Goal: Information Seeking & Learning: Learn about a topic

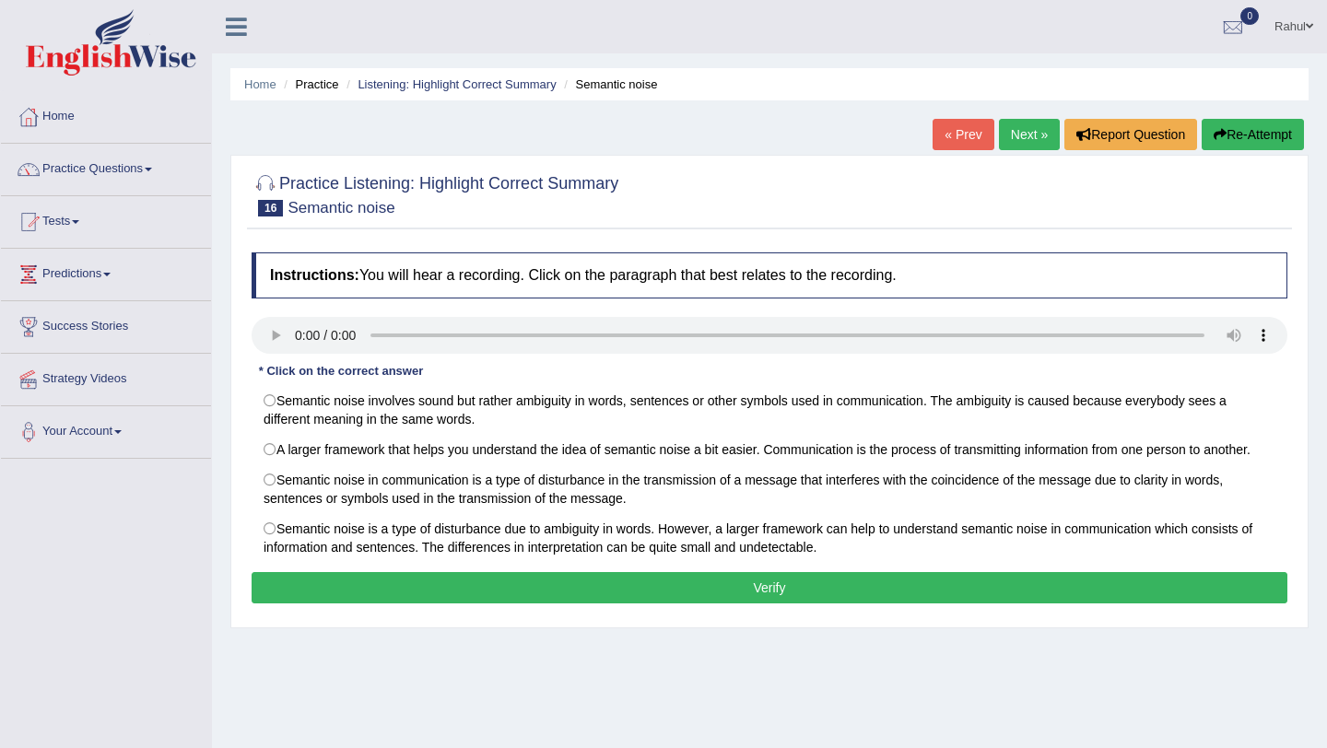
click at [1229, 130] on button "Re-Attempt" at bounding box center [1253, 134] width 102 height 31
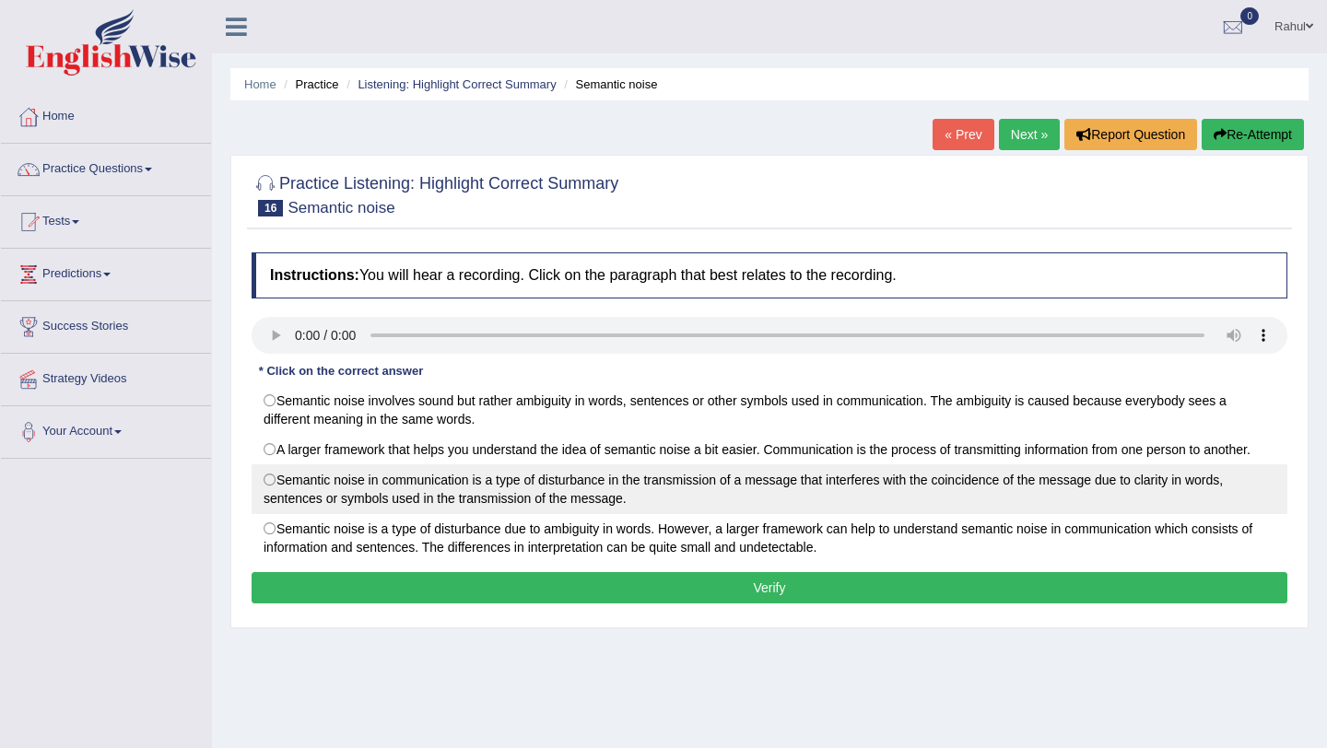
click at [273, 487] on label "Semantic noise in communication is a type of disturbance in the transmission of…" at bounding box center [770, 489] width 1036 height 50
radio input "true"
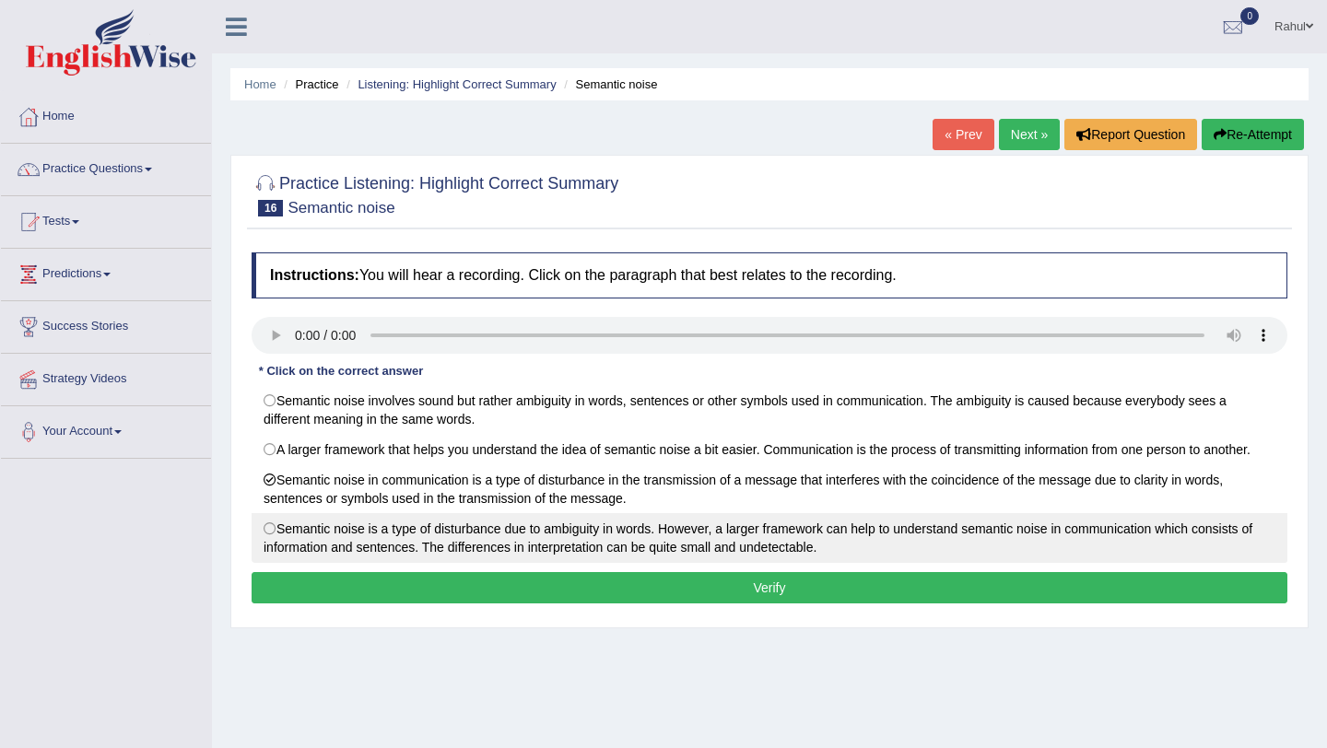
click at [271, 529] on label "Semantic noise is a type of disturbance due to ambiguity in words. However, a l…" at bounding box center [770, 538] width 1036 height 50
radio input "true"
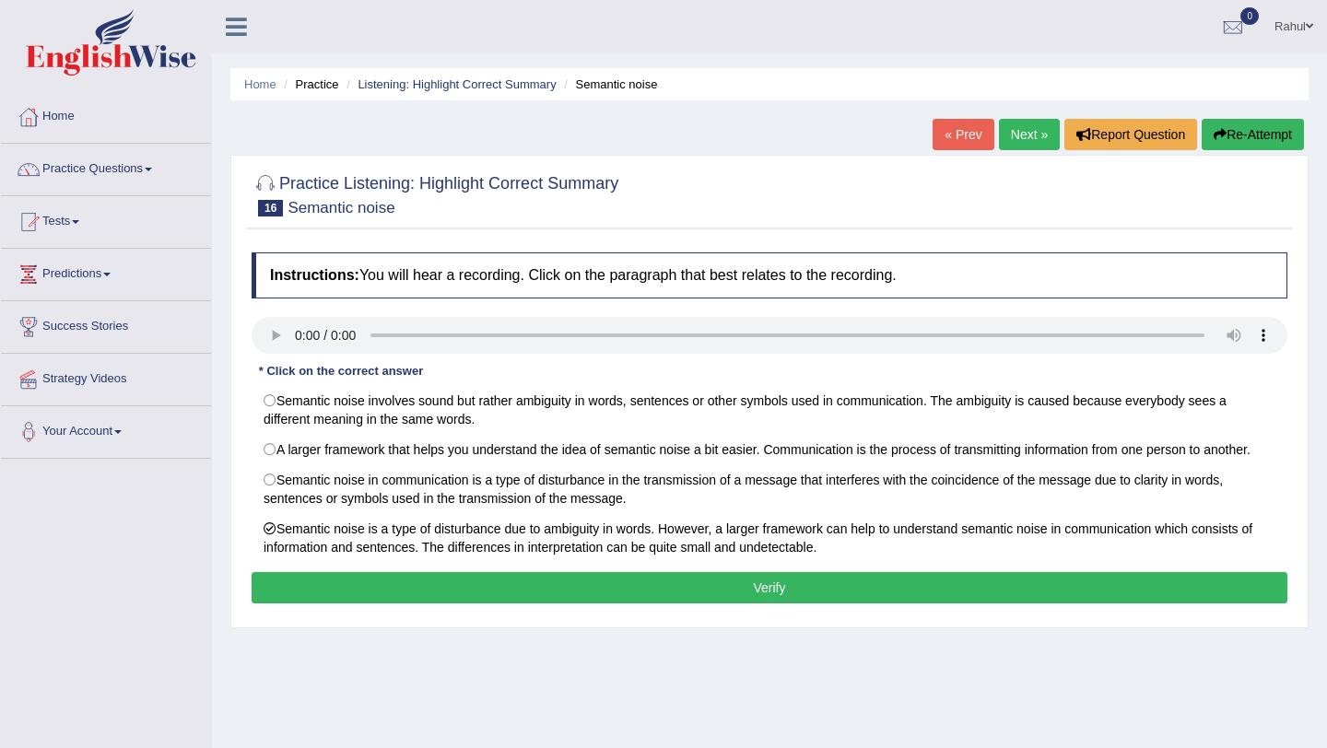
click at [714, 594] on button "Verify" at bounding box center [770, 587] width 1036 height 31
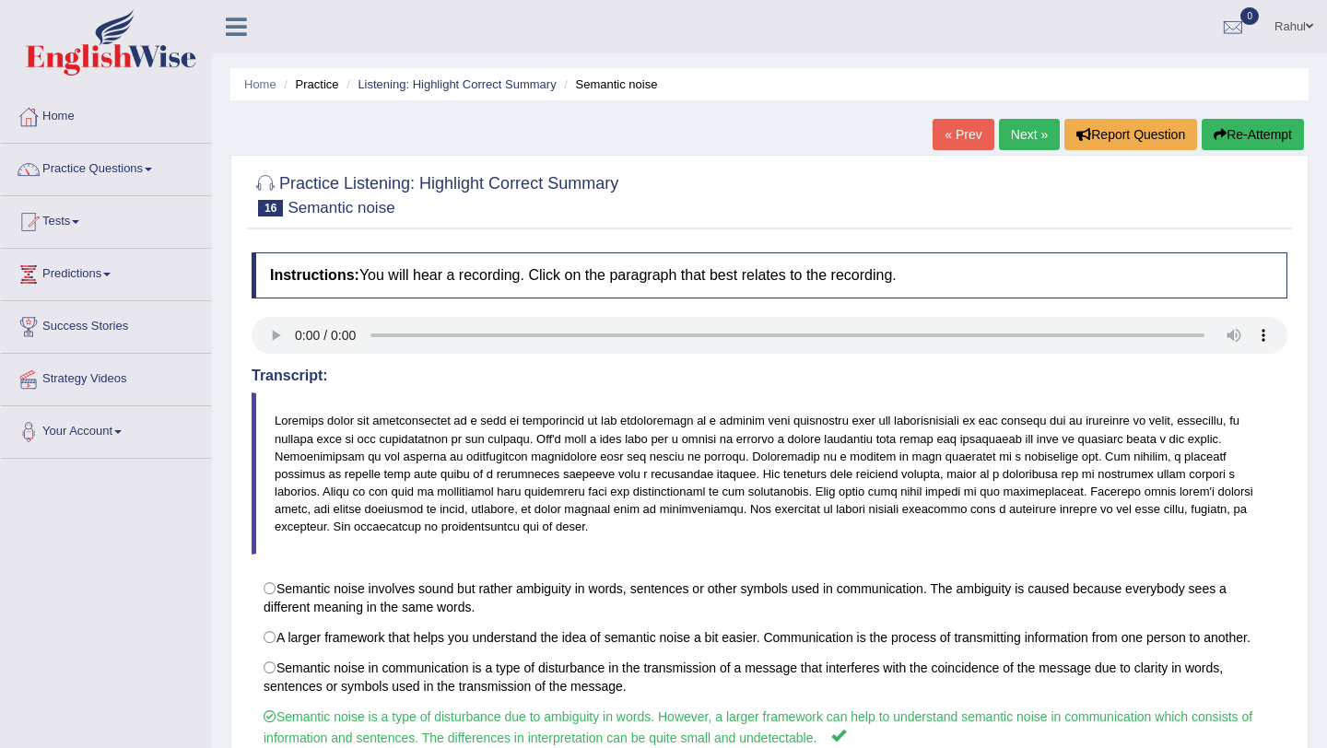
click at [1020, 140] on link "Next »" at bounding box center [1029, 134] width 61 height 31
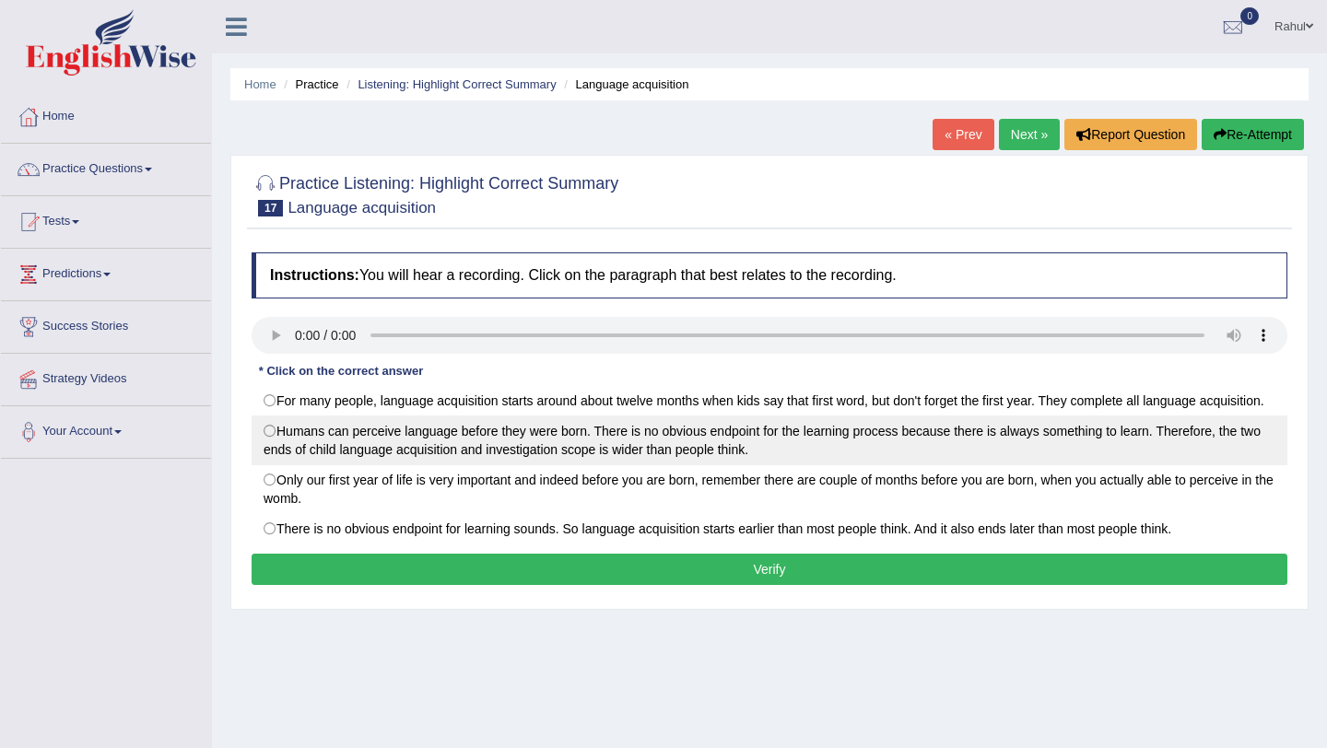
click at [275, 447] on label "Humans can perceive language before they were born. There is no obvious endpoin…" at bounding box center [770, 441] width 1036 height 50
radio input "true"
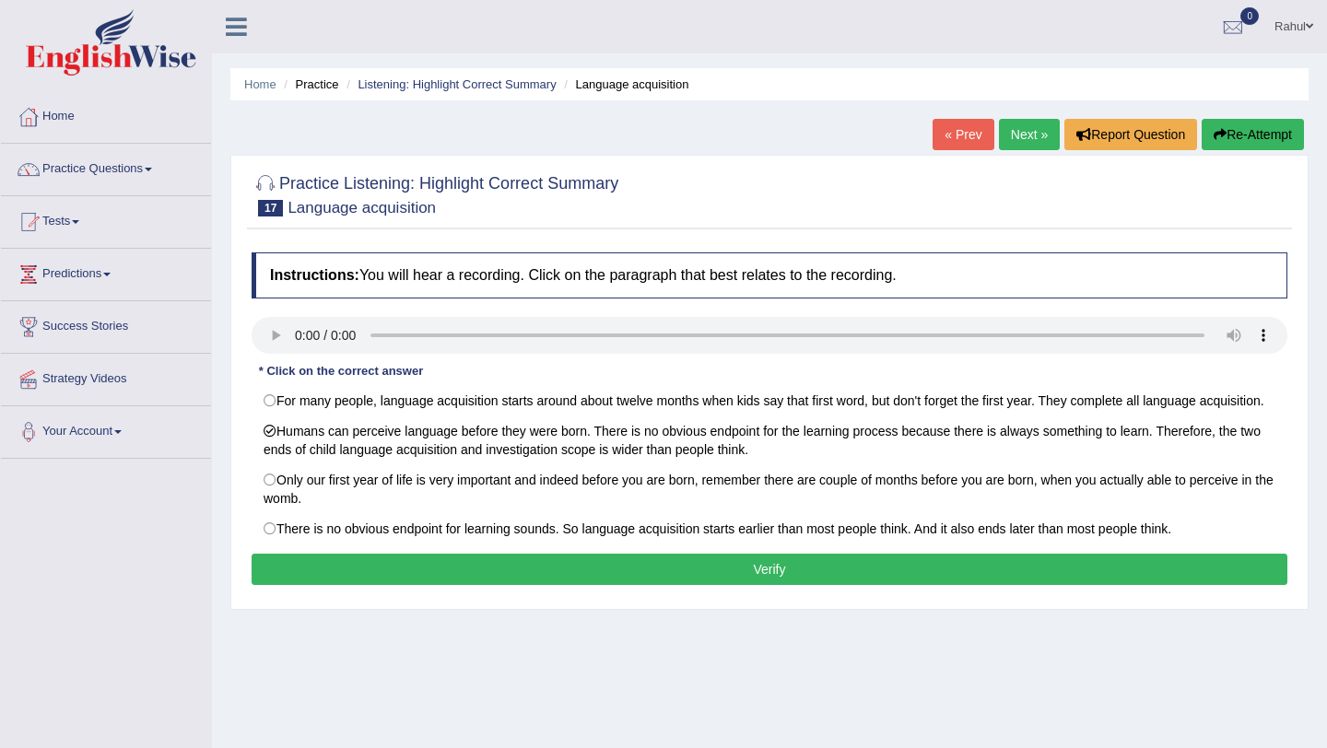
click at [700, 585] on button "Verify" at bounding box center [770, 569] width 1036 height 31
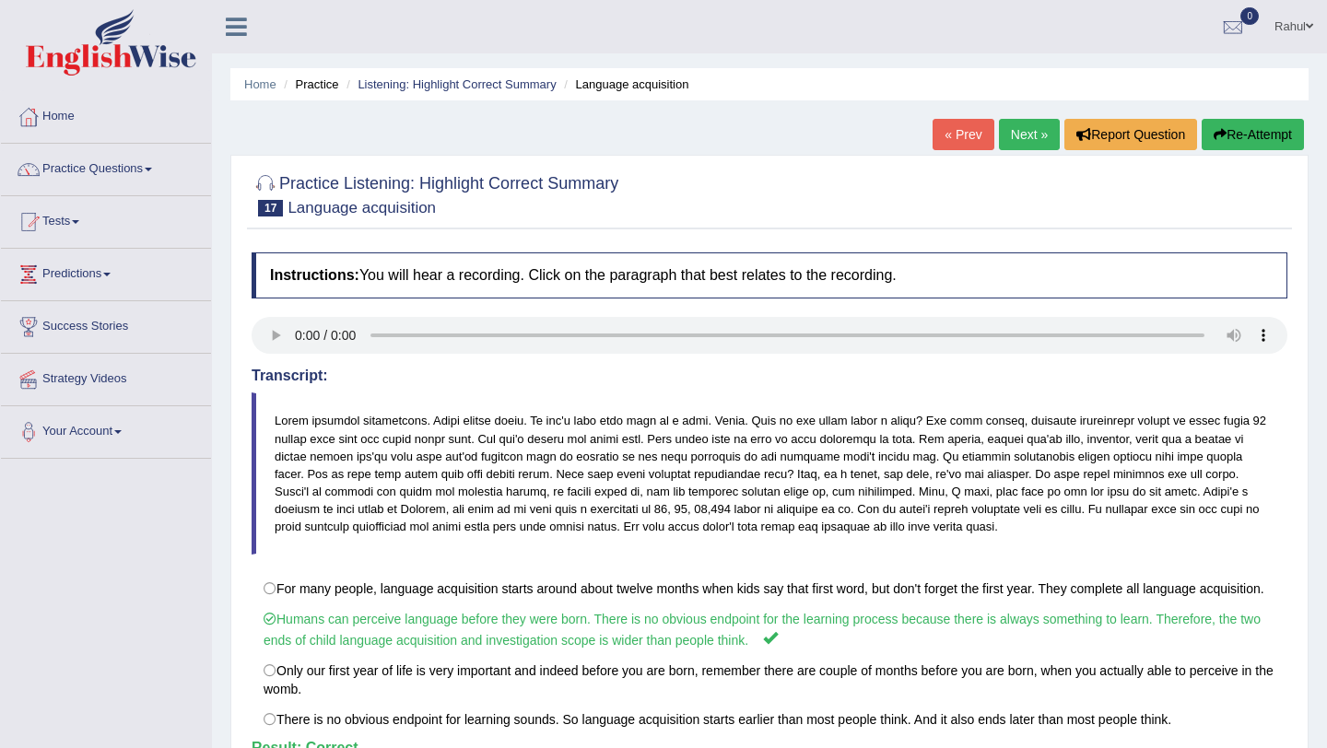
click at [1018, 138] on link "Next »" at bounding box center [1029, 134] width 61 height 31
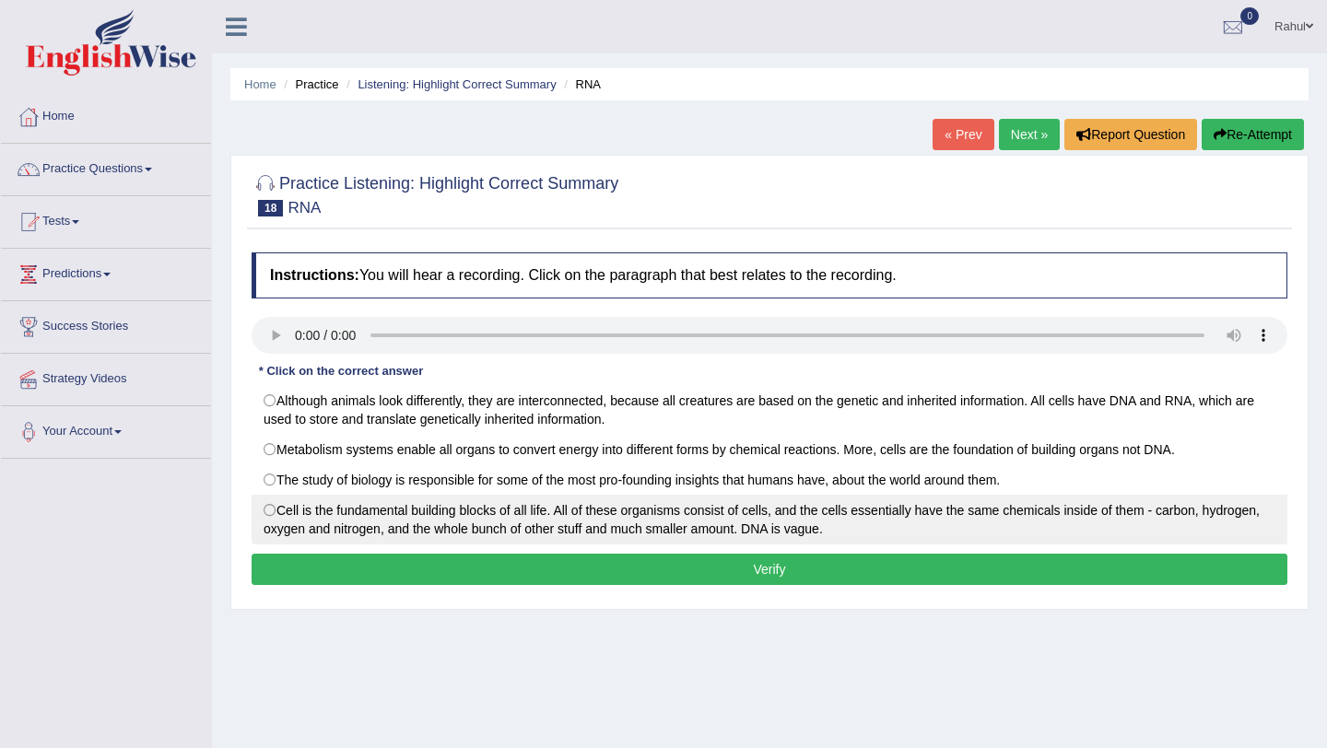
click at [276, 511] on label "Cell is the fundamental building blocks of all life. All of these organisms con…" at bounding box center [770, 520] width 1036 height 50
radio input "true"
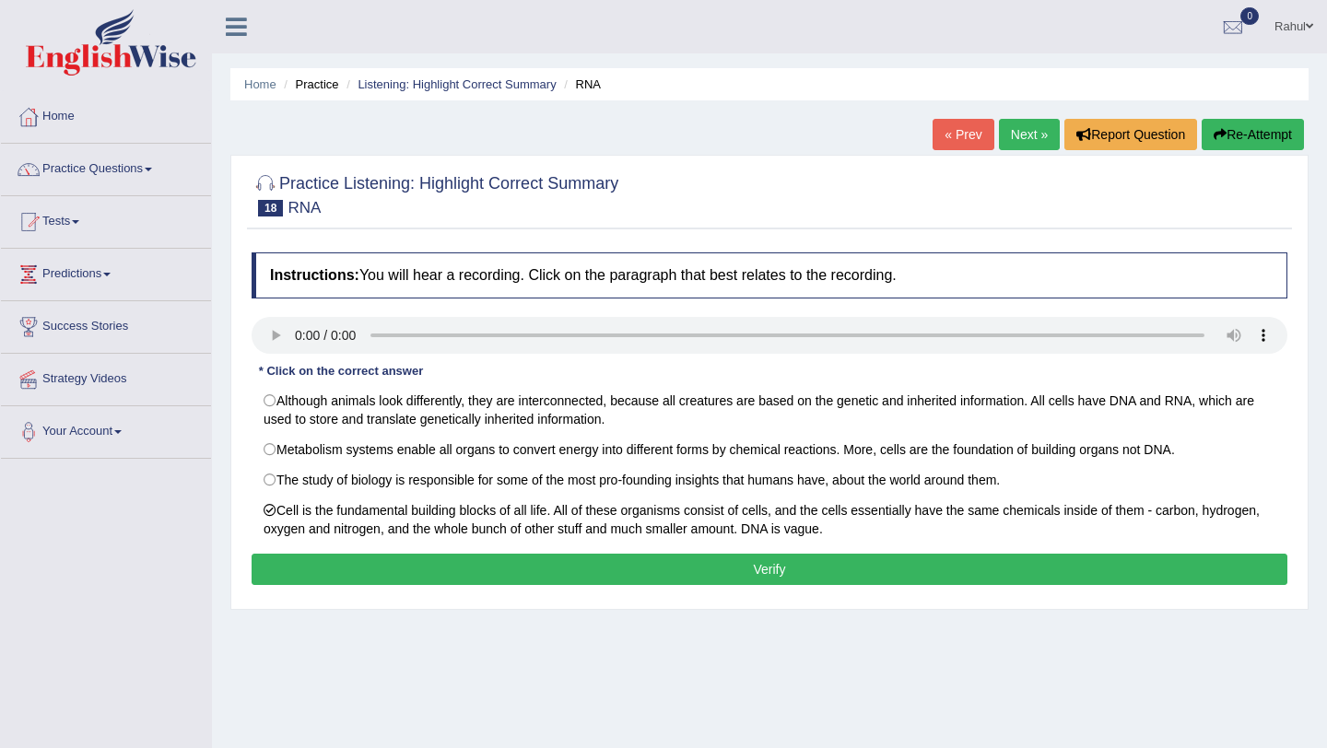
click at [767, 570] on button "Verify" at bounding box center [770, 569] width 1036 height 31
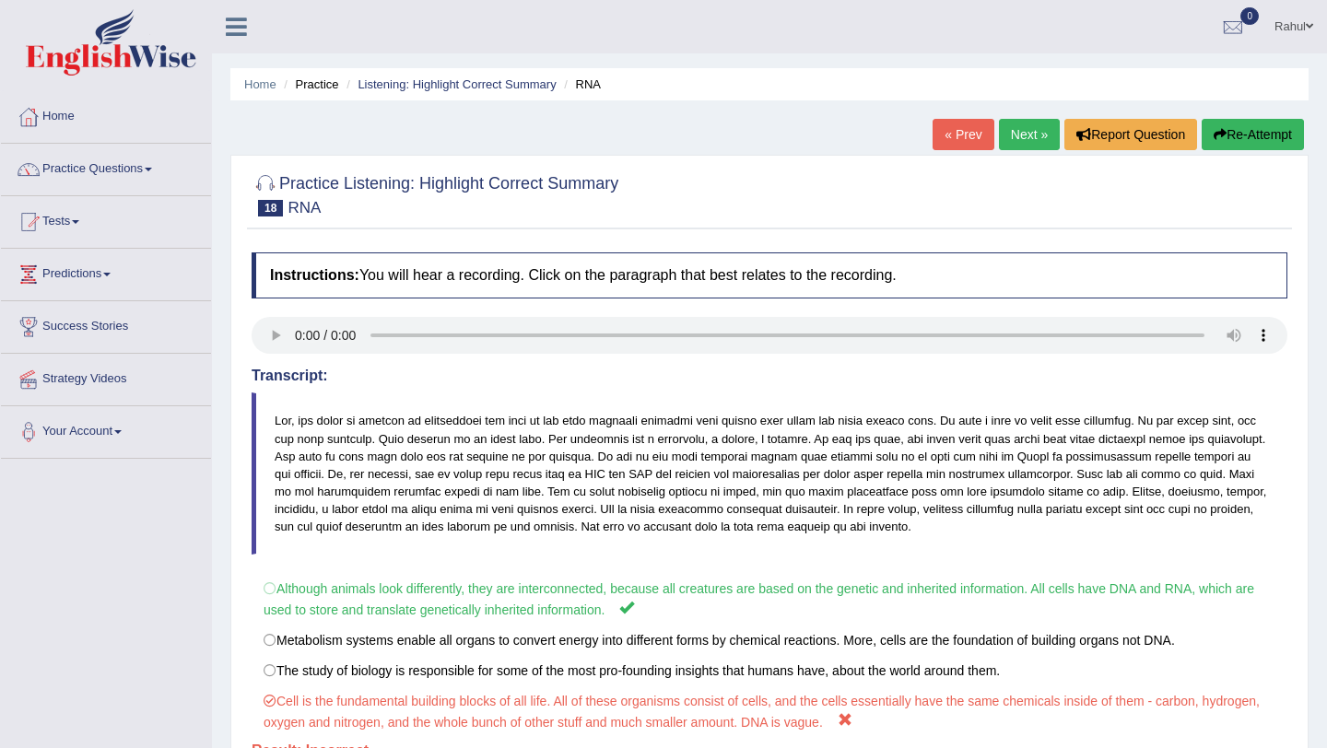
click at [1231, 140] on button "Re-Attempt" at bounding box center [1253, 134] width 102 height 31
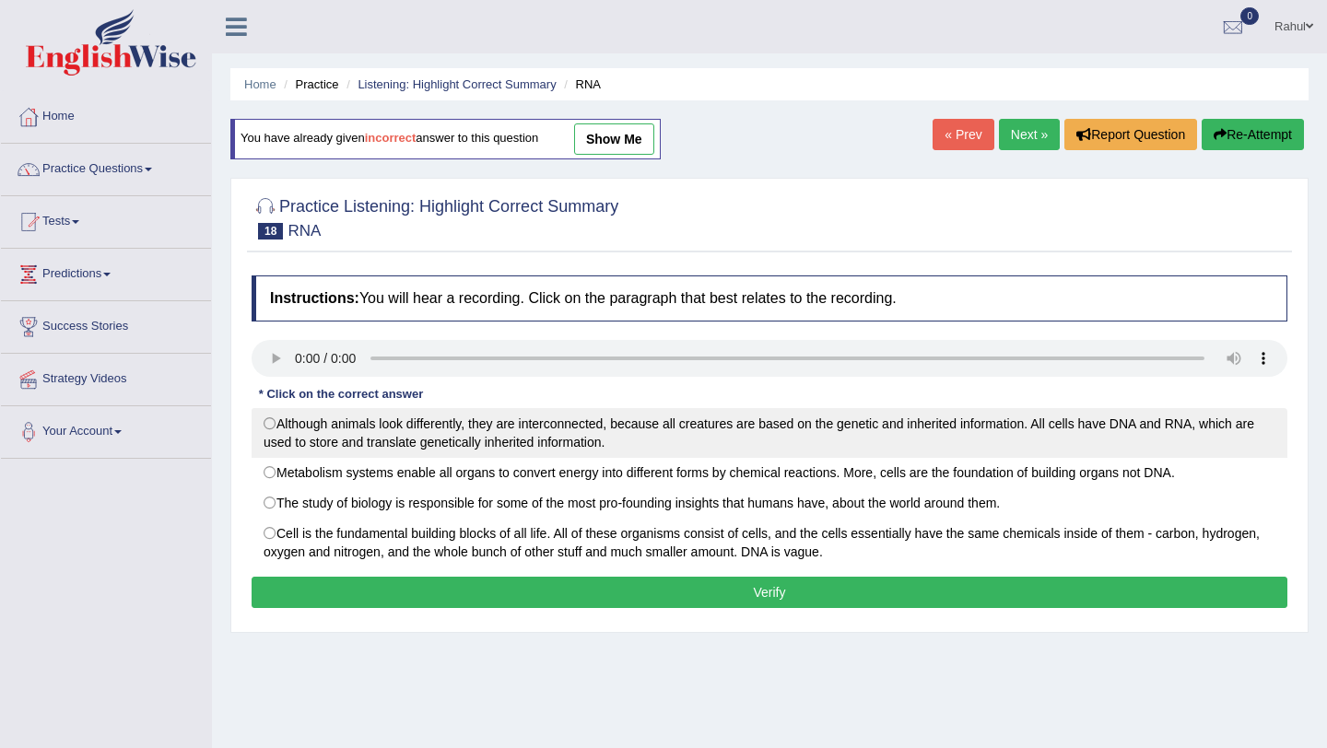
click at [269, 422] on label "Although animals look differently, they are interconnected, because all creatur…" at bounding box center [770, 433] width 1036 height 50
radio input "true"
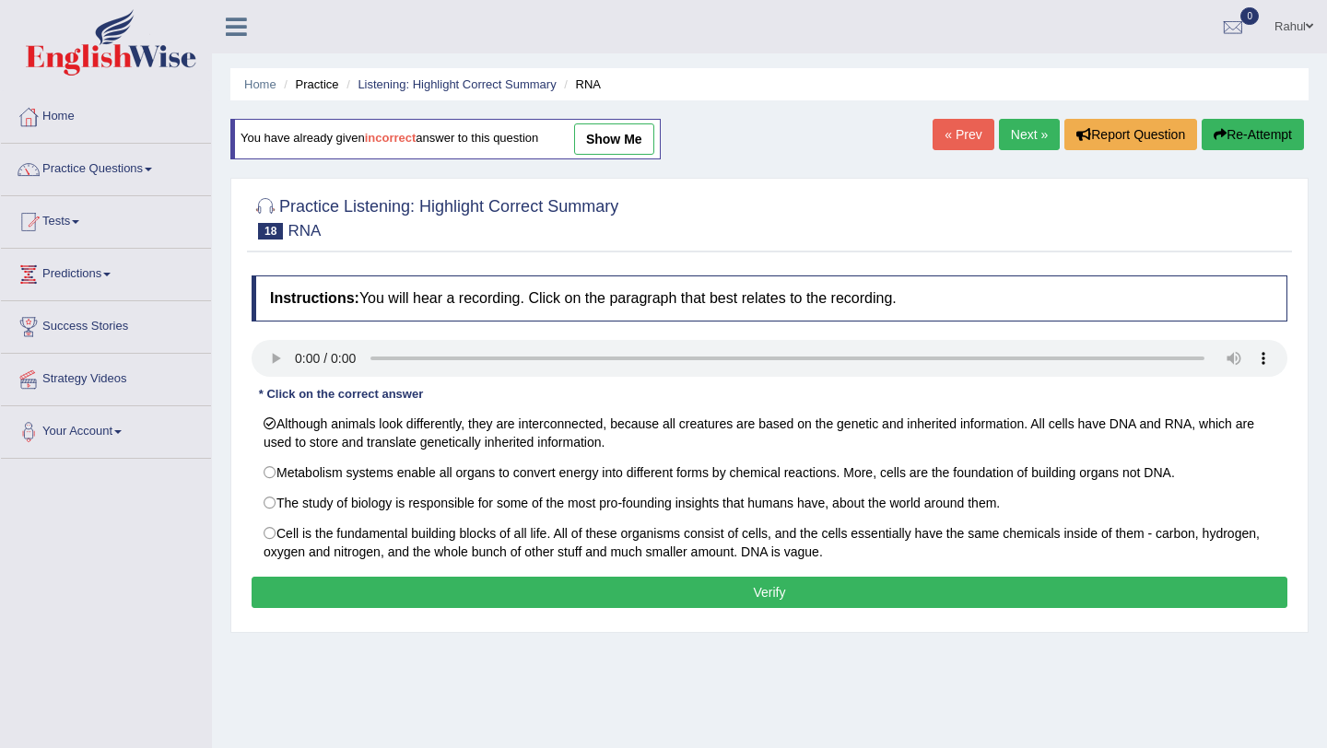
click at [711, 603] on button "Verify" at bounding box center [770, 592] width 1036 height 31
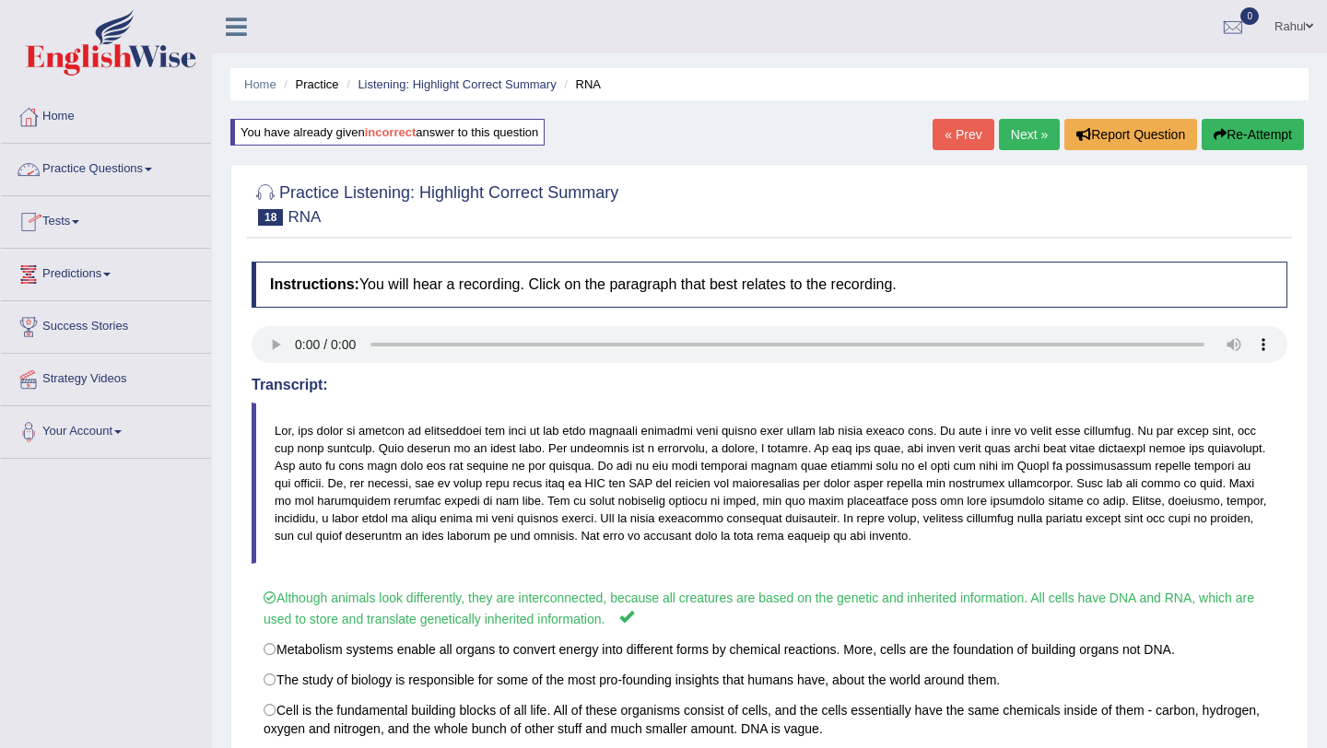
click at [152, 170] on span at bounding box center [148, 170] width 7 height 4
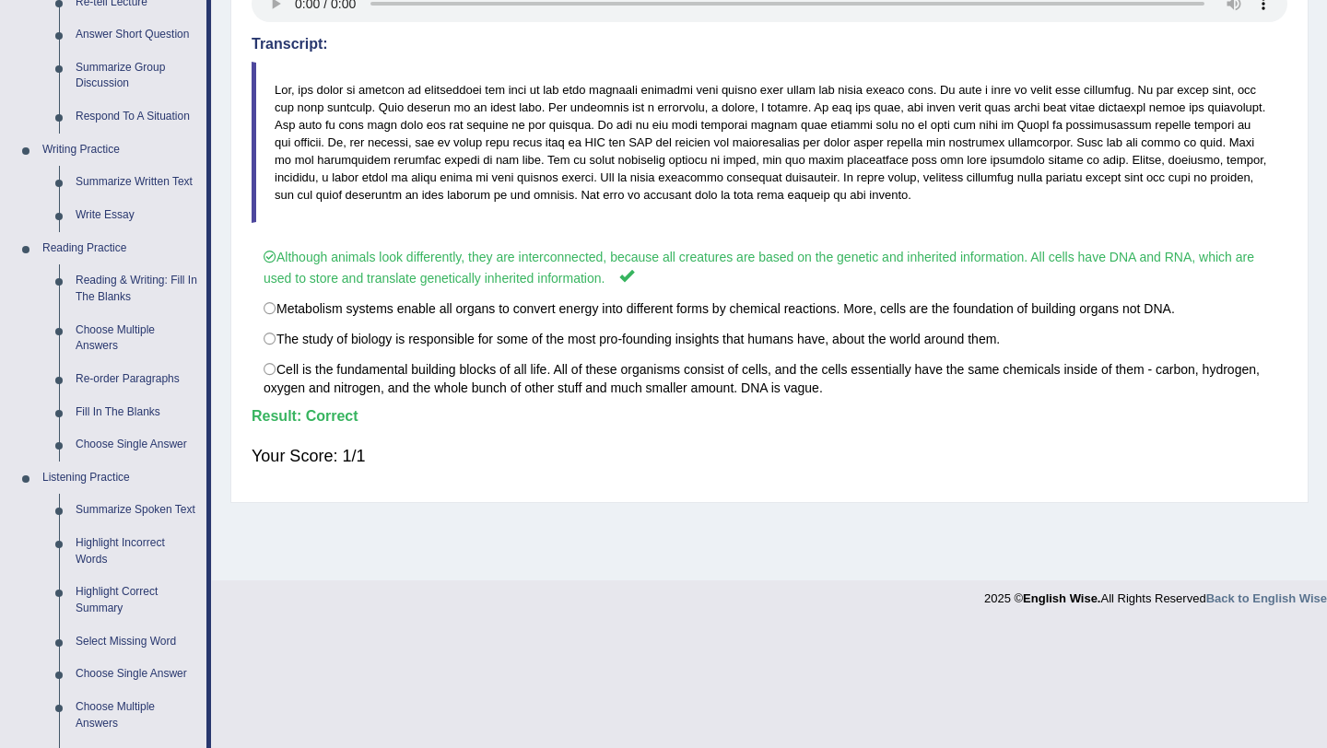
scroll to position [369, 0]
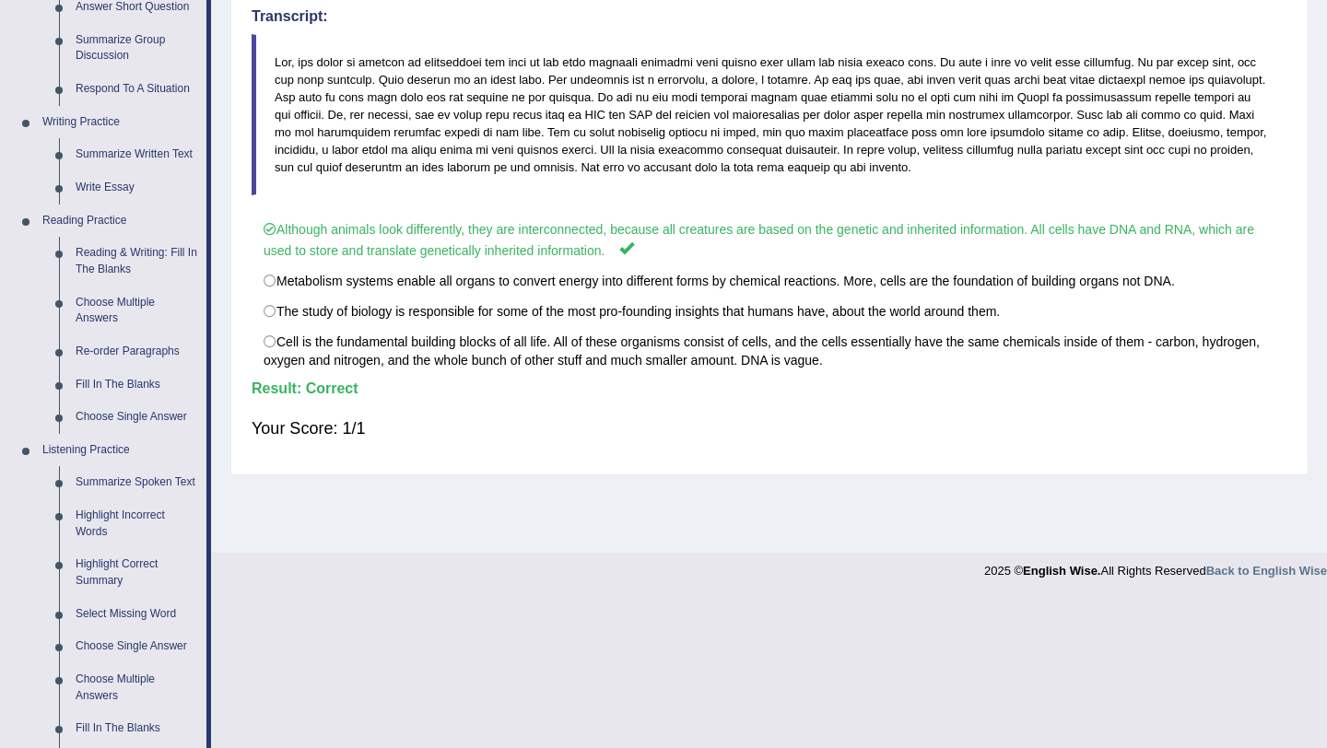
drag, startPoint x: 207, startPoint y: 280, endPoint x: 298, endPoint y: 417, distance: 163.6
click at [298, 417] on div "Toggle navigation Home Practice Questions Speaking Practice Read Aloud Repeat S…" at bounding box center [663, 110] width 1327 height 958
click at [119, 660] on link "Choose Single Answer" at bounding box center [136, 646] width 139 height 33
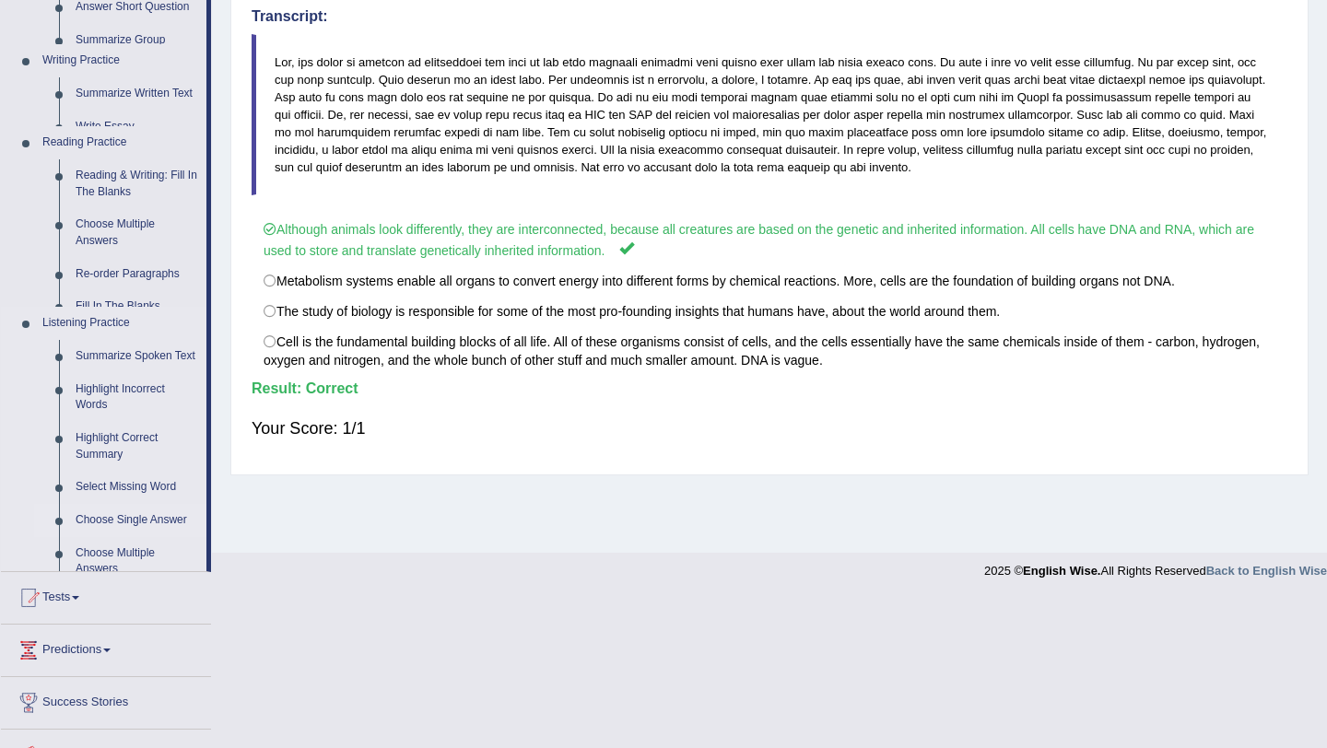
scroll to position [255, 0]
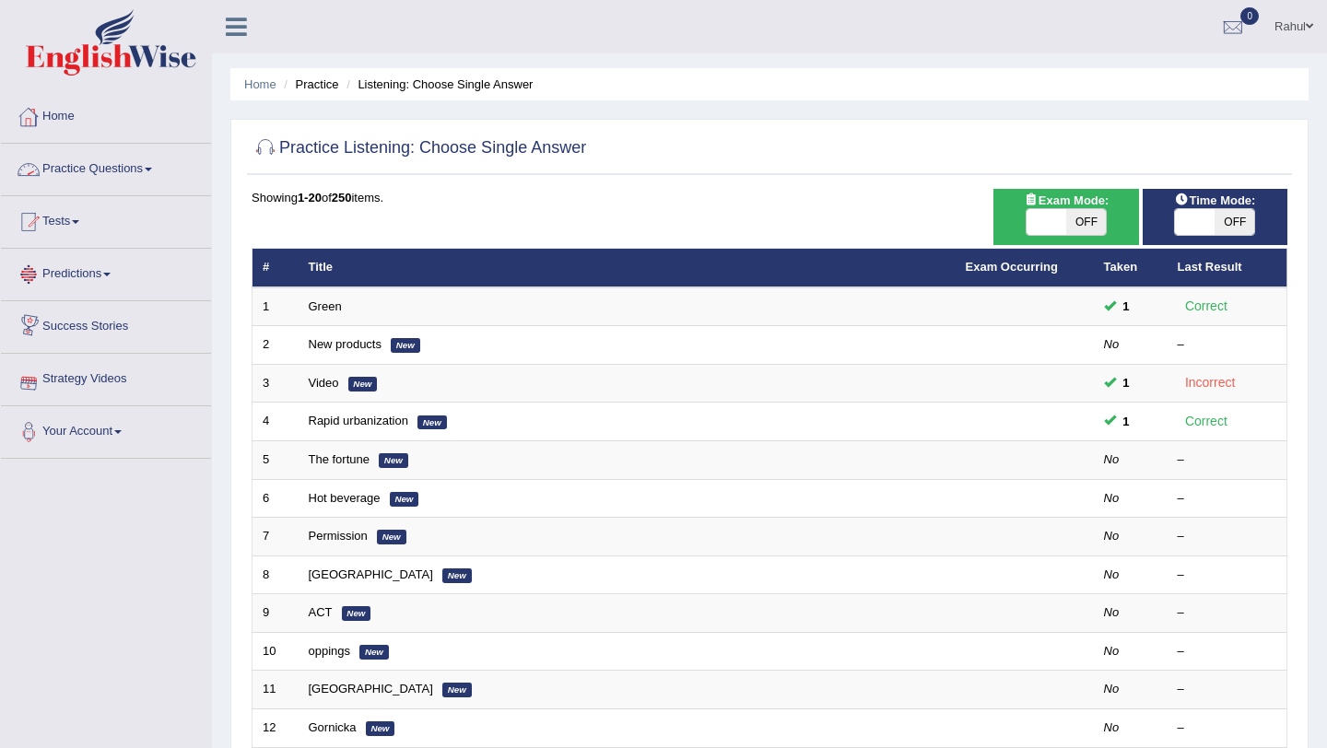
click at [152, 168] on span at bounding box center [148, 170] width 7 height 4
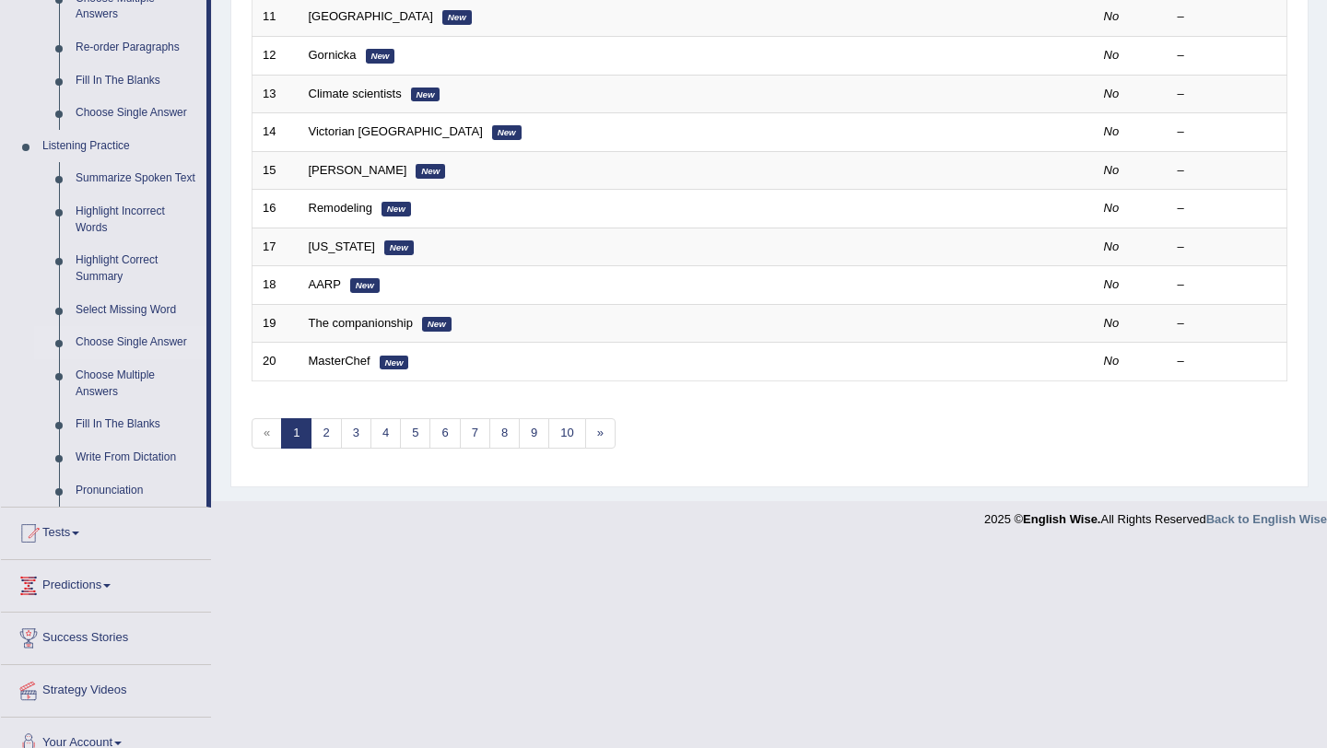
scroll to position [700, 0]
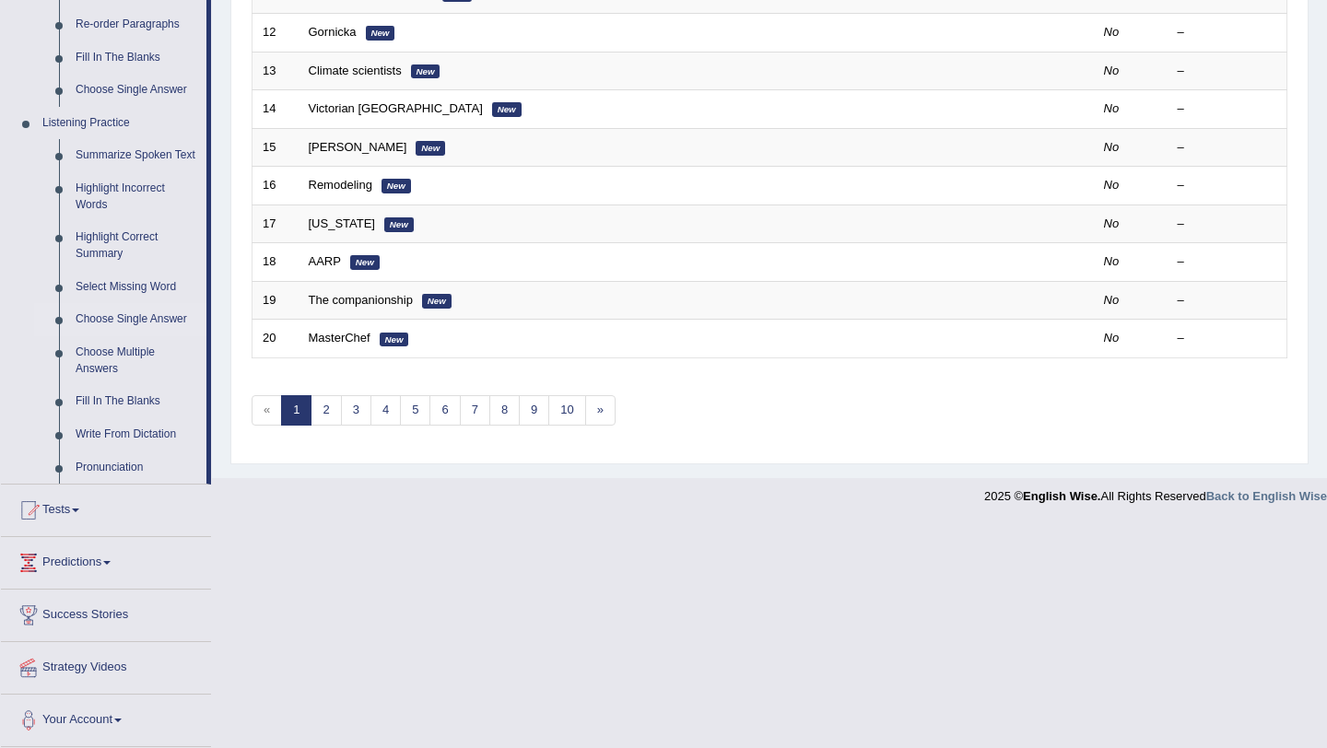
drag, startPoint x: 218, startPoint y: 305, endPoint x: 248, endPoint y: 311, distance: 30.2
click at [105, 365] on link "Choose Multiple Answers" at bounding box center [136, 360] width 139 height 49
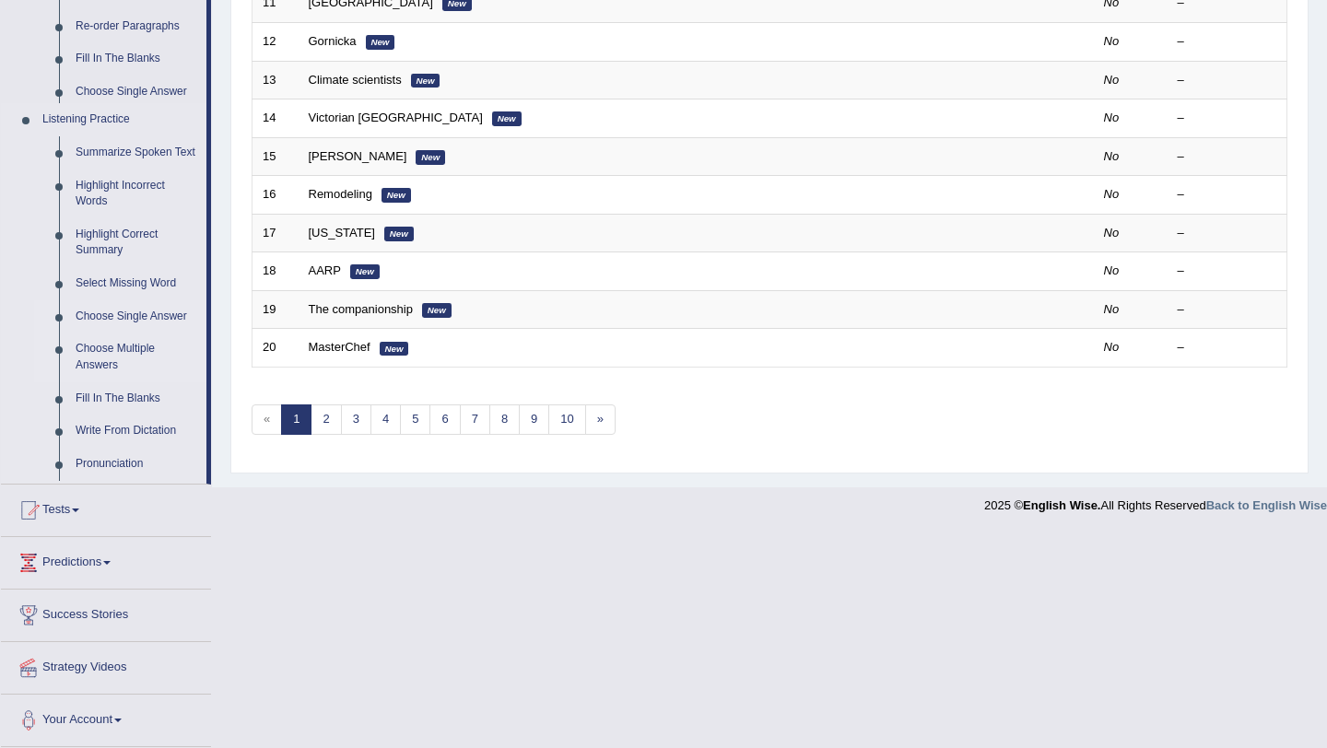
scroll to position [472, 0]
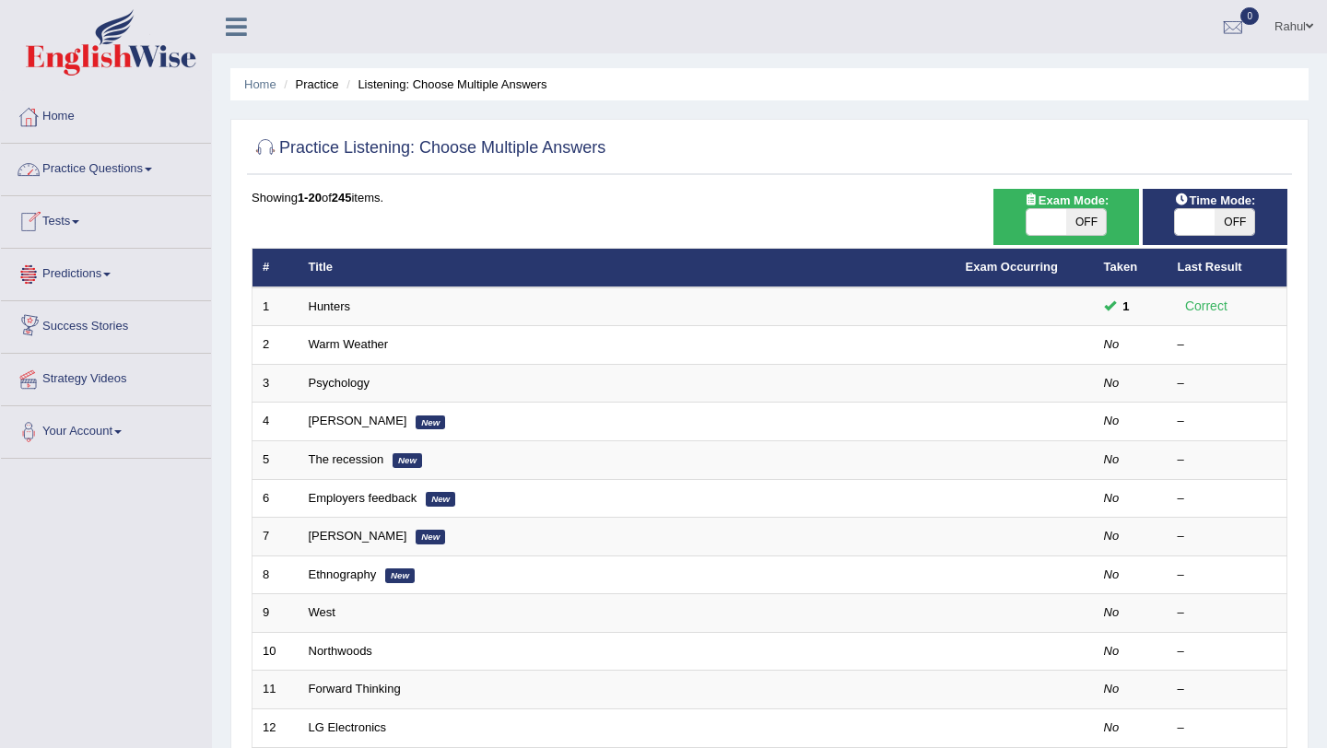
click at [160, 166] on link "Practice Questions" at bounding box center [106, 167] width 210 height 46
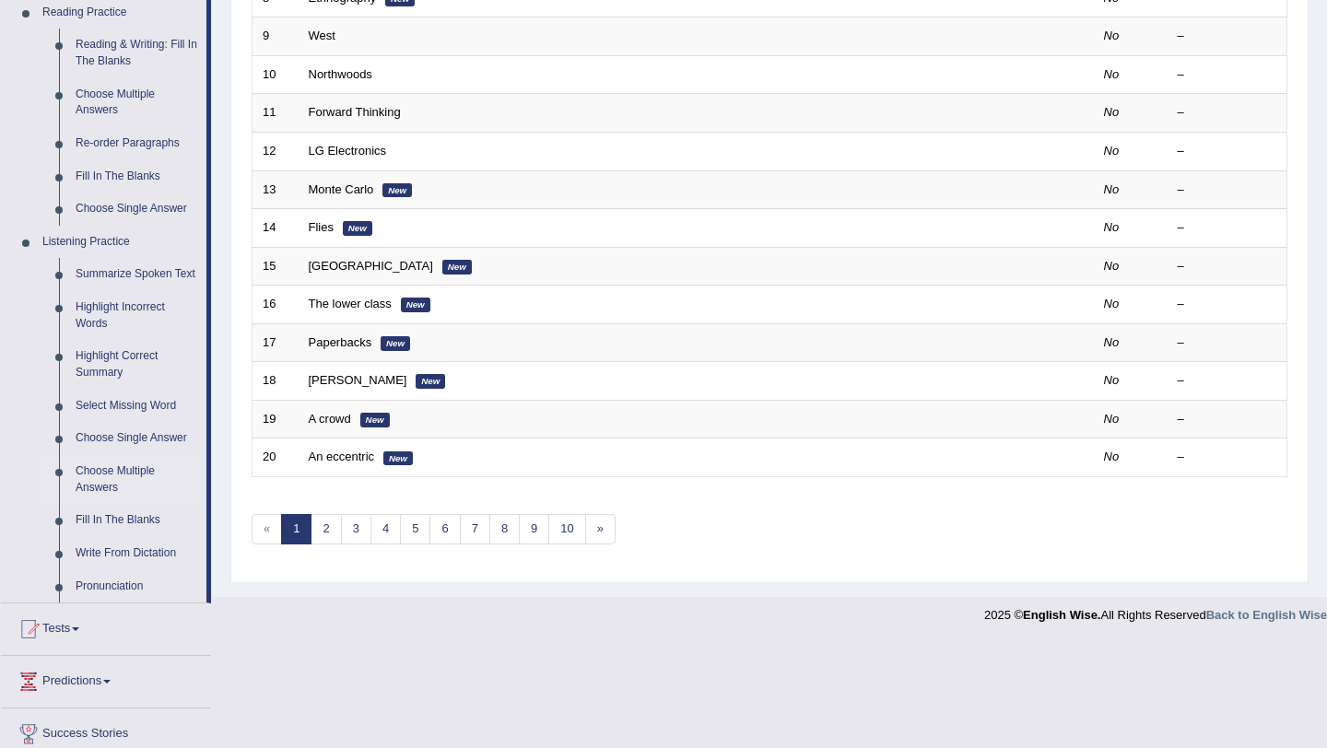
scroll to position [627, 0]
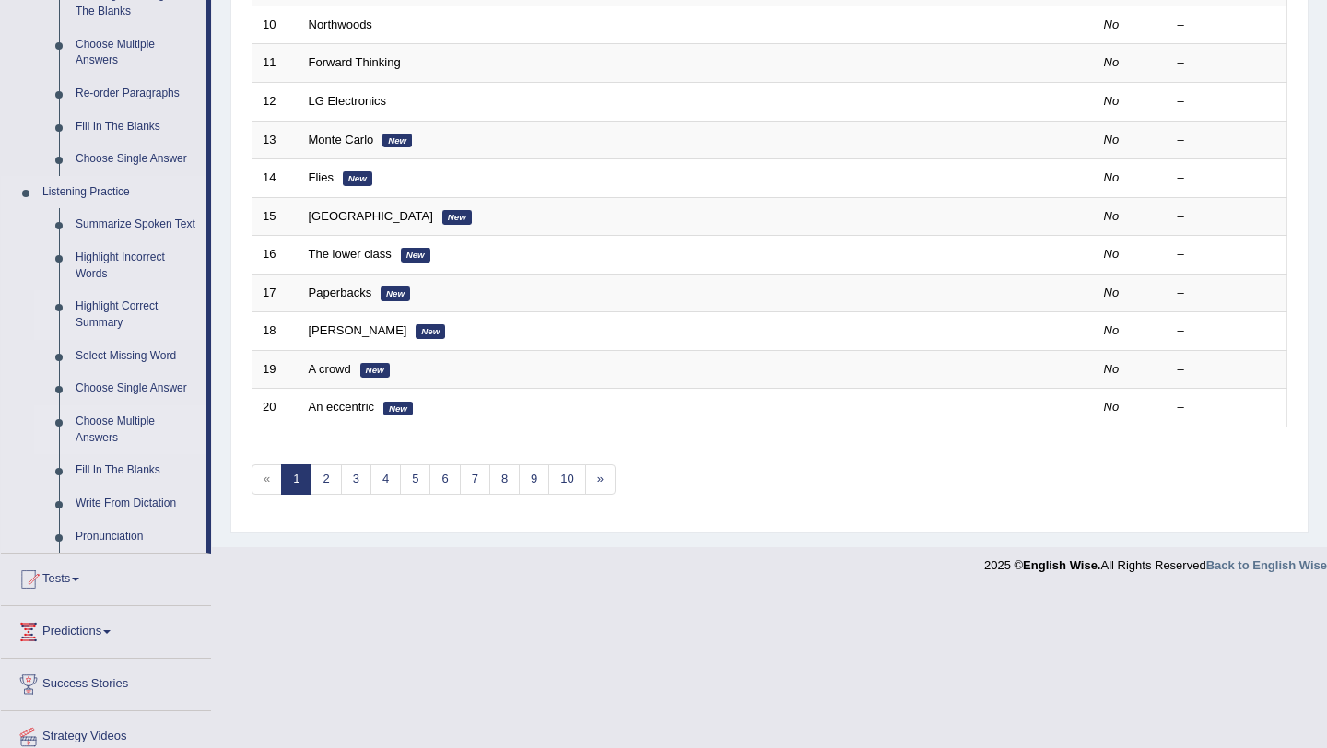
click at [98, 321] on link "Highlight Correct Summary" at bounding box center [136, 314] width 139 height 49
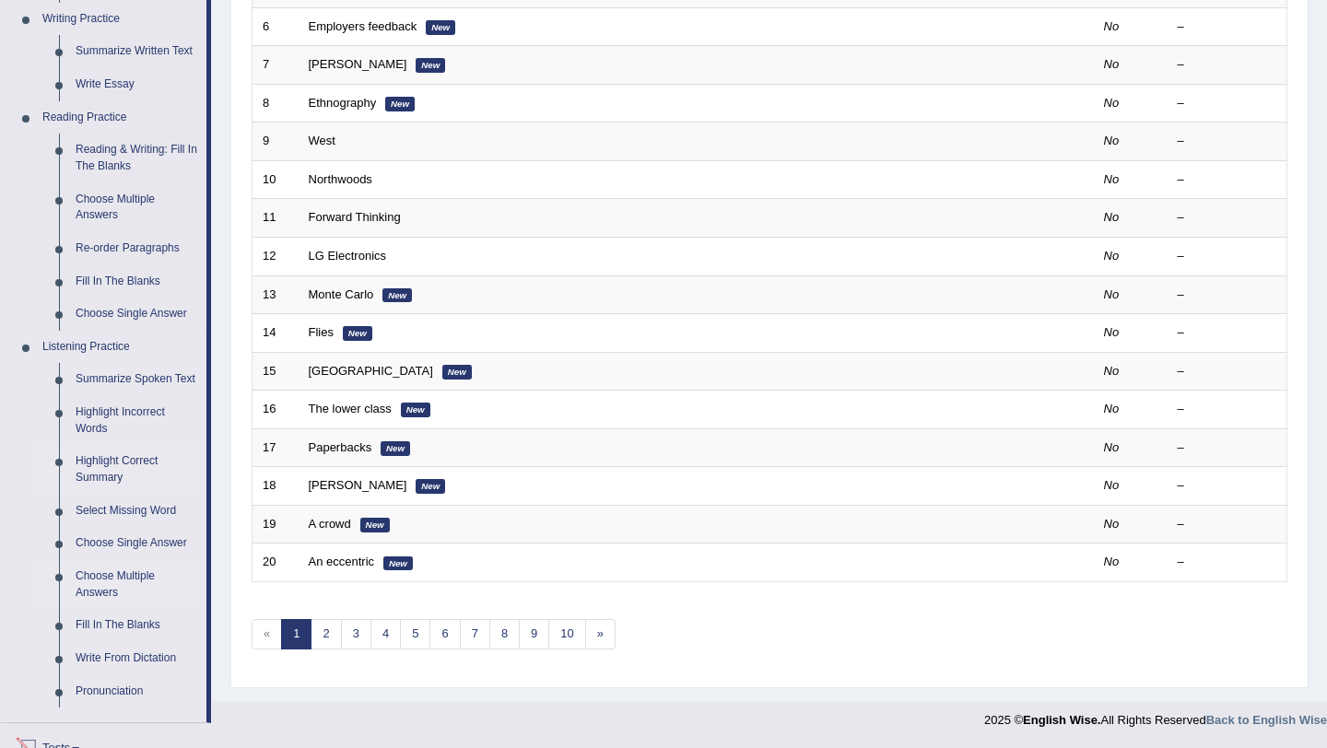
scroll to position [688, 0]
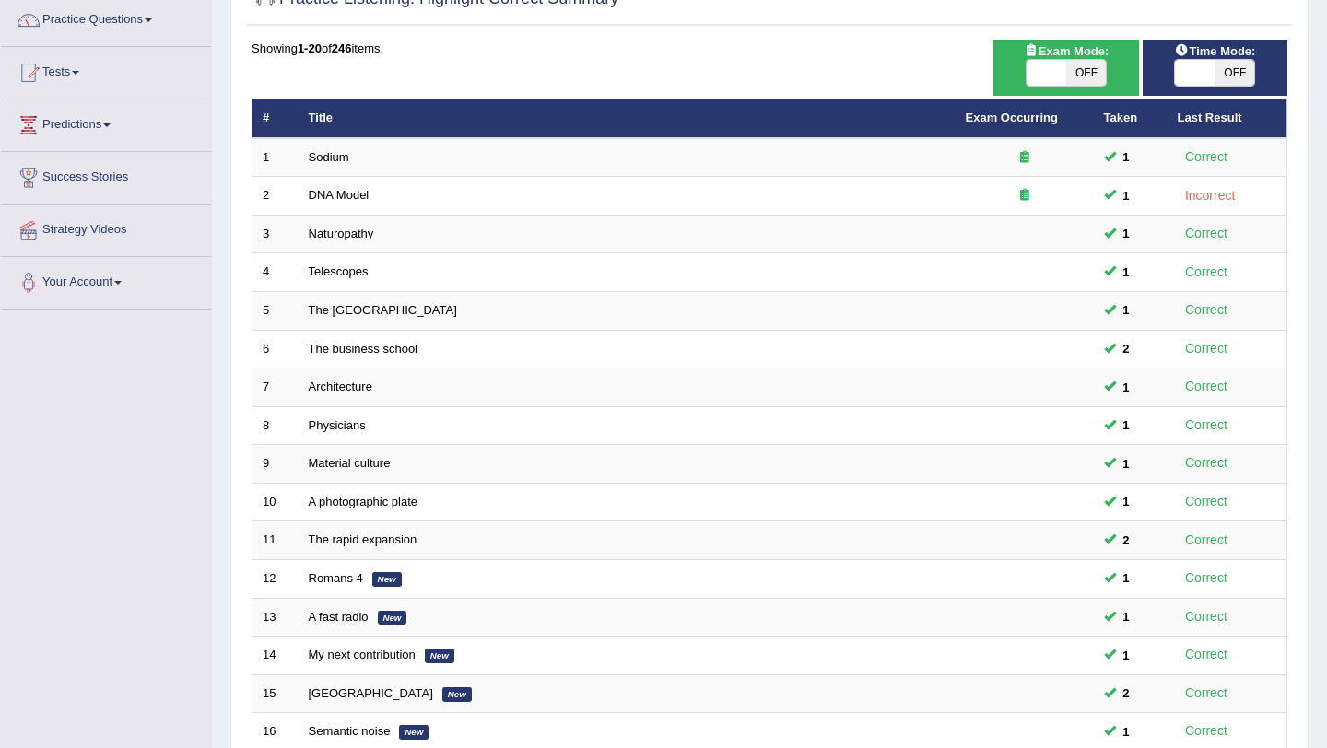
scroll to position [147, 0]
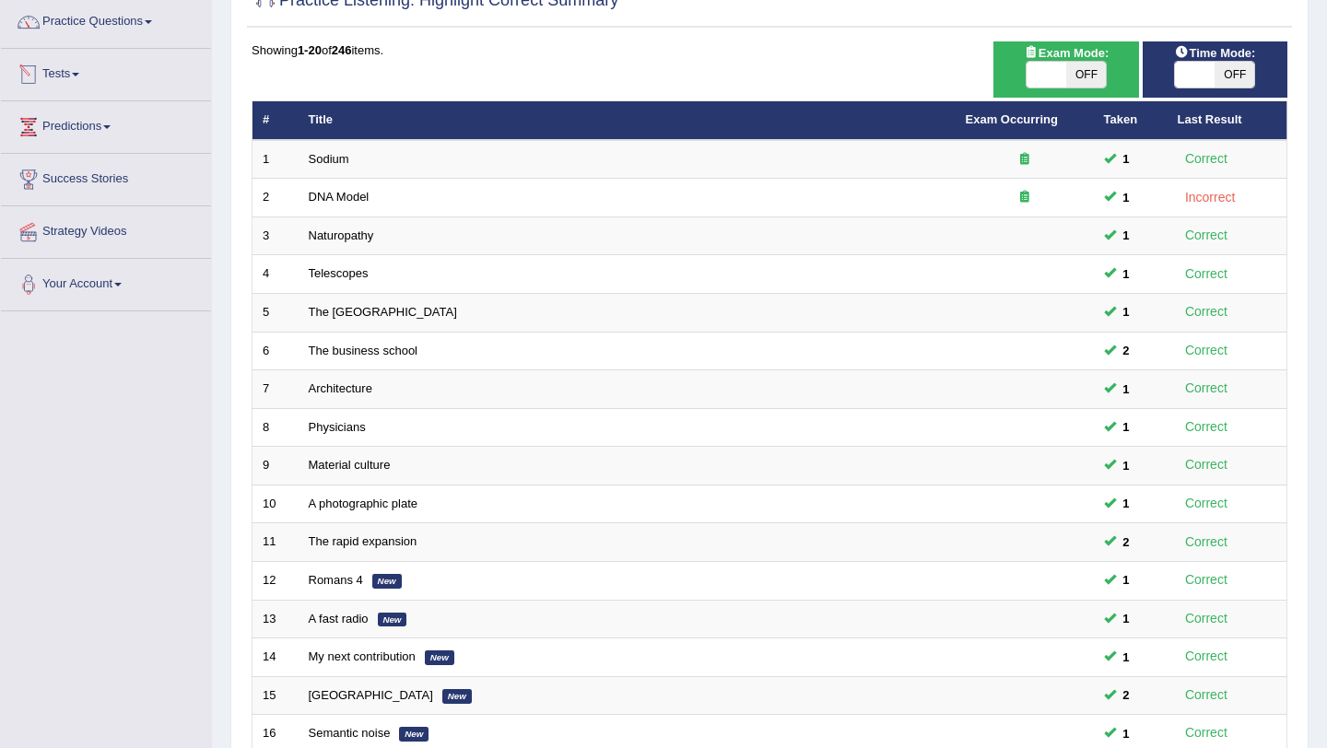
click at [79, 73] on span at bounding box center [75, 75] width 7 height 4
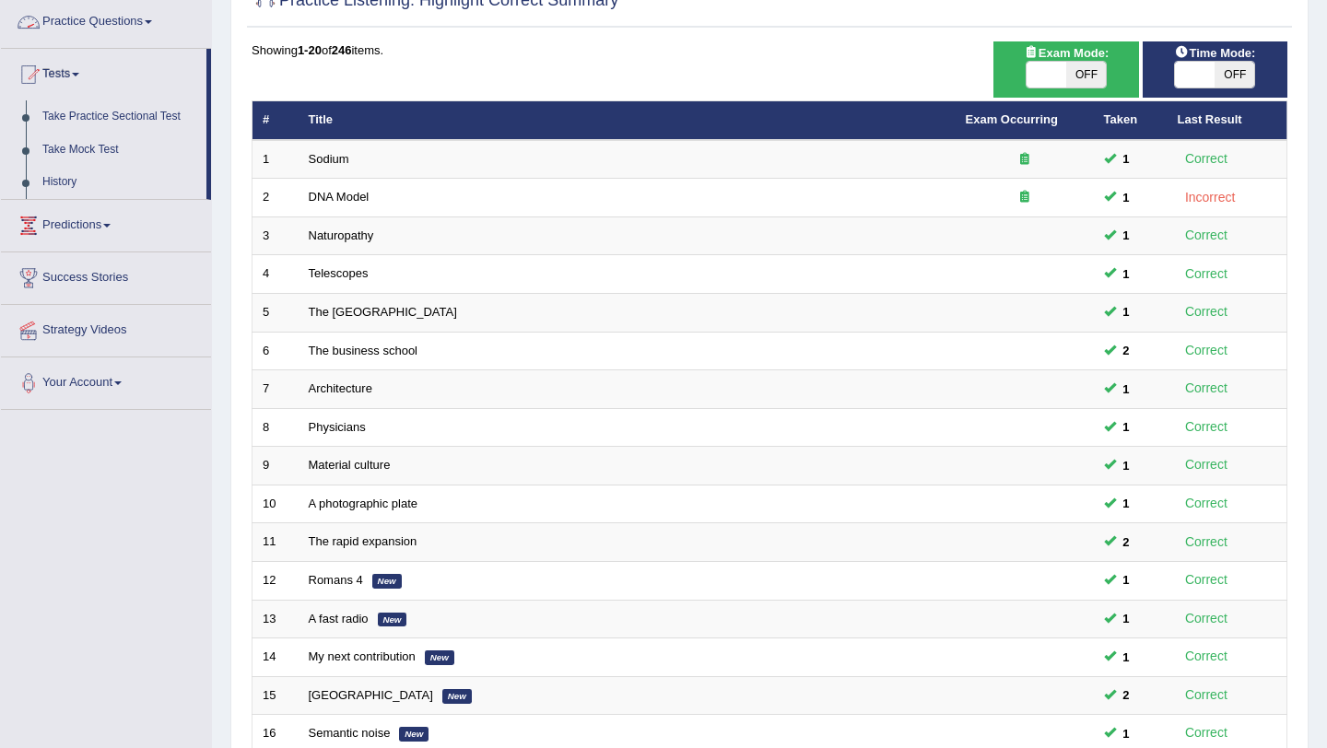
click at [152, 22] on span at bounding box center [148, 22] width 7 height 4
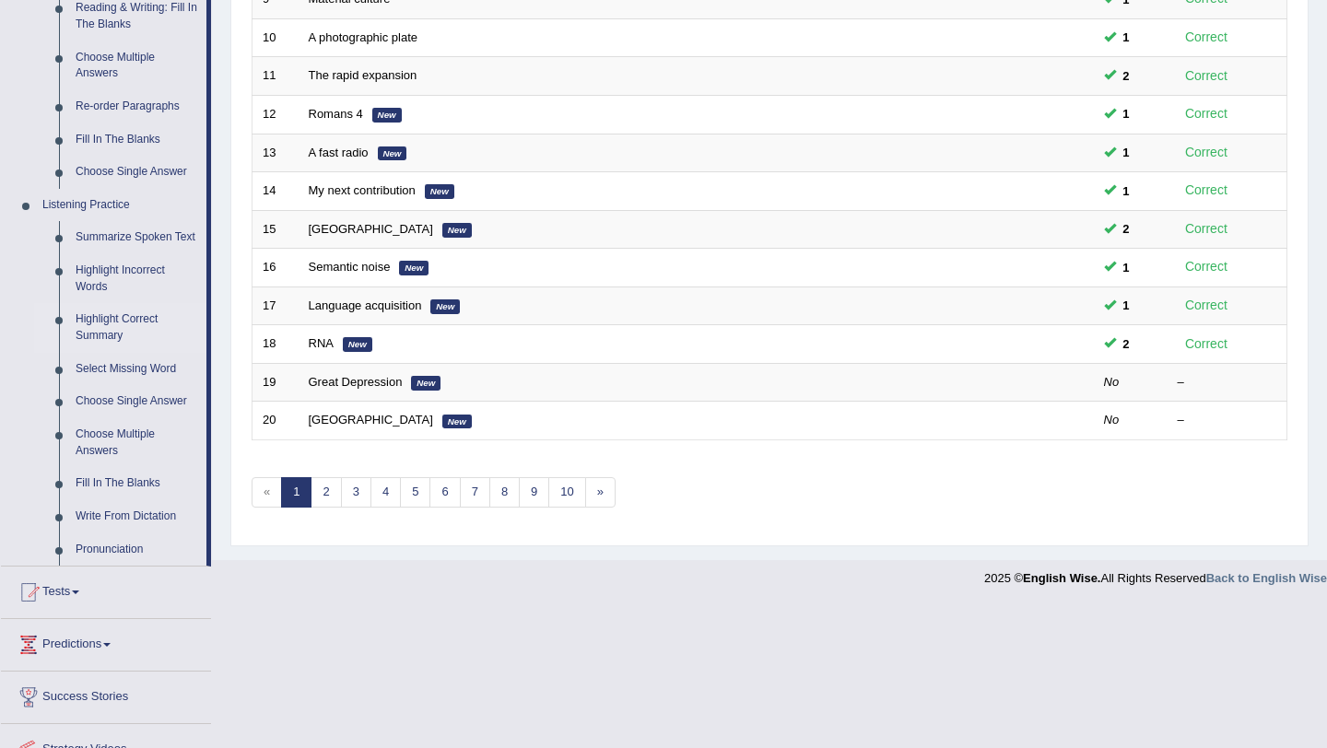
scroll to position [627, 0]
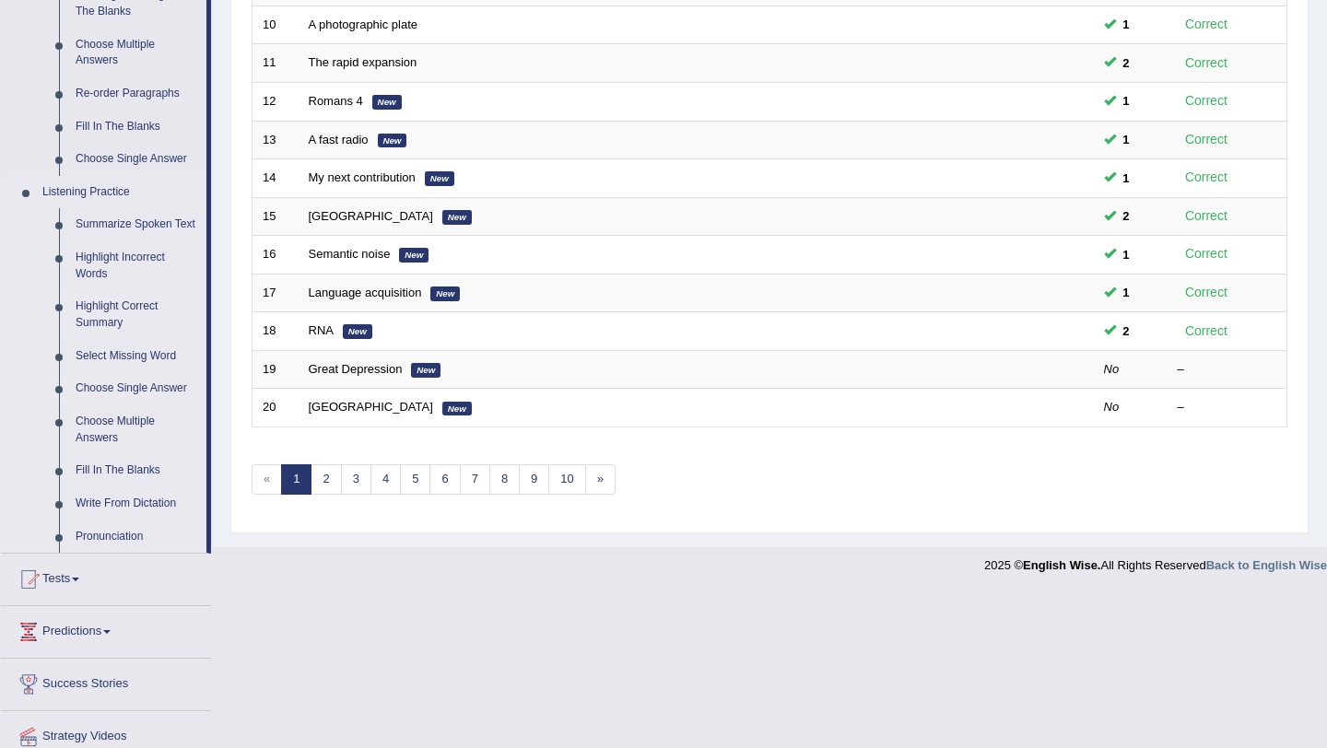
click at [172, 405] on link "Choose Single Answer" at bounding box center [136, 388] width 139 height 33
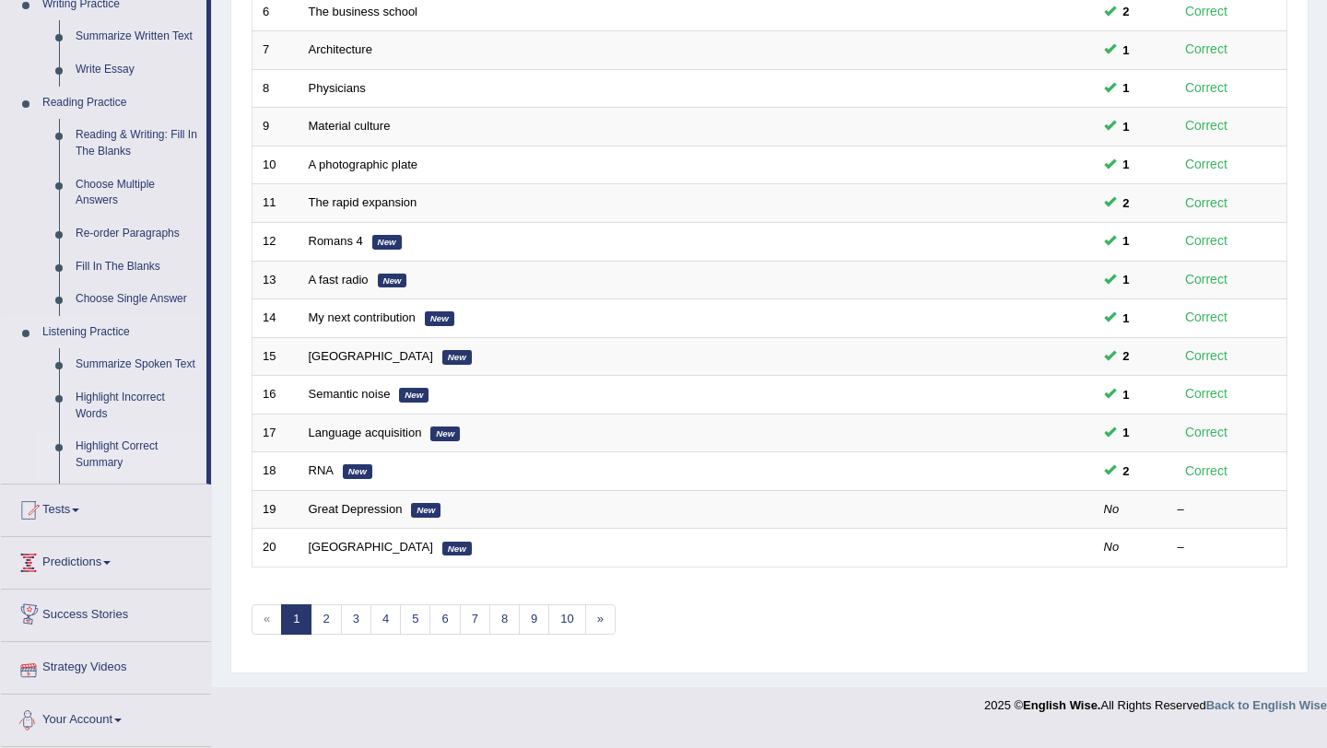
scroll to position [472, 0]
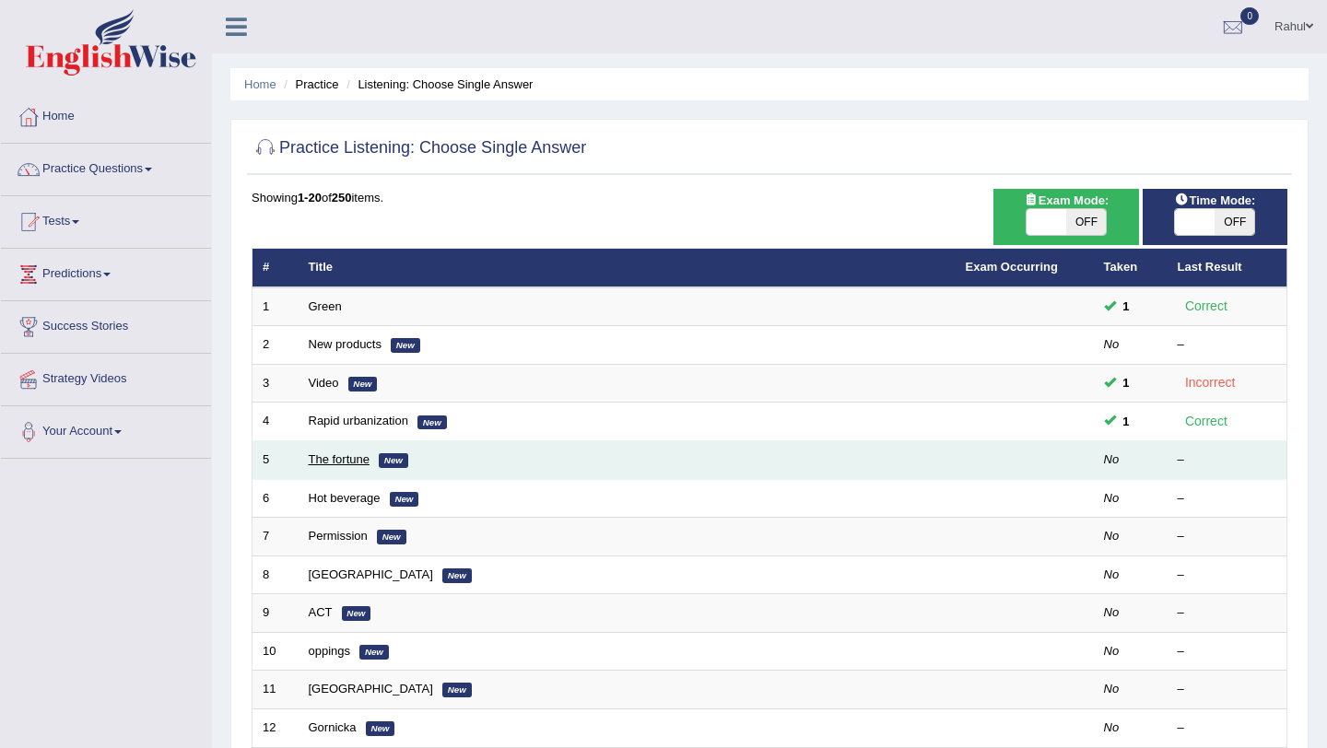
click at [342, 461] on link "The fortune" at bounding box center [340, 460] width 62 height 14
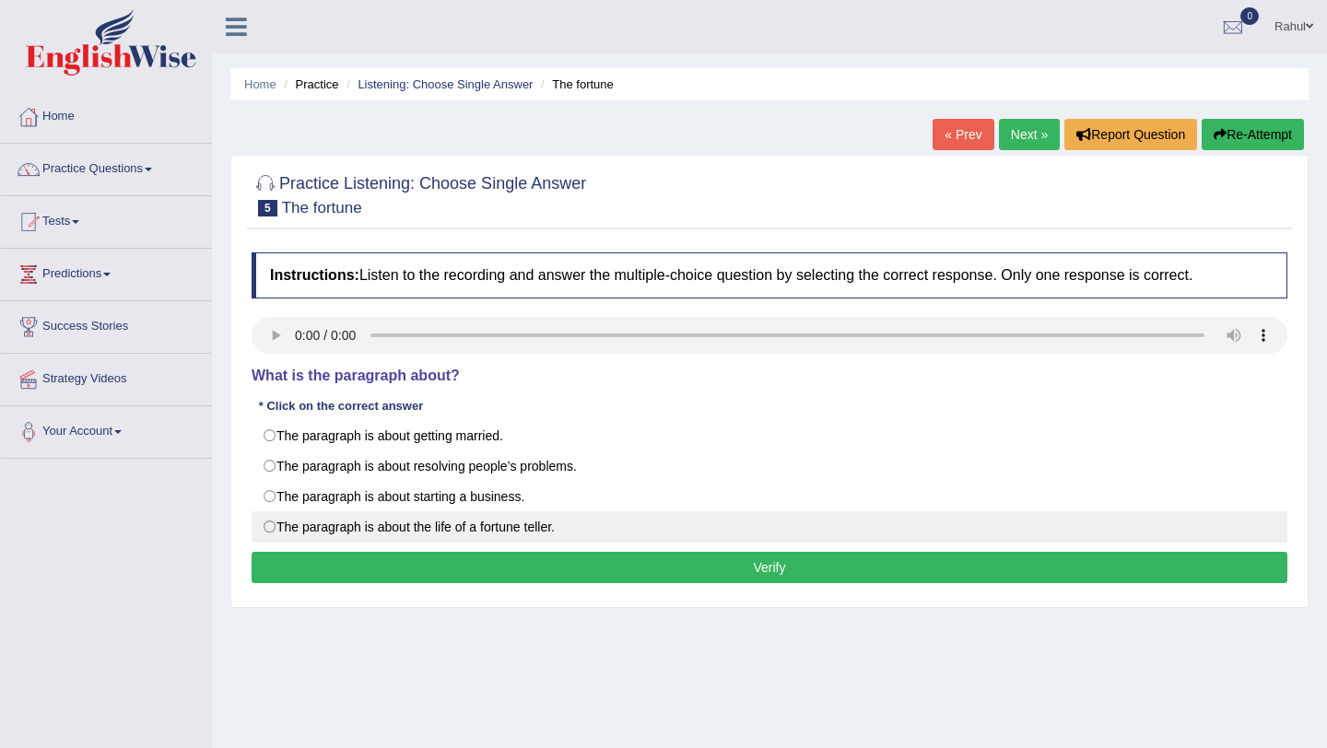
click at [264, 525] on label "The paragraph is about the life of a fortune teller." at bounding box center [770, 526] width 1036 height 31
radio input "true"
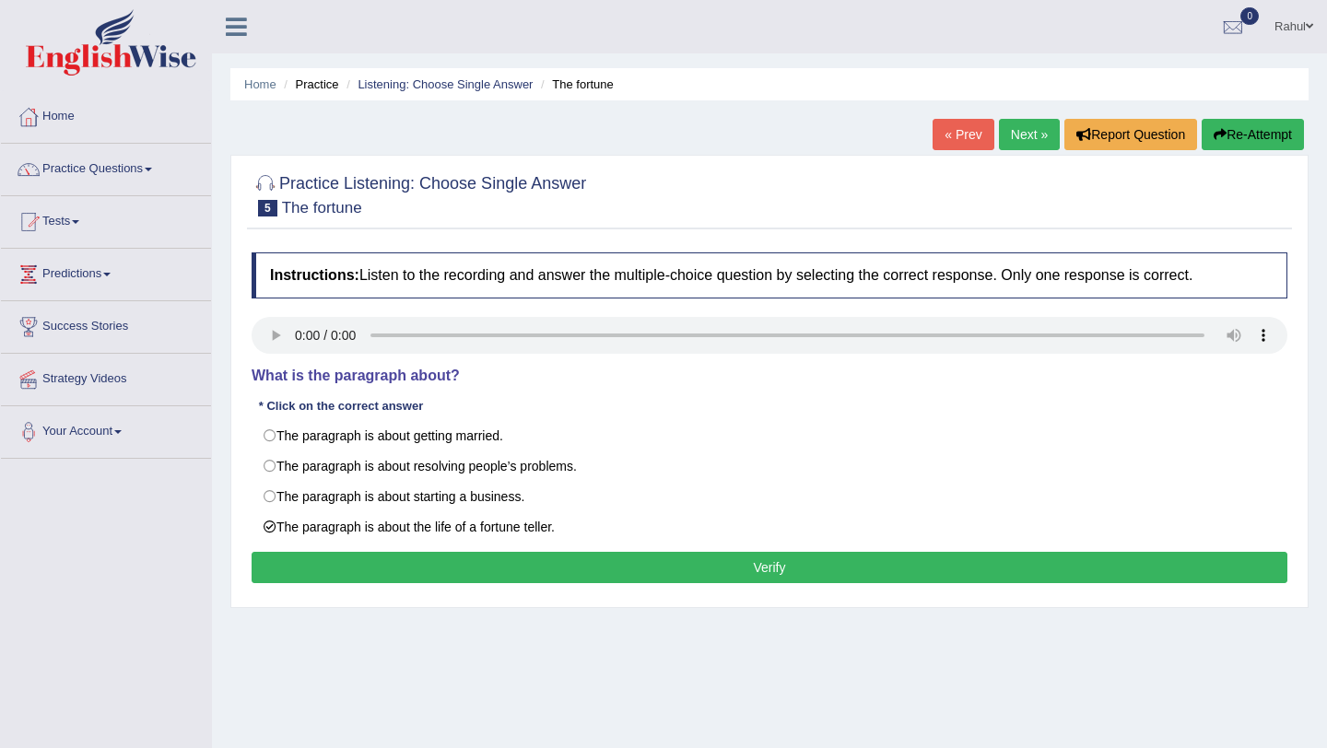
click at [563, 555] on button "Verify" at bounding box center [770, 567] width 1036 height 31
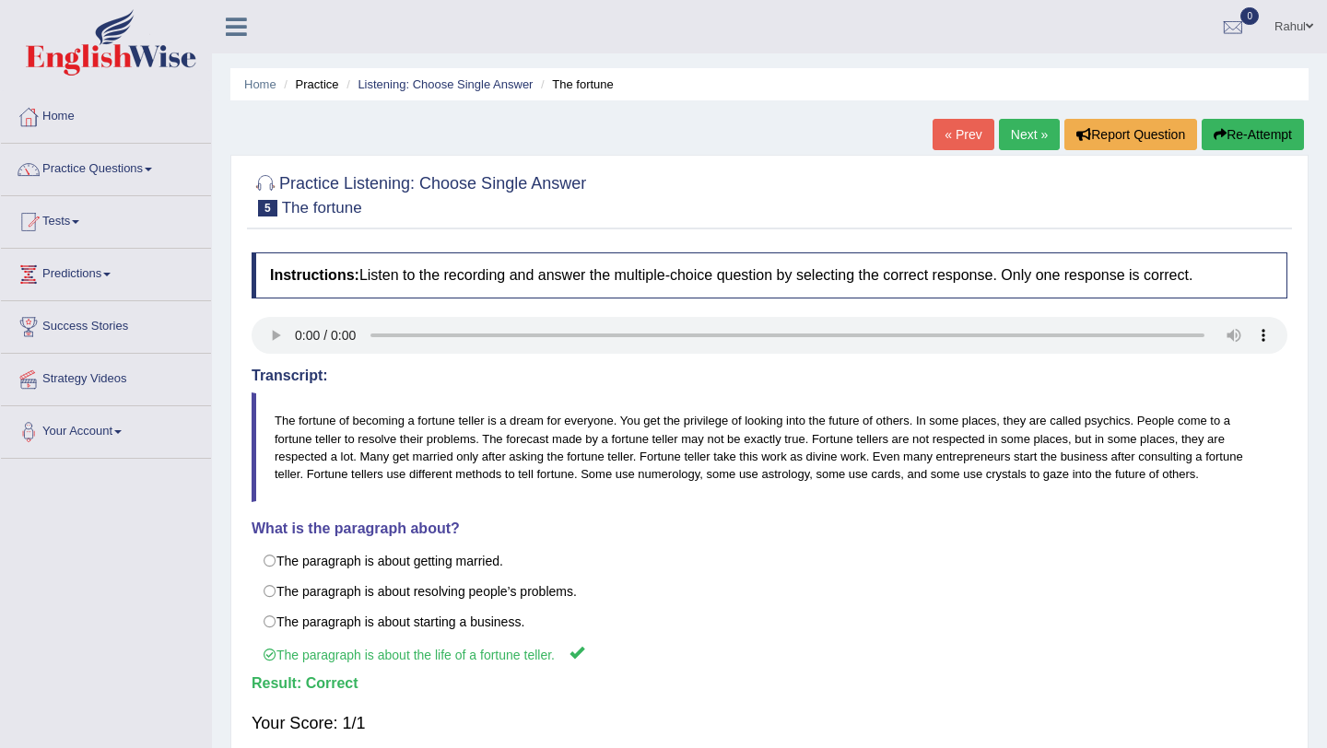
click at [1010, 124] on link "Next »" at bounding box center [1029, 134] width 61 height 31
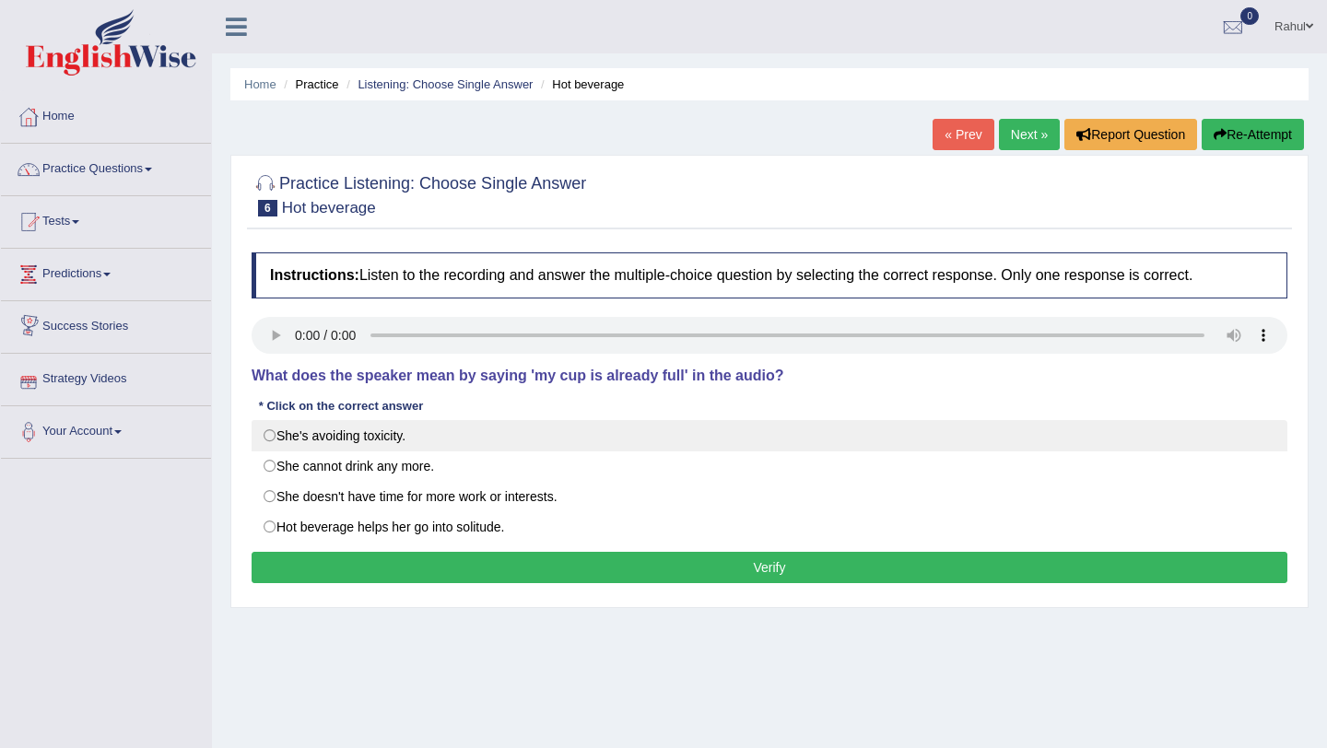
click at [276, 439] on label "She's avoiding toxicity." at bounding box center [770, 435] width 1036 height 31
radio input "true"
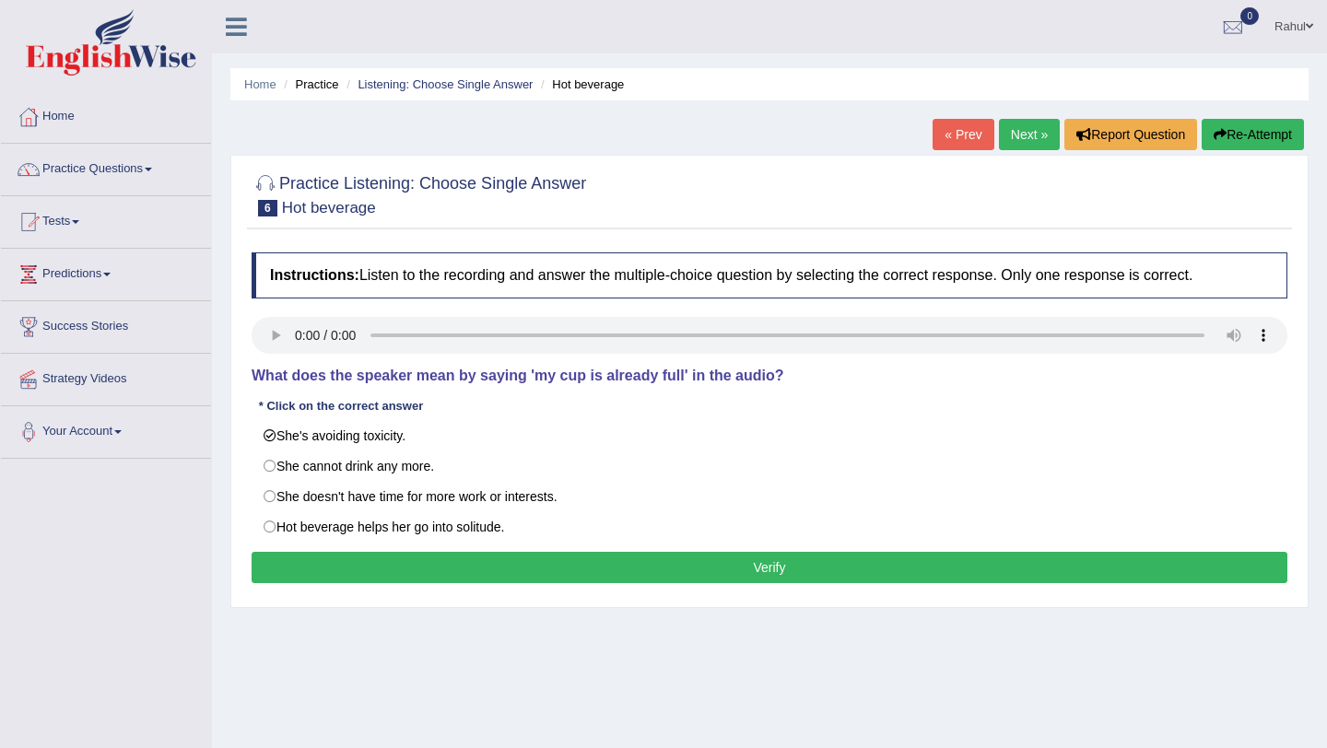
click at [723, 574] on button "Verify" at bounding box center [770, 567] width 1036 height 31
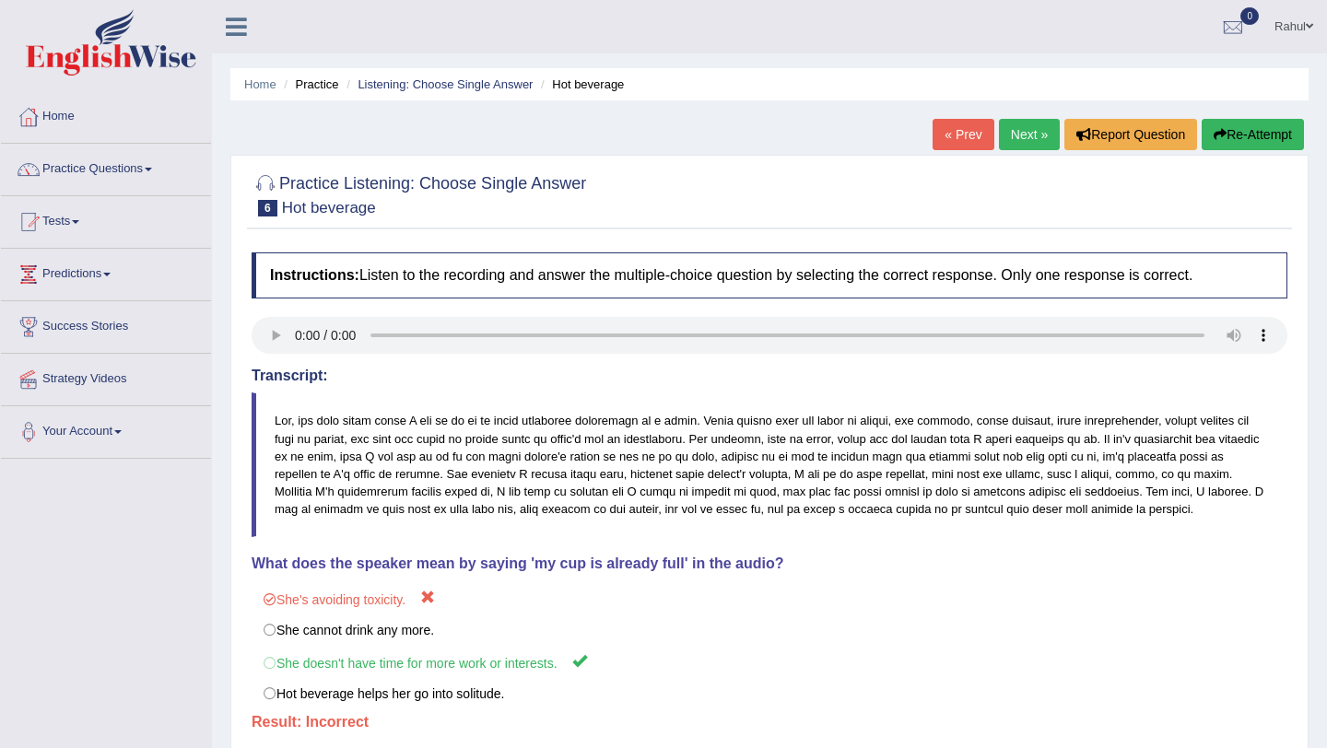
click at [1211, 147] on button "Re-Attempt" at bounding box center [1253, 134] width 102 height 31
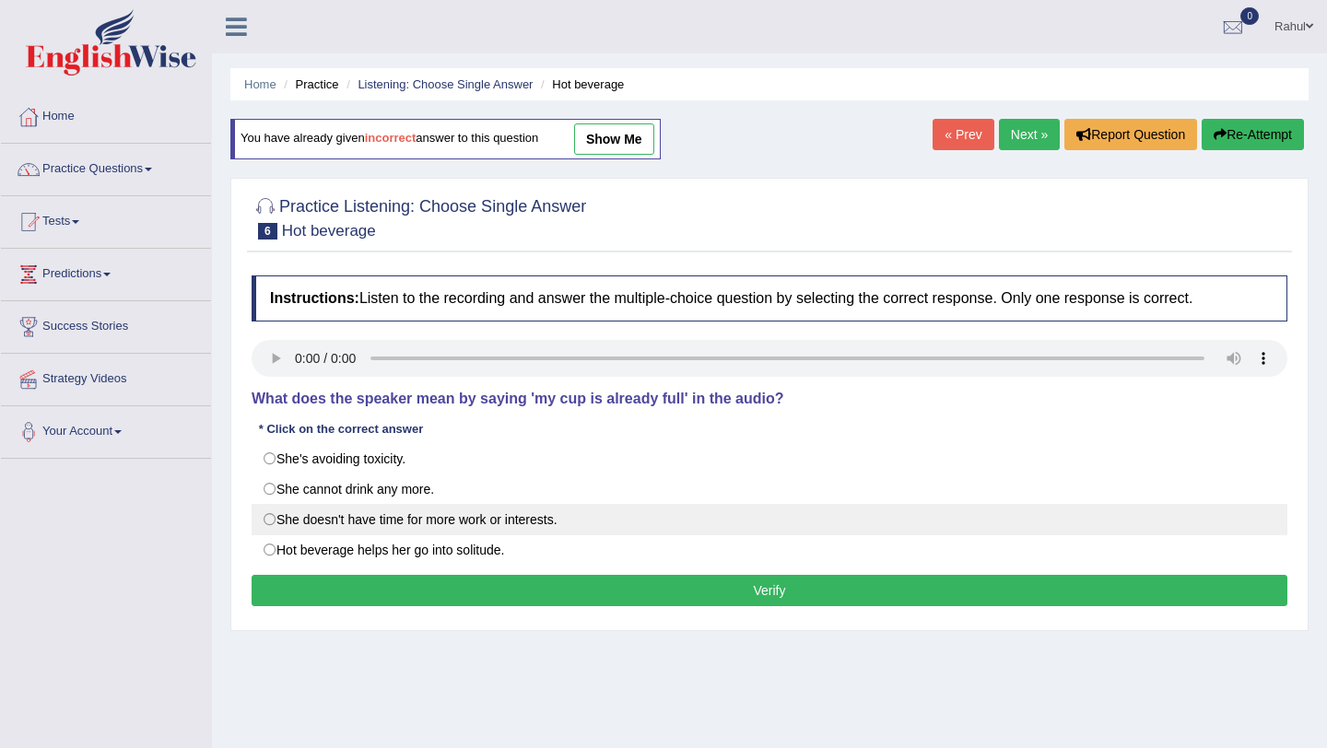
click at [271, 522] on label "She doesn't have time for more work or interests." at bounding box center [770, 519] width 1036 height 31
radio input "true"
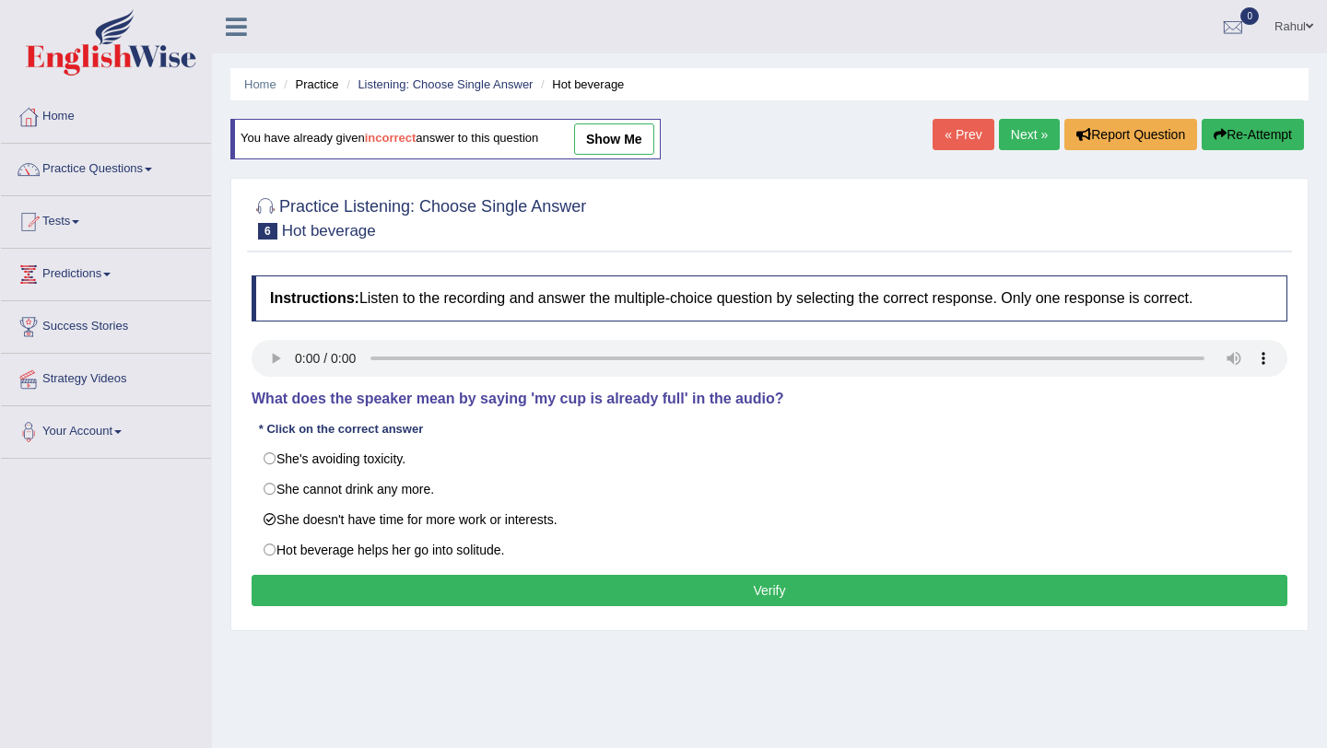
click at [786, 600] on button "Verify" at bounding box center [770, 590] width 1036 height 31
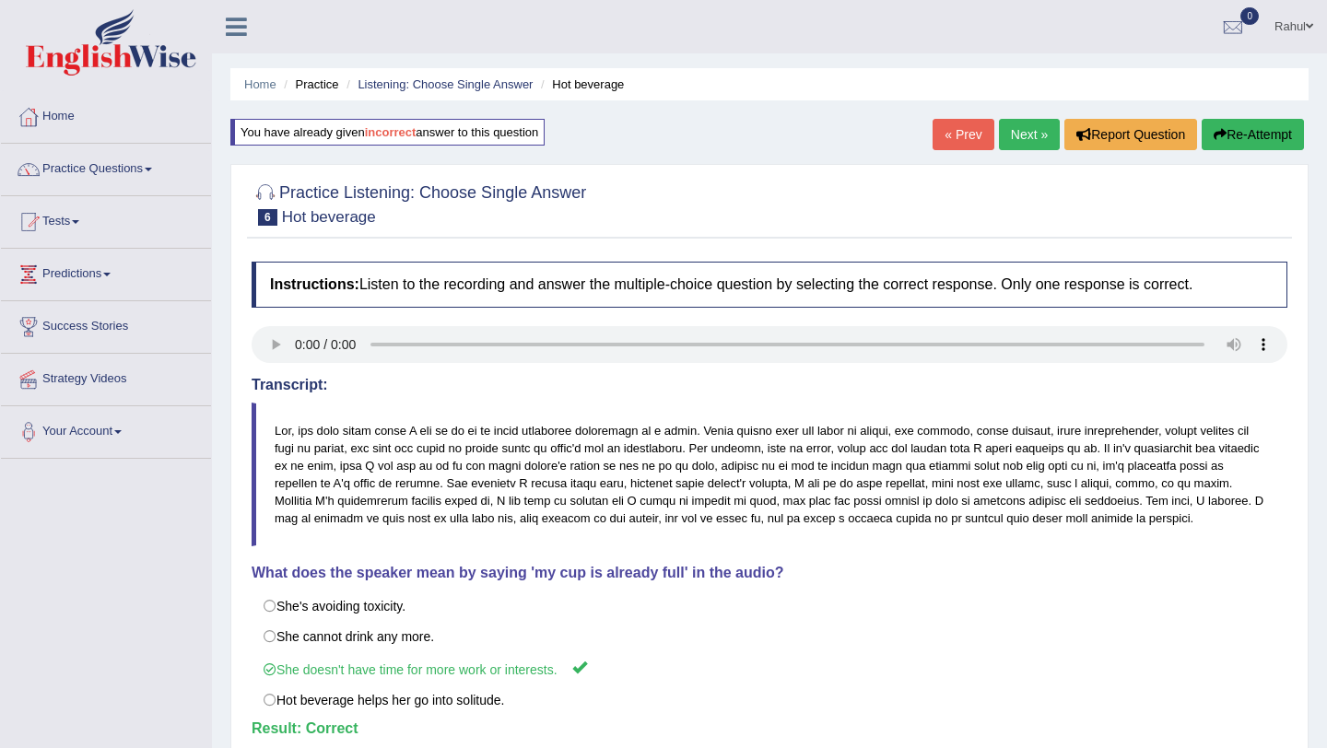
click at [1005, 136] on link "Next »" at bounding box center [1029, 134] width 61 height 31
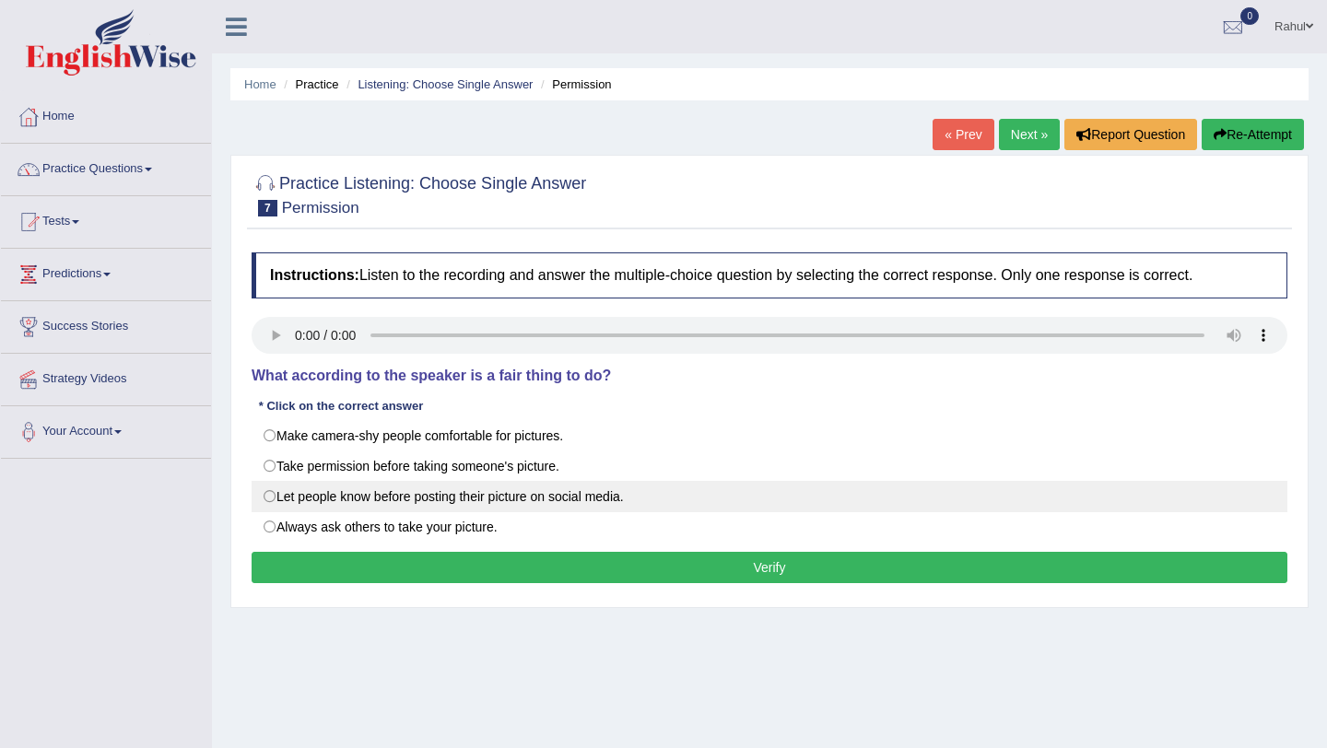
click at [271, 492] on label "Let people know before posting their picture on social media." at bounding box center [770, 496] width 1036 height 31
radio input "true"
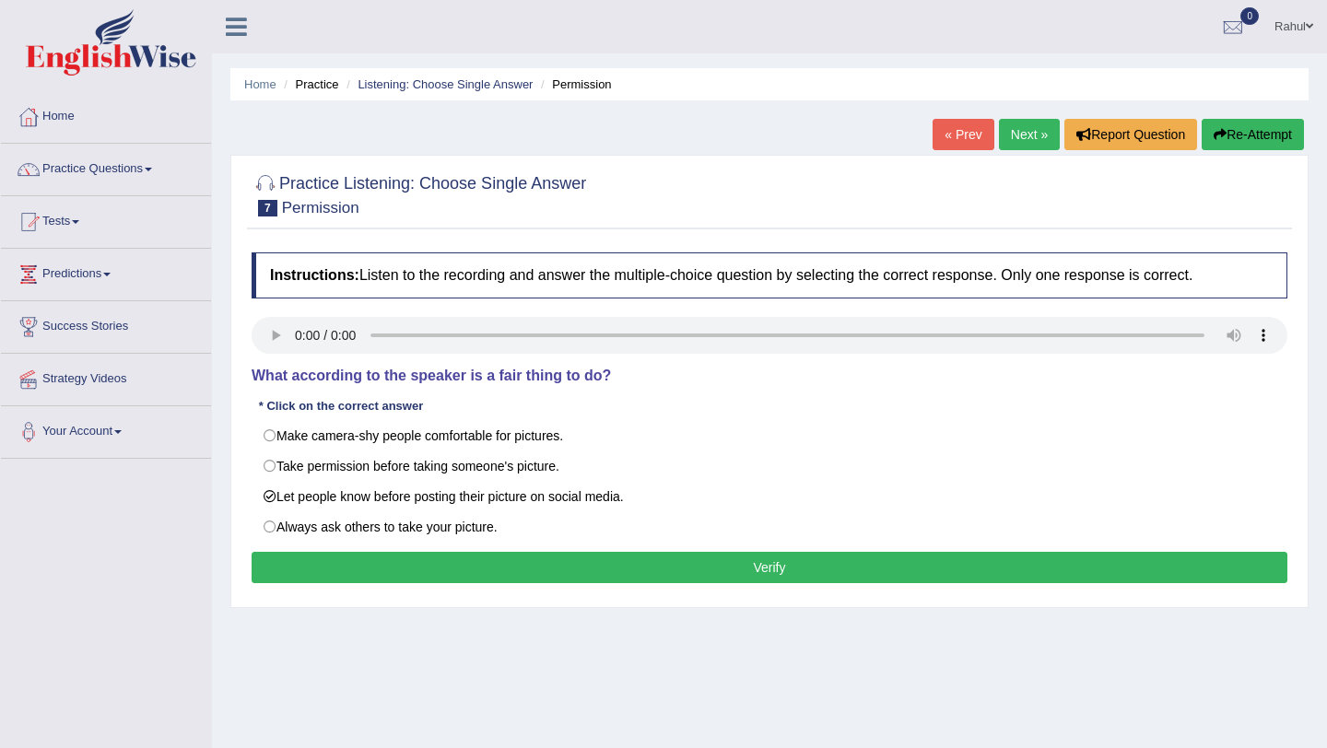
click at [744, 570] on button "Verify" at bounding box center [770, 567] width 1036 height 31
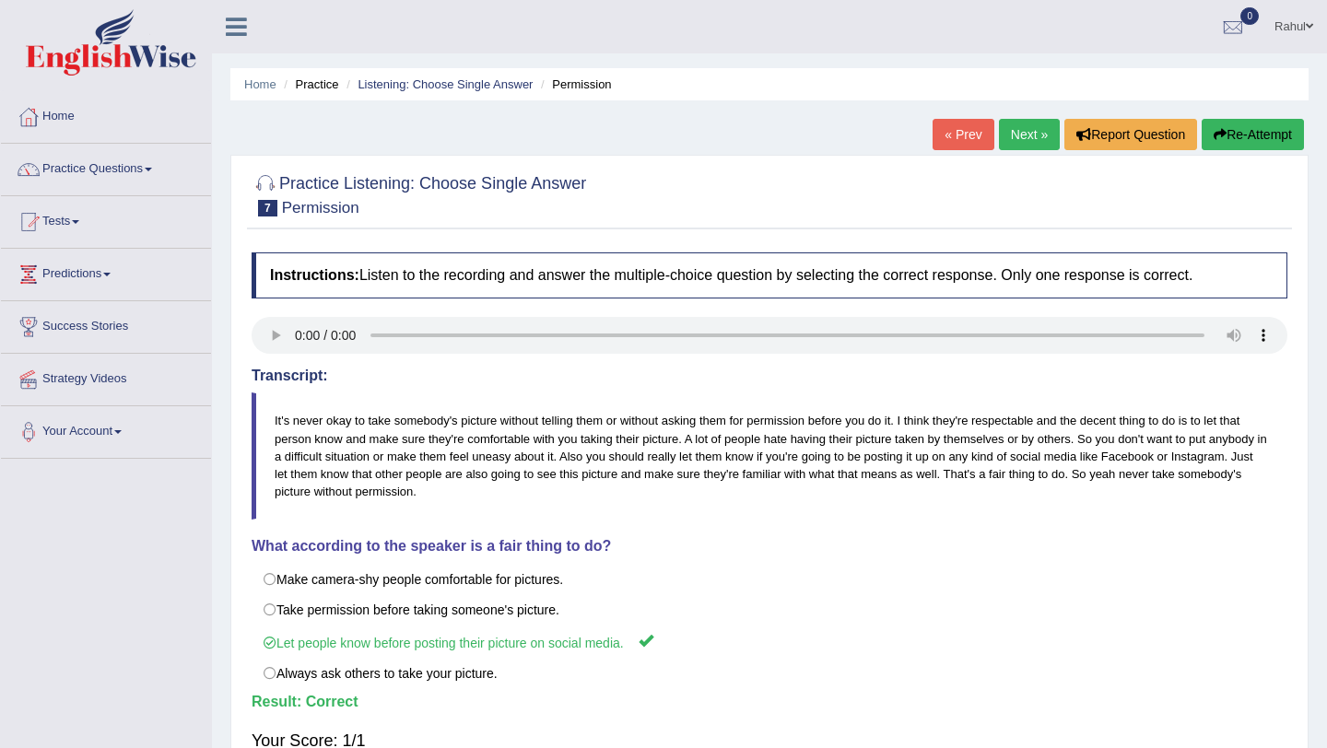
click at [1017, 138] on link "Next »" at bounding box center [1029, 134] width 61 height 31
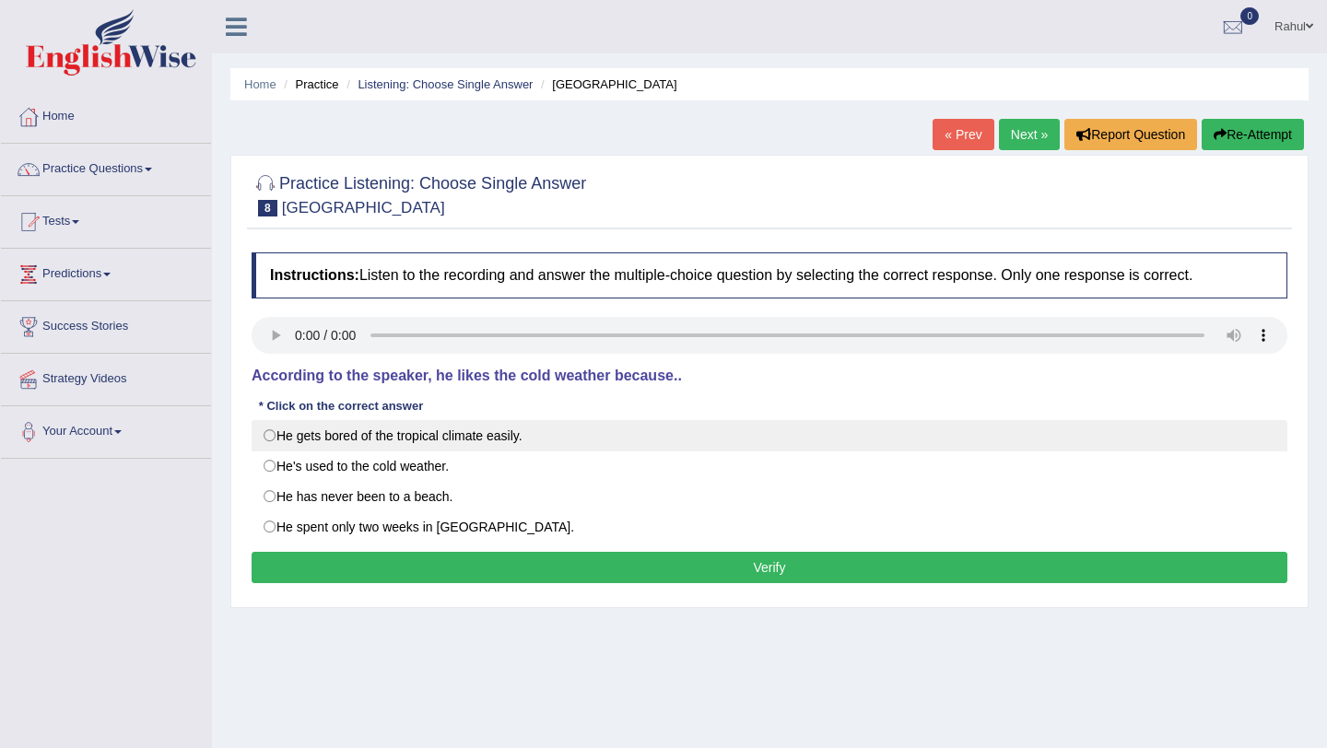
click at [267, 437] on label "He gets bored of the tropical climate easily." at bounding box center [770, 435] width 1036 height 31
radio input "true"
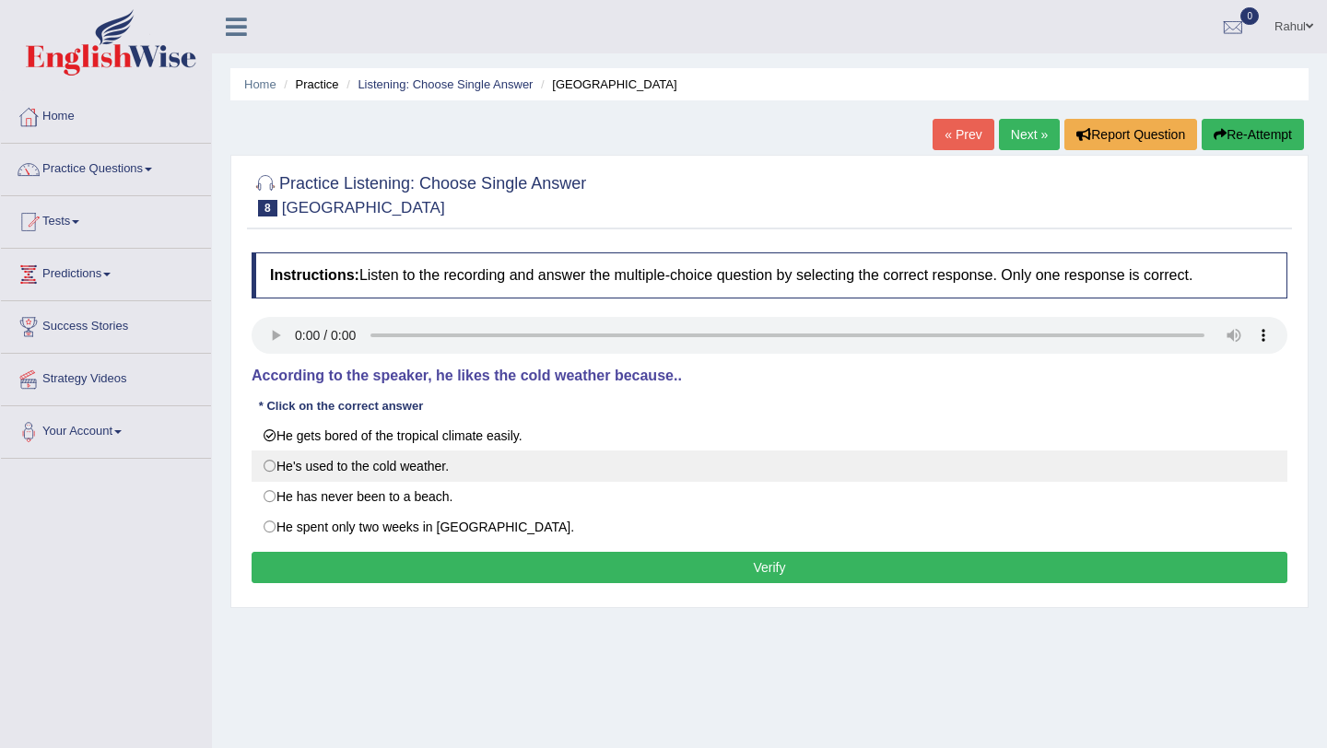
click at [267, 472] on label "He's used to the cold weather." at bounding box center [770, 466] width 1036 height 31
radio input "true"
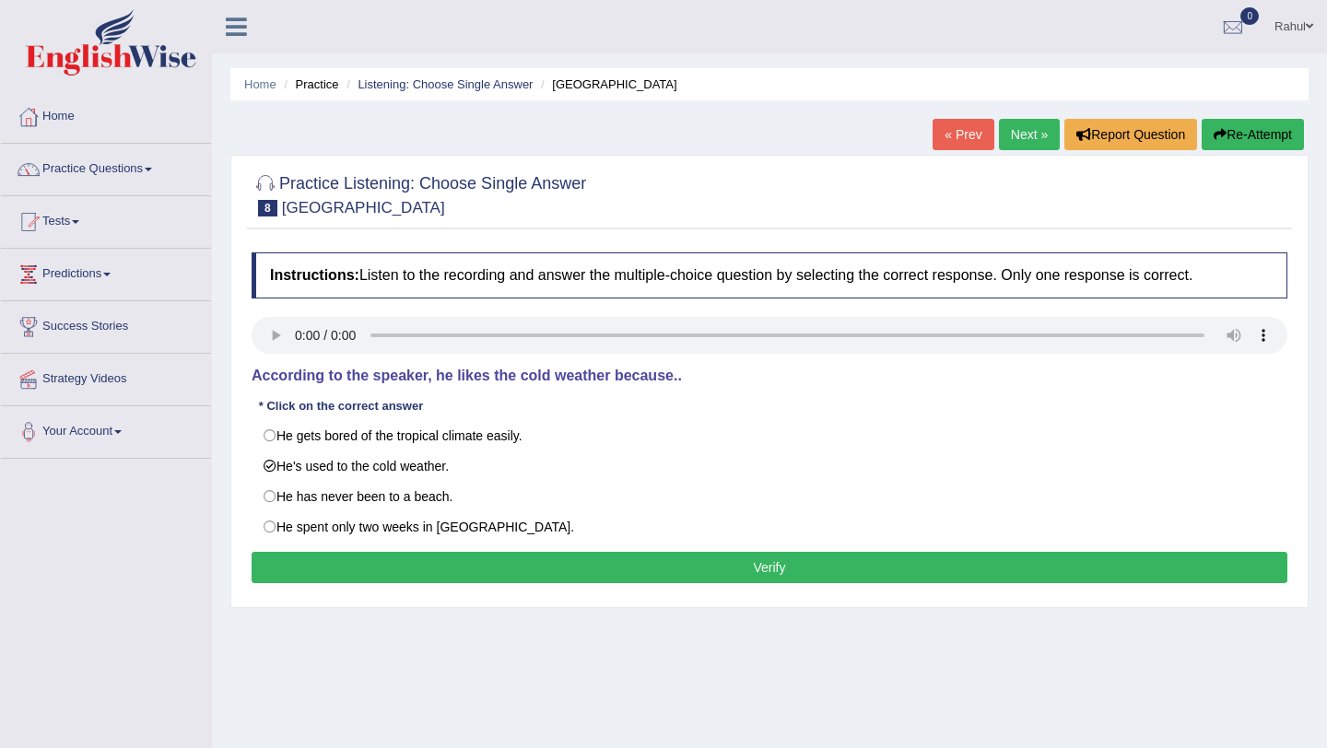
click at [791, 561] on button "Verify" at bounding box center [770, 567] width 1036 height 31
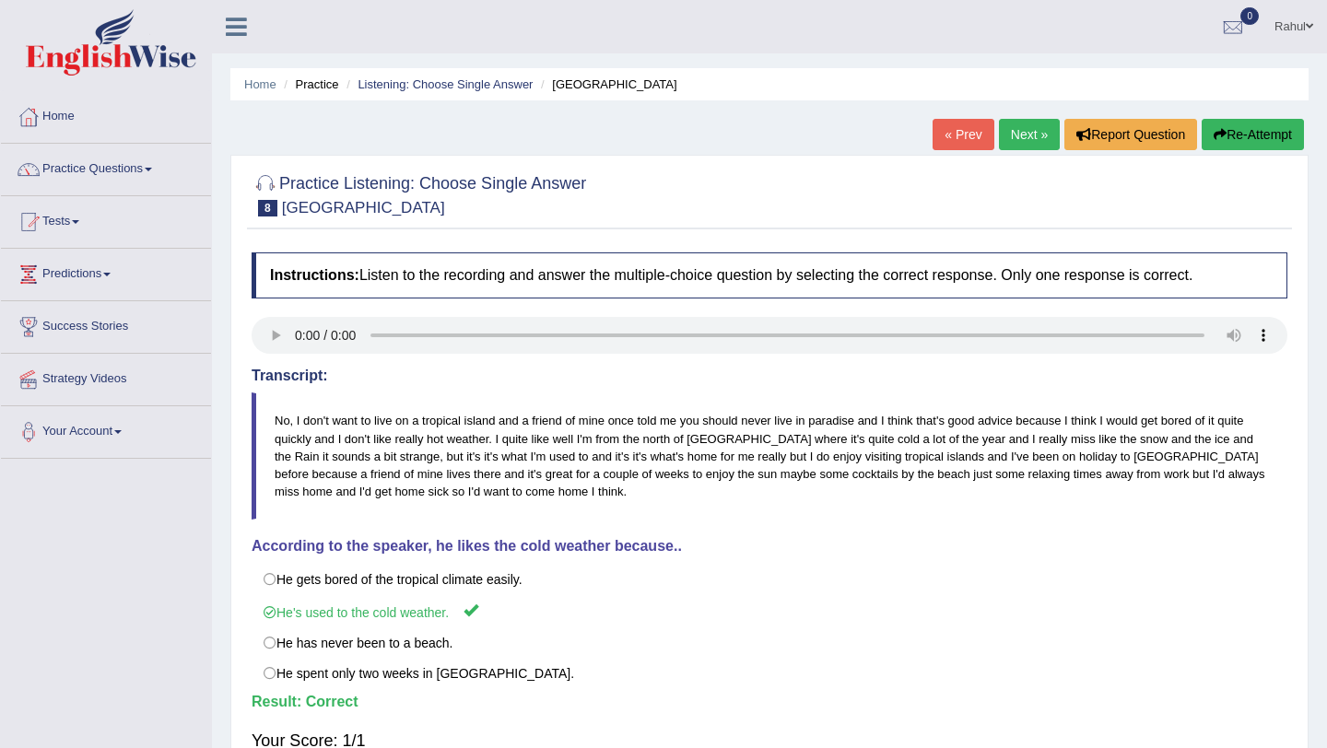
click at [1028, 128] on link "Next »" at bounding box center [1029, 134] width 61 height 31
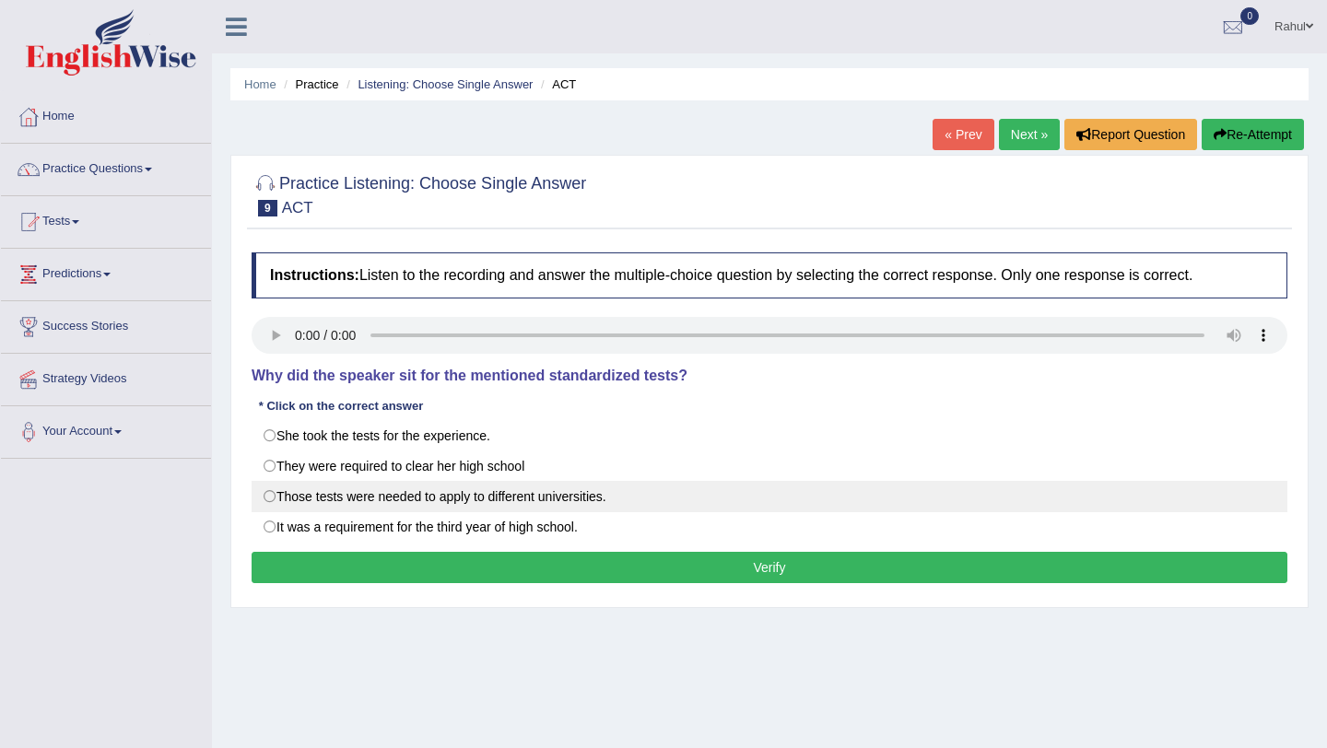
click at [275, 499] on label "Those tests were needed to apply to different universities." at bounding box center [770, 496] width 1036 height 31
radio input "true"
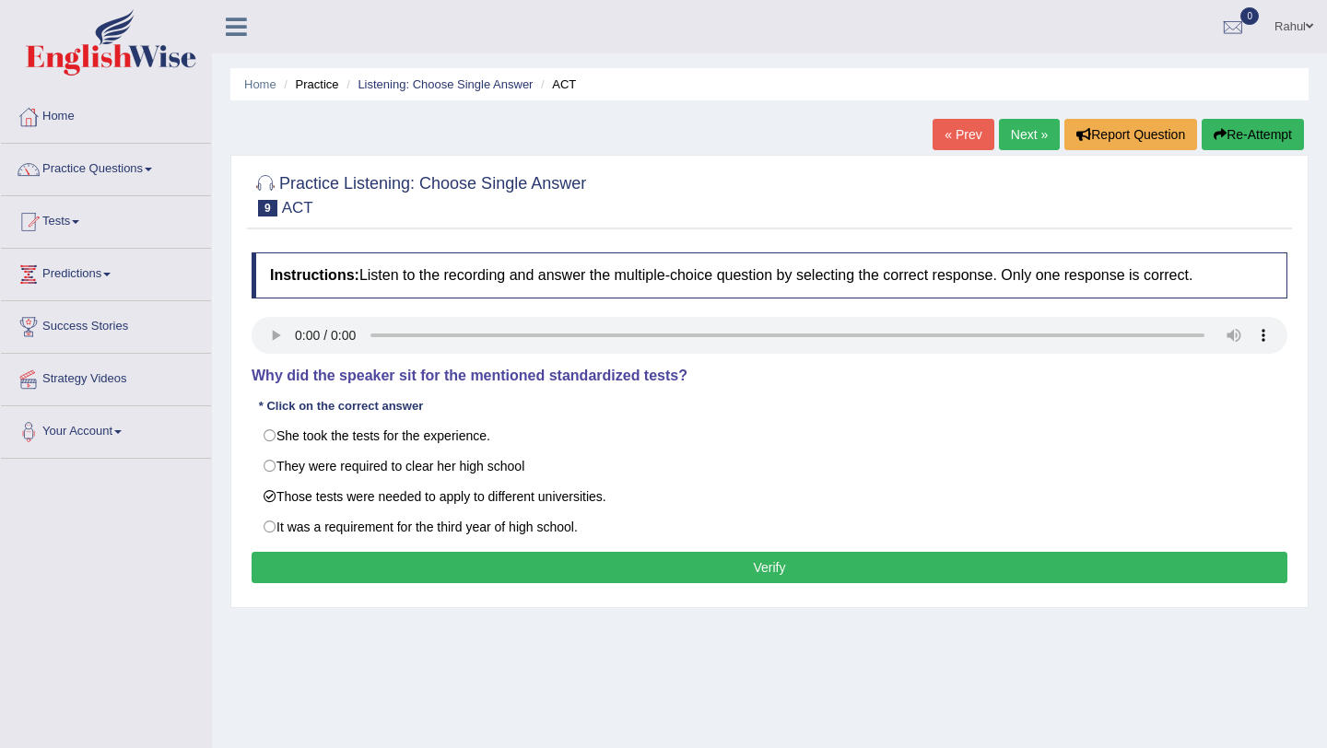
click at [764, 577] on button "Verify" at bounding box center [770, 567] width 1036 height 31
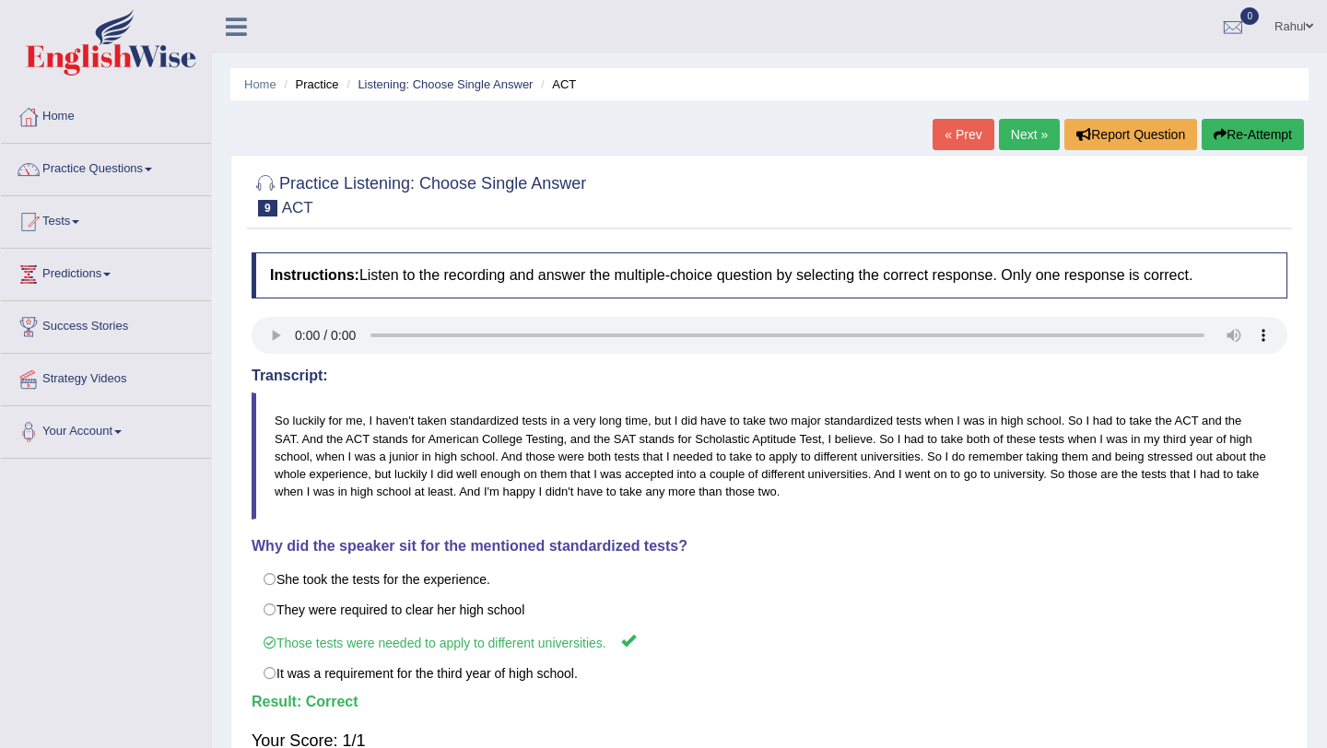
click at [1007, 135] on link "Next »" at bounding box center [1029, 134] width 61 height 31
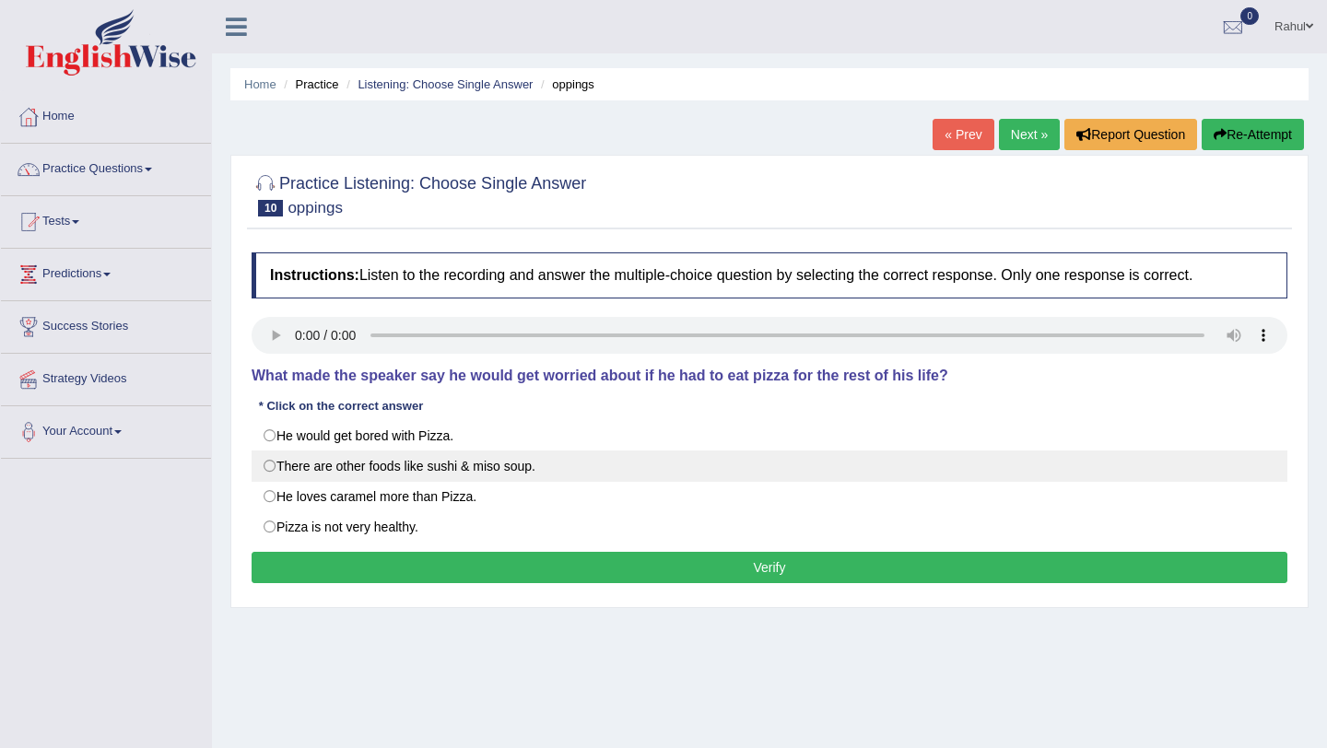
click at [273, 467] on label "There are other foods like sushi & miso soup." at bounding box center [770, 466] width 1036 height 31
radio input "true"
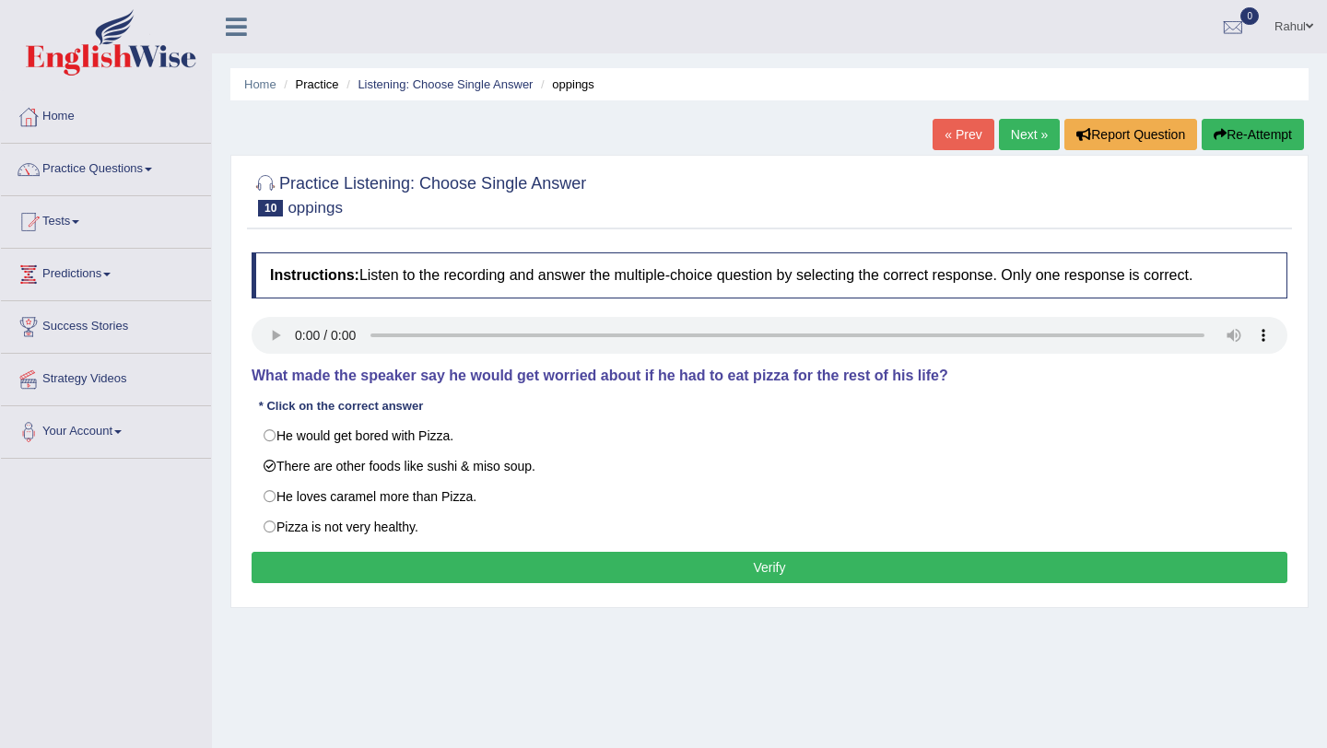
click at [596, 566] on button "Verify" at bounding box center [770, 567] width 1036 height 31
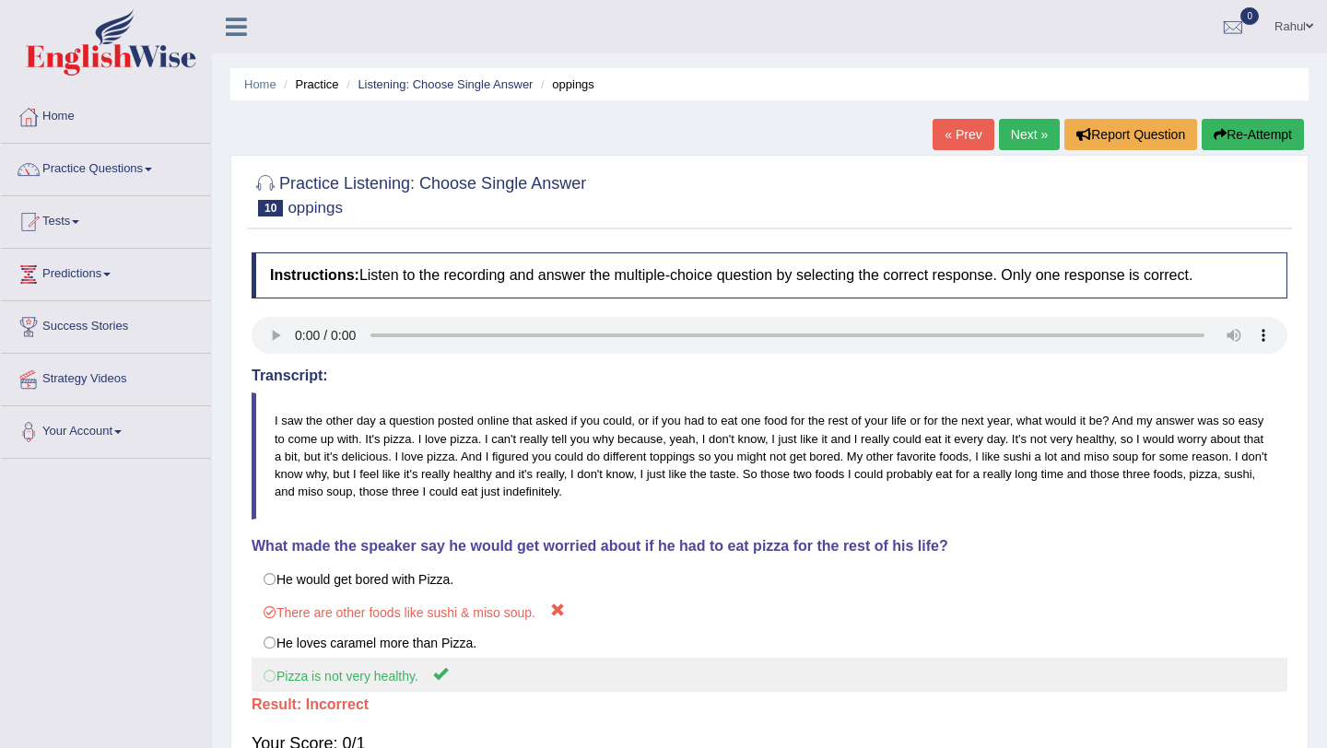
click at [276, 676] on label "Pizza is not very healthy." at bounding box center [770, 675] width 1036 height 34
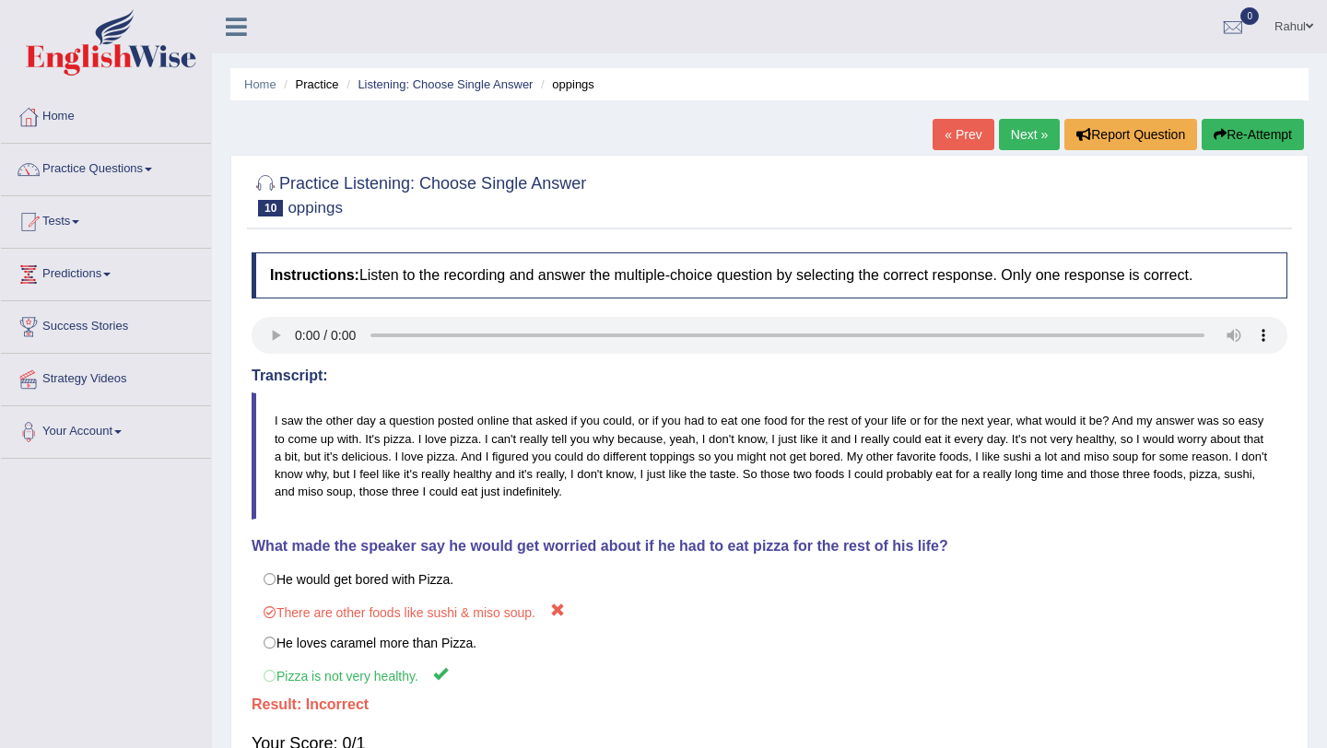
click at [1228, 136] on button "Re-Attempt" at bounding box center [1253, 134] width 102 height 31
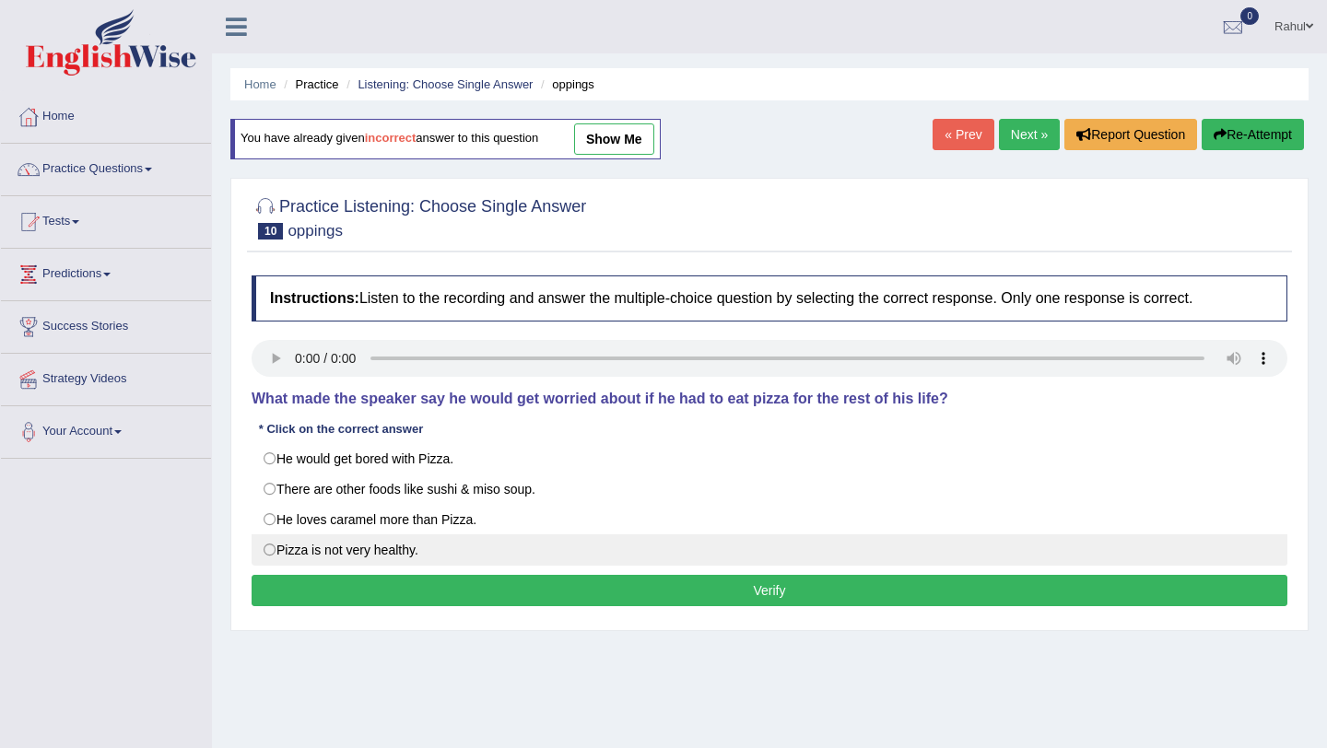
click at [275, 553] on label "Pizza is not very healthy." at bounding box center [770, 550] width 1036 height 31
radio input "true"
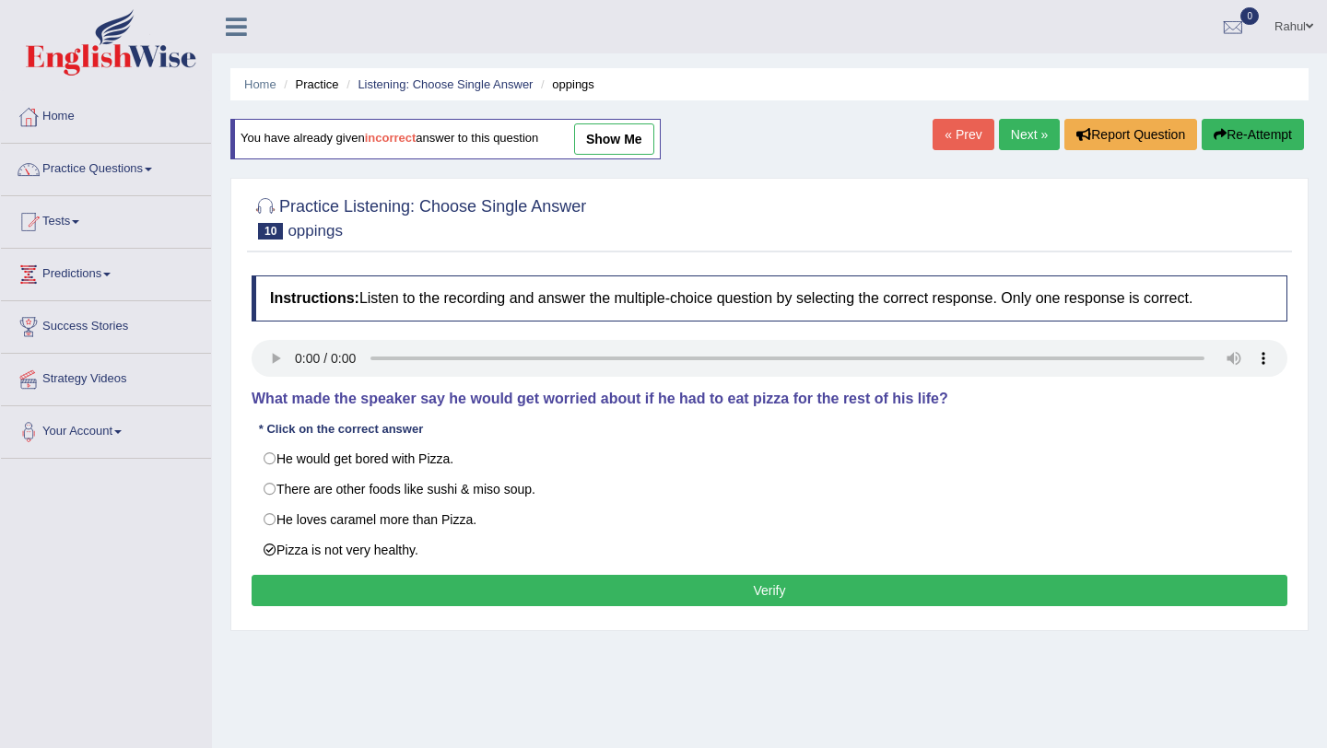
click at [759, 584] on button "Verify" at bounding box center [770, 590] width 1036 height 31
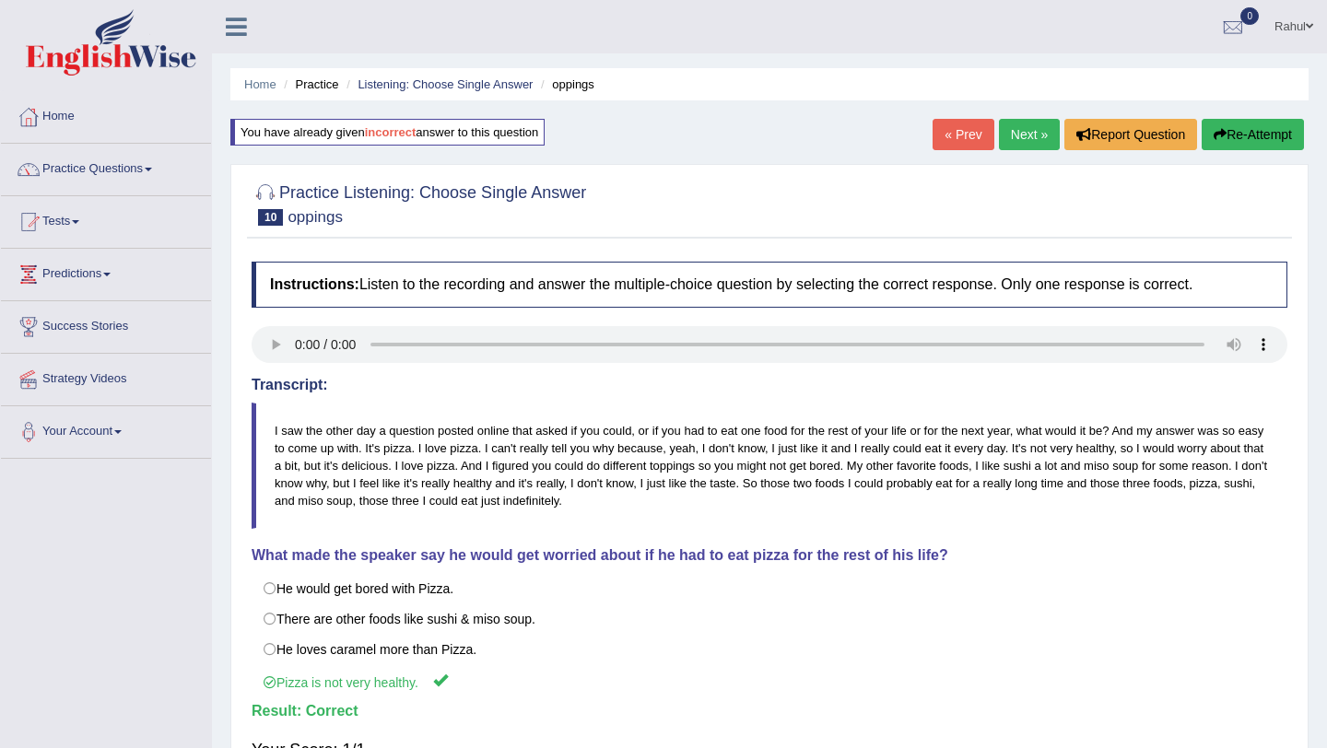
click at [1008, 129] on link "Next »" at bounding box center [1029, 134] width 61 height 31
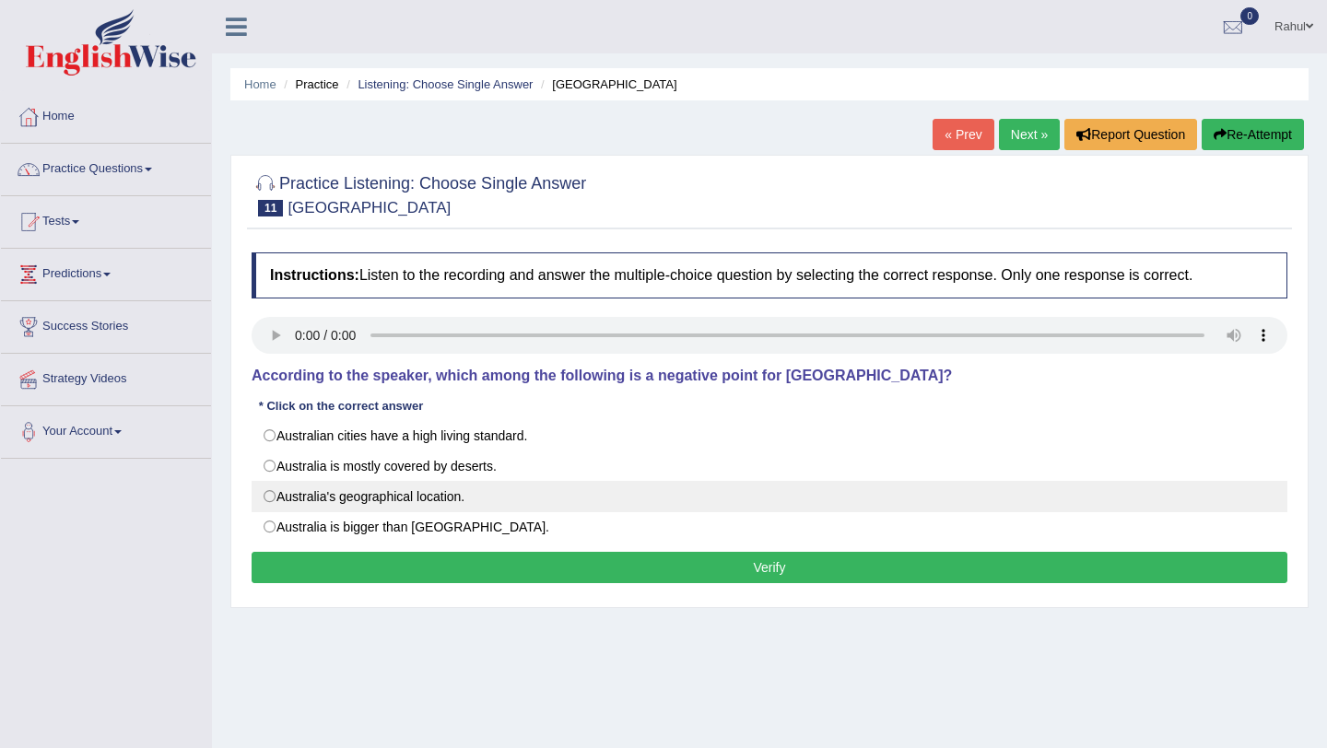
click at [274, 493] on label "Australia's geographical location." at bounding box center [770, 496] width 1036 height 31
radio input "true"
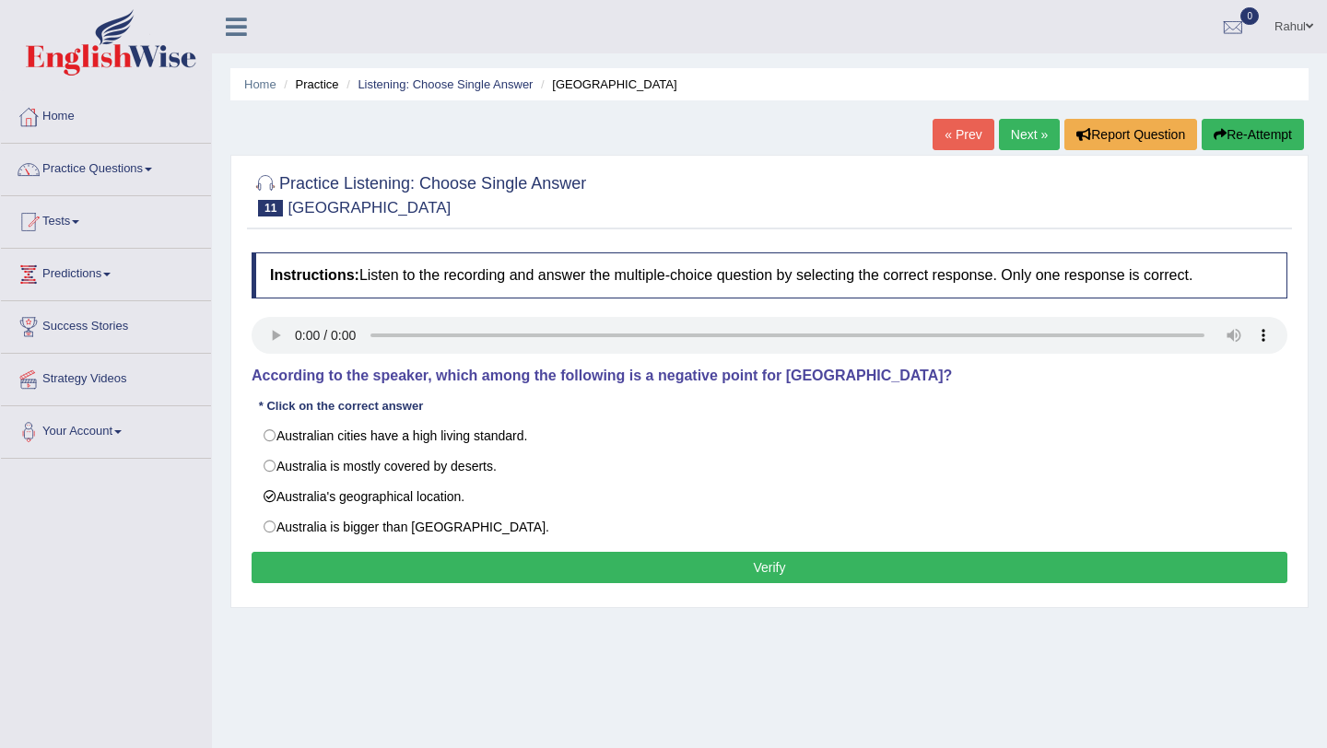
click at [704, 565] on button "Verify" at bounding box center [770, 567] width 1036 height 31
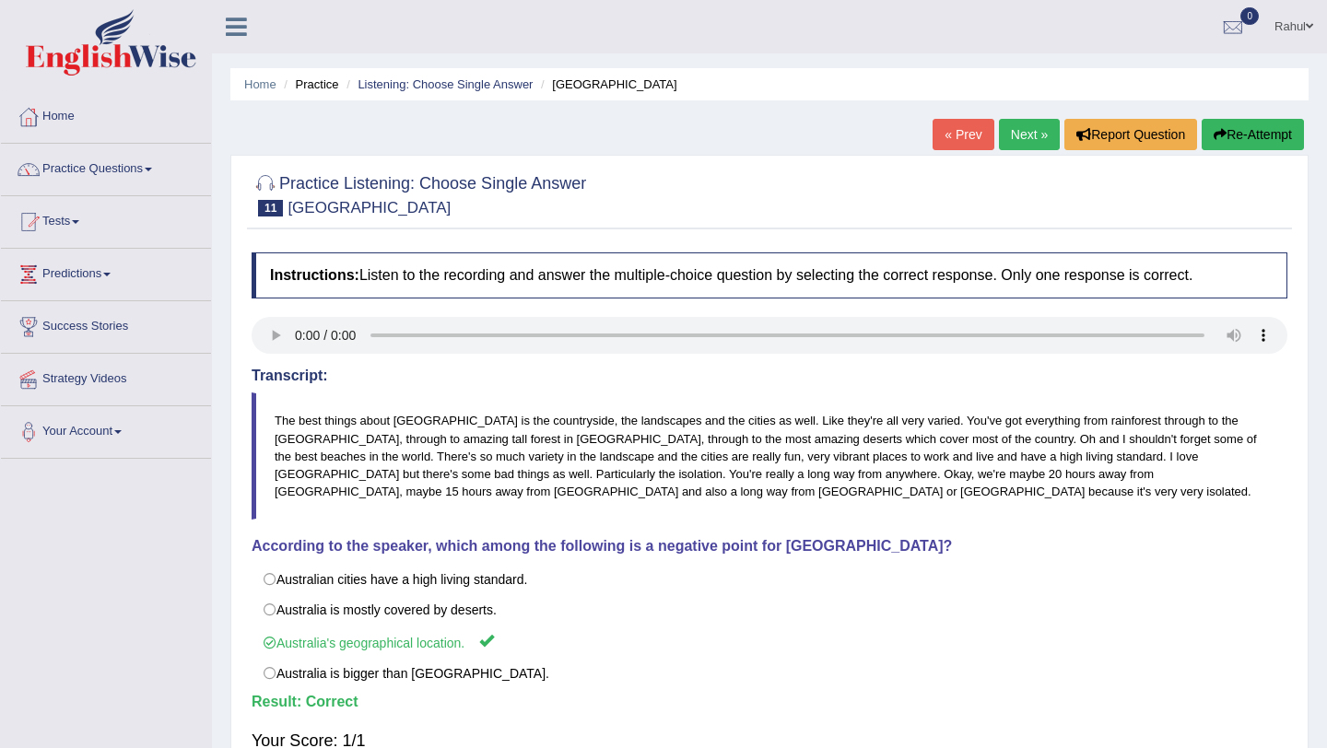
click at [1017, 138] on link "Next »" at bounding box center [1029, 134] width 61 height 31
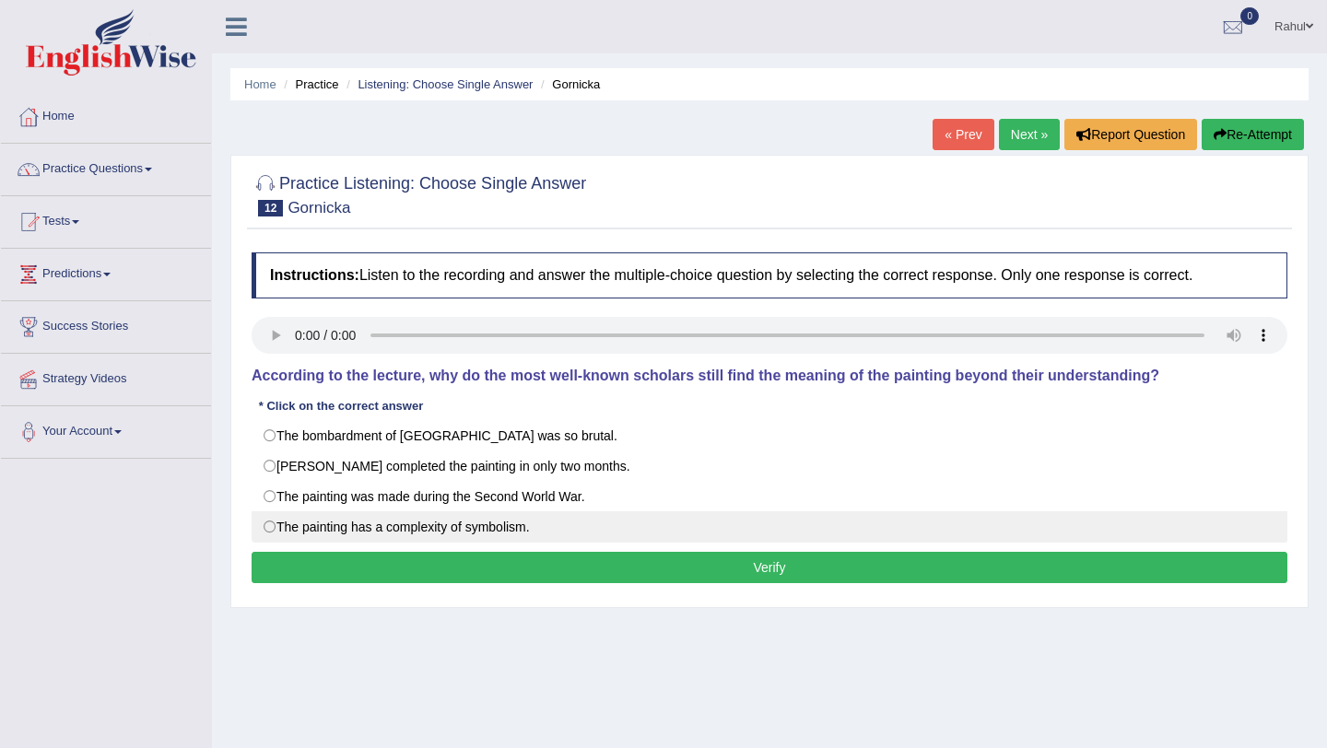
click at [275, 519] on label "The painting has a complexity of symbolism." at bounding box center [770, 526] width 1036 height 31
radio input "true"
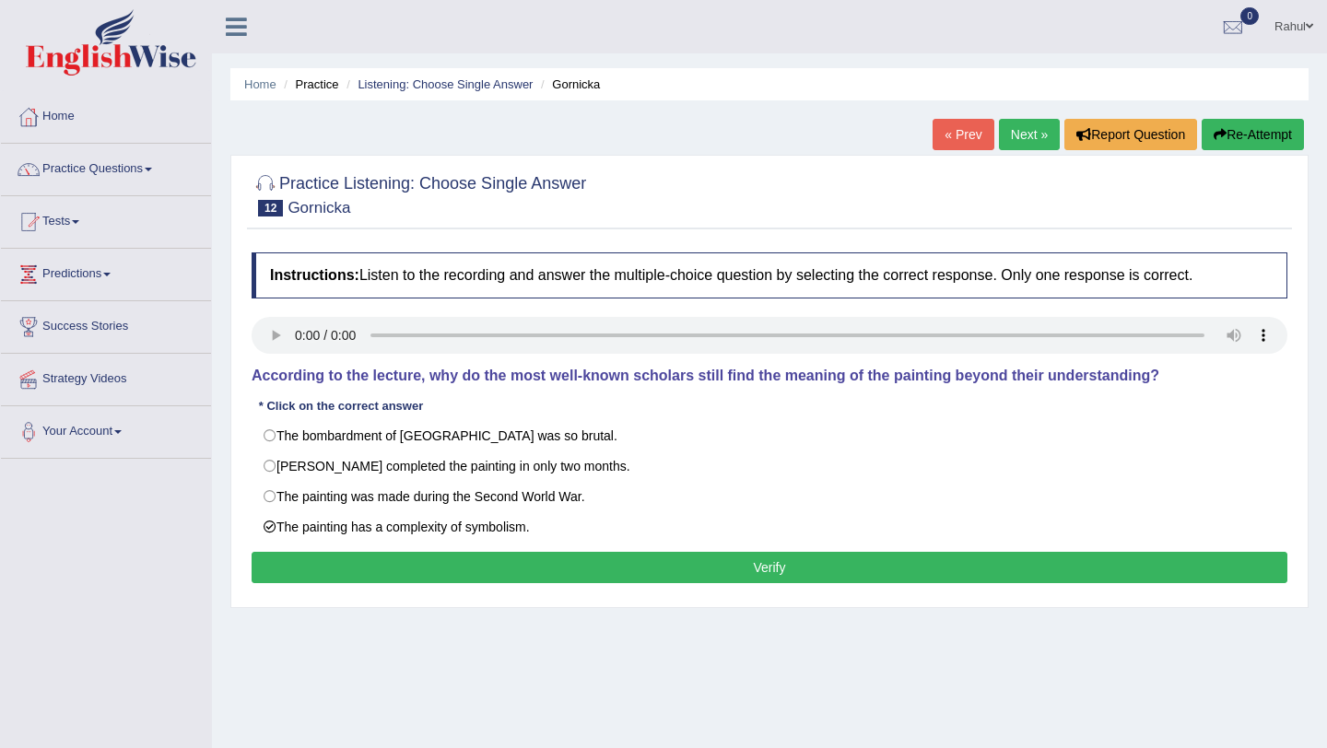
click at [529, 561] on button "Verify" at bounding box center [770, 567] width 1036 height 31
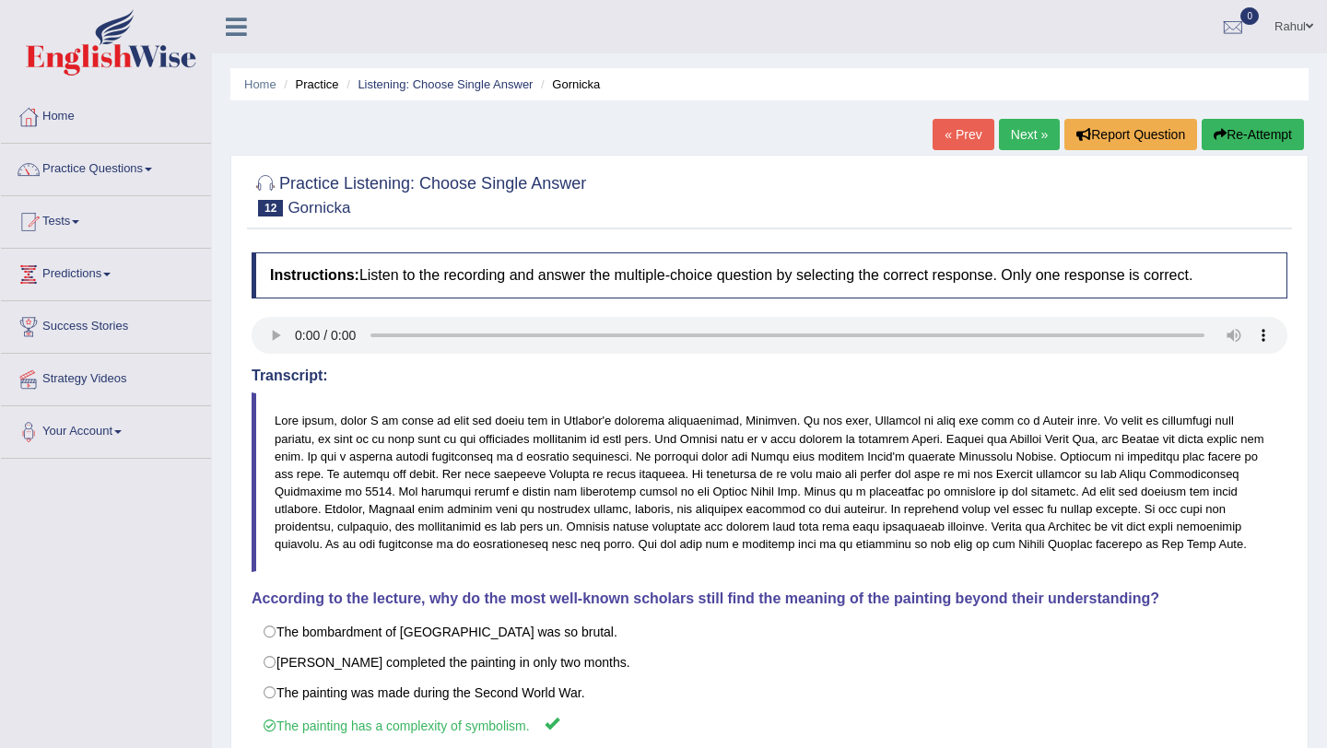
click at [1014, 131] on link "Next »" at bounding box center [1029, 134] width 61 height 31
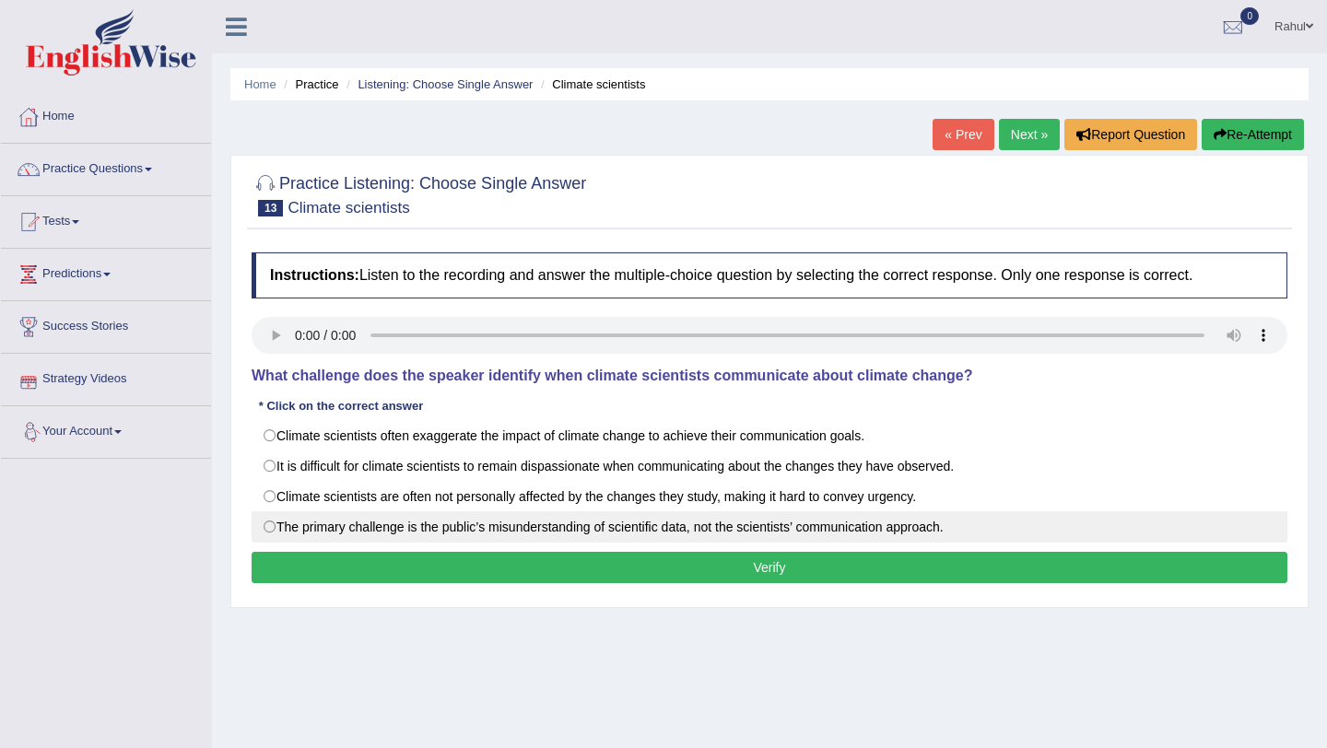
click at [271, 523] on label "The primary challenge is the public’s misunderstanding of scientific data, not …" at bounding box center [770, 526] width 1036 height 31
radio input "true"
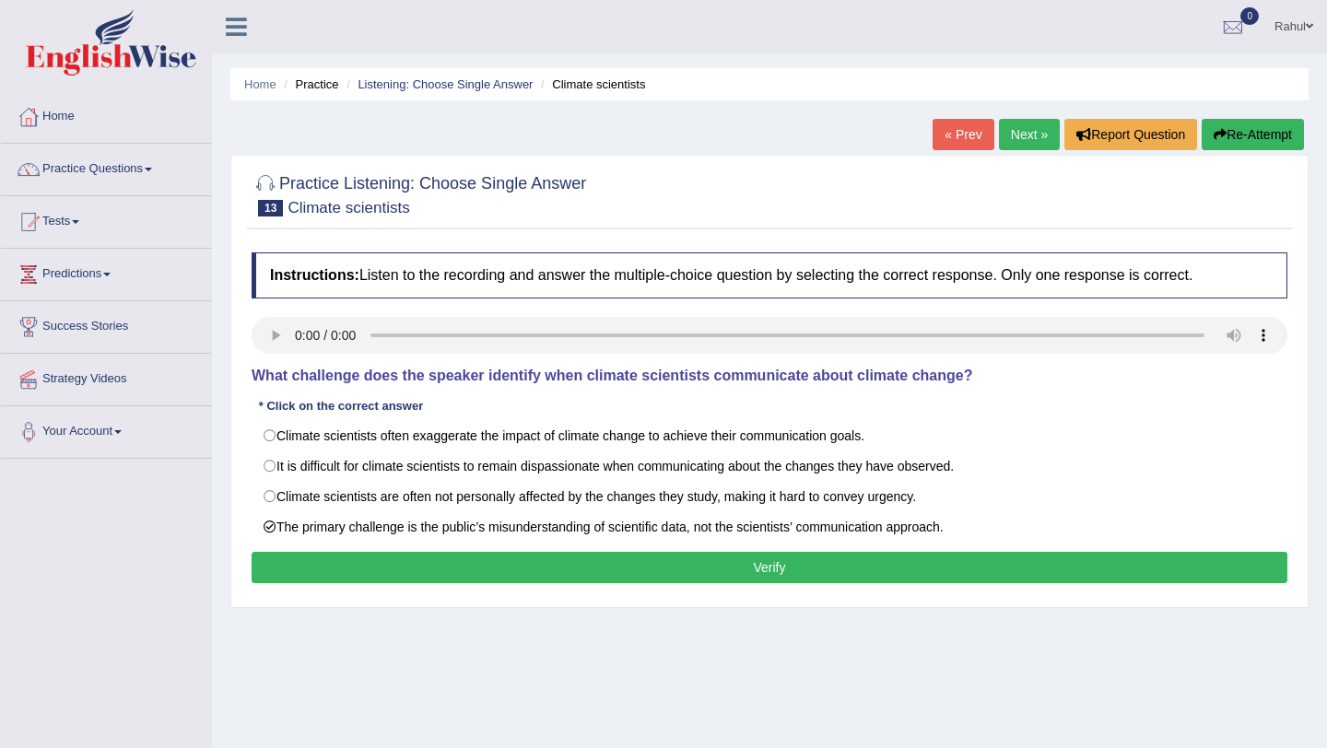
click at [741, 574] on button "Verify" at bounding box center [770, 567] width 1036 height 31
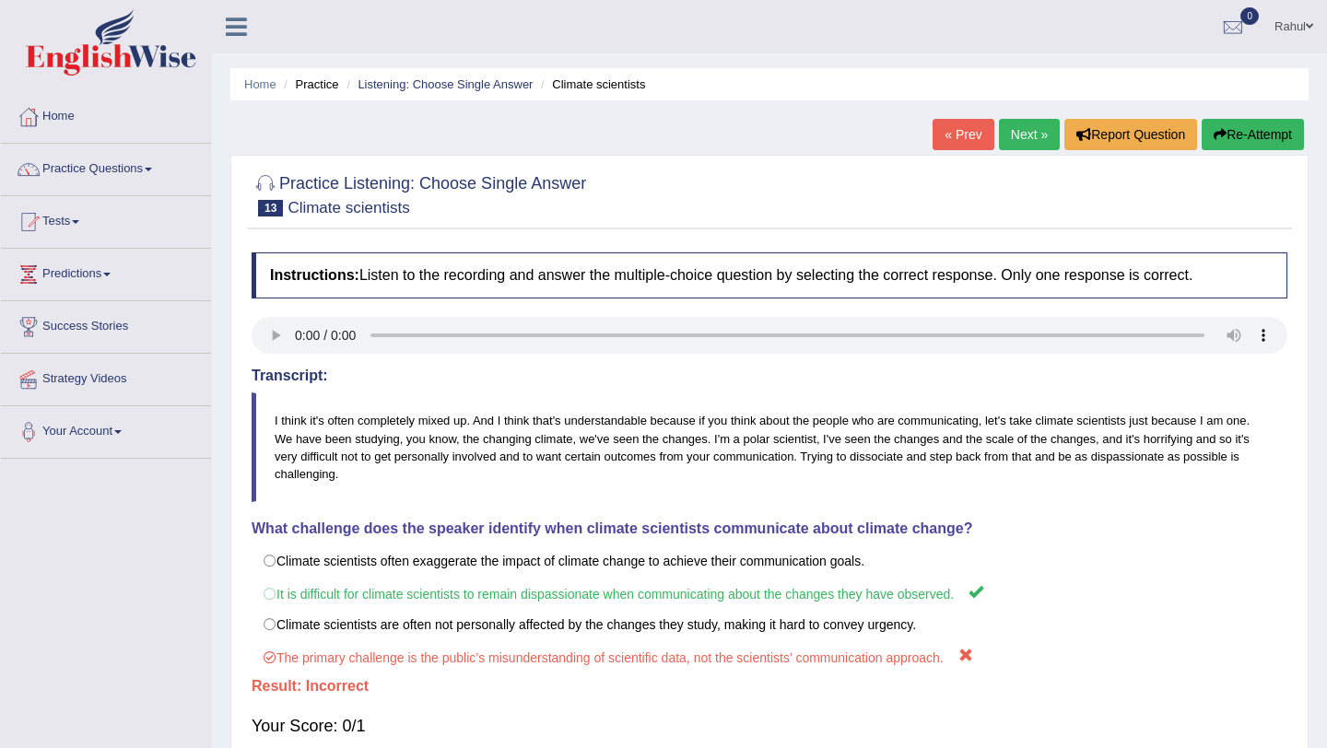
click at [1233, 134] on button "Re-Attempt" at bounding box center [1253, 134] width 102 height 31
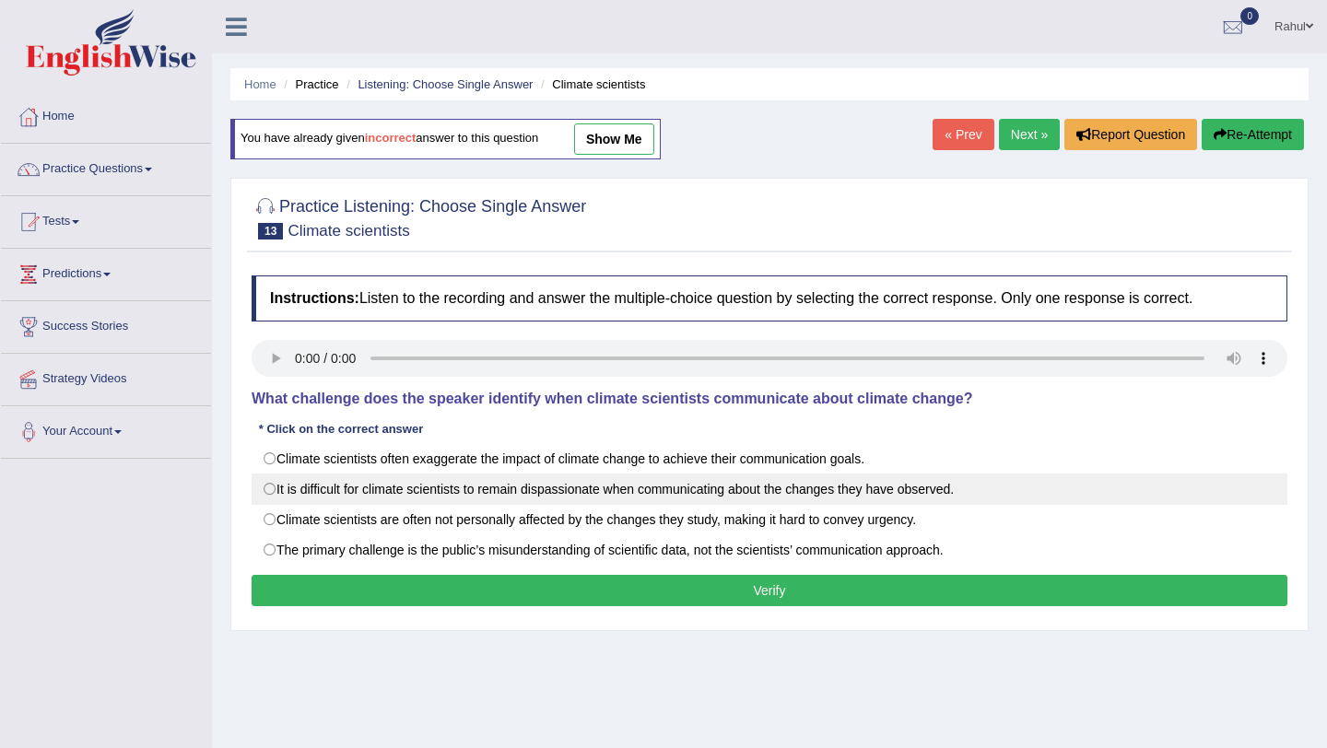
click at [277, 490] on label "It is difficult for climate scientists to remain dispassionate when communicati…" at bounding box center [770, 489] width 1036 height 31
radio input "true"
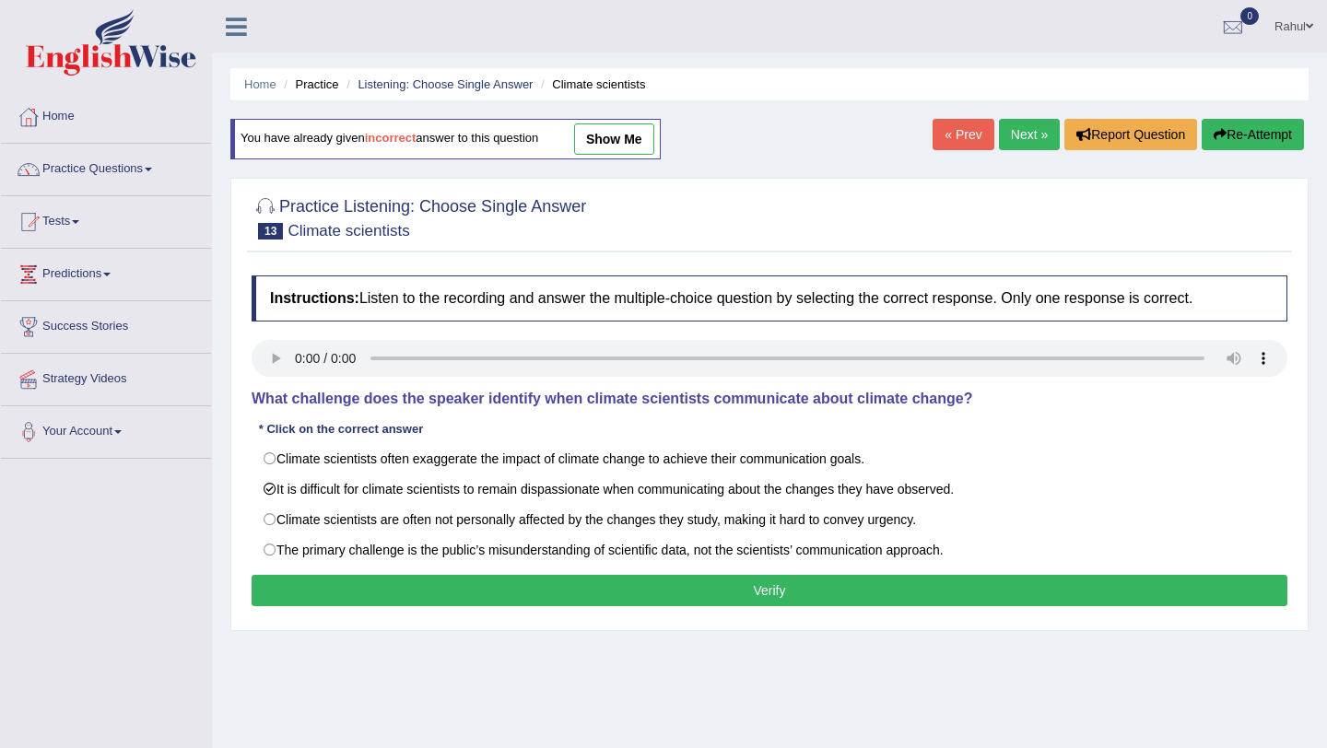
click at [755, 582] on button "Verify" at bounding box center [770, 590] width 1036 height 31
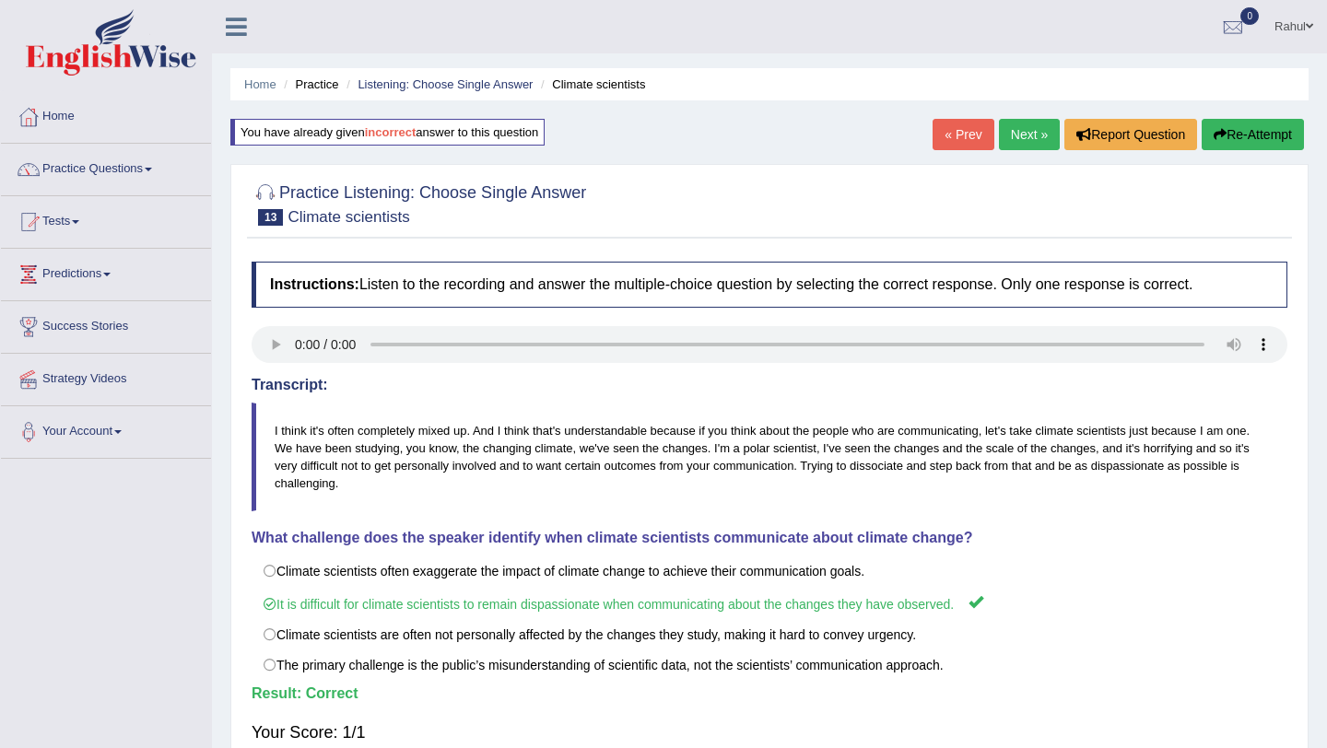
click at [1017, 131] on link "Next »" at bounding box center [1029, 134] width 61 height 31
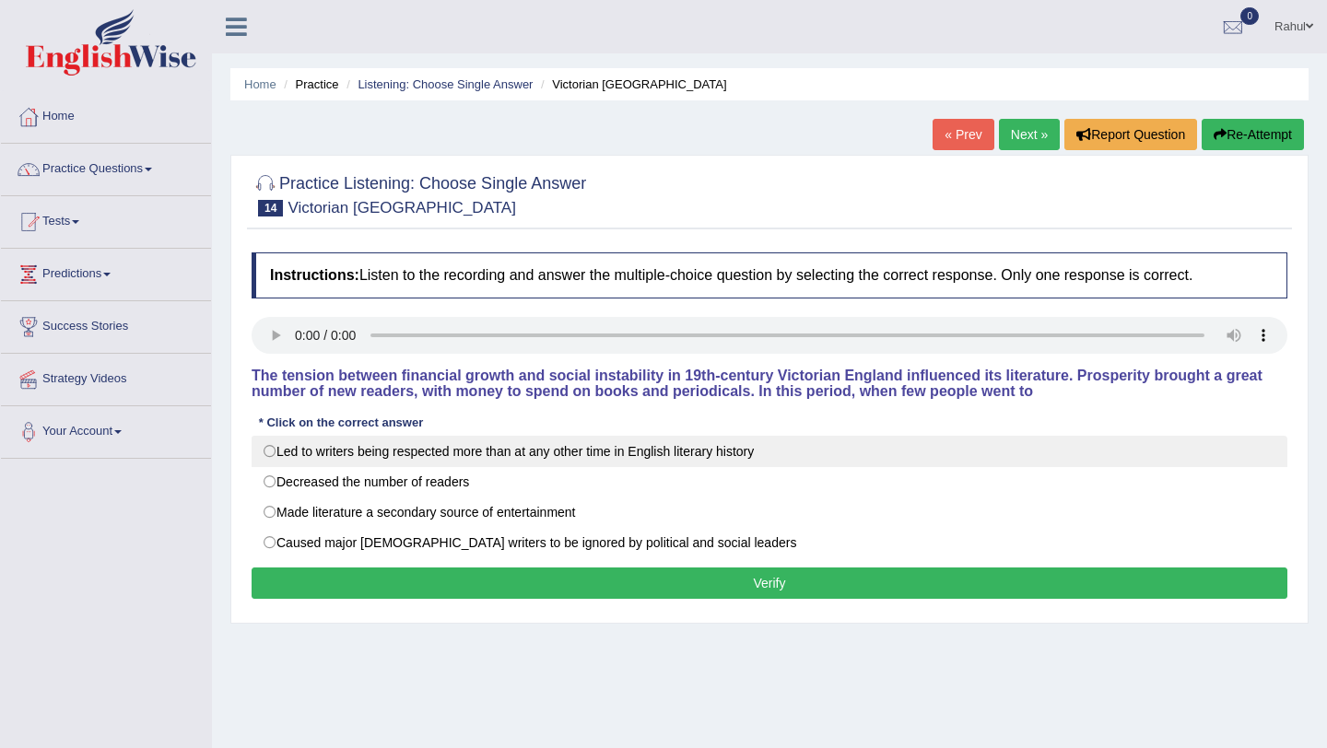
click at [275, 451] on label "Led to writers being respected more than at any other time in English literary …" at bounding box center [770, 451] width 1036 height 31
radio input "true"
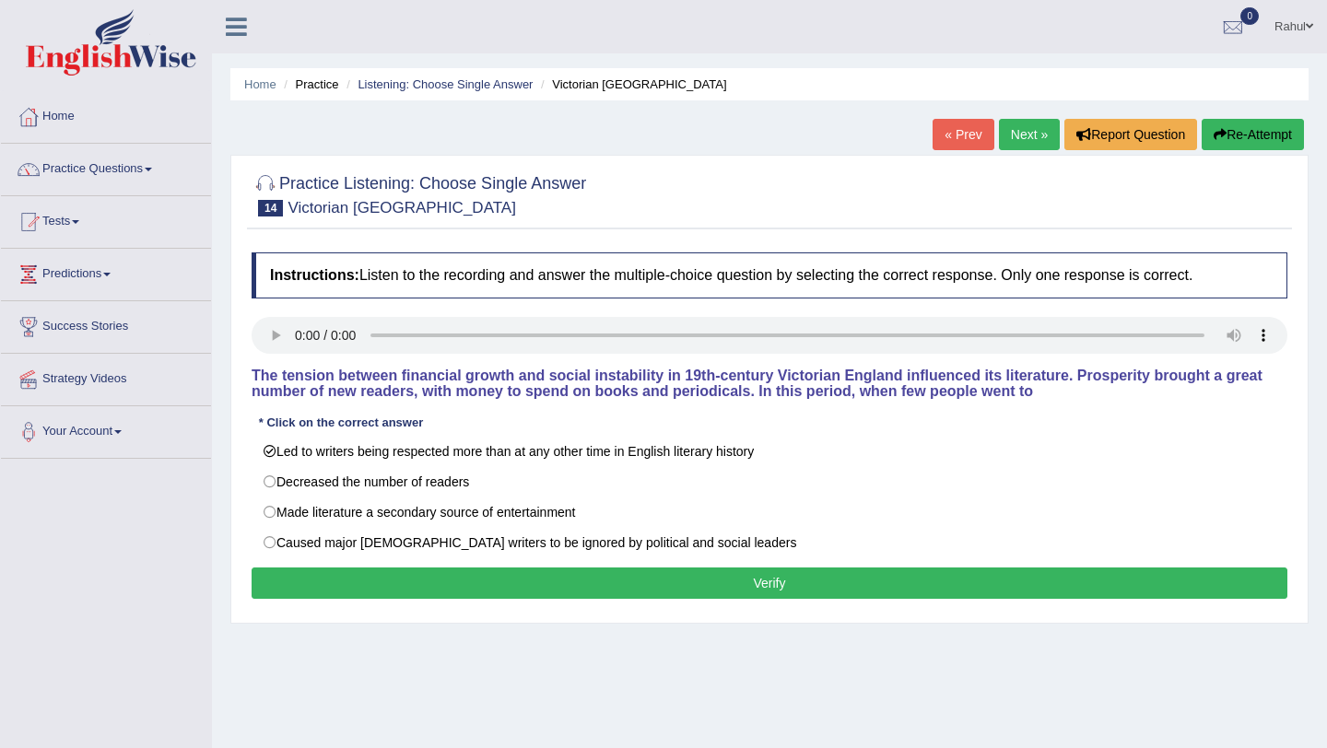
click at [678, 585] on button "Verify" at bounding box center [770, 583] width 1036 height 31
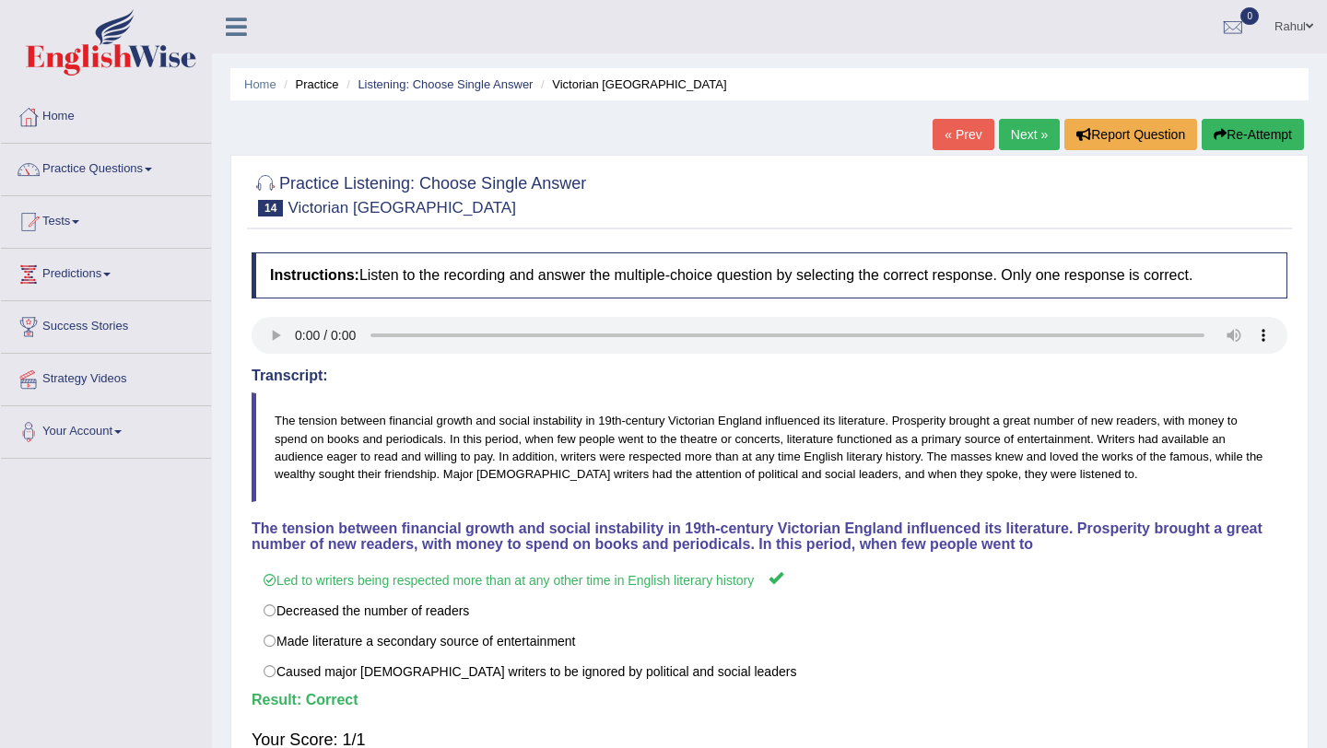
click at [1022, 140] on link "Next »" at bounding box center [1029, 134] width 61 height 31
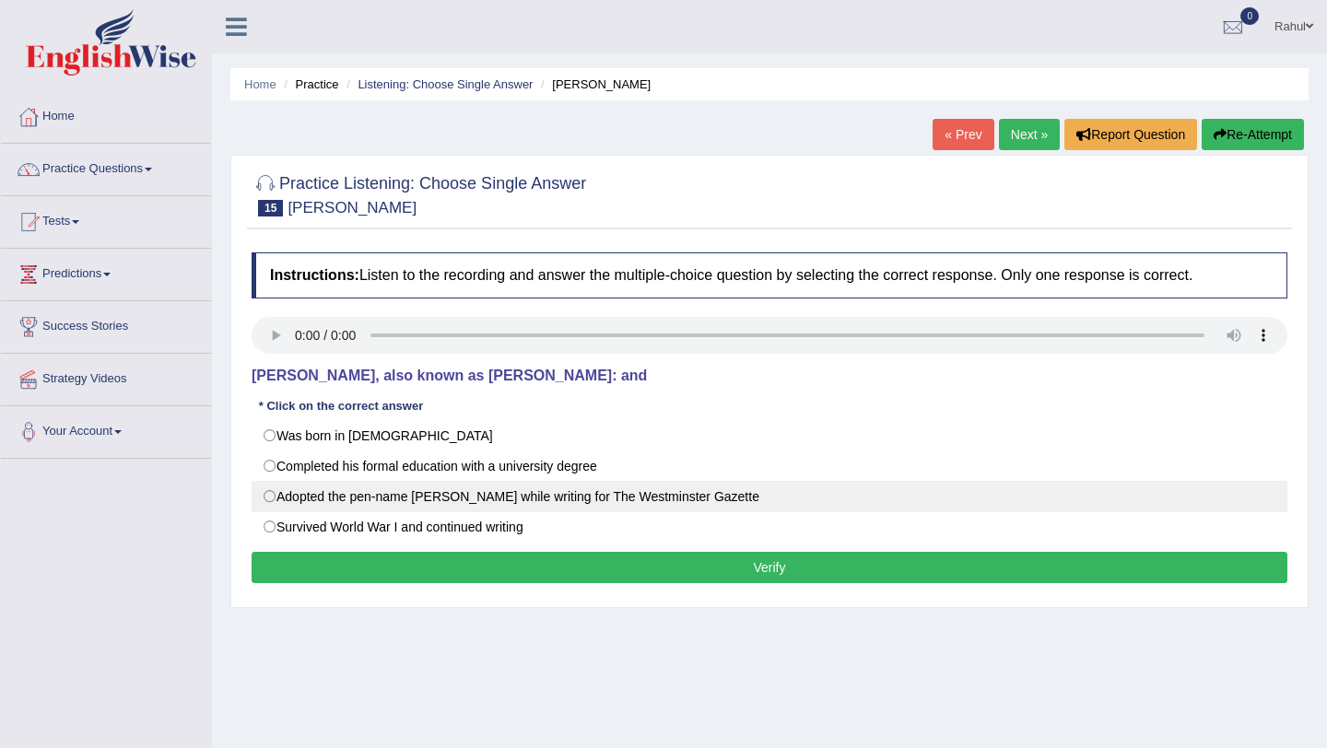
click at [270, 498] on label "Adopted the pen-name Saki while writing for The Westminster Gazette" at bounding box center [770, 496] width 1036 height 31
radio input "true"
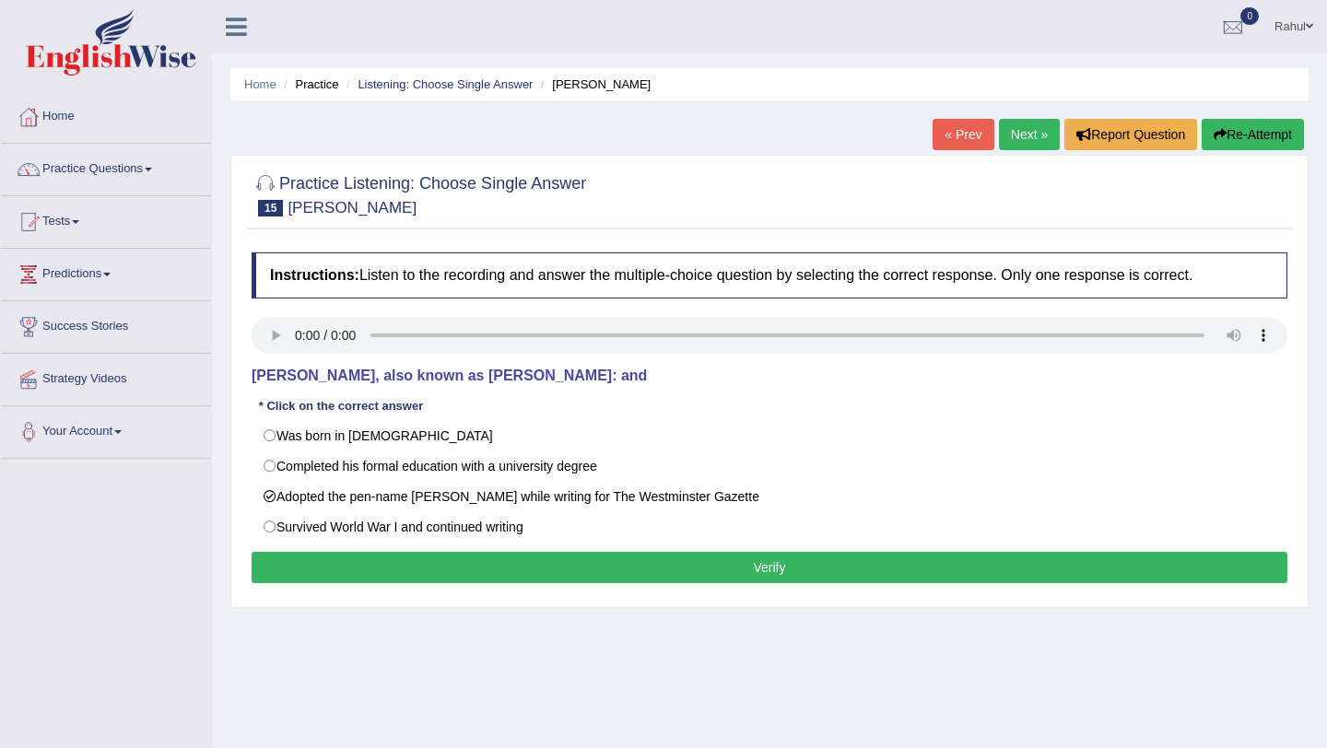
click at [699, 573] on button "Verify" at bounding box center [770, 567] width 1036 height 31
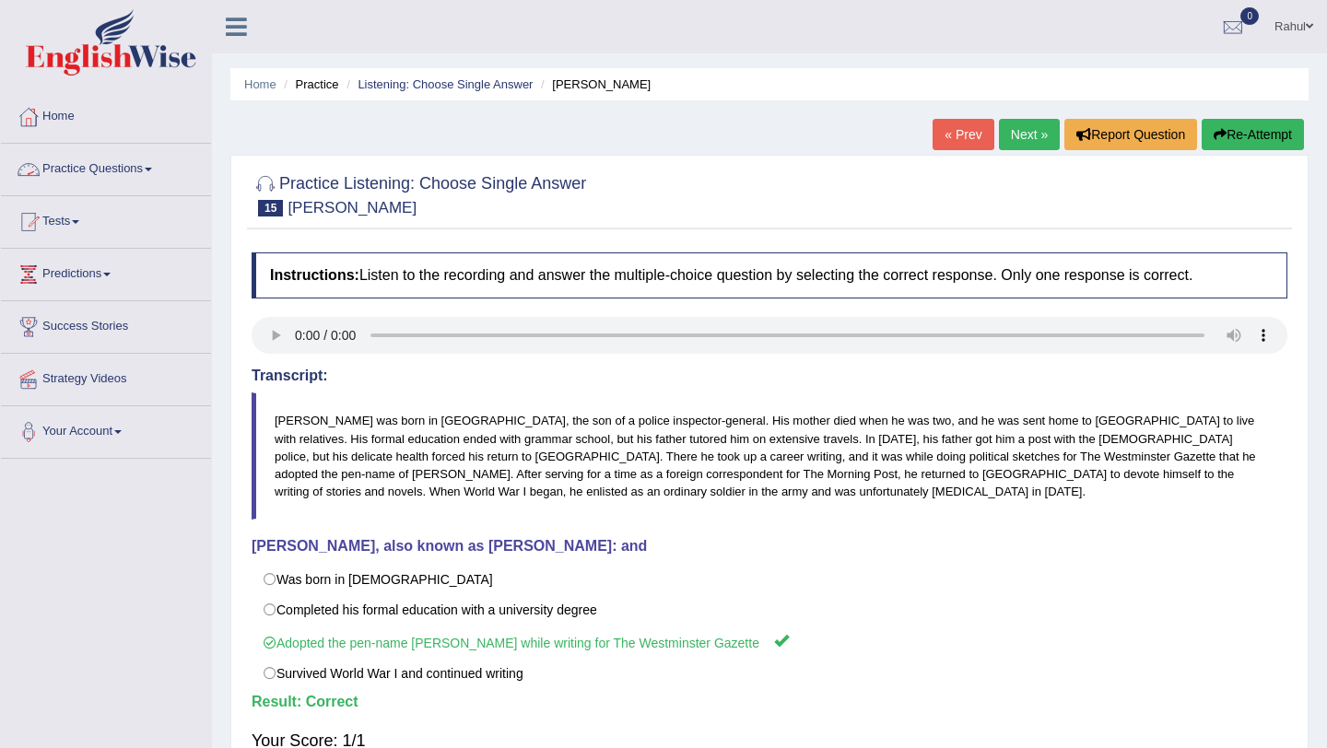
click at [161, 163] on link "Practice Questions" at bounding box center [106, 167] width 210 height 46
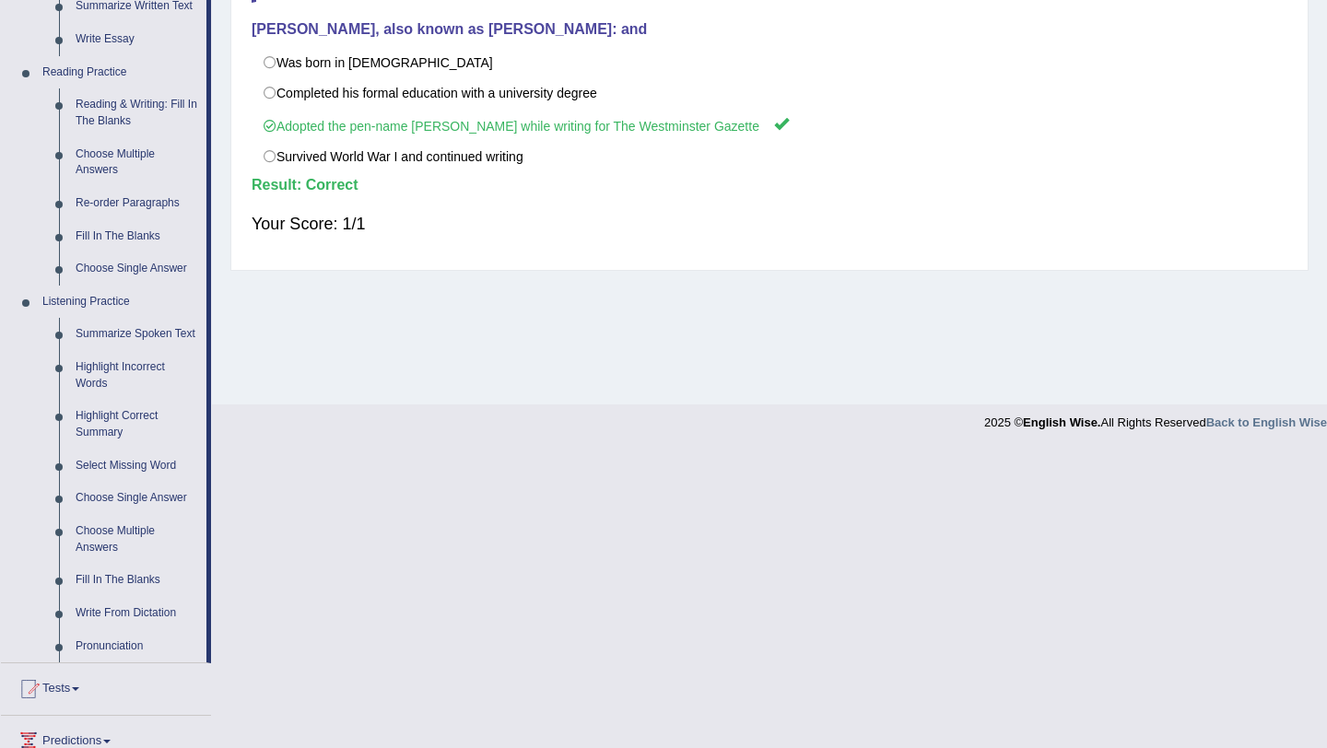
scroll to position [553, 0]
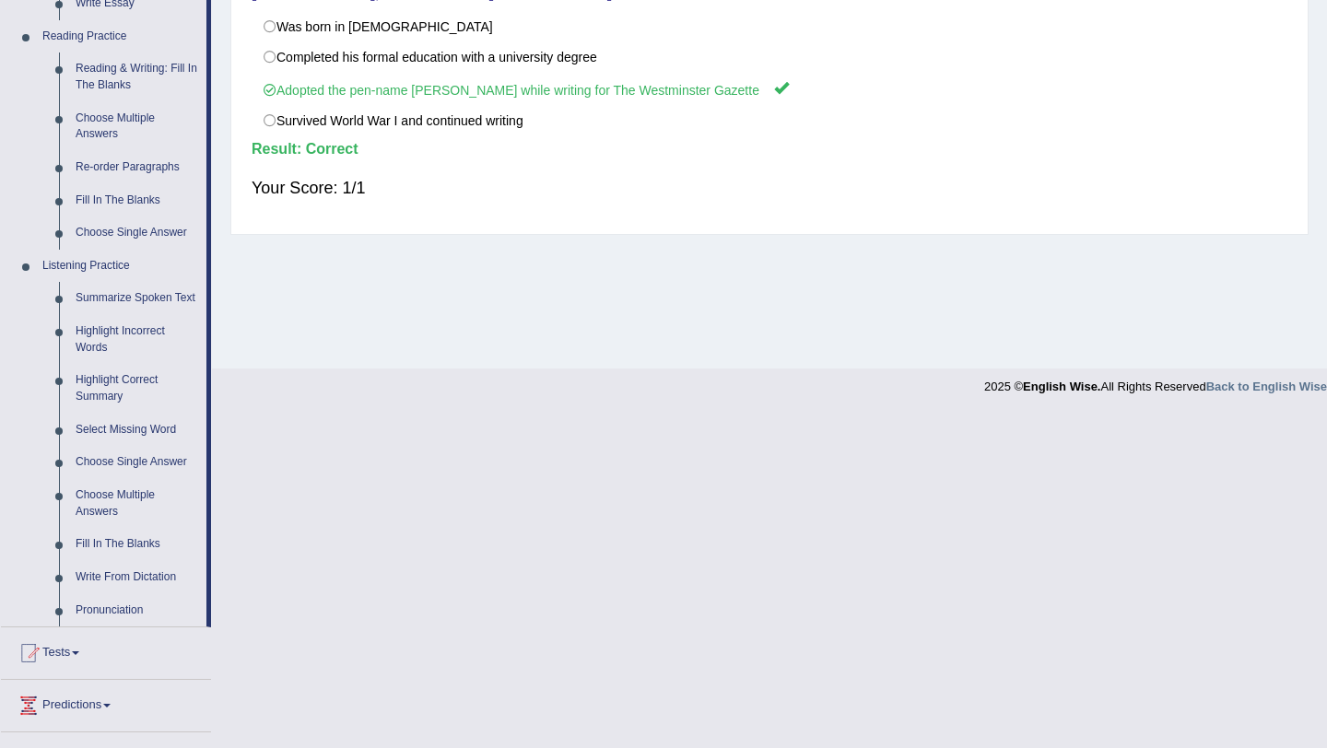
drag, startPoint x: 210, startPoint y: 558, endPoint x: 223, endPoint y: 555, distance: 13.4
click at [104, 517] on link "Choose Multiple Answers" at bounding box center [136, 503] width 139 height 49
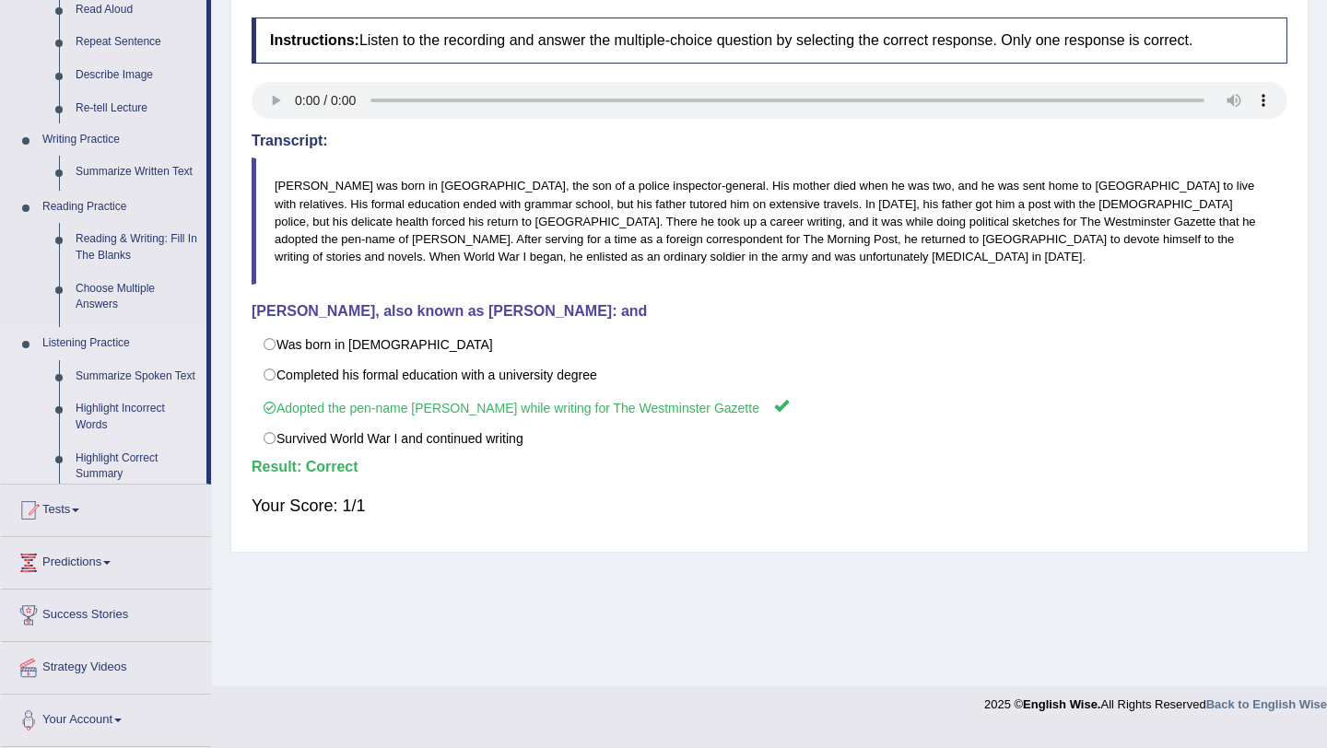
scroll to position [219, 0]
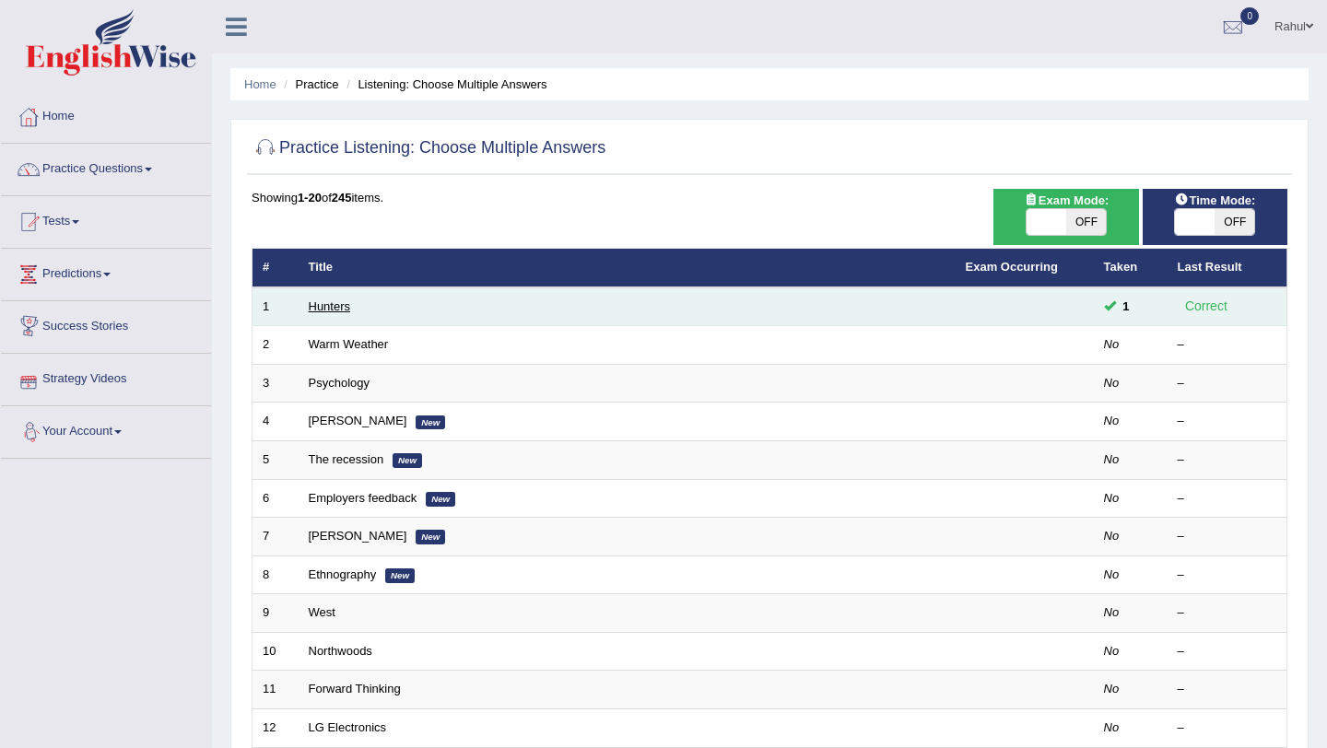
click at [325, 300] on link "Hunters" at bounding box center [330, 307] width 42 height 14
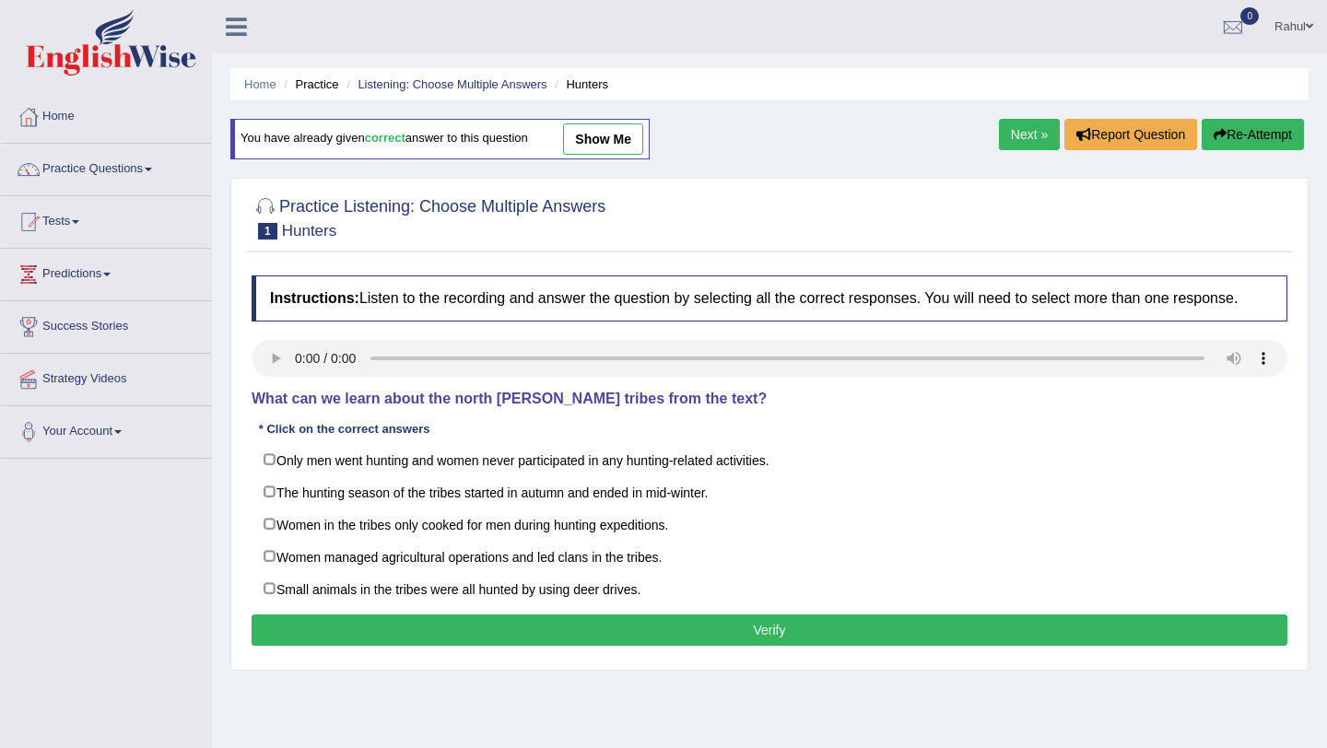
click at [1009, 135] on link "Next »" at bounding box center [1029, 134] width 61 height 31
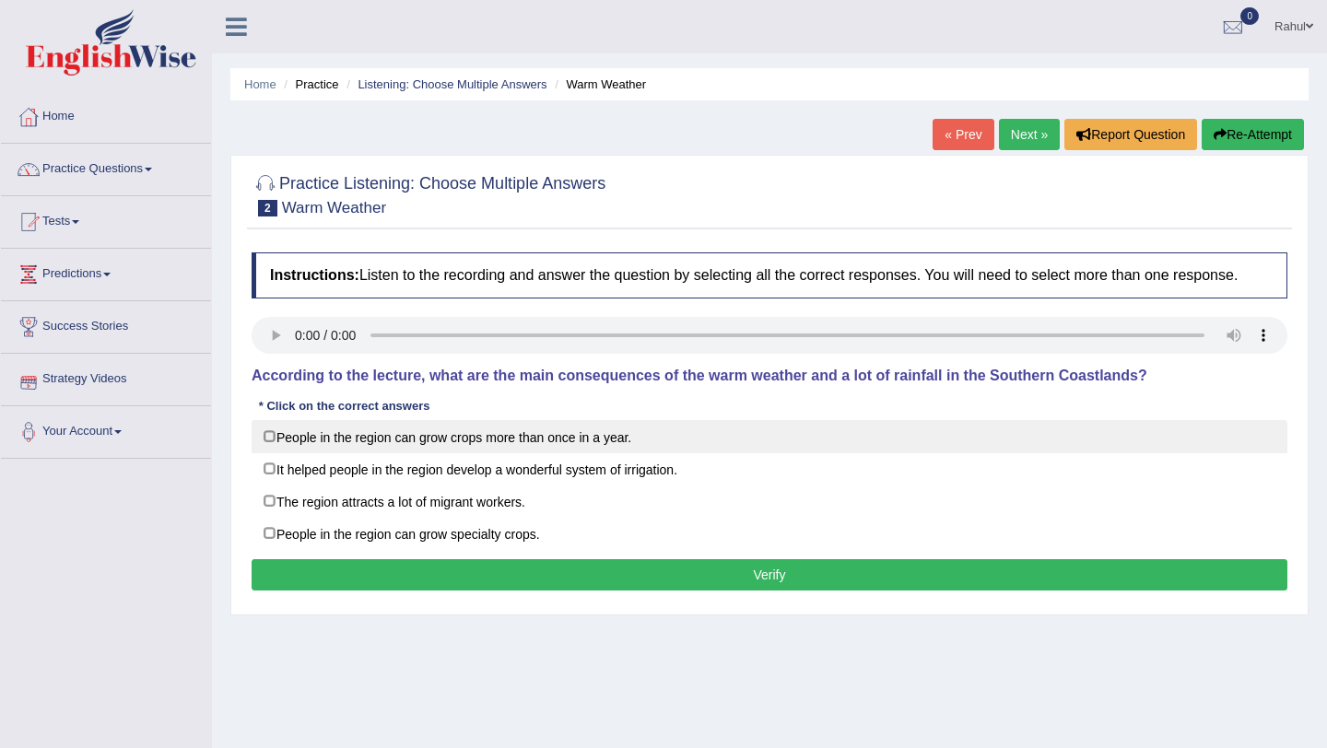
click at [267, 453] on label "People in the region can grow crops more than once in a year." at bounding box center [770, 436] width 1036 height 33
checkbox input "true"
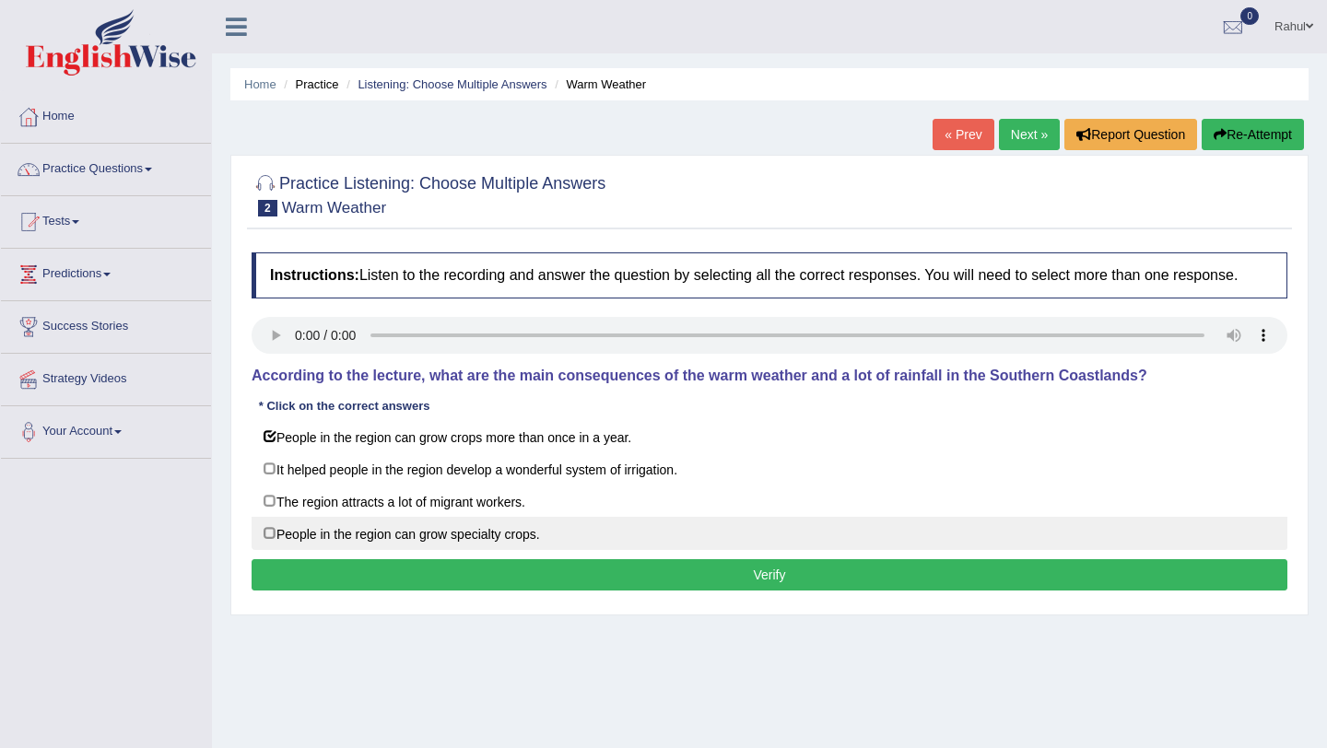
click at [275, 550] on label "People in the region can grow specialty crops." at bounding box center [770, 533] width 1036 height 33
checkbox input "true"
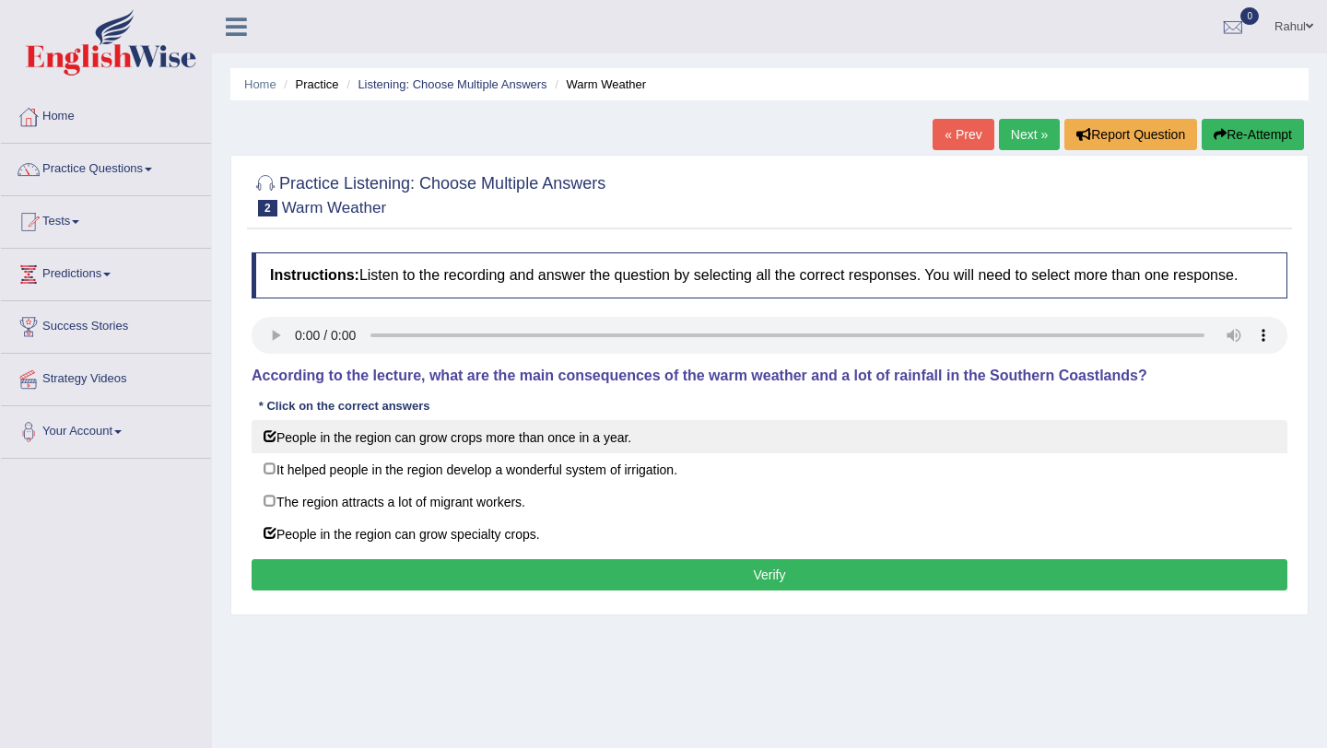
click at [267, 453] on label "People in the region can grow crops more than once in a year." at bounding box center [770, 436] width 1036 height 33
checkbox input "true"
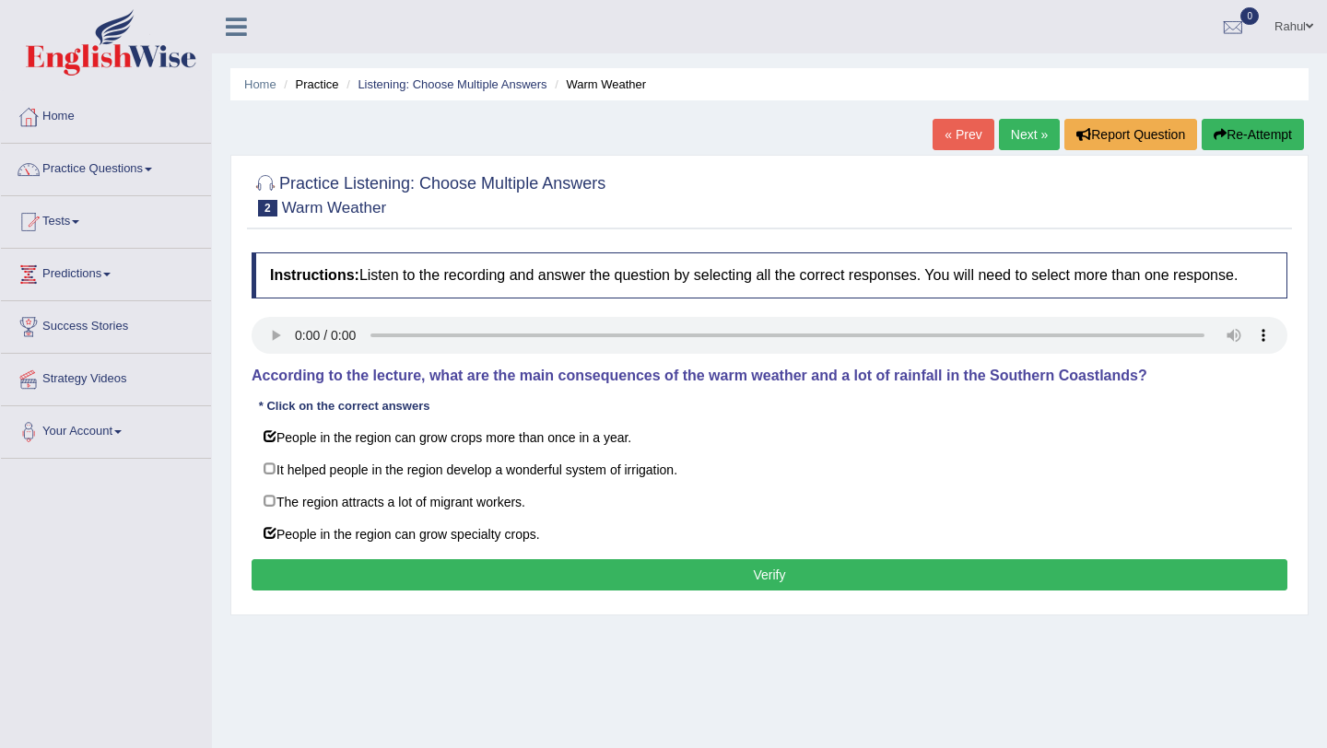
click at [667, 580] on button "Verify" at bounding box center [770, 574] width 1036 height 31
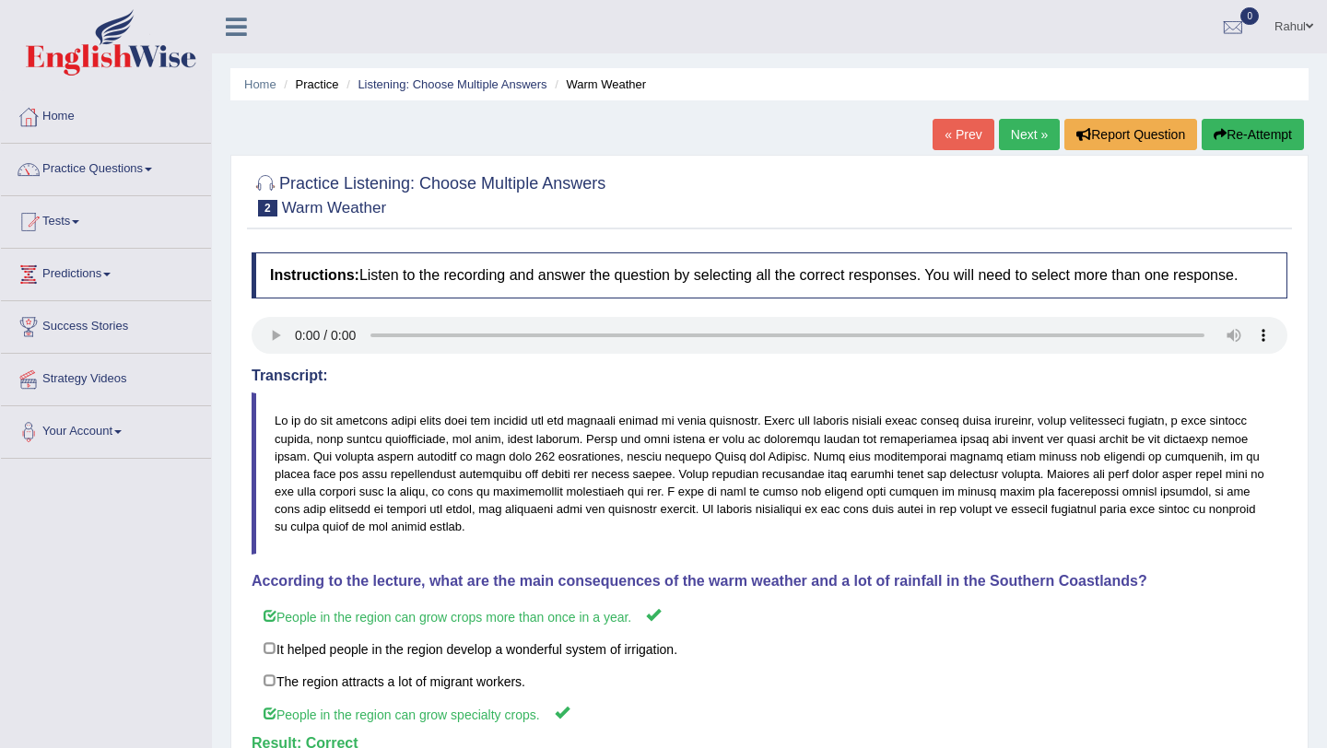
click at [1012, 140] on link "Next »" at bounding box center [1029, 134] width 61 height 31
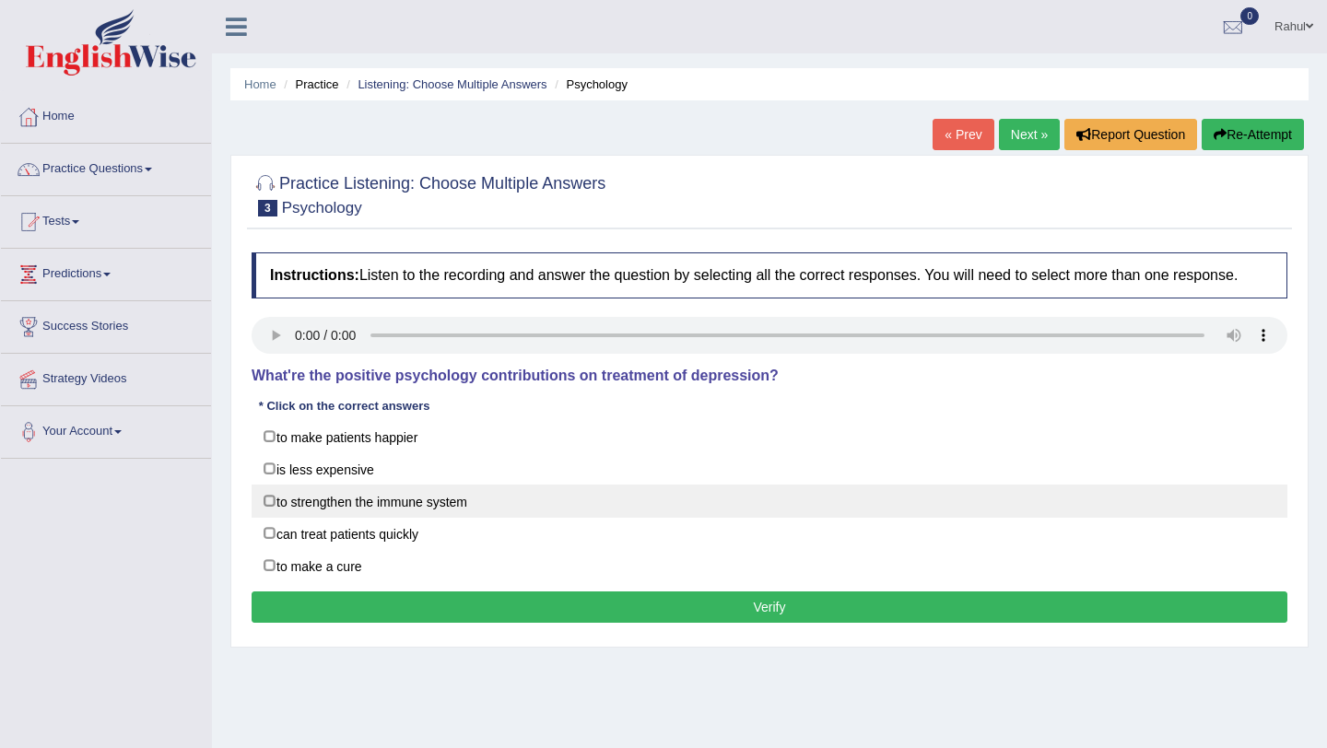
click at [271, 518] on label "to strengthen the immune system" at bounding box center [770, 501] width 1036 height 33
checkbox input "true"
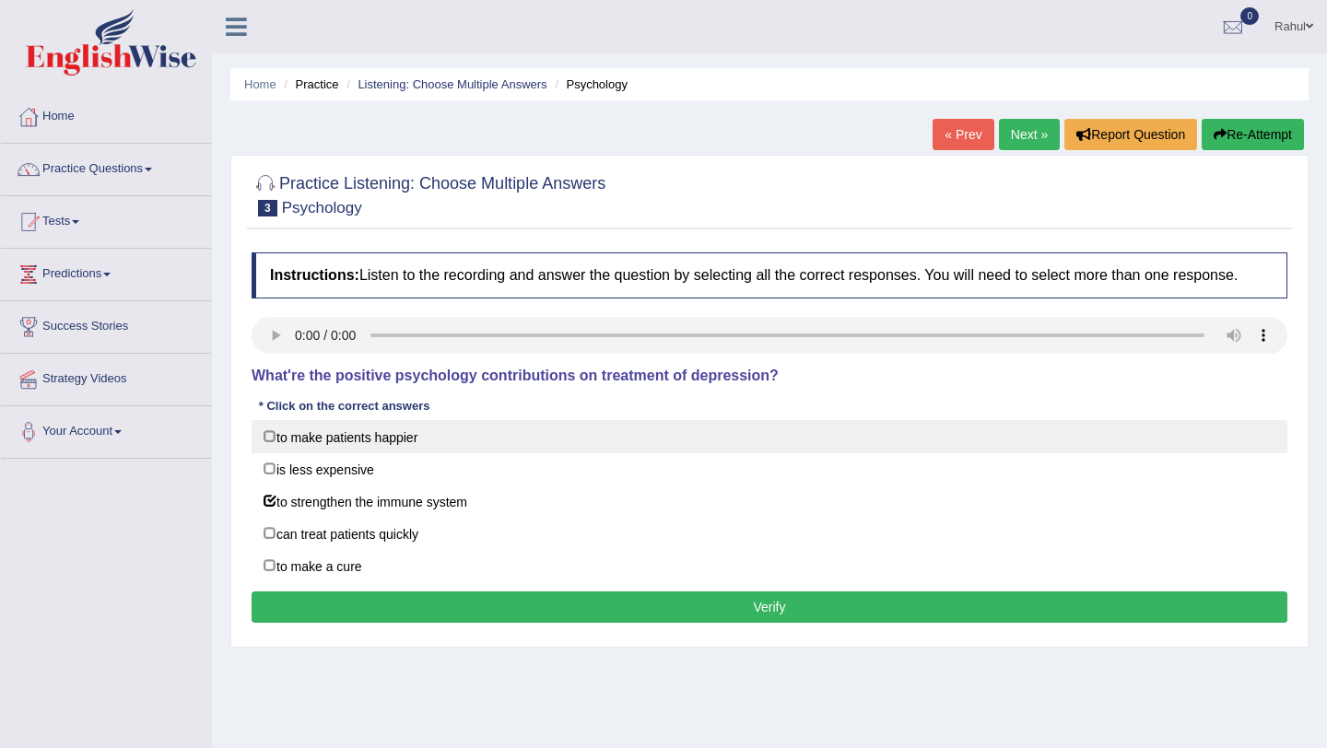
click at [272, 453] on label "to make patients happier" at bounding box center [770, 436] width 1036 height 33
checkbox input "true"
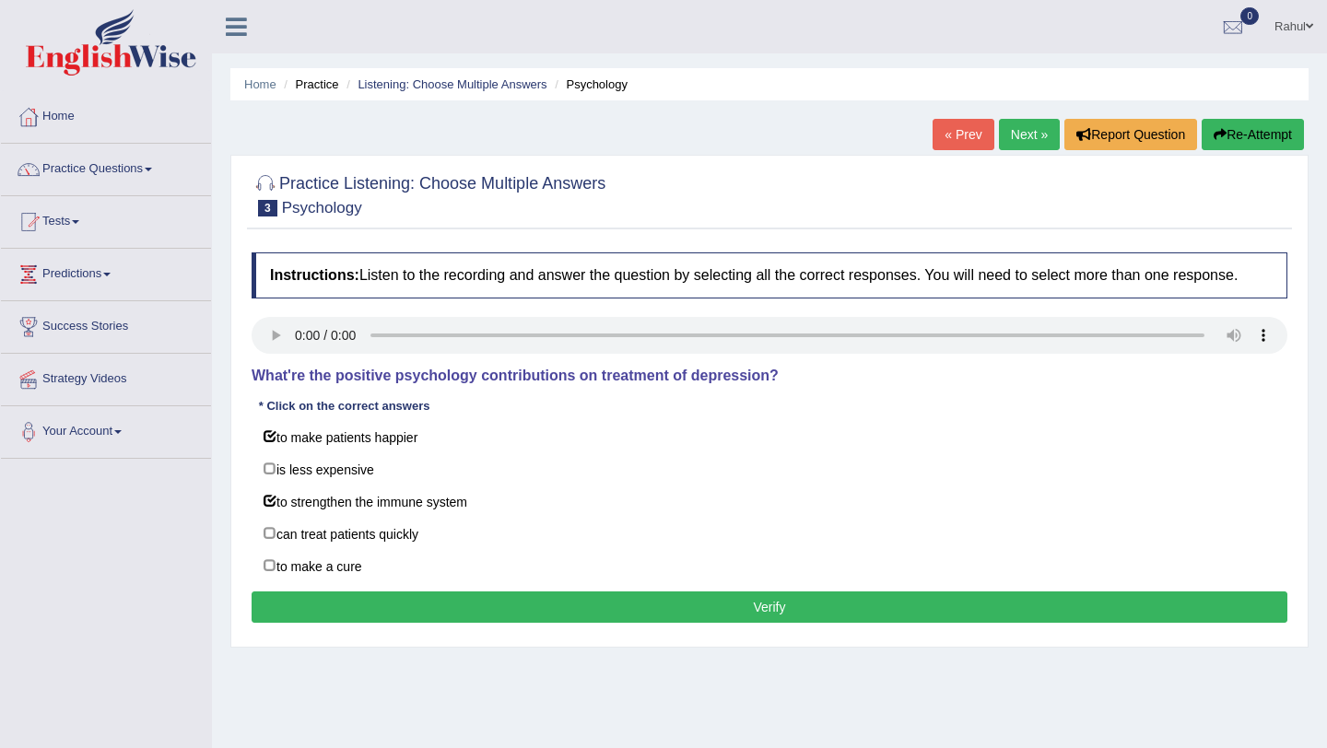
click at [633, 623] on button "Verify" at bounding box center [770, 607] width 1036 height 31
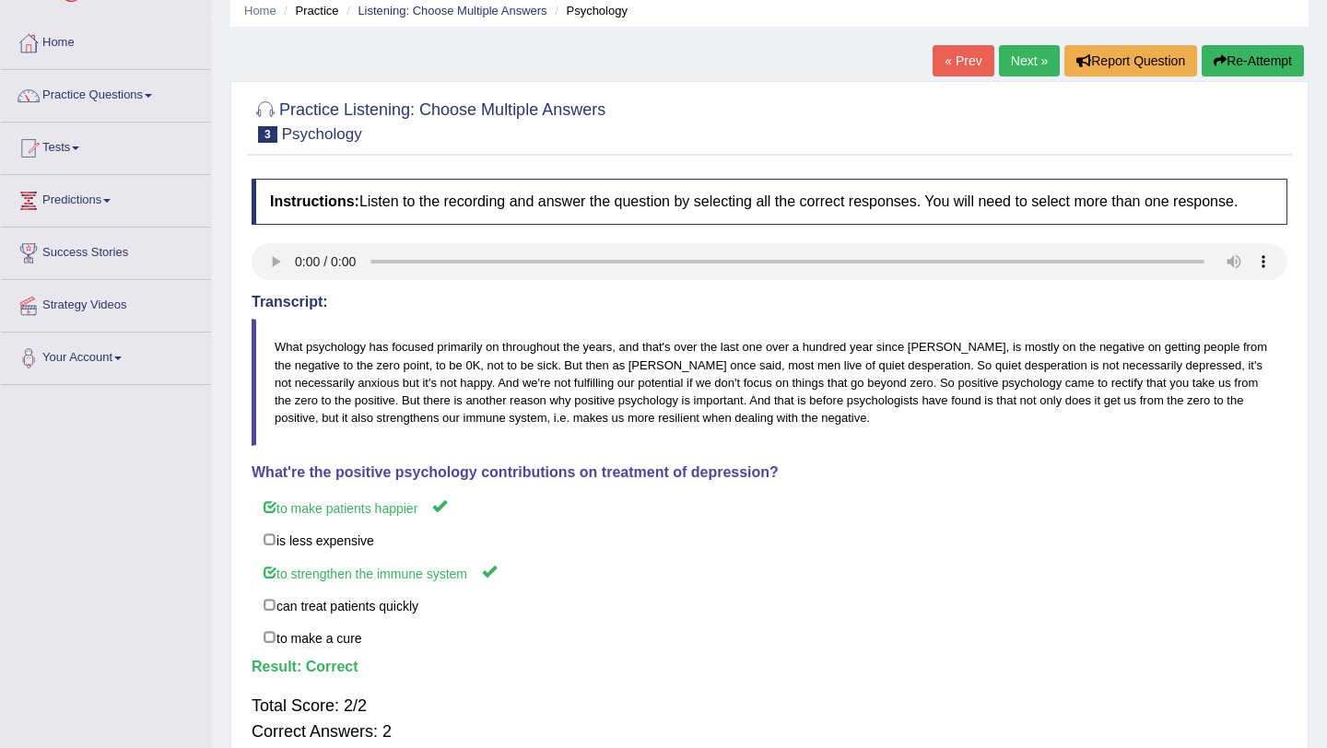
scroll to position [37, 0]
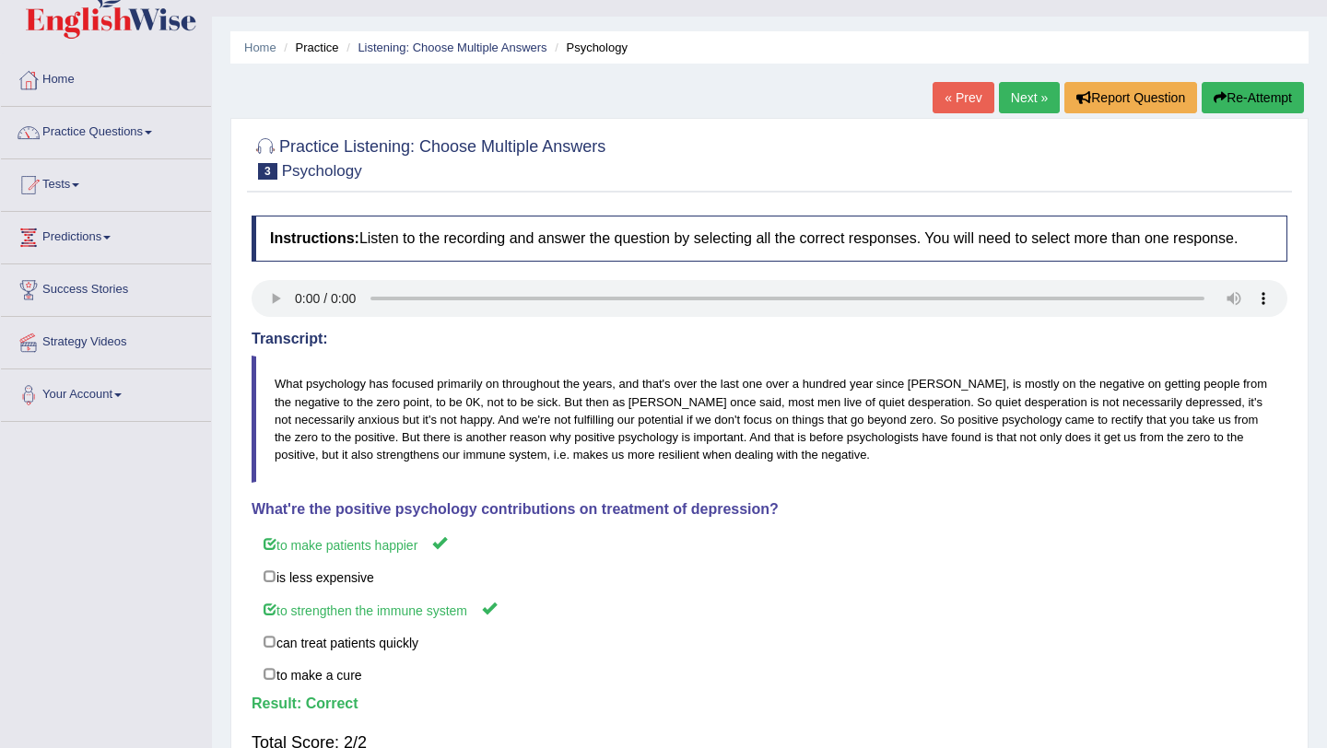
click at [1008, 98] on link "Next »" at bounding box center [1029, 97] width 61 height 31
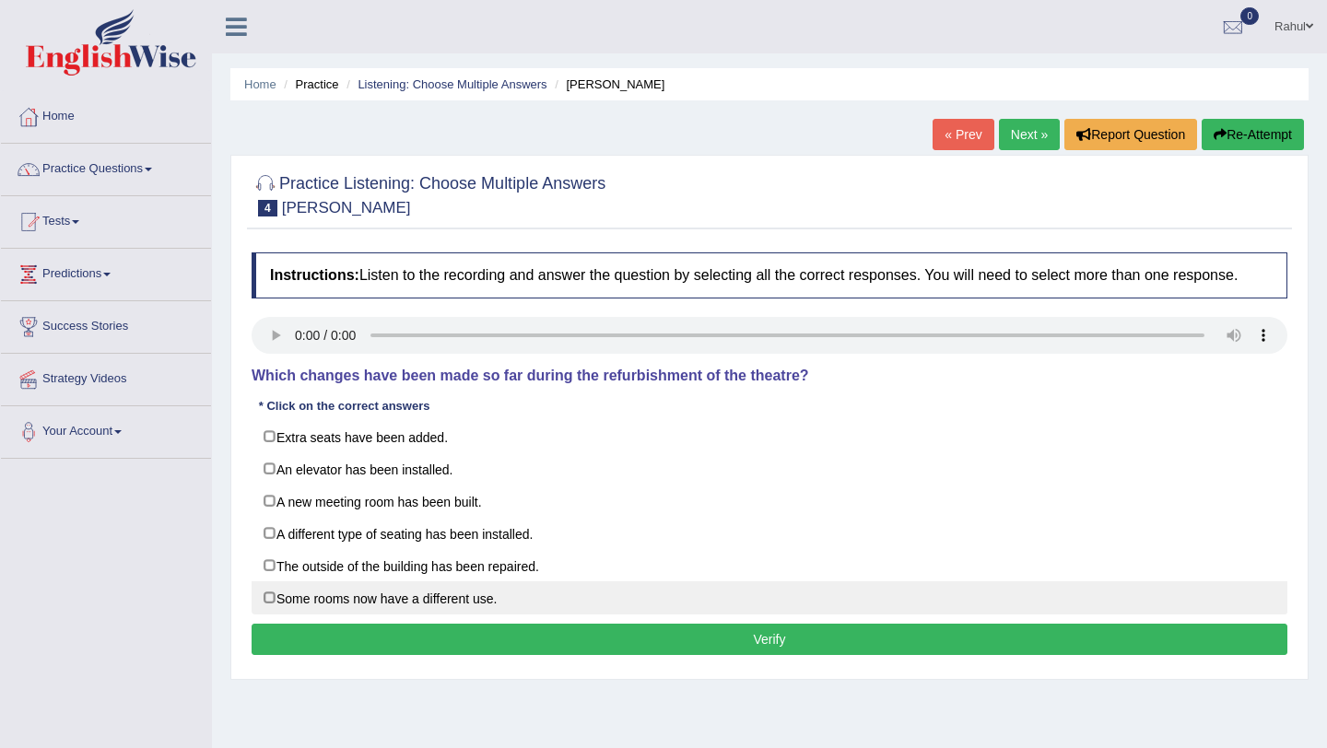
click at [270, 615] on label "Some rooms now have a different use." at bounding box center [770, 598] width 1036 height 33
checkbox input "true"
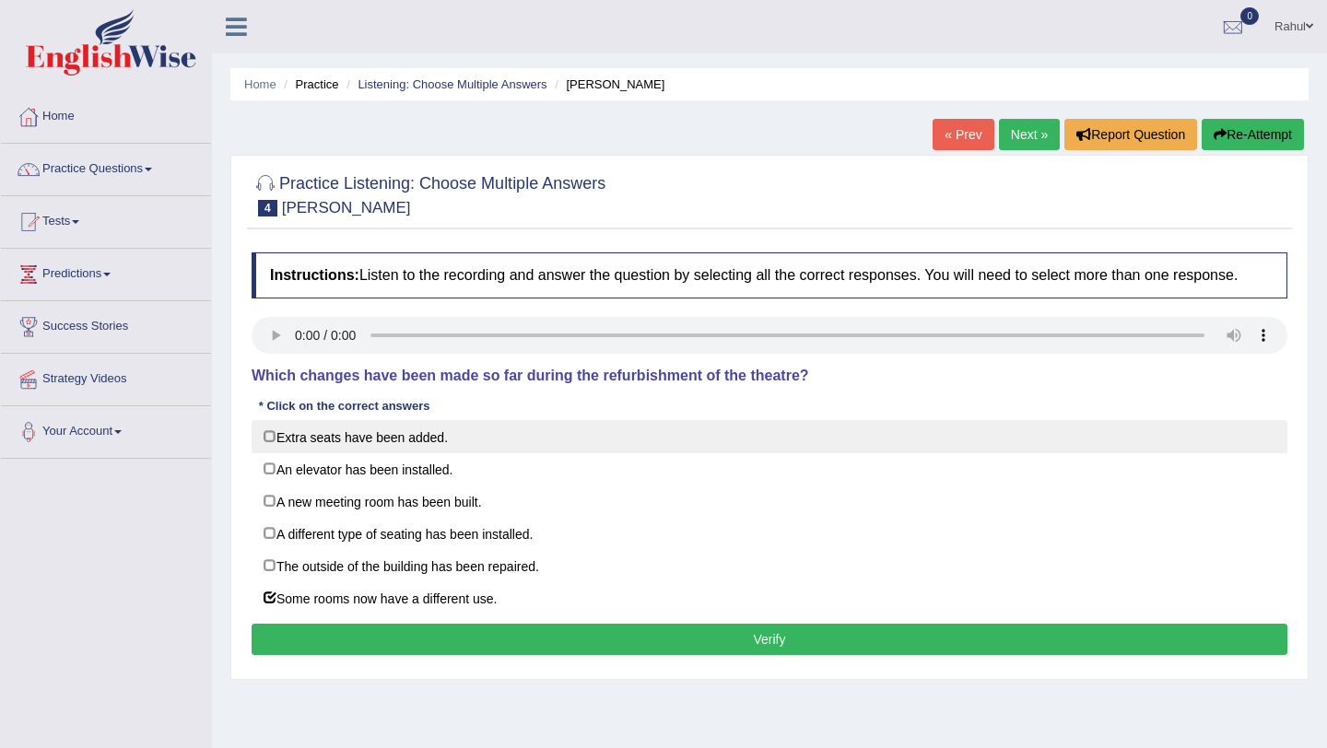
click at [268, 453] on label "Extra seats have been added." at bounding box center [770, 436] width 1036 height 33
checkbox input "true"
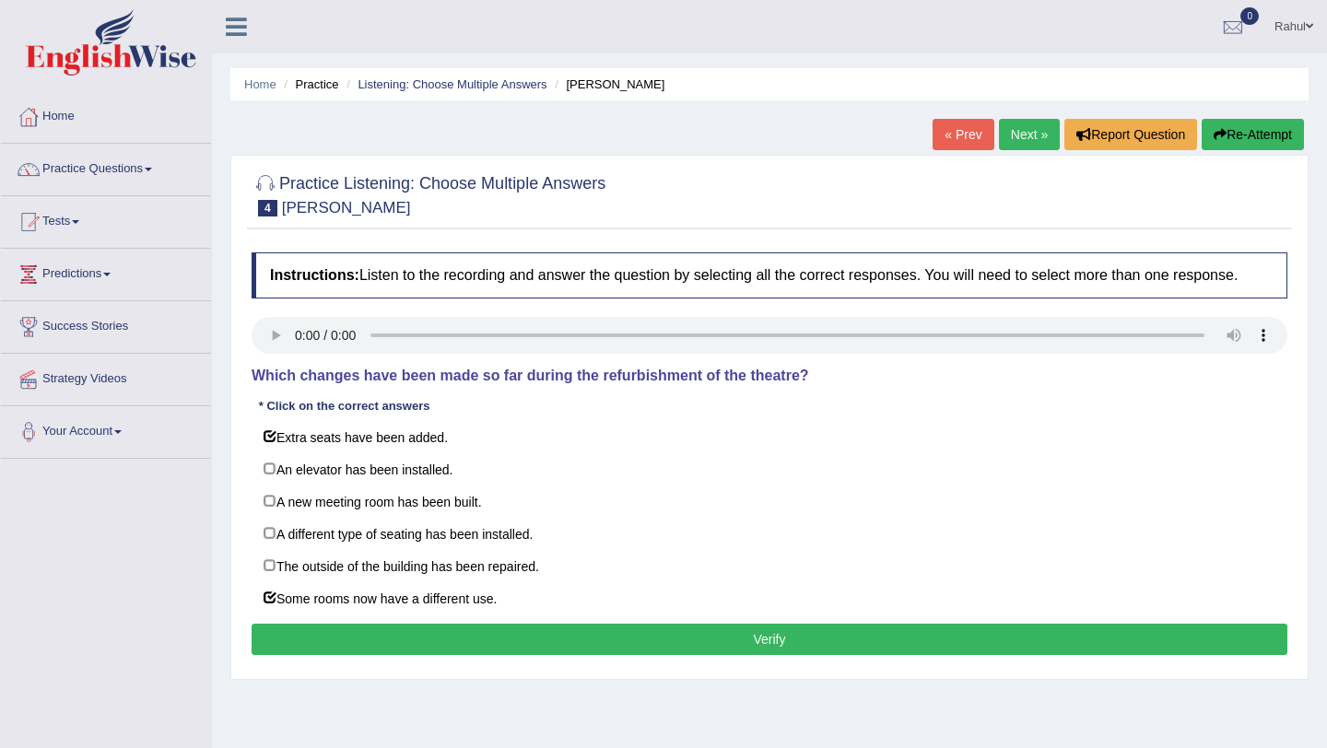
click at [695, 650] on button "Verify" at bounding box center [770, 639] width 1036 height 31
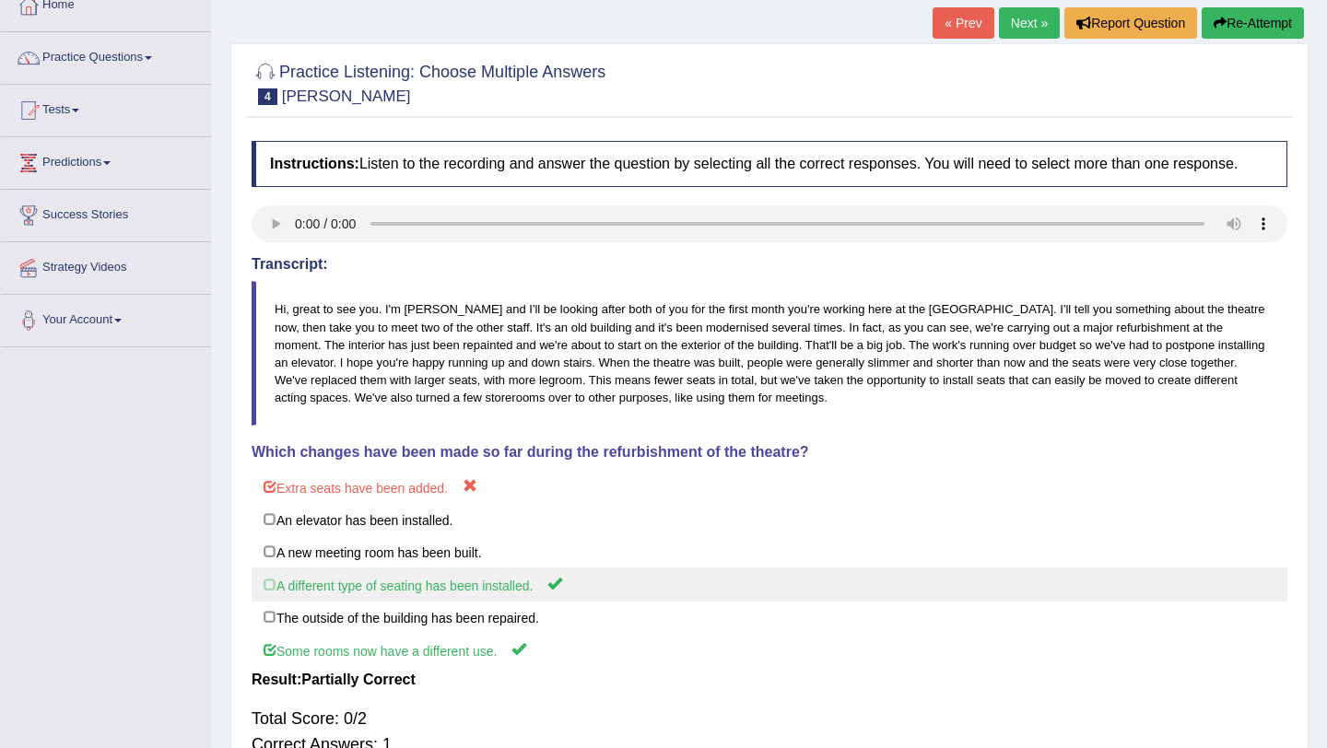
scroll to position [111, 0]
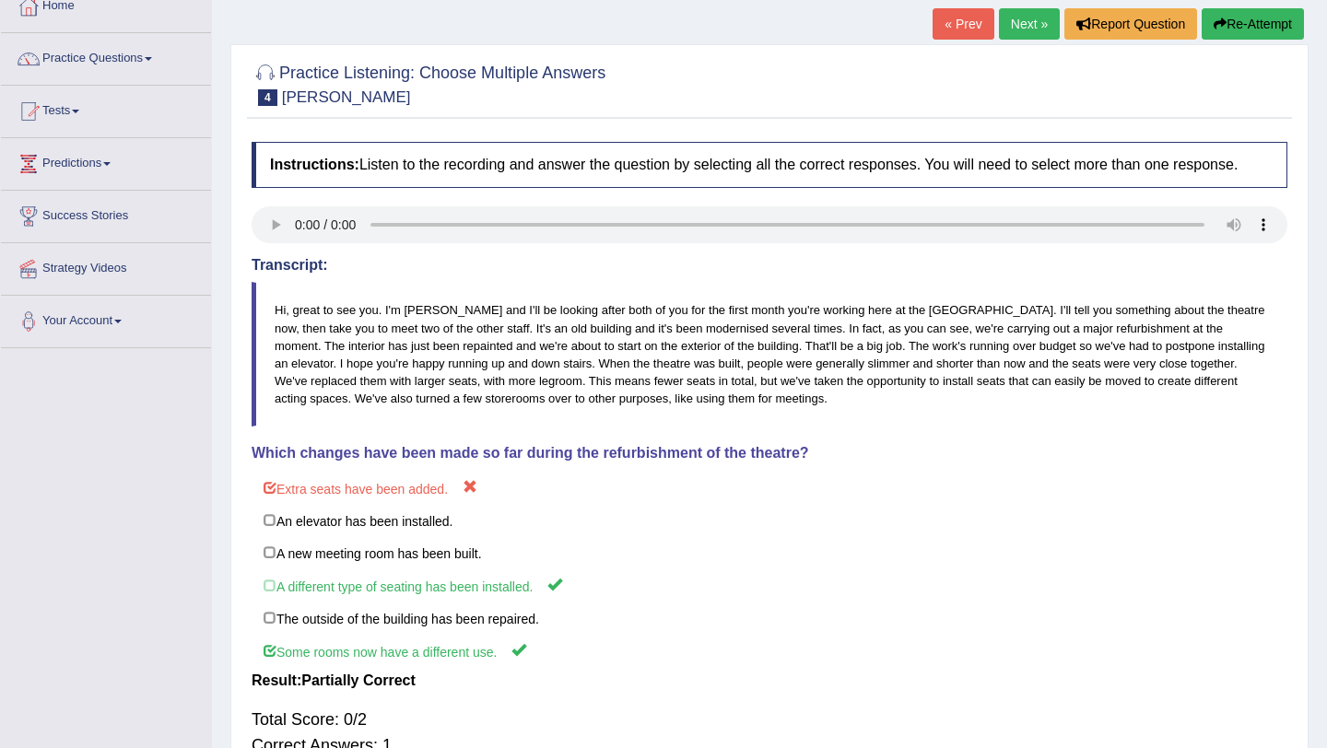
click at [1235, 29] on button "Re-Attempt" at bounding box center [1253, 23] width 102 height 31
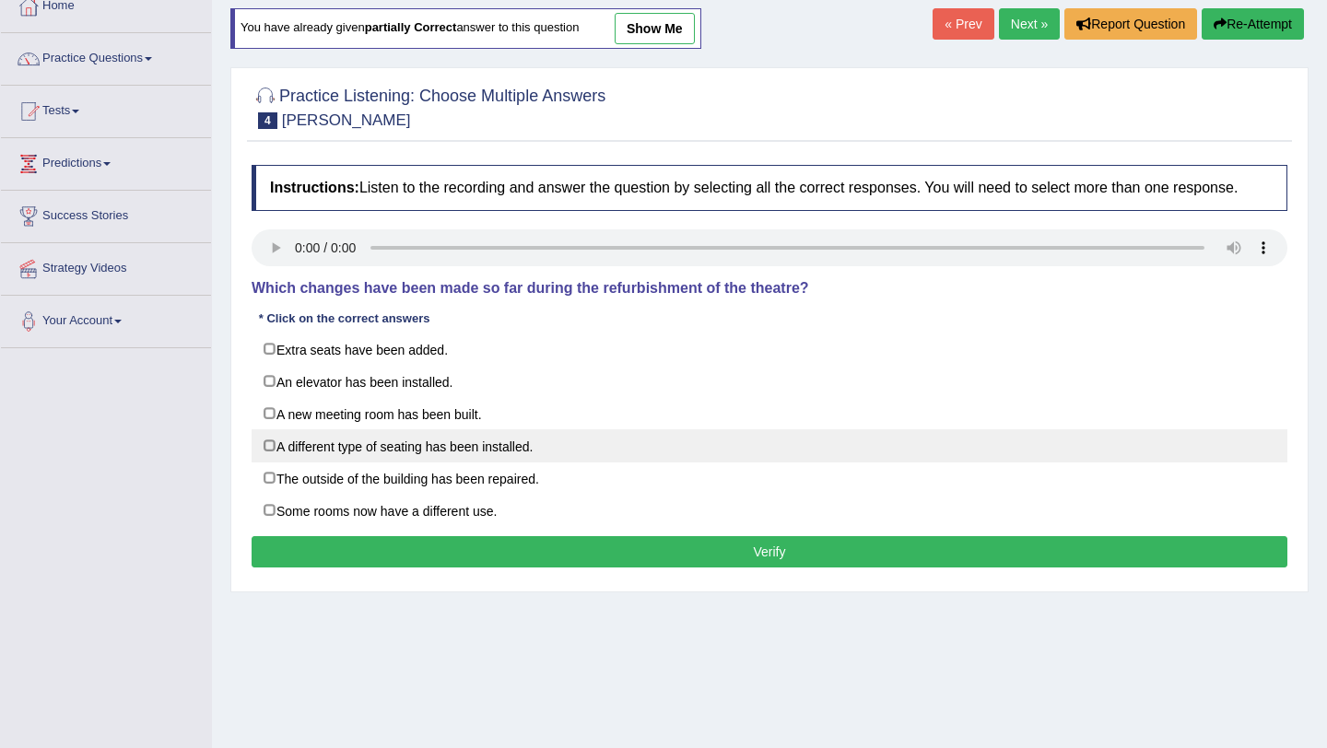
click at [269, 459] on label "A different type of seating has been installed." at bounding box center [770, 445] width 1036 height 33
checkbox input "true"
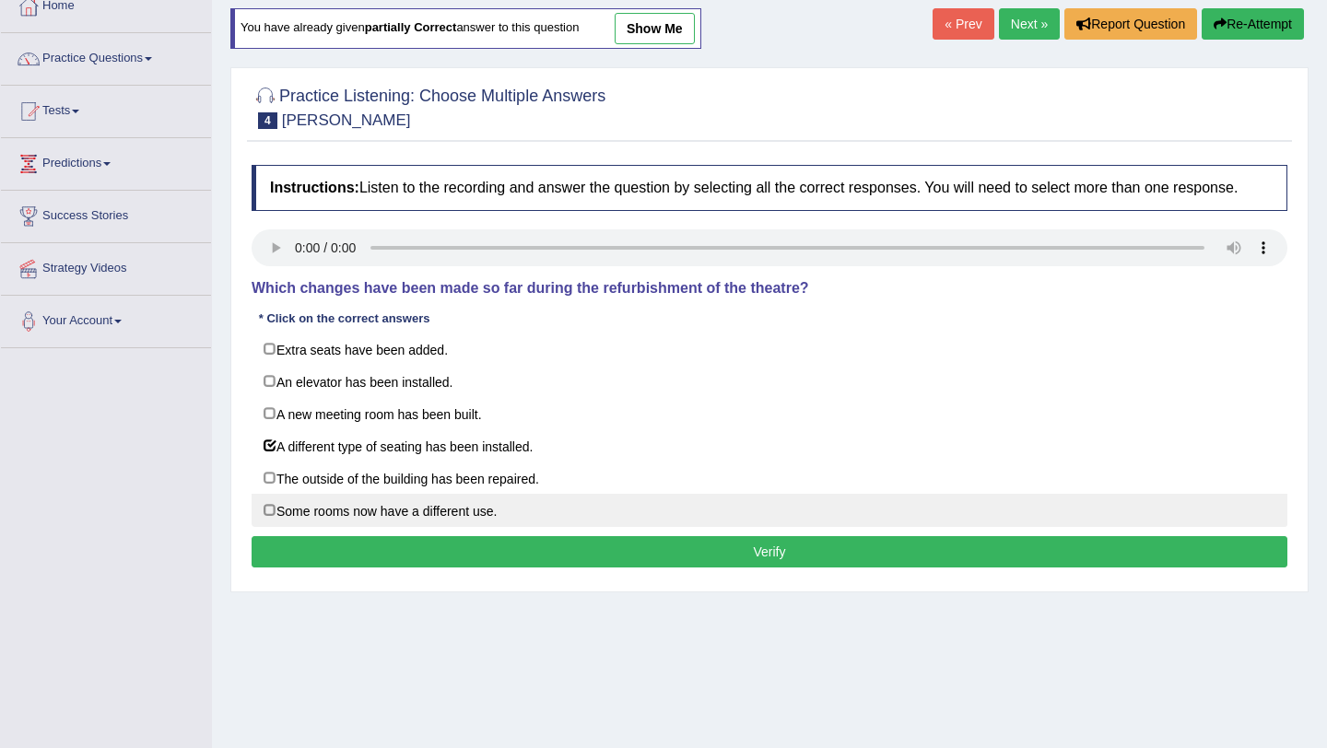
click at [268, 527] on label "Some rooms now have a different use." at bounding box center [770, 510] width 1036 height 33
checkbox input "true"
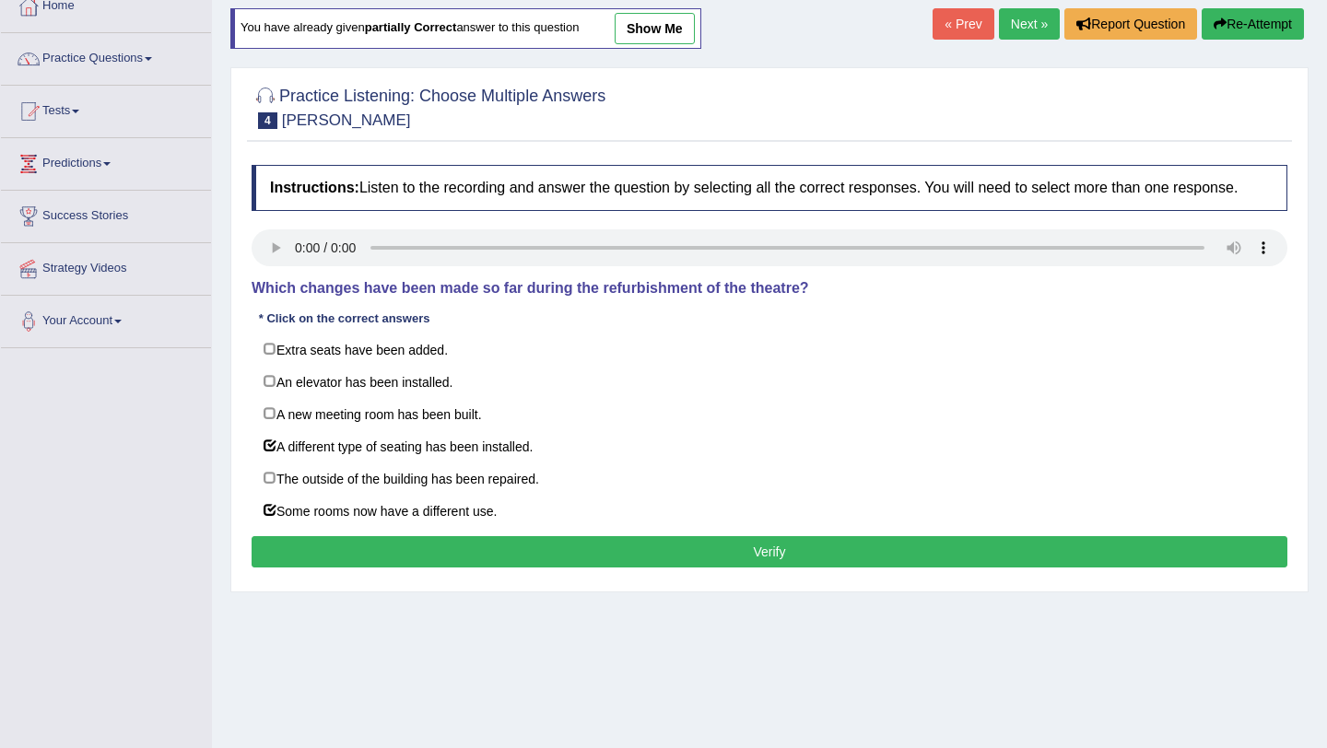
click at [560, 568] on button "Verify" at bounding box center [770, 551] width 1036 height 31
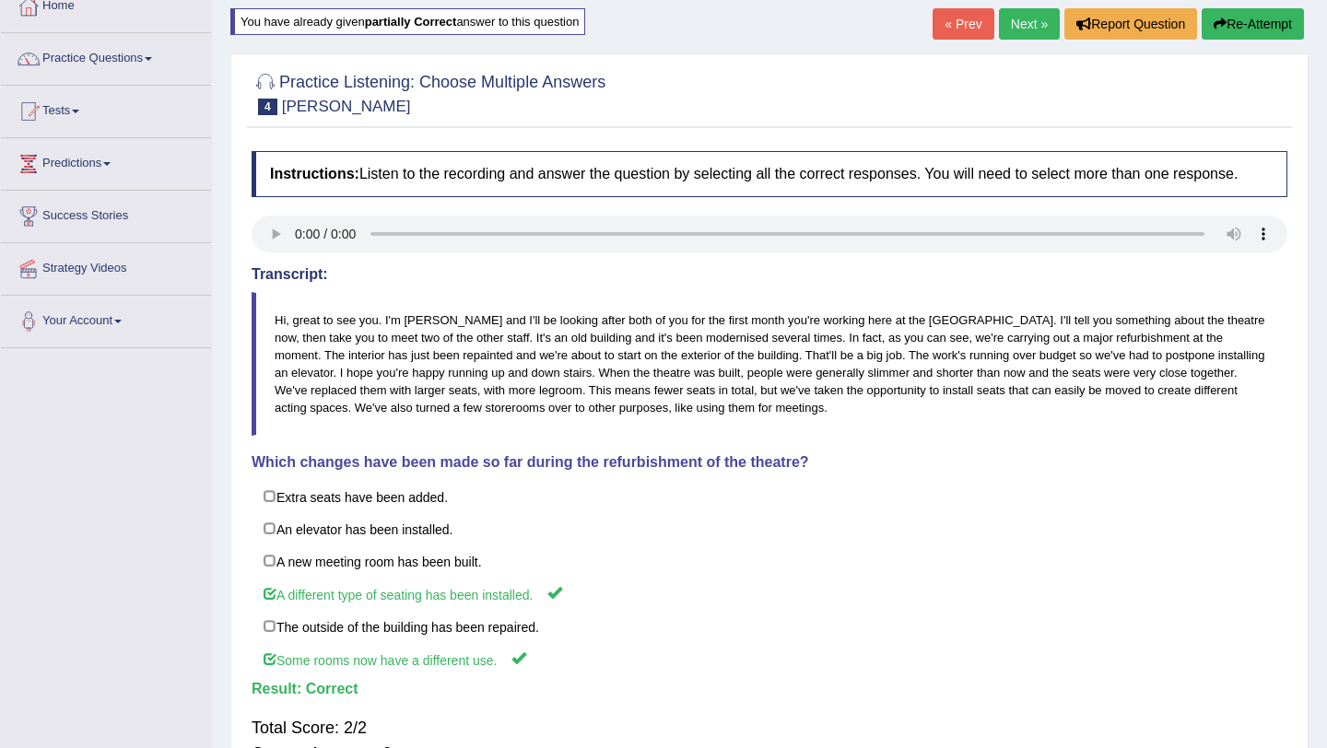
click at [1018, 20] on link "Next »" at bounding box center [1029, 23] width 61 height 31
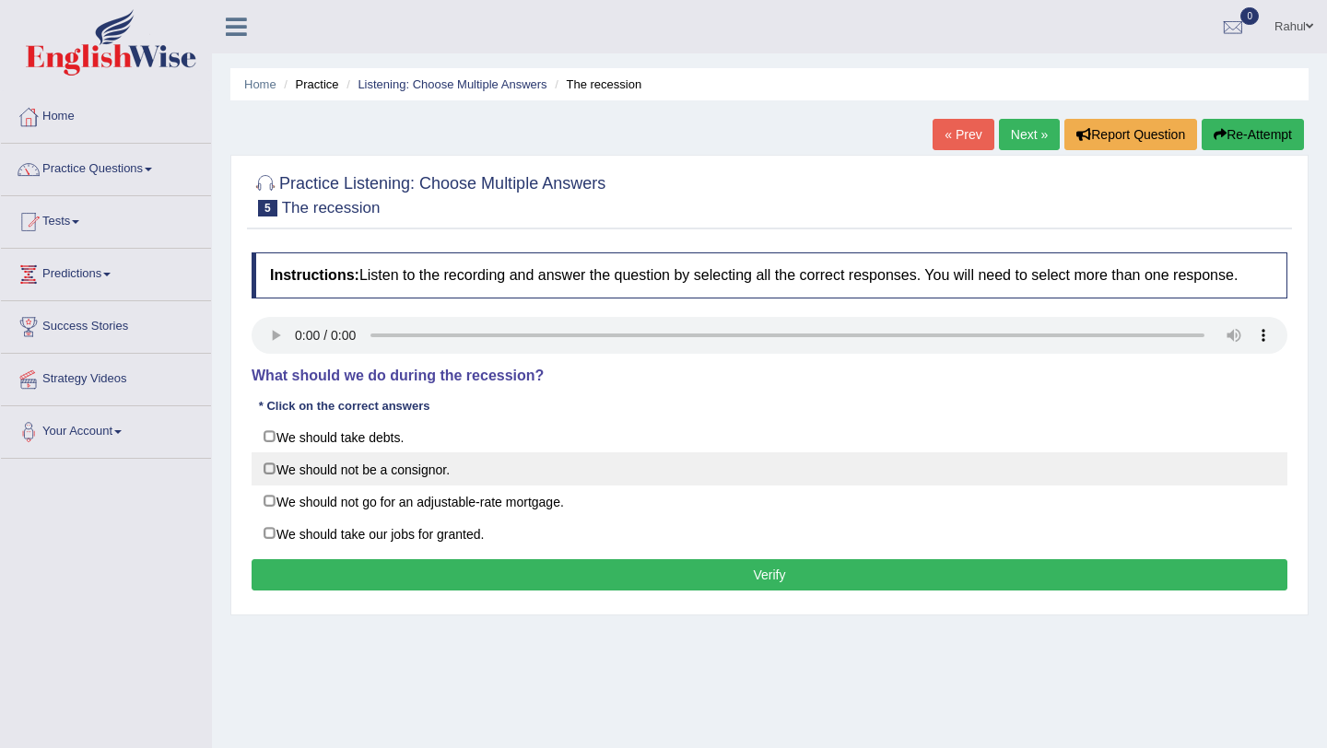
click at [270, 486] on label "We should not be a consignor." at bounding box center [770, 469] width 1036 height 33
checkbox input "true"
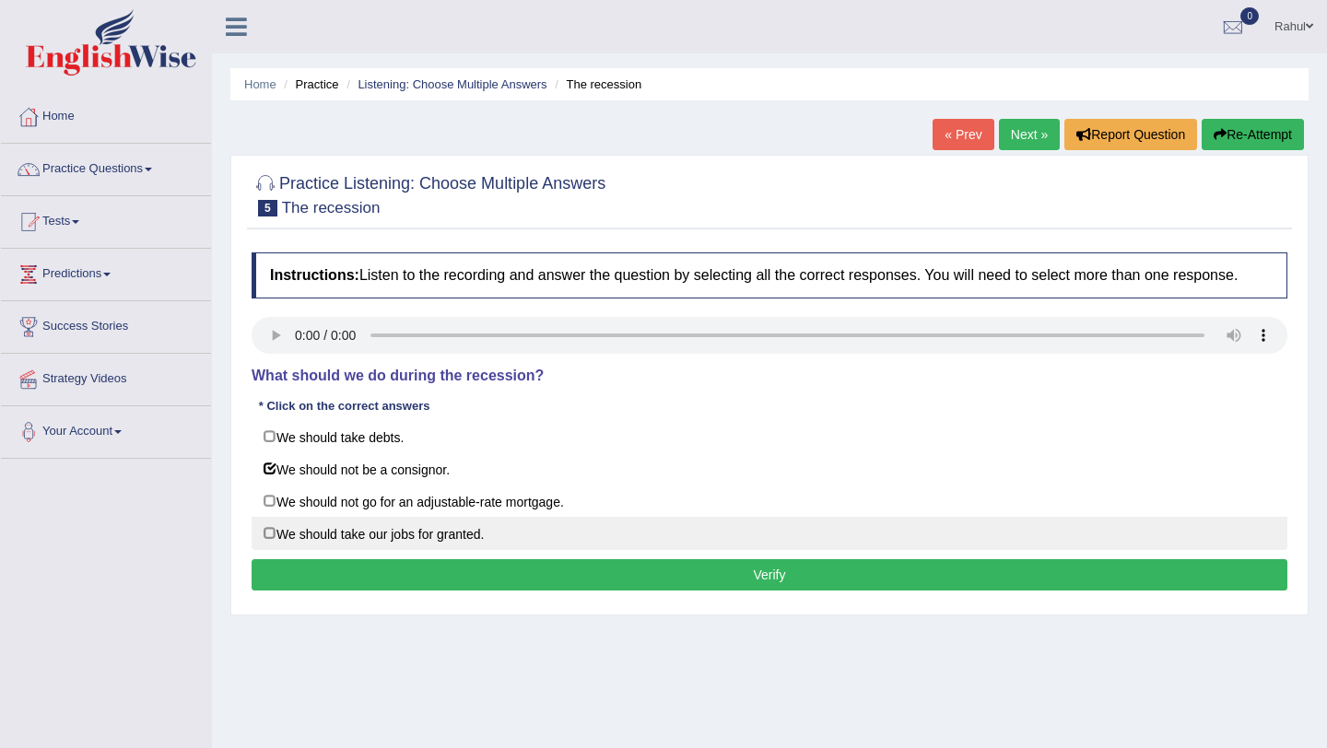
click at [267, 544] on label "We should take our jobs for granted." at bounding box center [770, 533] width 1036 height 33
checkbox input "true"
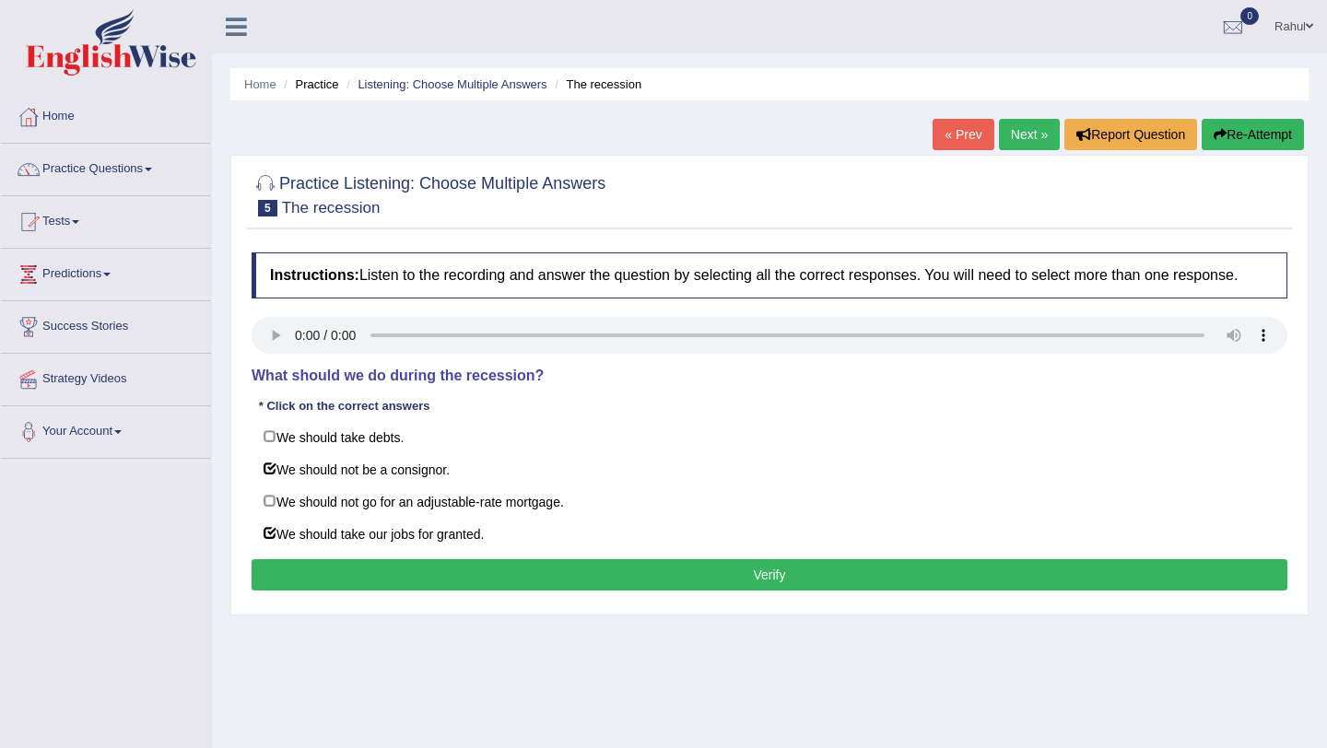
click at [715, 590] on button "Verify" at bounding box center [770, 574] width 1036 height 31
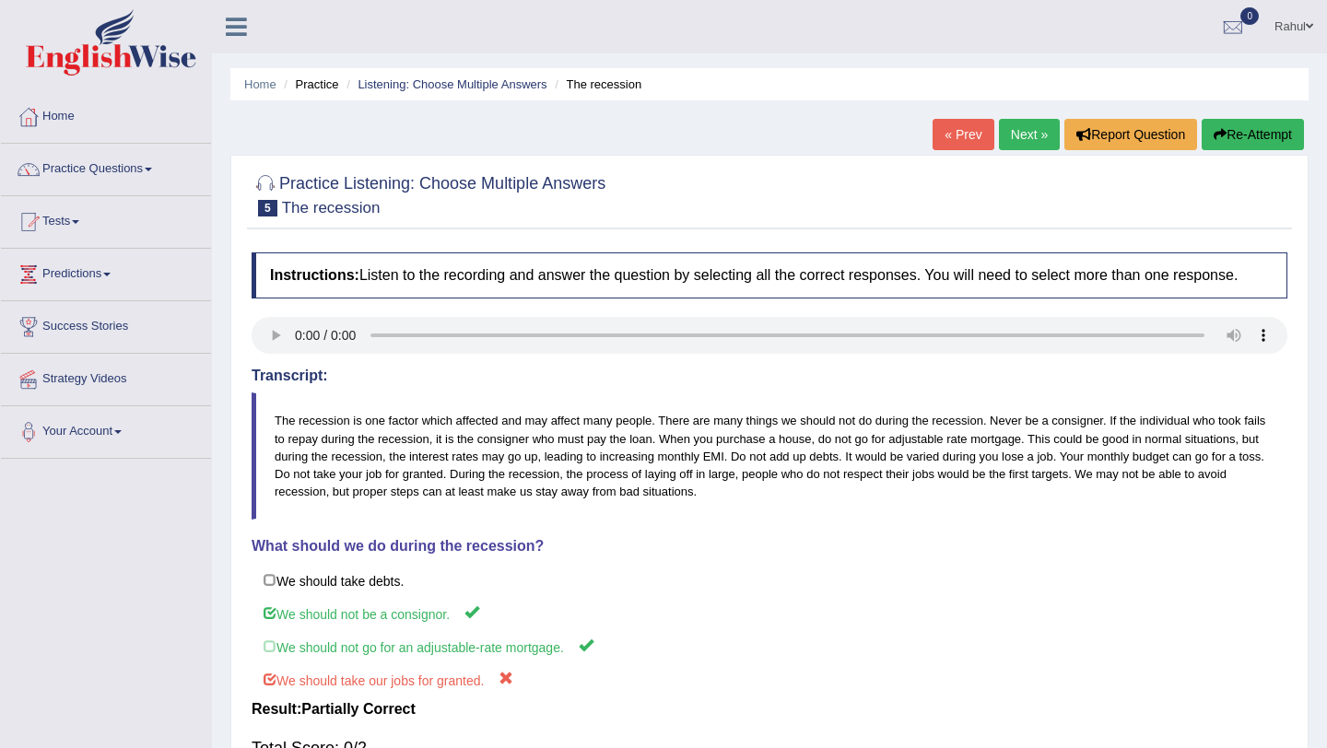
click at [1228, 133] on button "Re-Attempt" at bounding box center [1253, 134] width 102 height 31
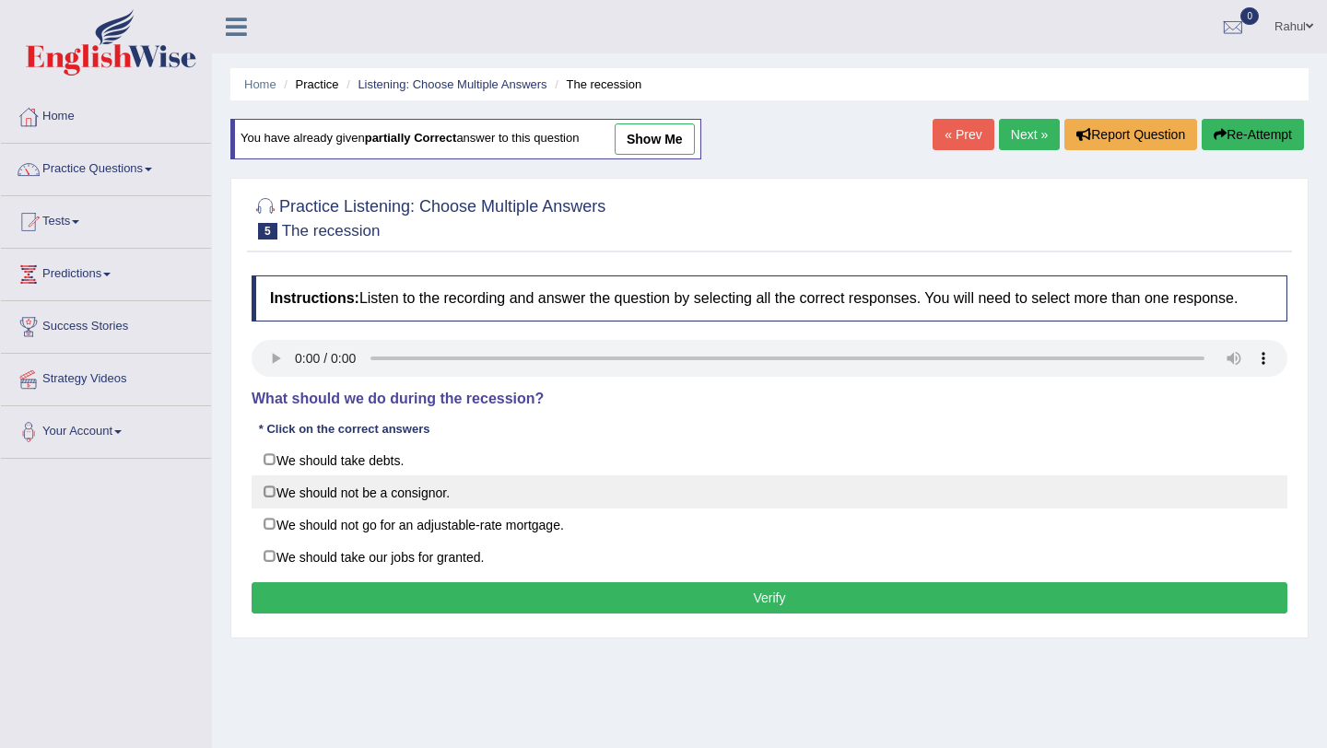
click at [264, 507] on label "We should not be a consignor." at bounding box center [770, 492] width 1036 height 33
checkbox input "true"
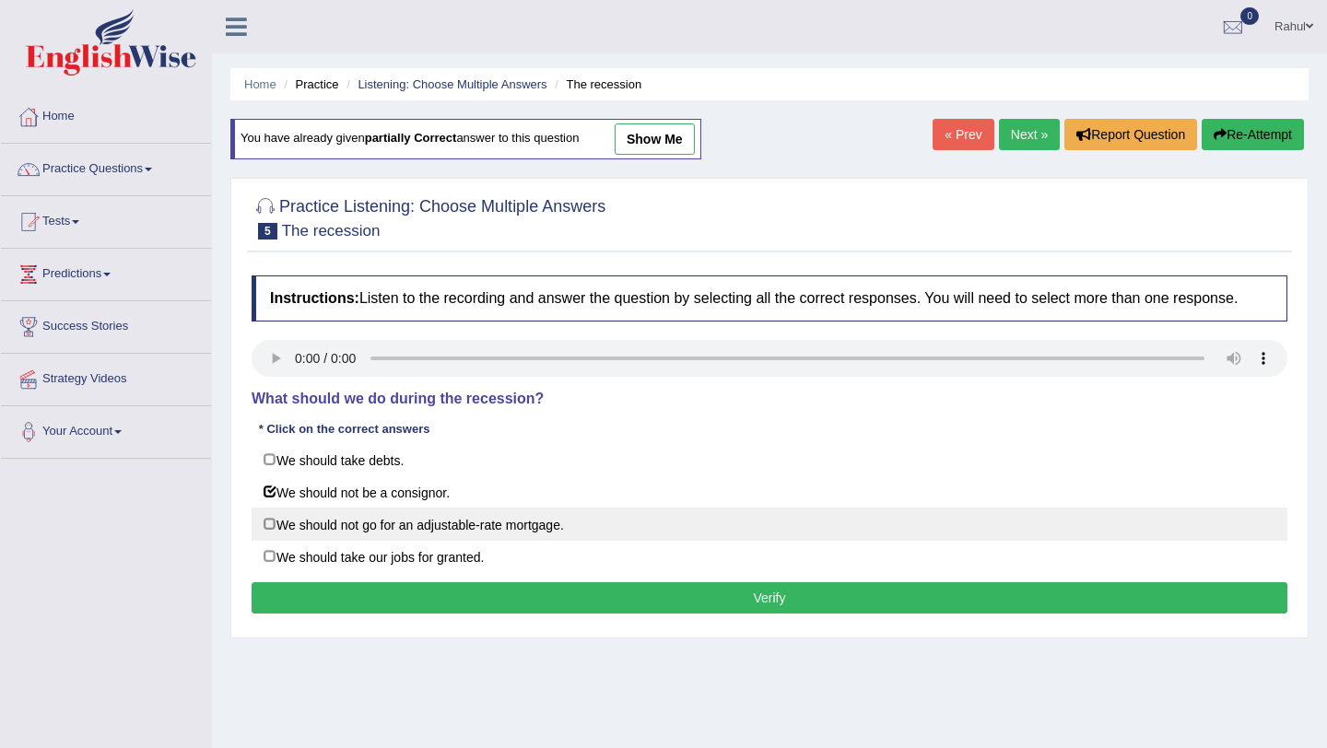
click at [266, 534] on label "We should not go for an adjustable-rate mortgage." at bounding box center [770, 524] width 1036 height 33
checkbox input "true"
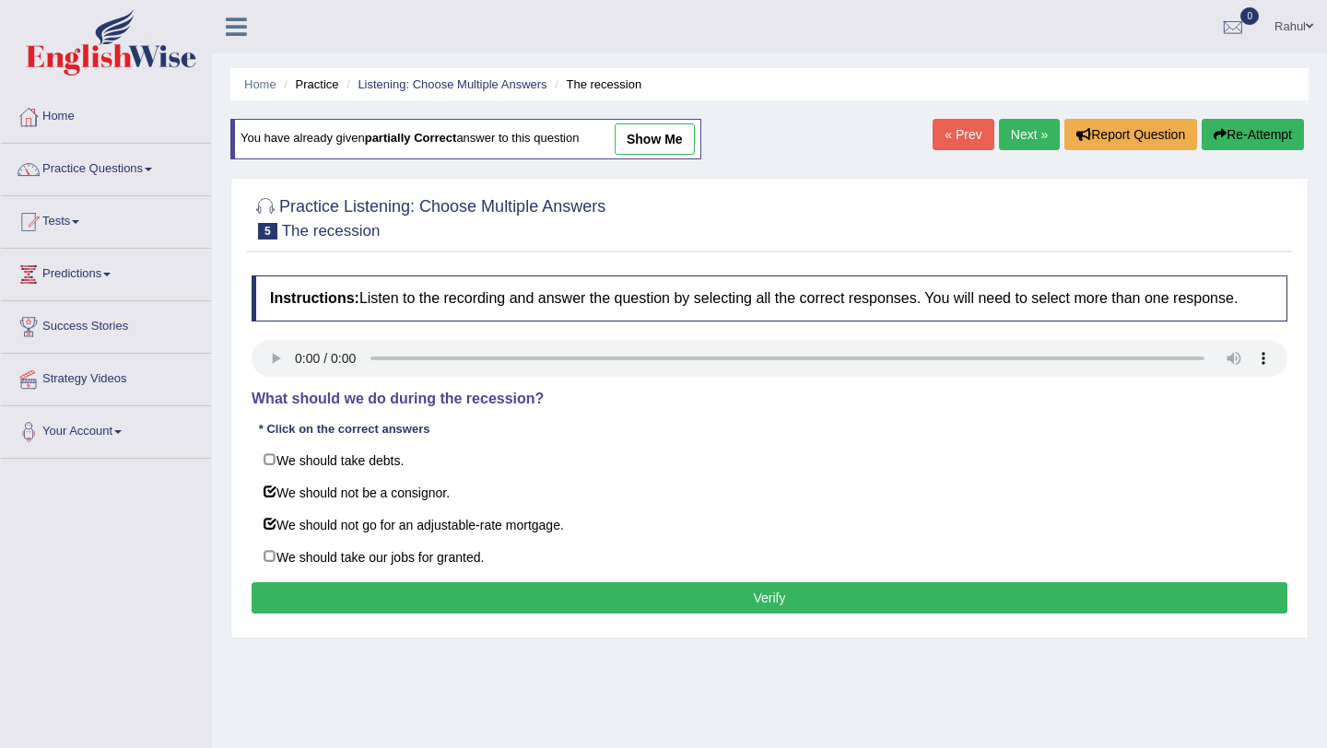
click at [770, 606] on button "Verify" at bounding box center [770, 597] width 1036 height 31
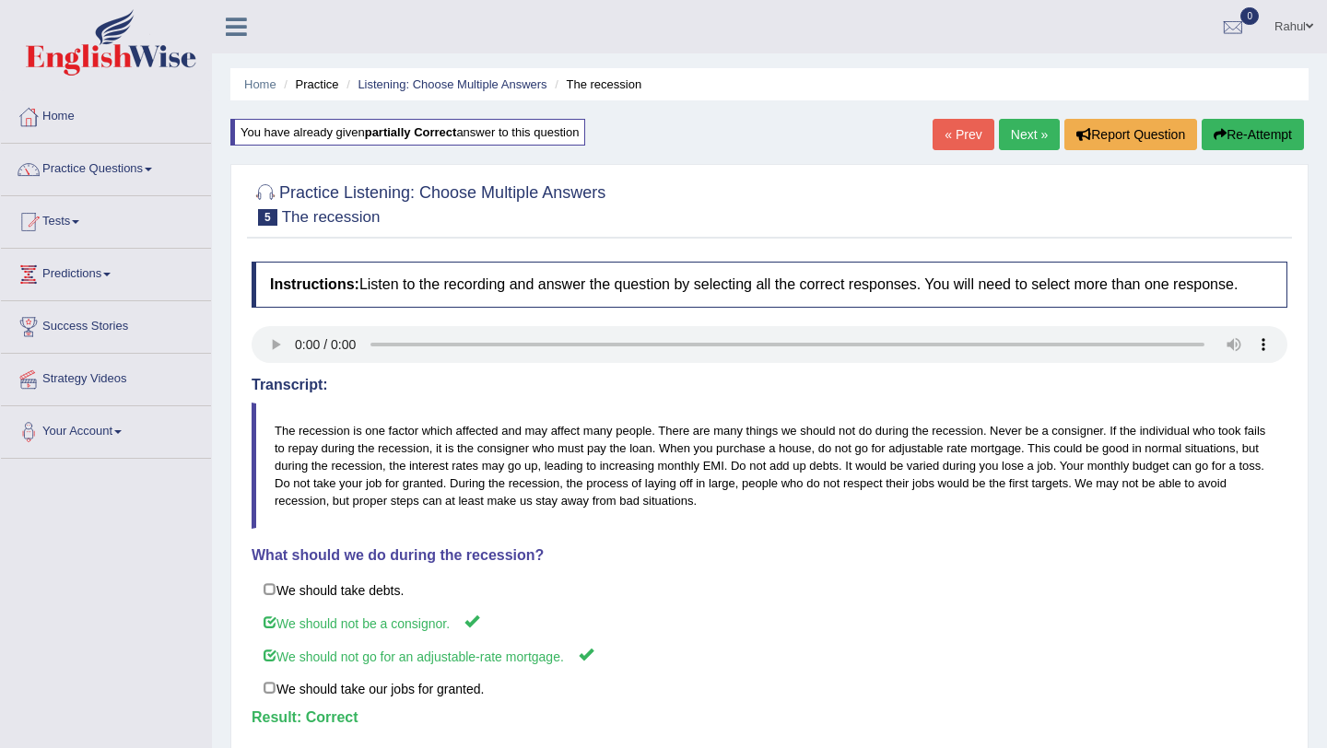
click at [1029, 133] on link "Next »" at bounding box center [1029, 134] width 61 height 31
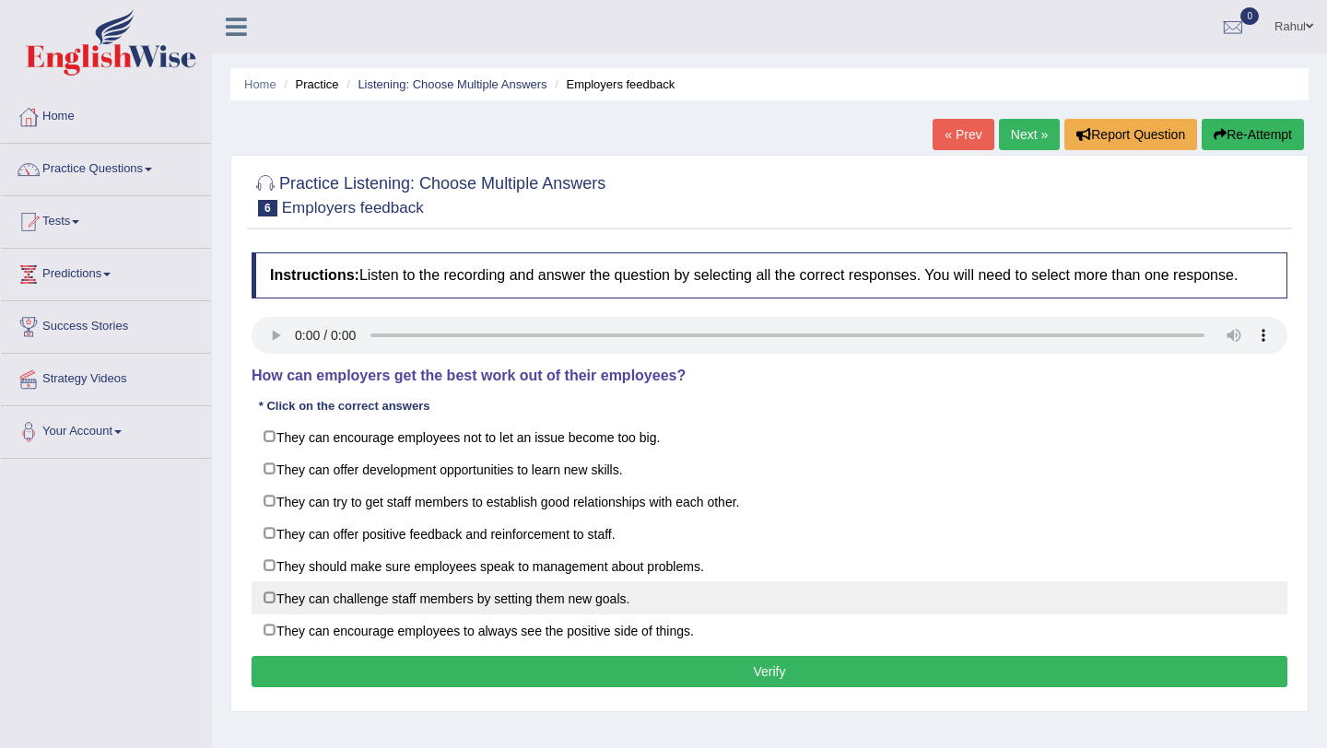
click at [269, 608] on label "They can challenge staff members by setting them new goals." at bounding box center [770, 598] width 1036 height 33
checkbox input "true"
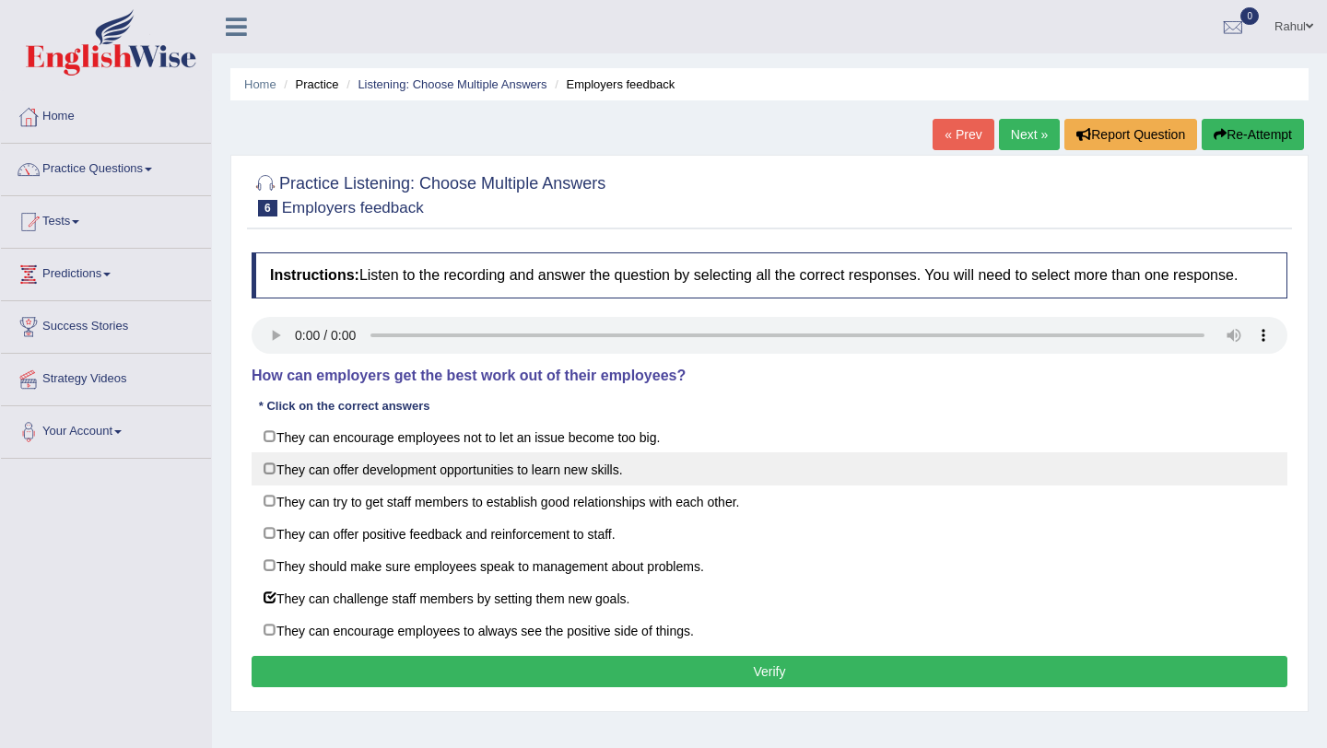
click at [274, 486] on label "They can offer development opportunities to learn new skills." at bounding box center [770, 469] width 1036 height 33
checkbox input "true"
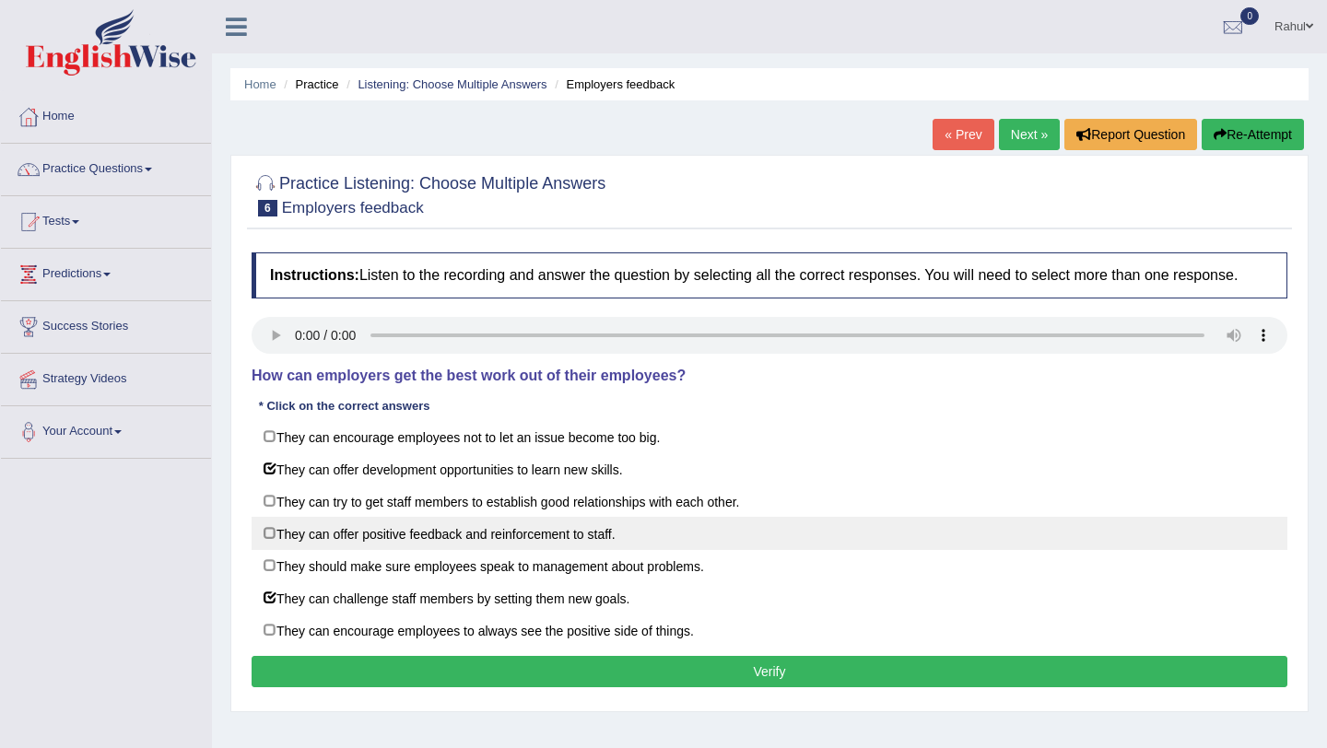
click at [267, 549] on label "They can offer positive feedback and reinforcement to staff." at bounding box center [770, 533] width 1036 height 33
checkbox input "true"
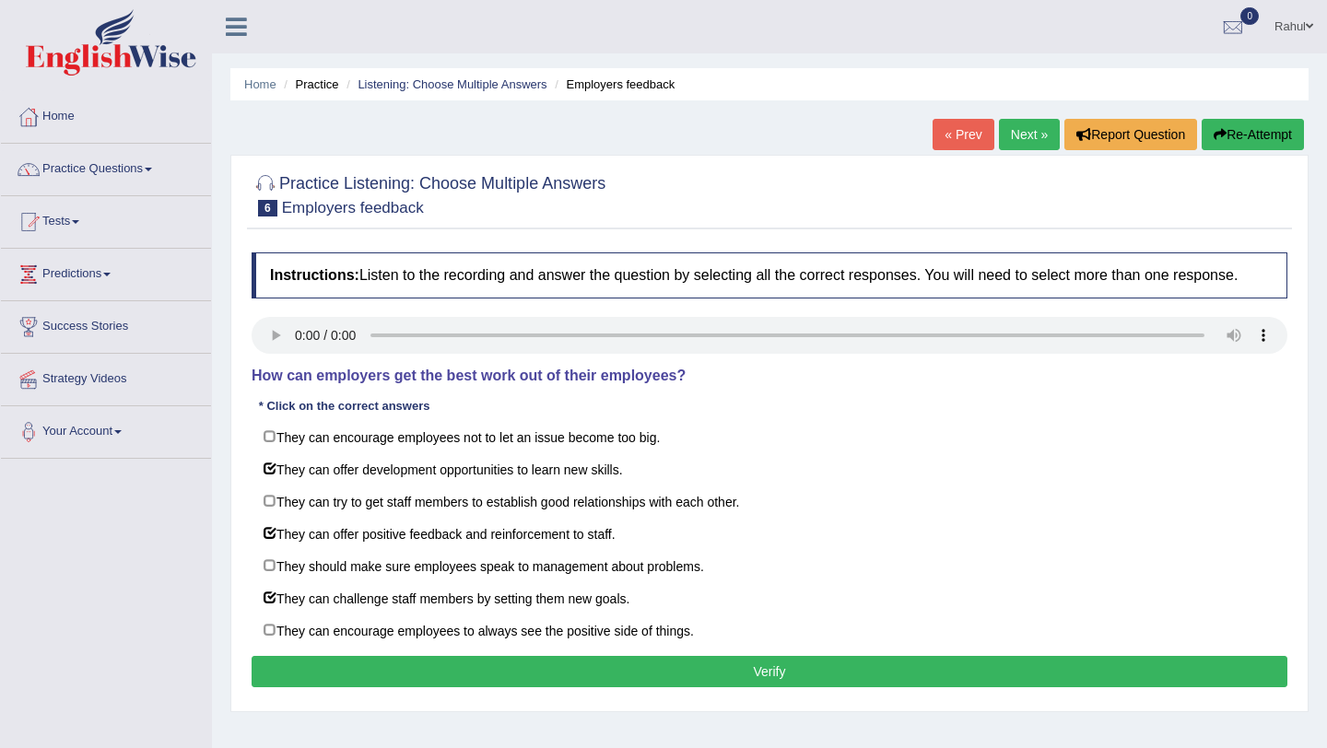
click at [464, 679] on button "Verify" at bounding box center [770, 671] width 1036 height 31
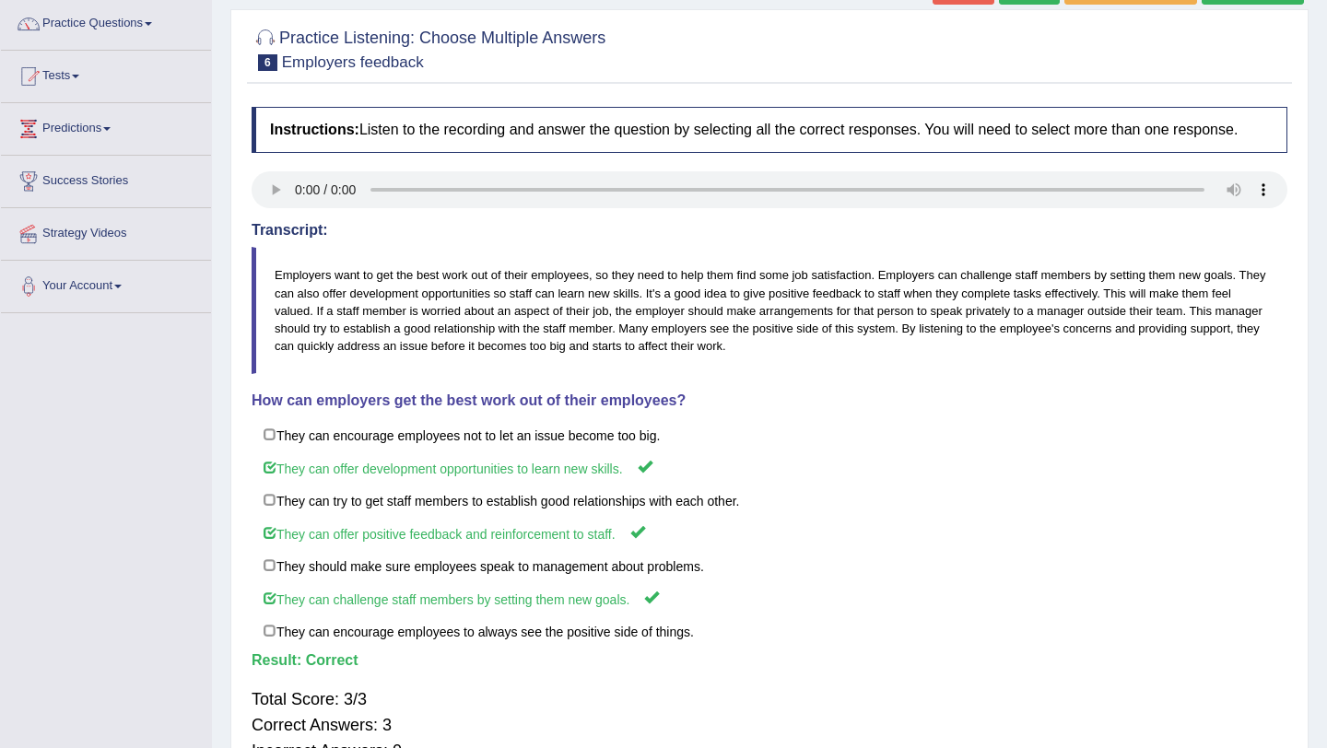
scroll to position [111, 0]
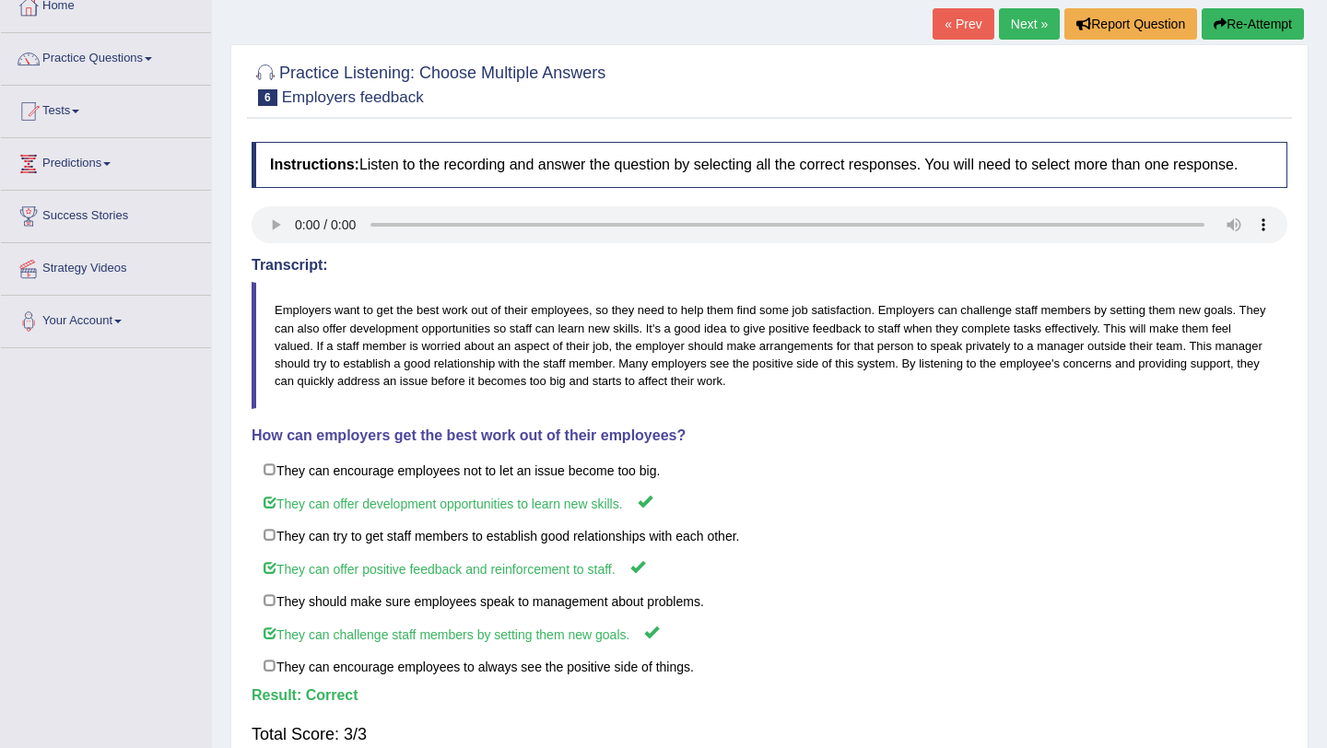
click at [1023, 27] on link "Next »" at bounding box center [1029, 23] width 61 height 31
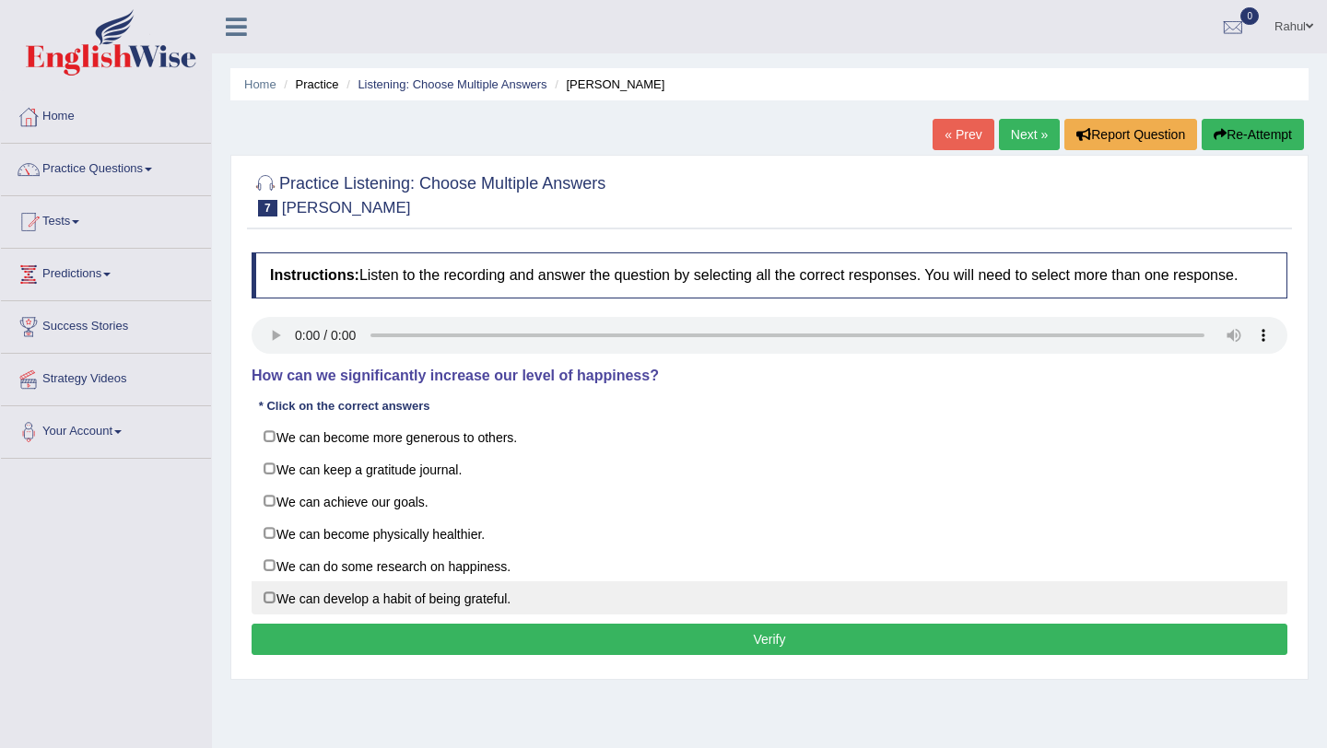
click at [265, 610] on label "We can develop a habit of being grateful." at bounding box center [770, 598] width 1036 height 33
checkbox input "true"
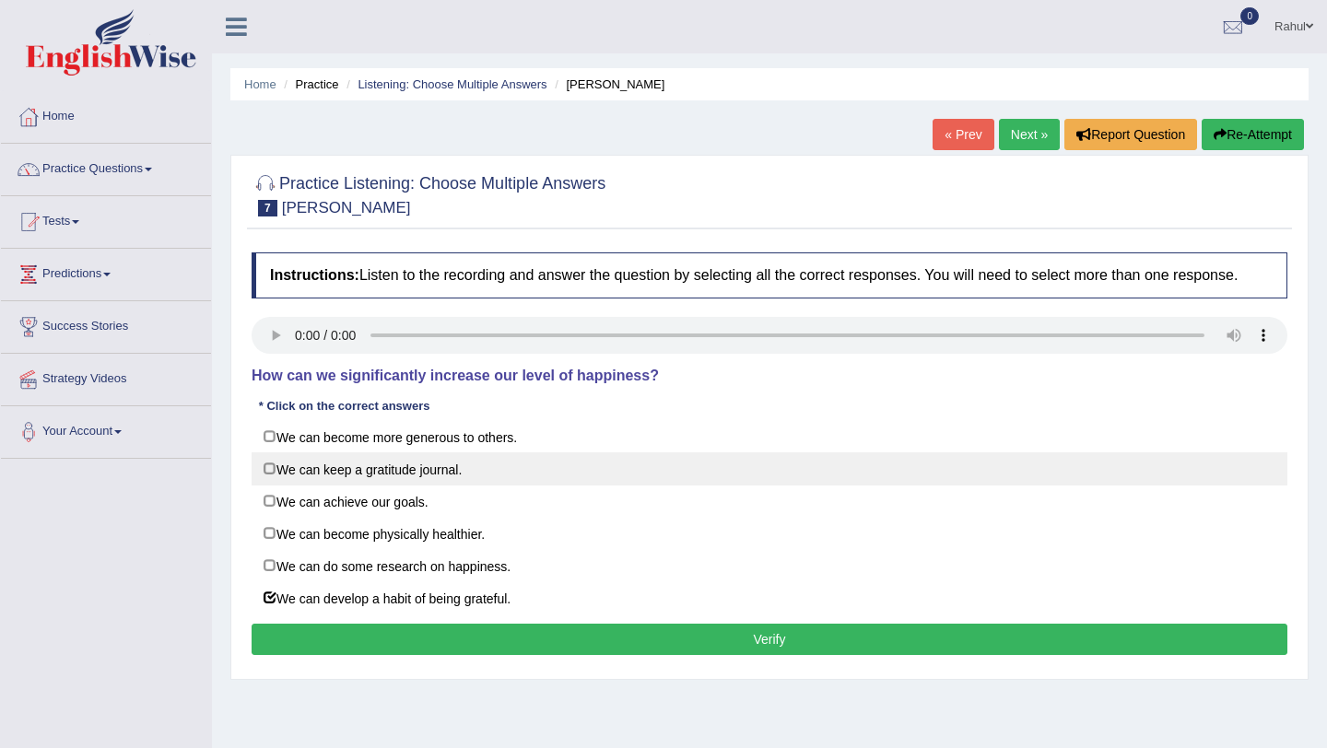
click at [273, 483] on label "We can keep a gratitude journal." at bounding box center [770, 469] width 1036 height 33
checkbox input "true"
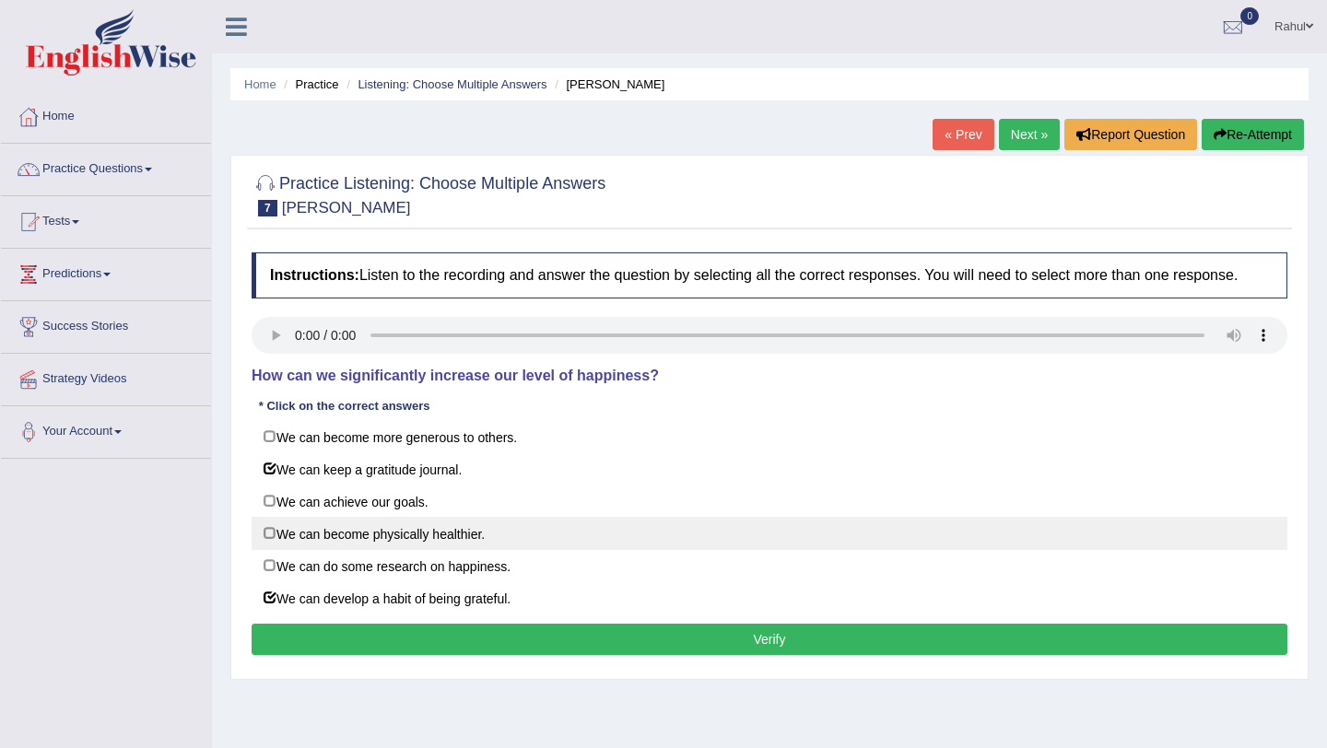
click at [269, 550] on label "We can become physically healthier." at bounding box center [770, 533] width 1036 height 33
checkbox input "true"
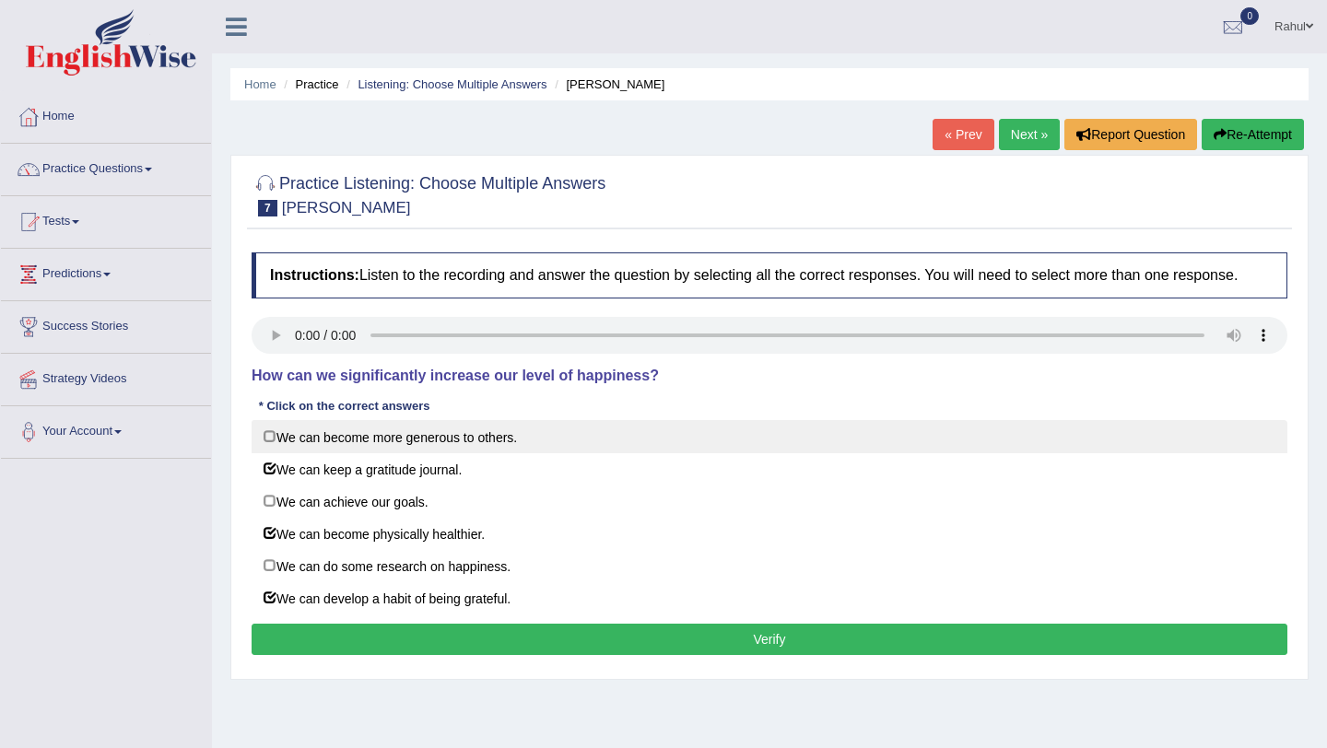
click at [276, 453] on label "We can become more generous to others." at bounding box center [770, 436] width 1036 height 33
checkbox input "true"
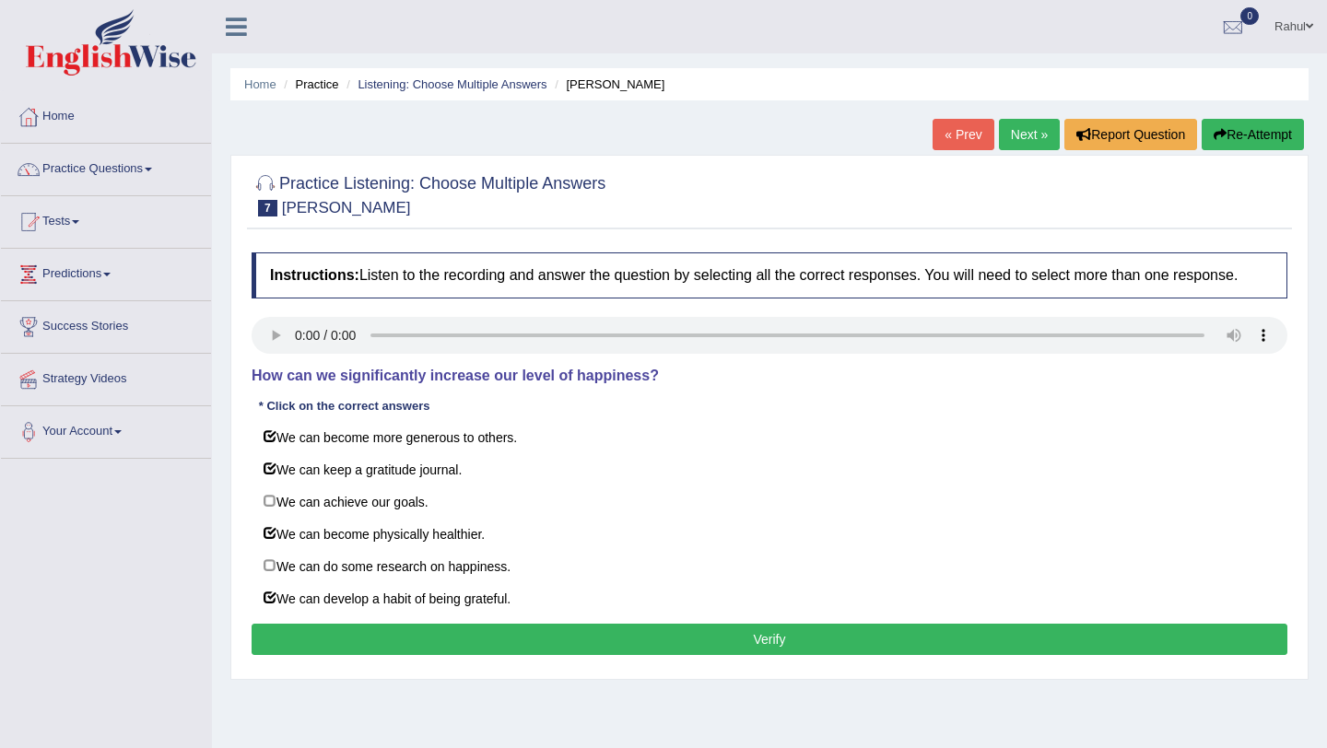
click at [735, 655] on button "Verify" at bounding box center [770, 639] width 1036 height 31
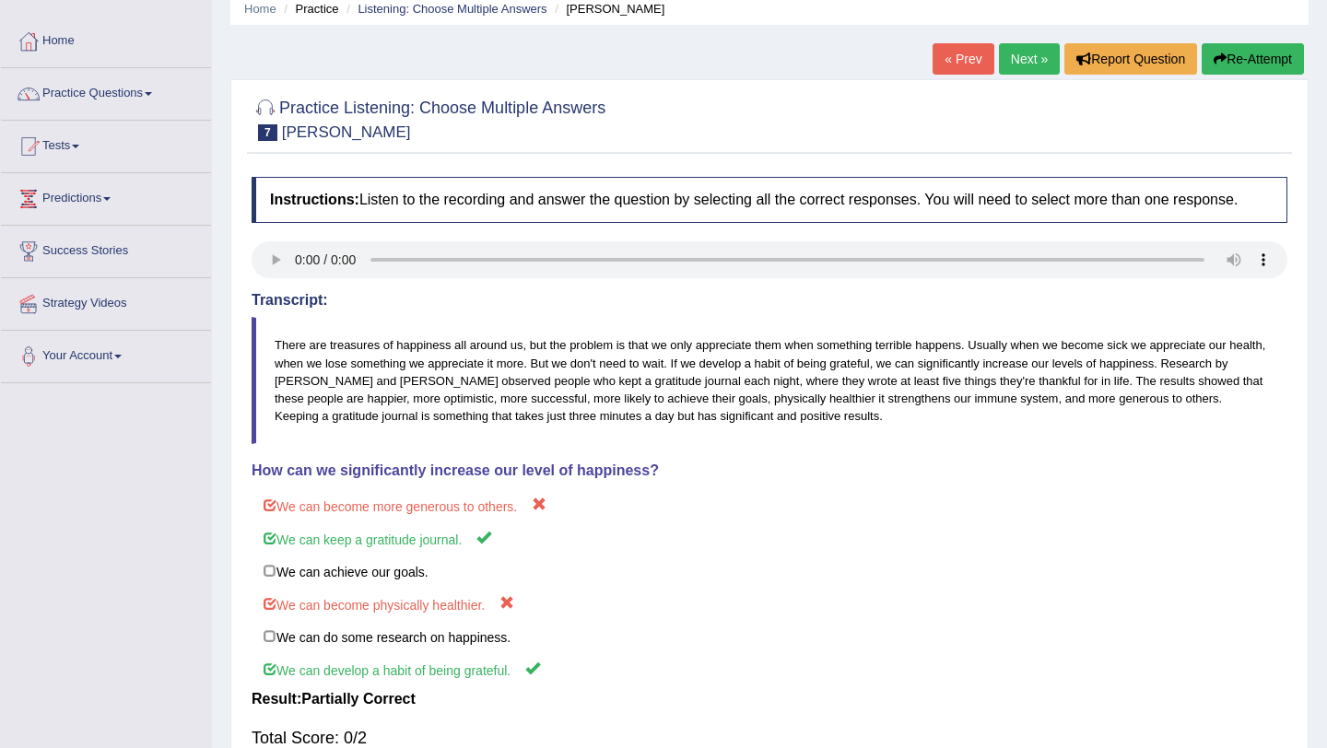
scroll to position [74, 0]
click at [1252, 60] on button "Re-Attempt" at bounding box center [1253, 60] width 102 height 31
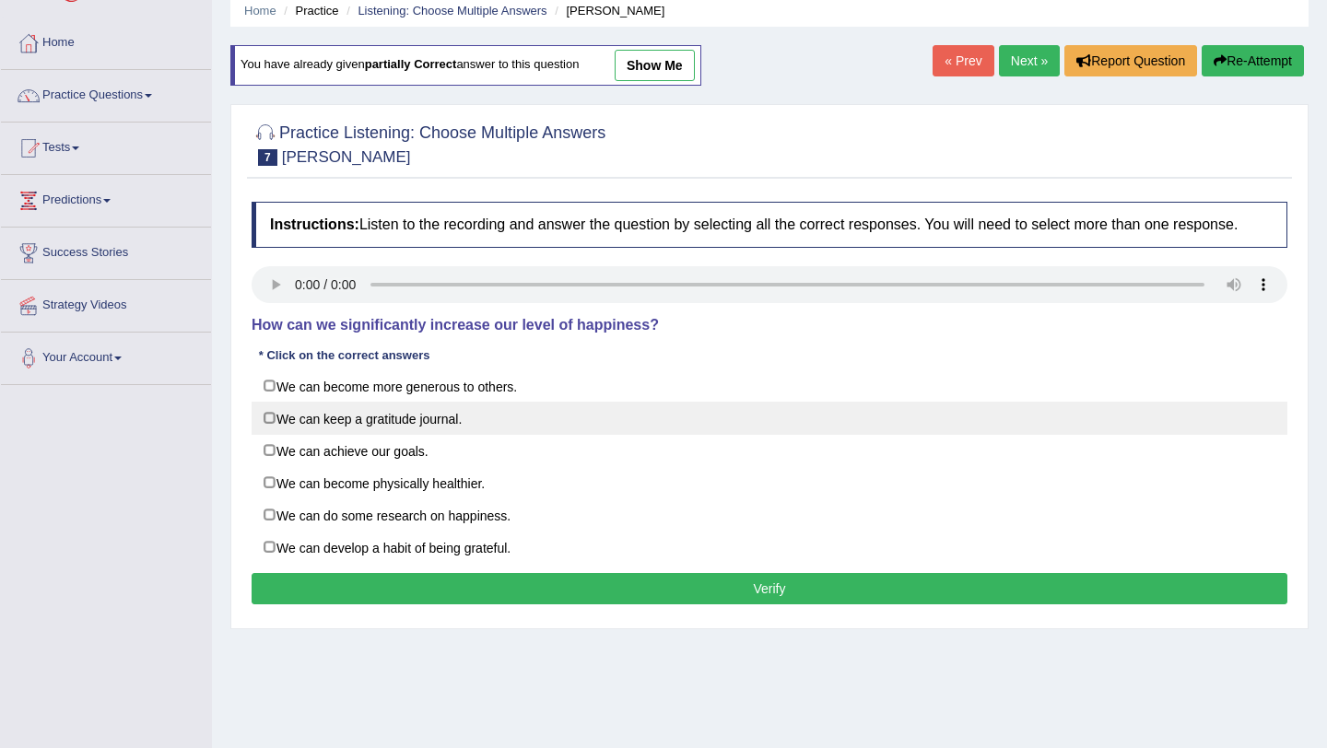
click at [276, 435] on label "We can keep a gratitude journal." at bounding box center [770, 418] width 1036 height 33
checkbox input "true"
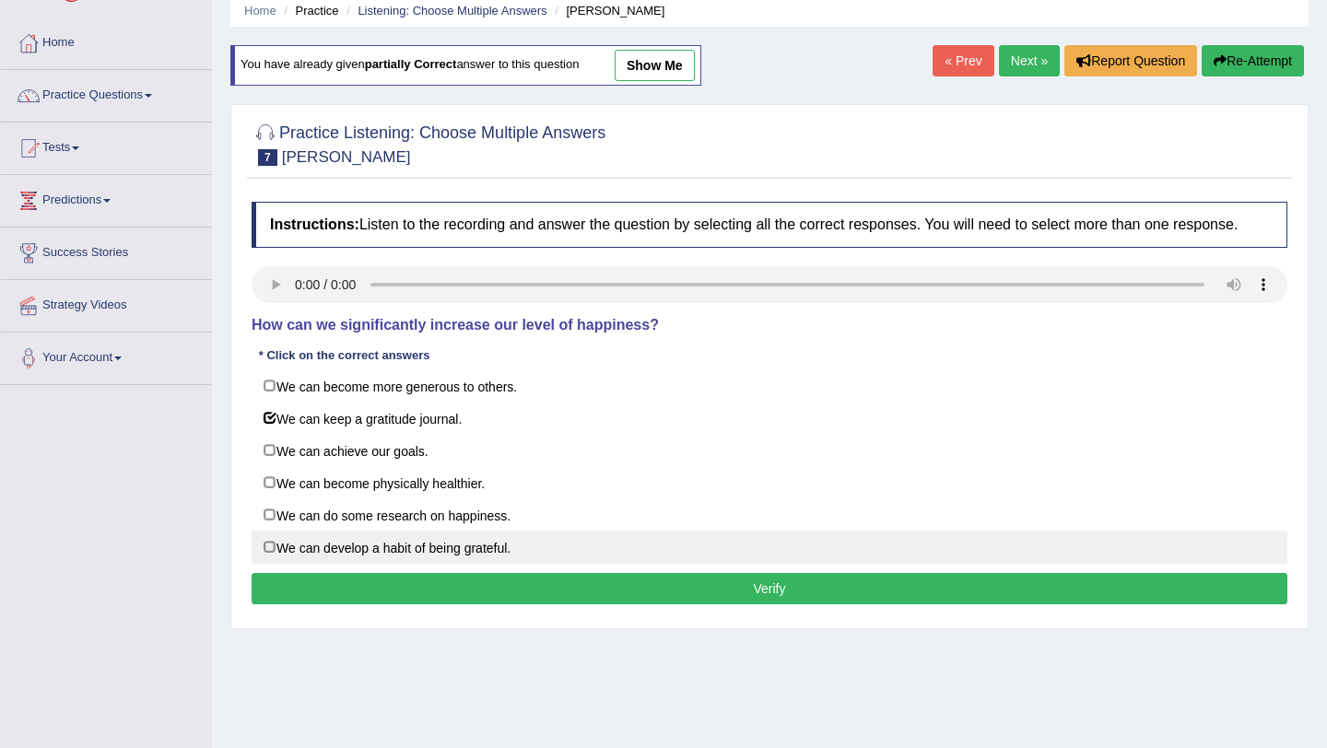
click at [281, 564] on label "We can develop a habit of being grateful." at bounding box center [770, 547] width 1036 height 33
checkbox input "true"
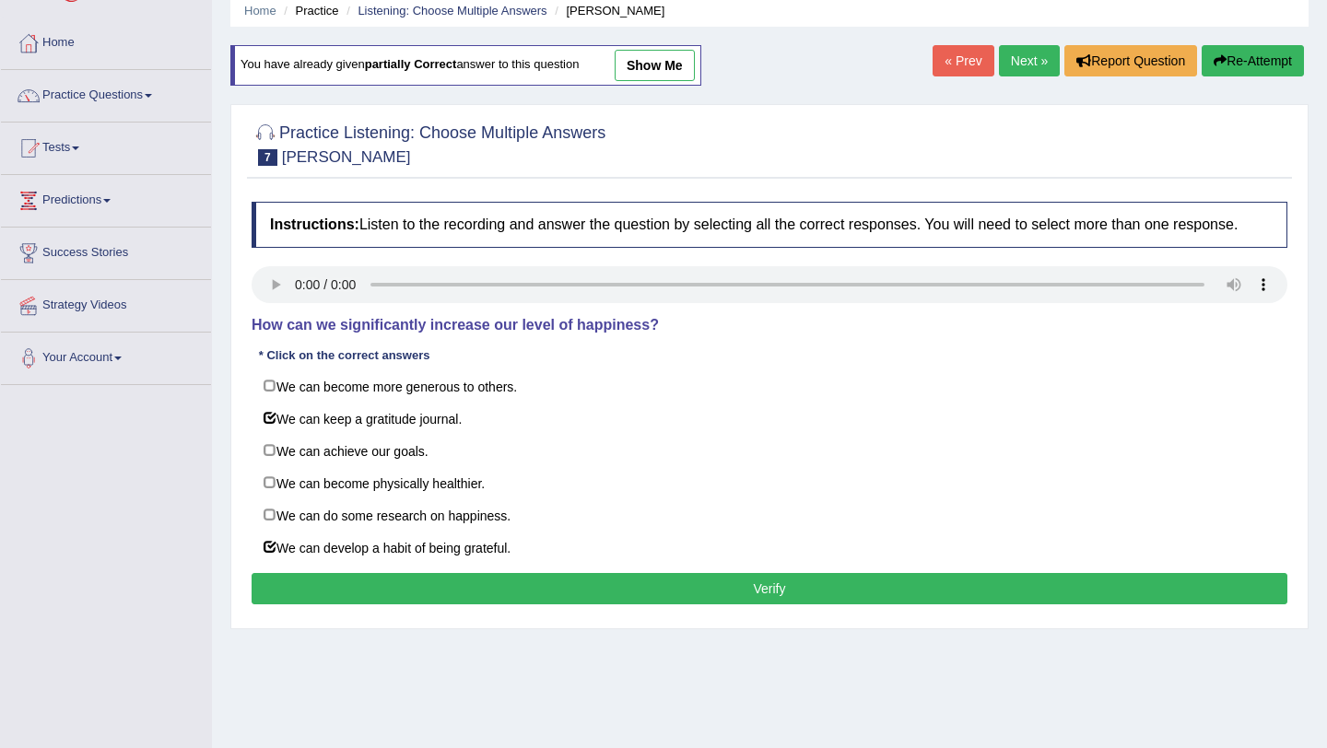
click at [507, 605] on button "Verify" at bounding box center [770, 588] width 1036 height 31
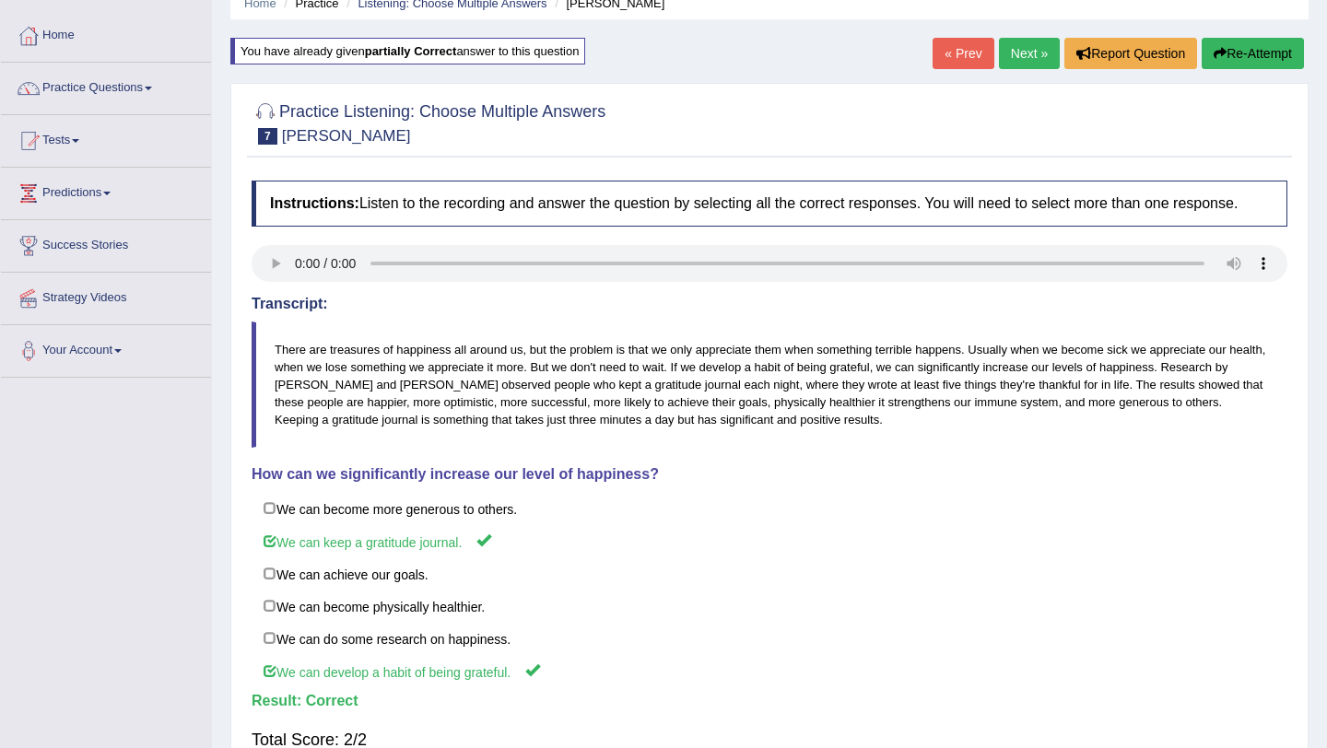
scroll to position [74, 0]
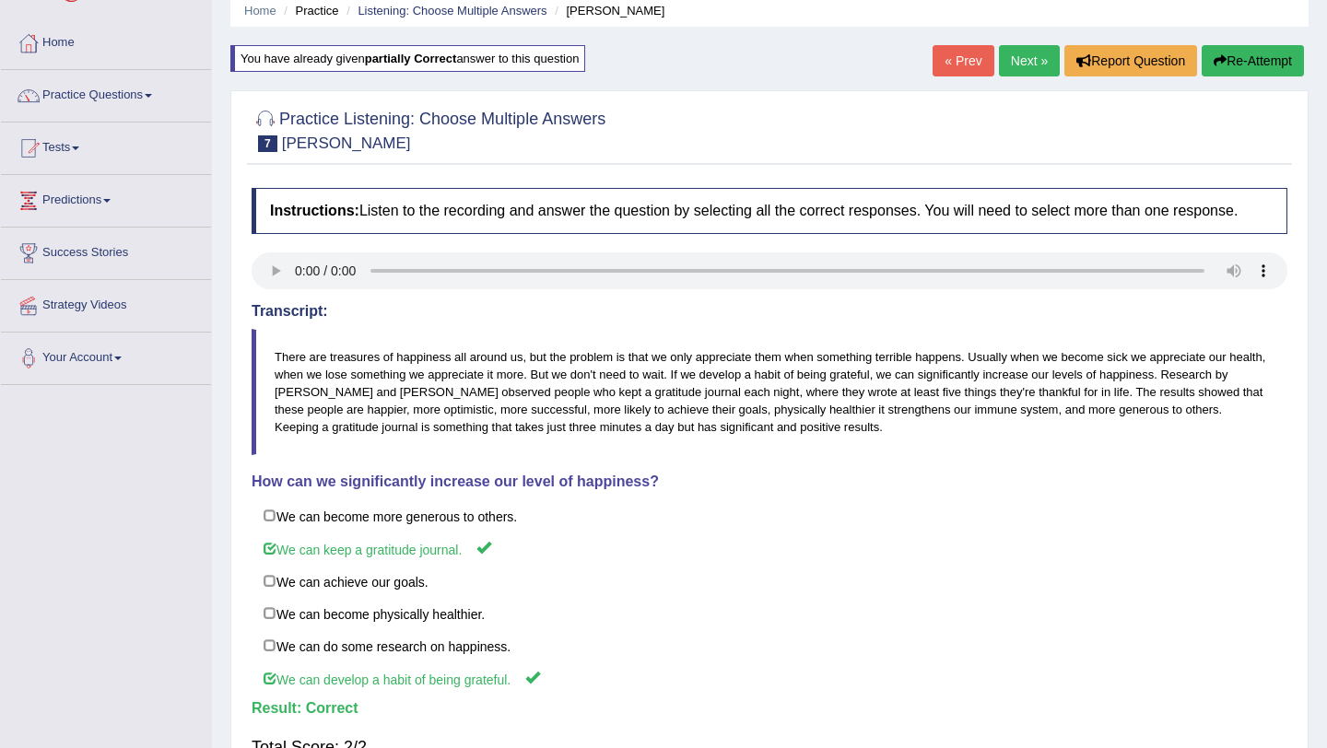
click at [1015, 68] on link "Next »" at bounding box center [1029, 60] width 61 height 31
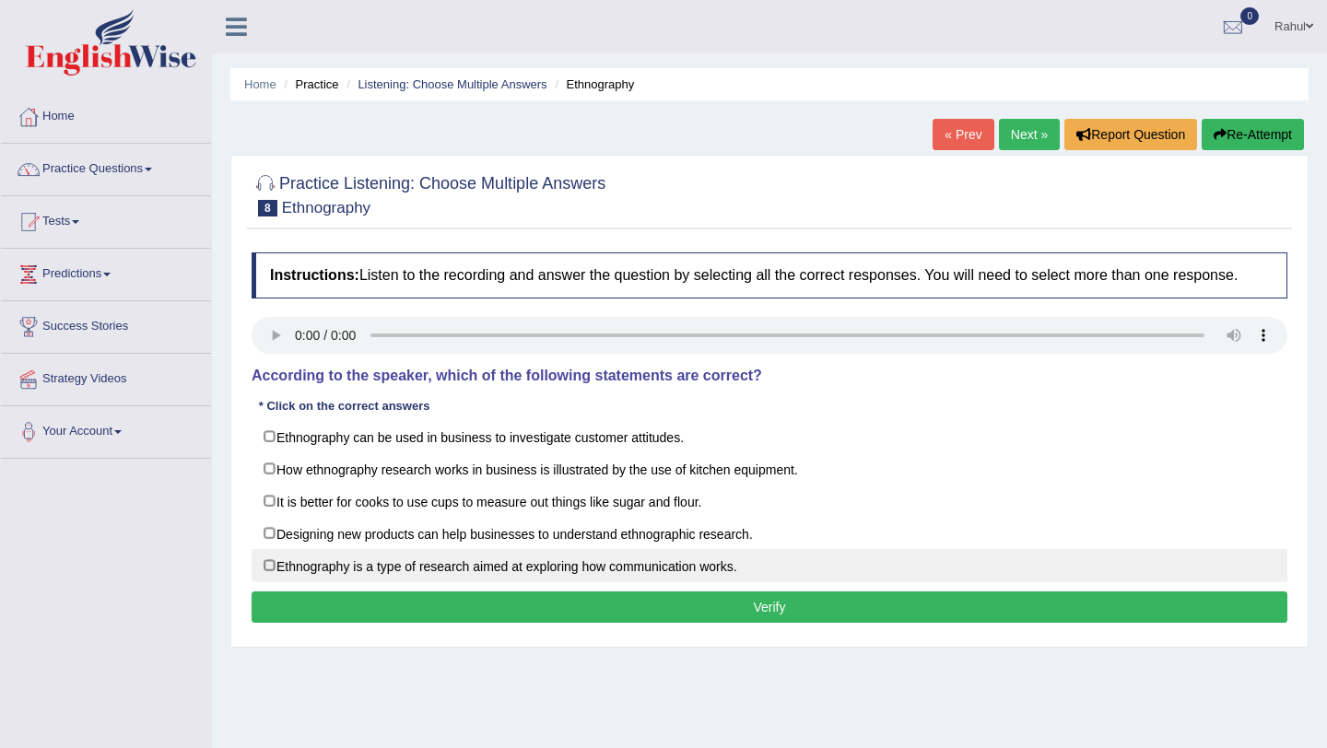
click at [276, 579] on label "Ethnography is a type of research aimed at exploring how communication works." at bounding box center [770, 565] width 1036 height 33
checkbox input "true"
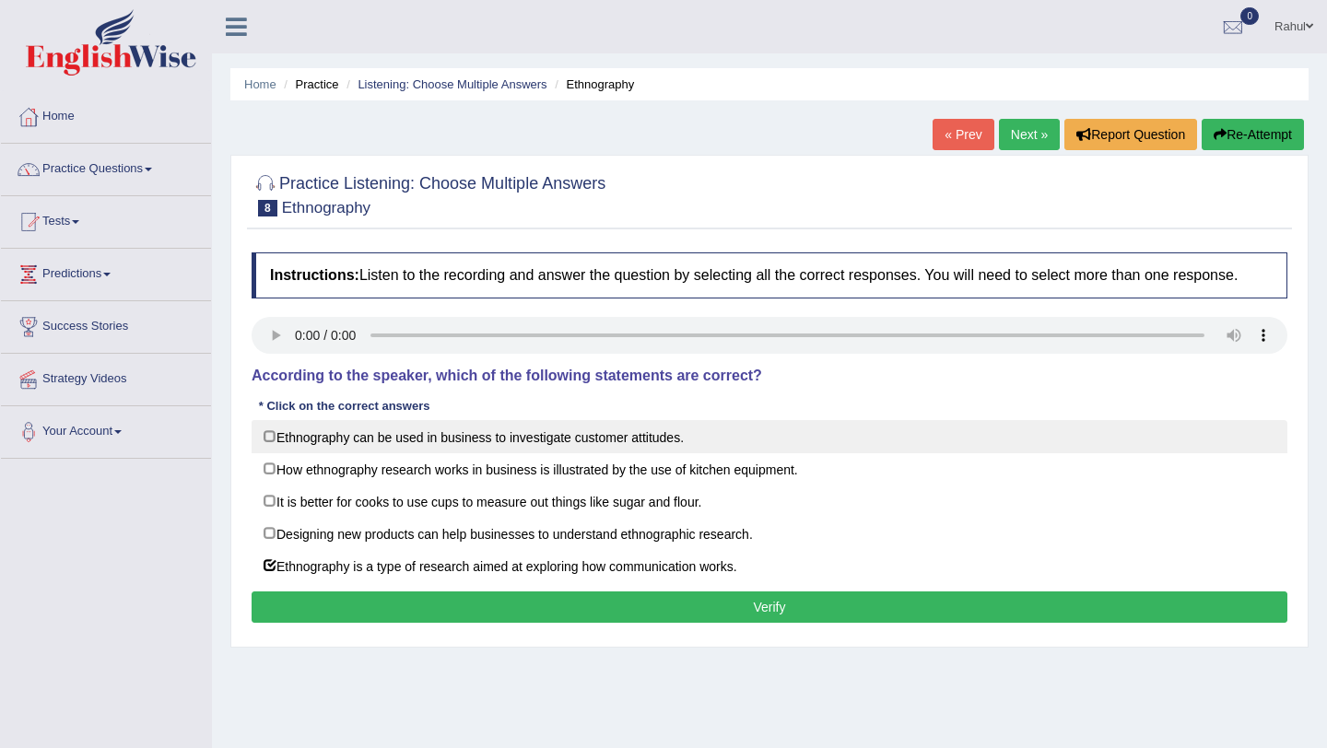
click at [266, 453] on label "Ethnography can be used in business to investigate customer attitudes." at bounding box center [770, 436] width 1036 height 33
checkbox input "true"
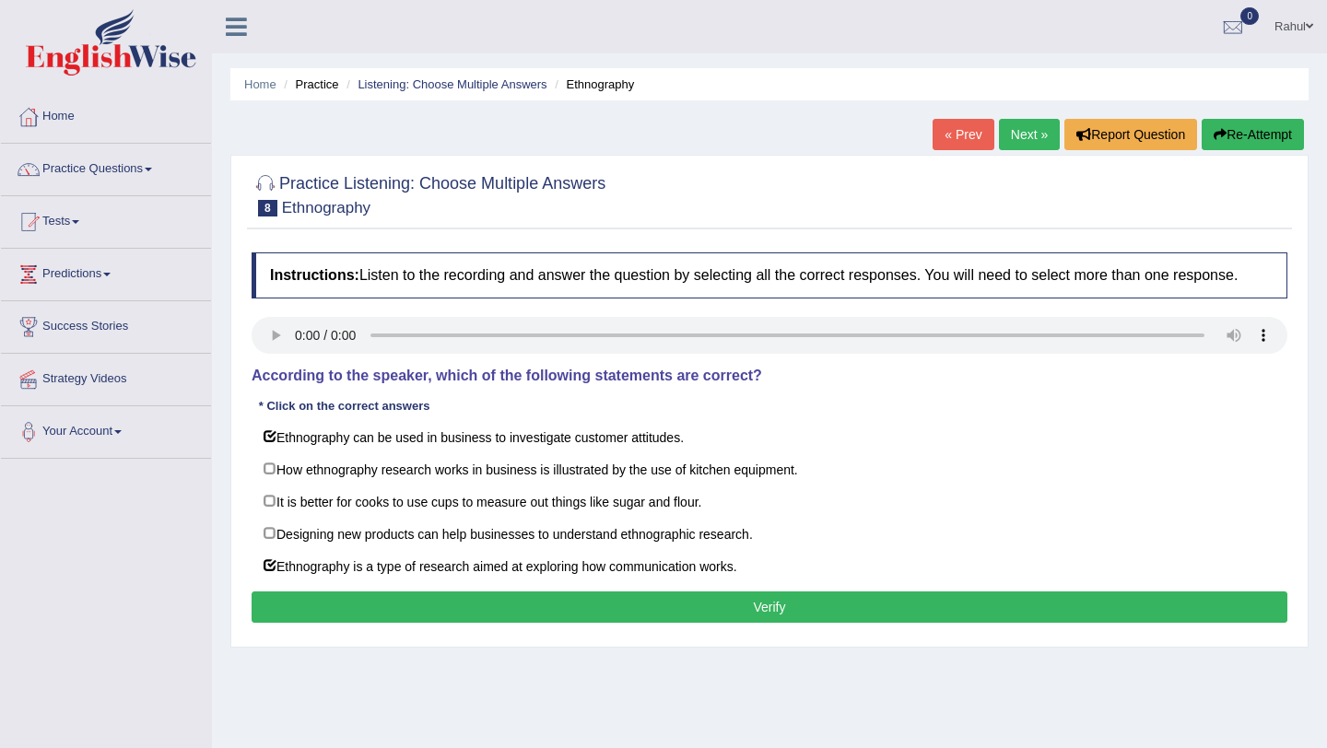
click at [620, 623] on button "Verify" at bounding box center [770, 607] width 1036 height 31
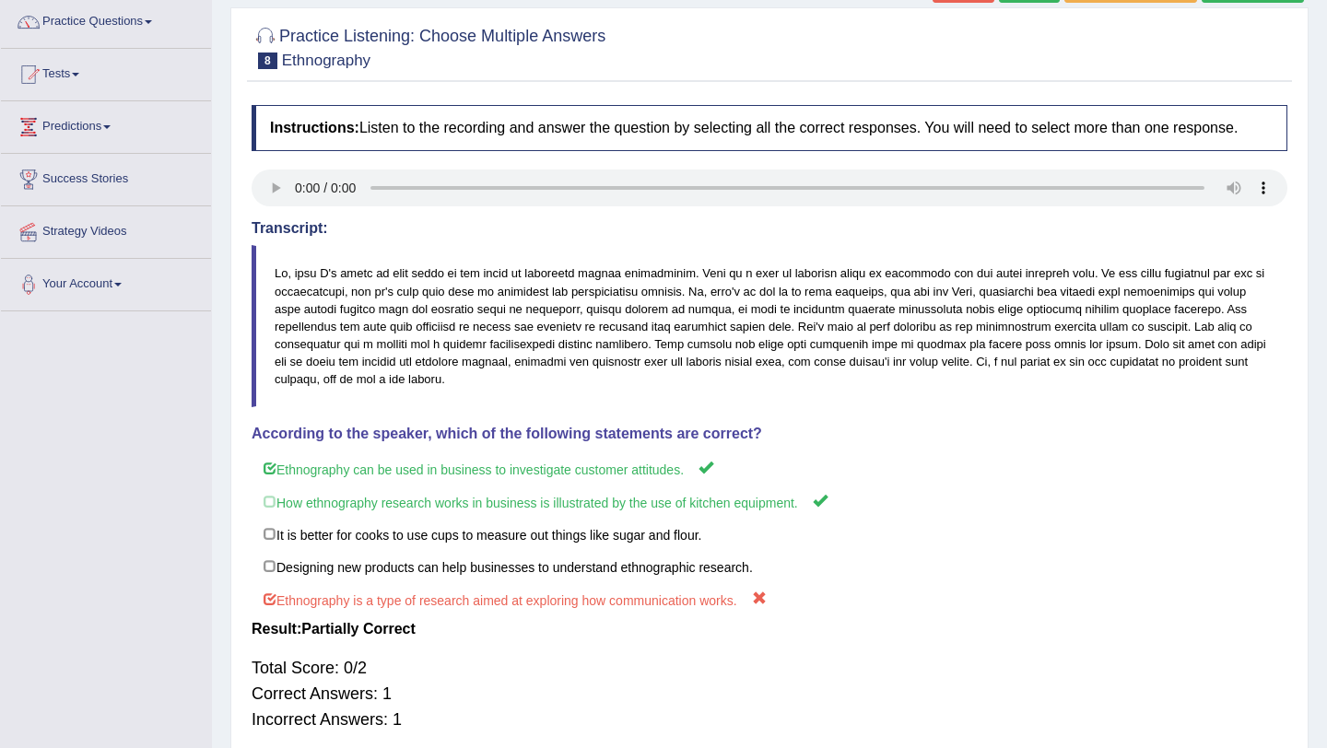
scroll to position [111, 0]
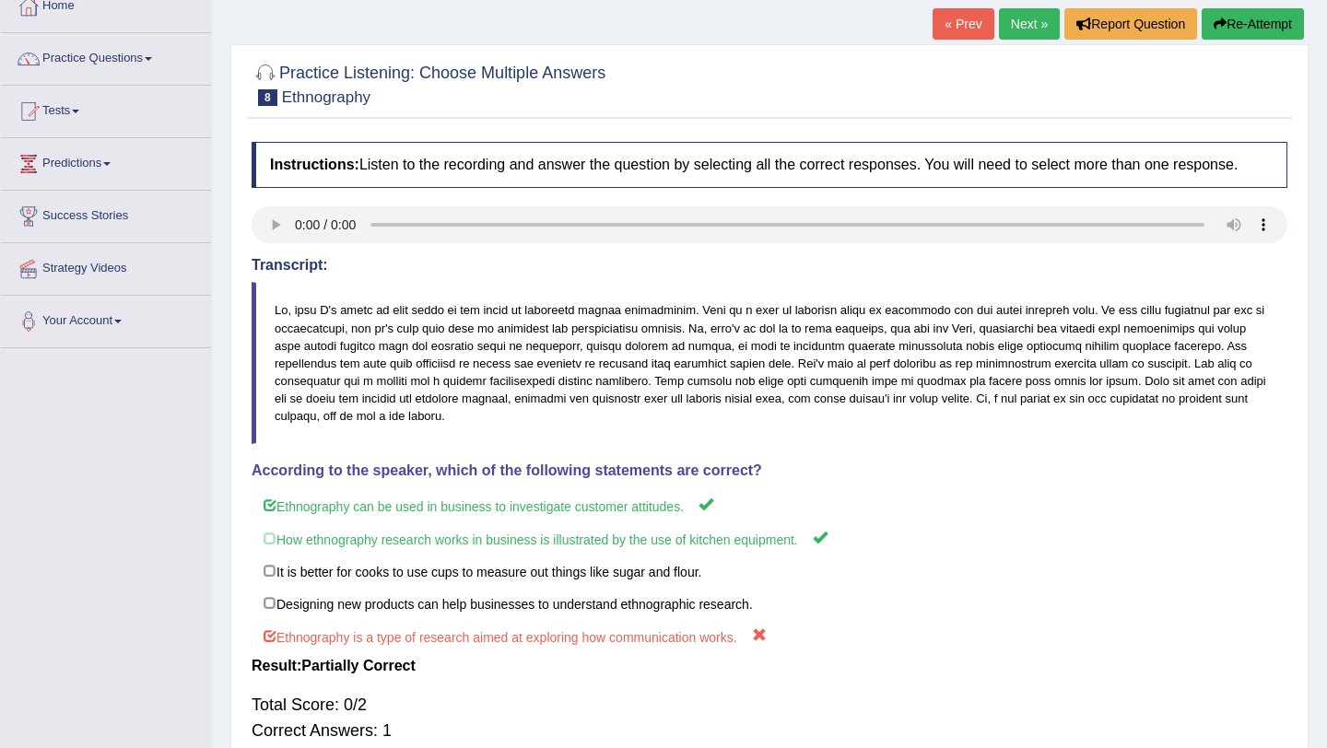
click at [1230, 19] on button "Re-Attempt" at bounding box center [1253, 23] width 102 height 31
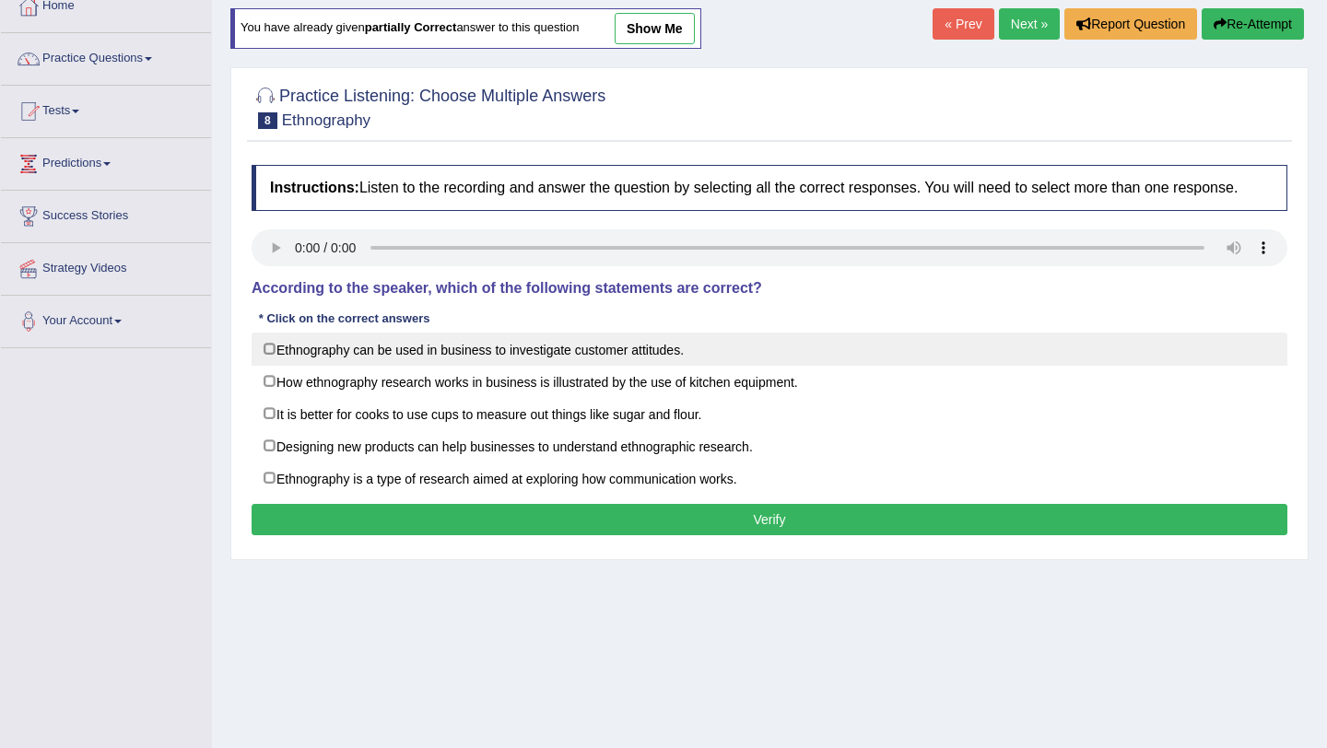
click at [268, 357] on label "Ethnography can be used in business to investigate customer attitudes." at bounding box center [770, 349] width 1036 height 33
checkbox input "true"
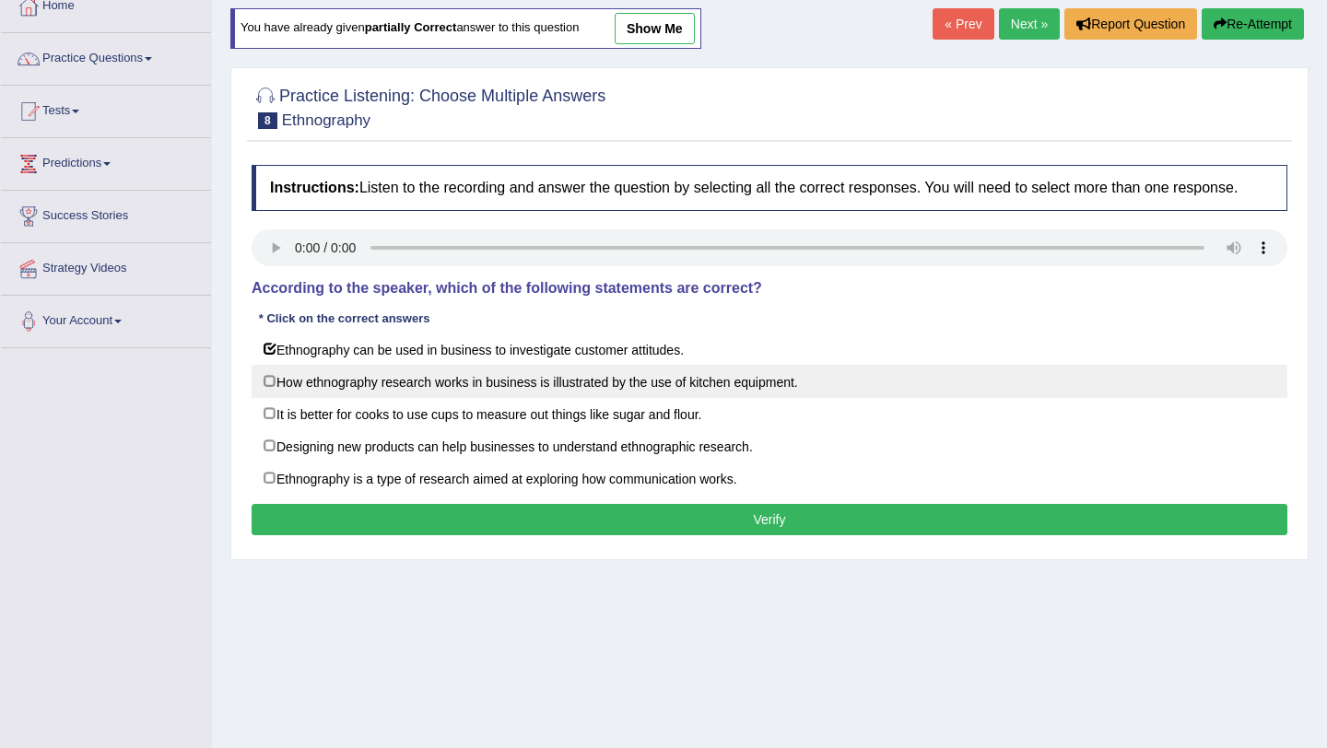
click at [269, 398] on label "How ethnography research works in business is illustrated by the use of kitchen…" at bounding box center [770, 381] width 1036 height 33
checkbox input "true"
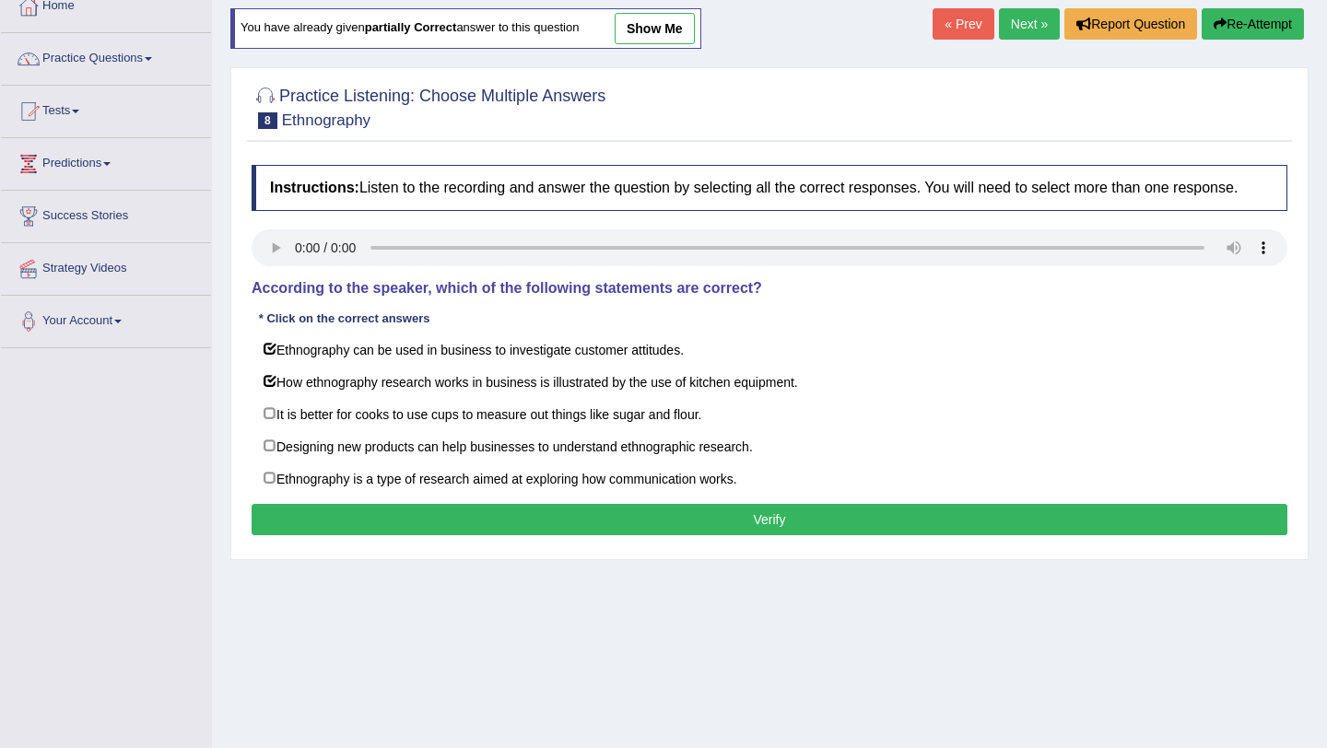
click at [739, 535] on button "Verify" at bounding box center [770, 519] width 1036 height 31
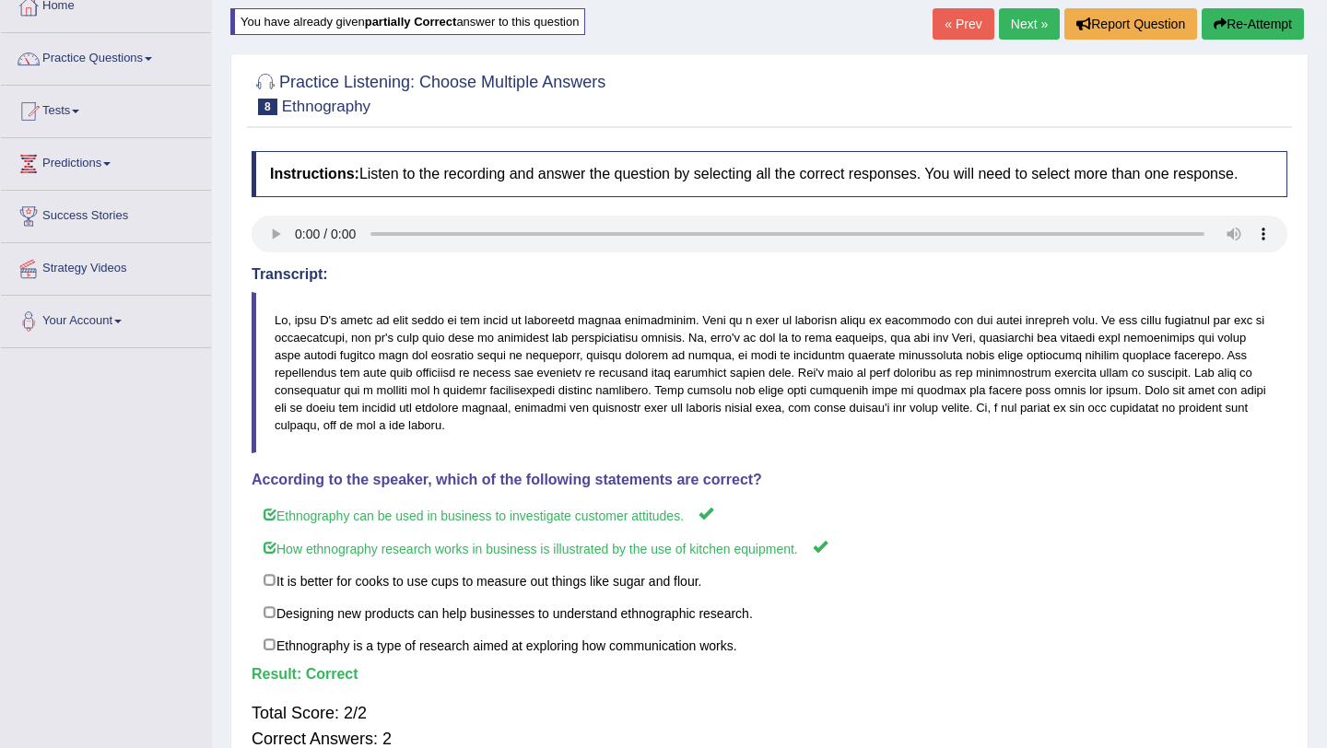
click at [1022, 21] on link "Next »" at bounding box center [1029, 23] width 61 height 31
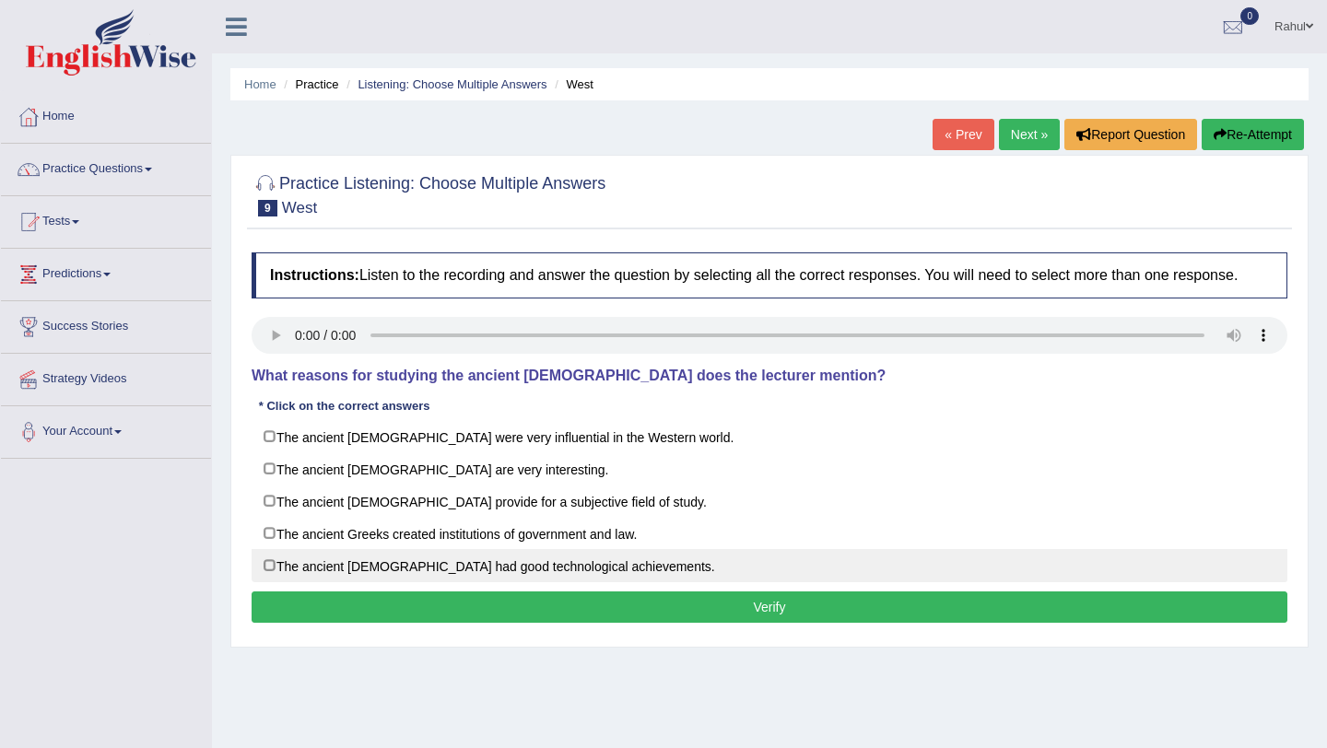
click at [270, 582] on label "The ancient [DEMOGRAPHIC_DATA] had good technological achievements." at bounding box center [770, 565] width 1036 height 33
checkbox input "true"
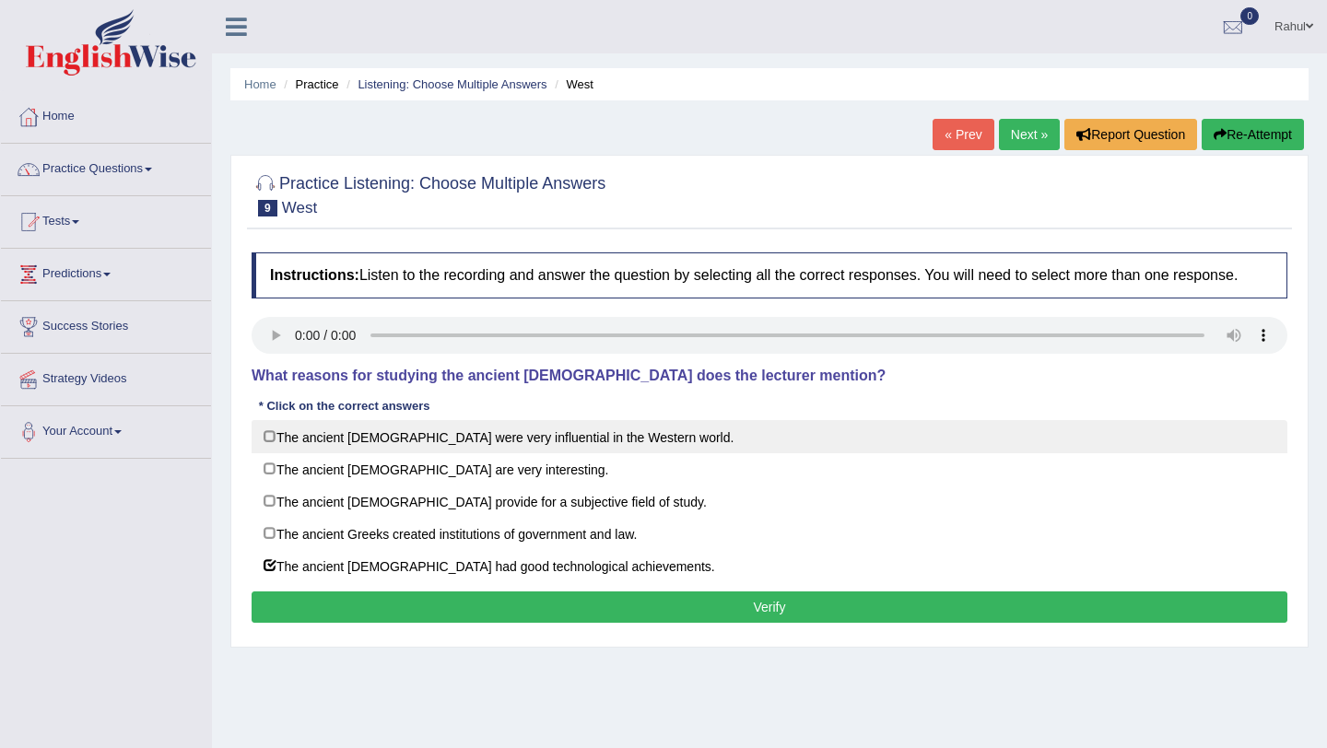
click at [266, 453] on label "The ancient [DEMOGRAPHIC_DATA] were very influential in the Western world." at bounding box center [770, 436] width 1036 height 33
checkbox input "true"
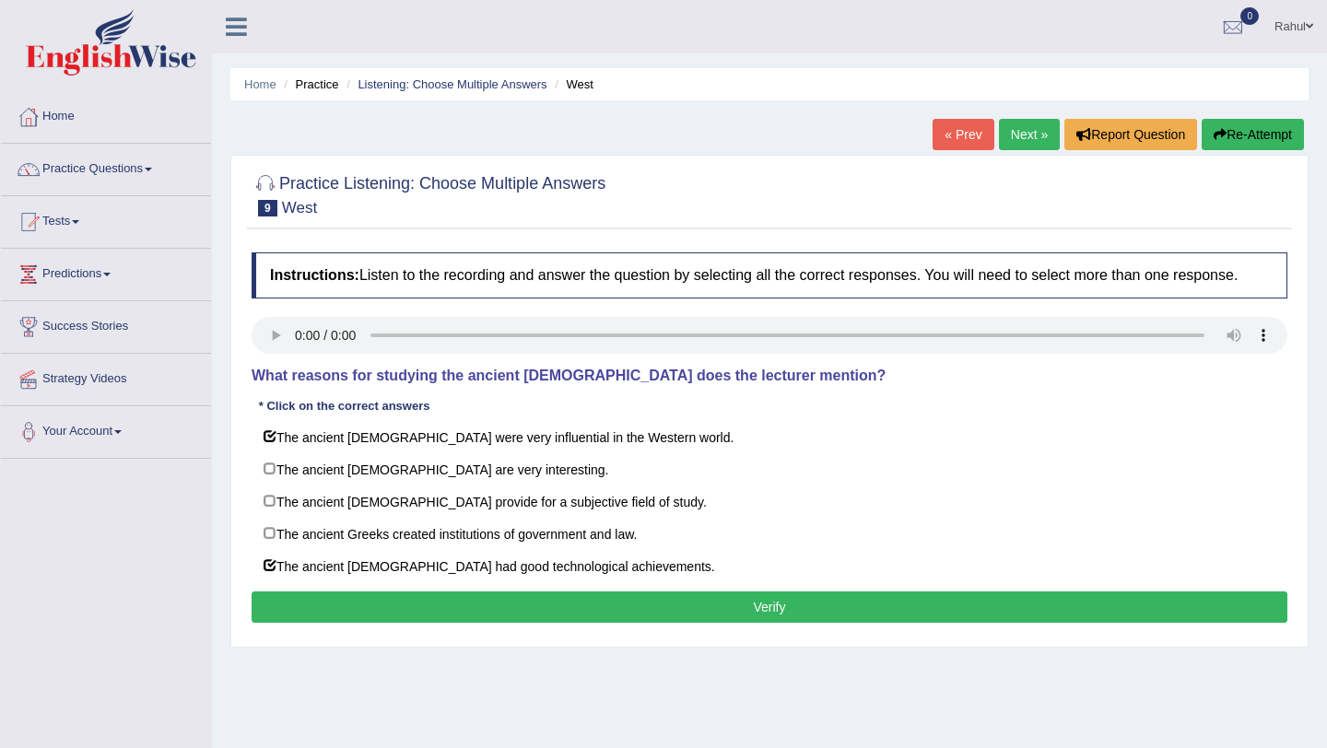
click at [558, 623] on button "Verify" at bounding box center [770, 607] width 1036 height 31
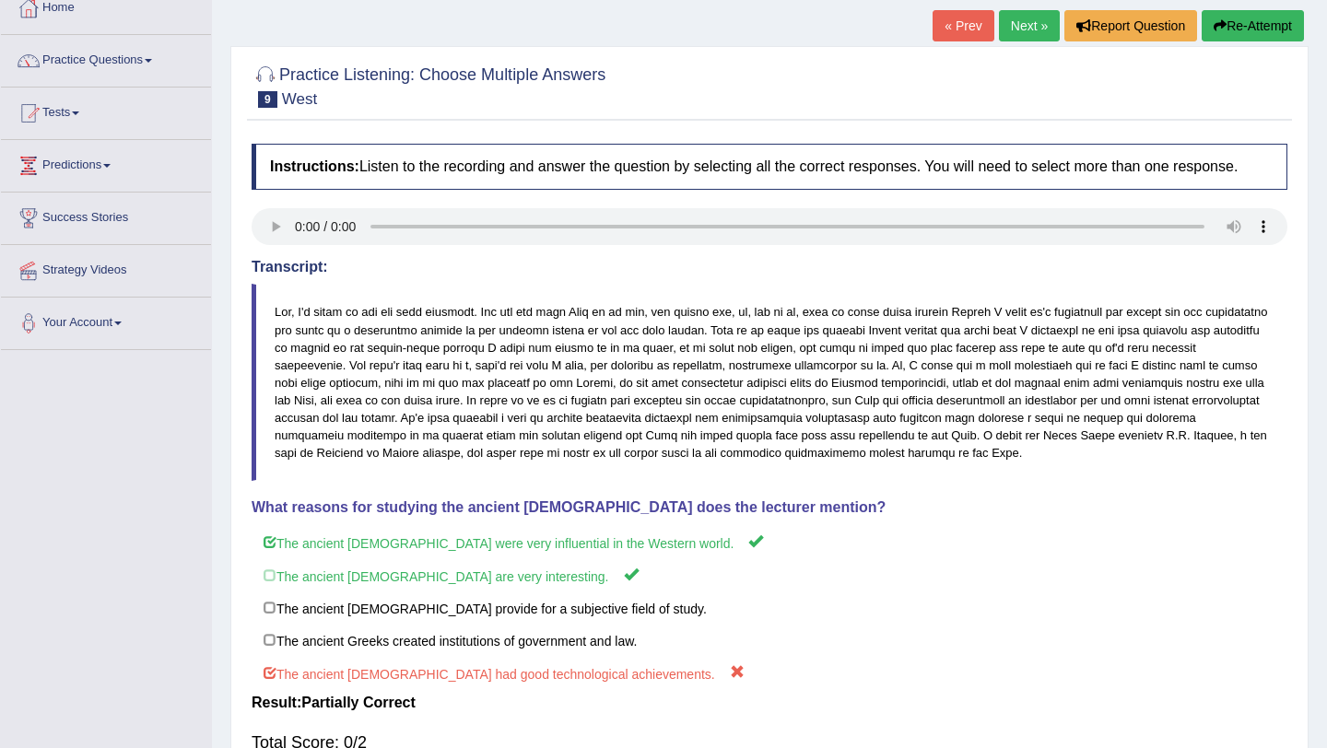
scroll to position [74, 0]
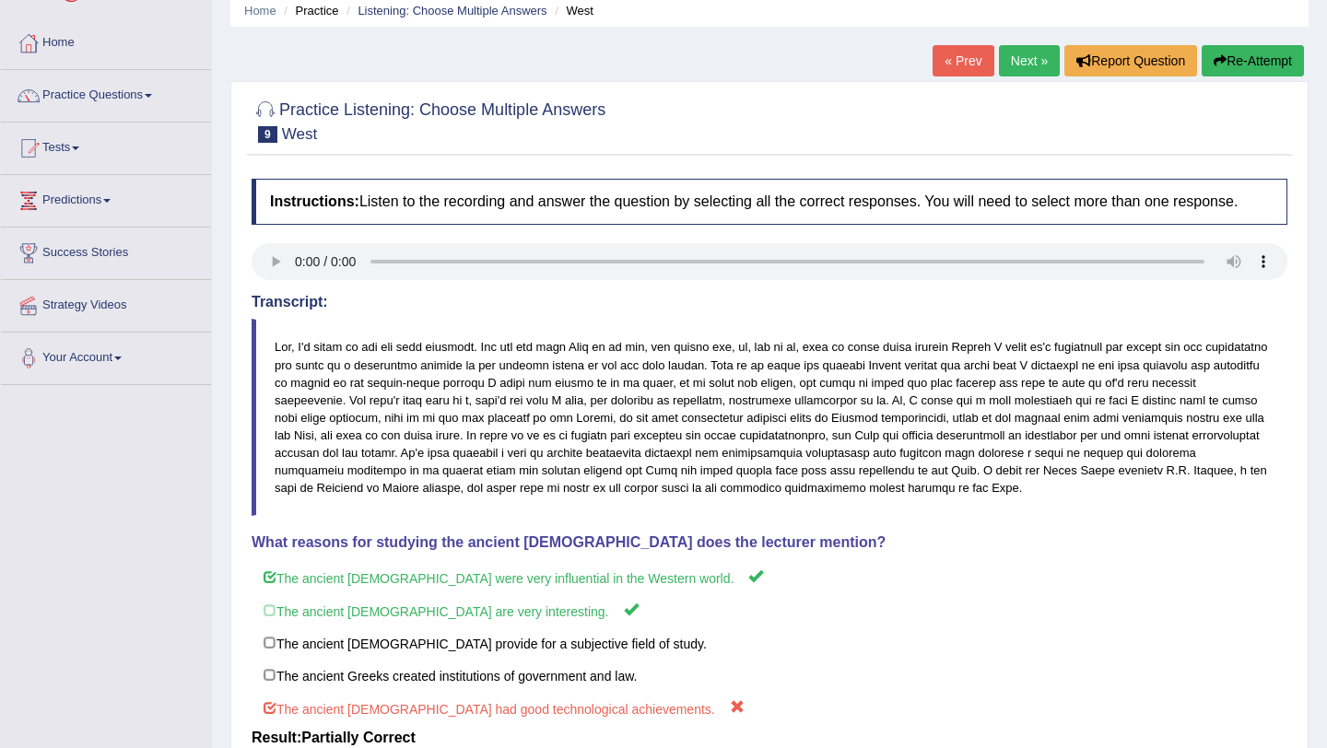
click at [1234, 53] on button "Re-Attempt" at bounding box center [1253, 60] width 102 height 31
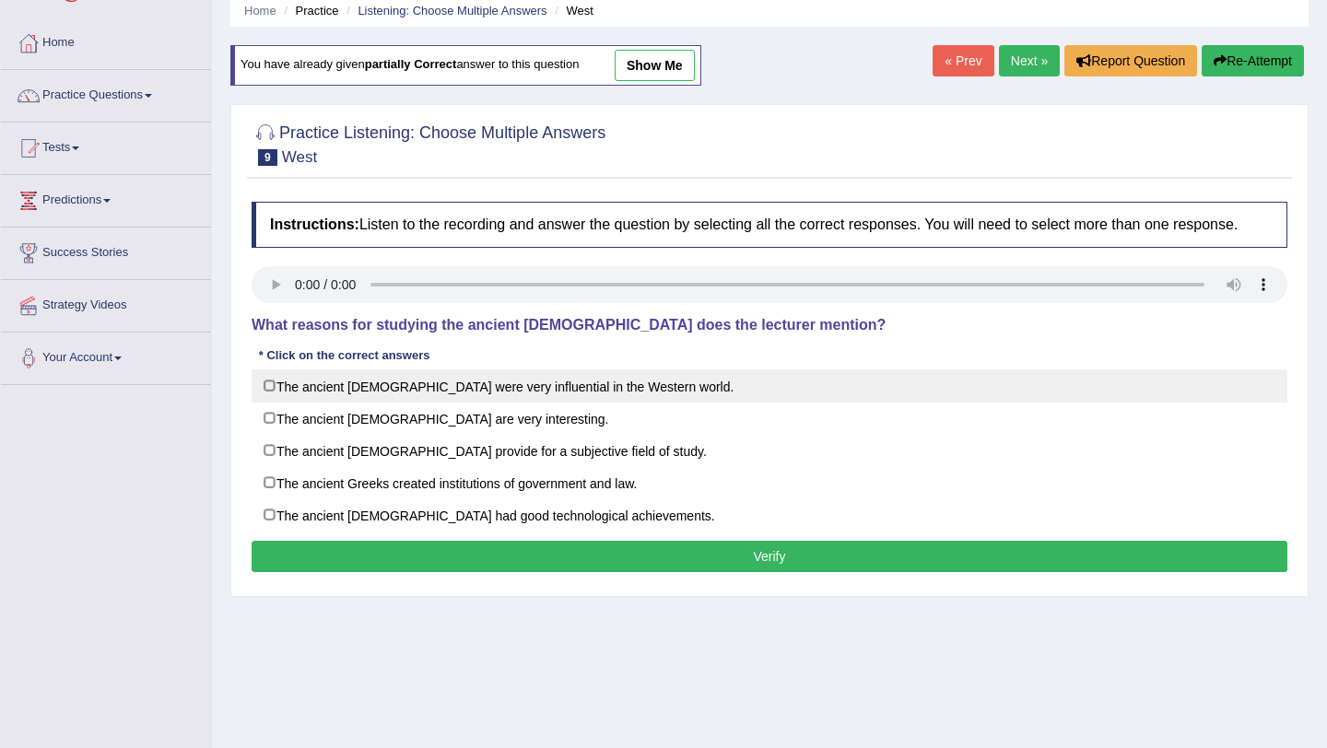
click at [275, 403] on label "The ancient Greeks were very influential in the Western world." at bounding box center [770, 386] width 1036 height 33
checkbox input "true"
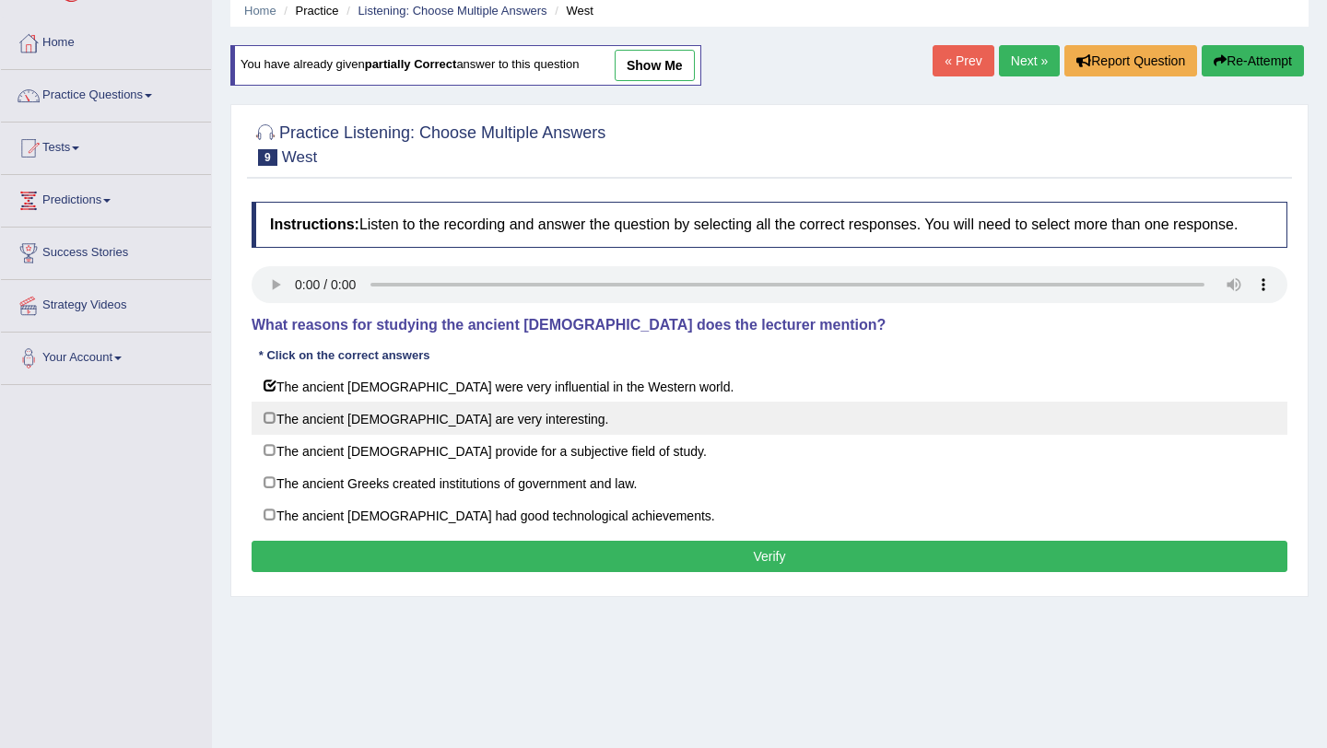
click at [275, 424] on label "The ancient Greeks are very interesting." at bounding box center [770, 418] width 1036 height 33
checkbox input "true"
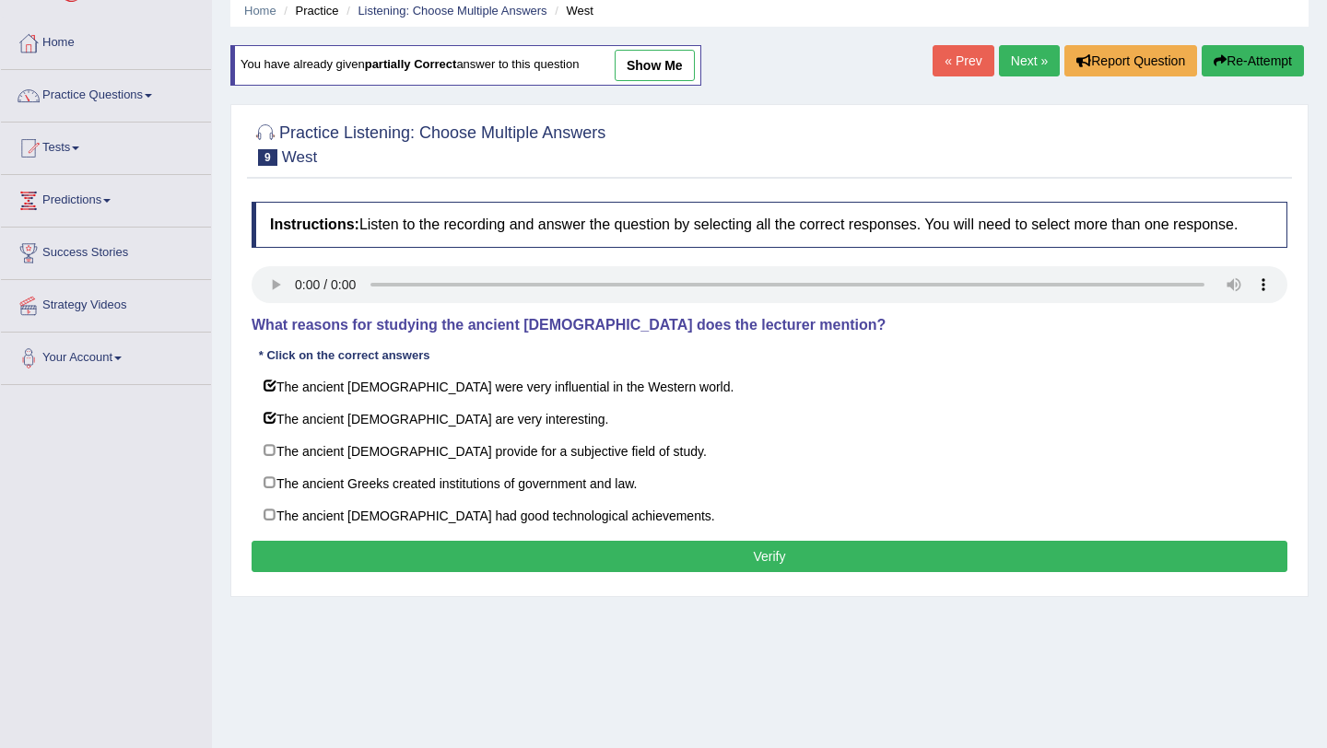
click at [703, 572] on button "Verify" at bounding box center [770, 556] width 1036 height 31
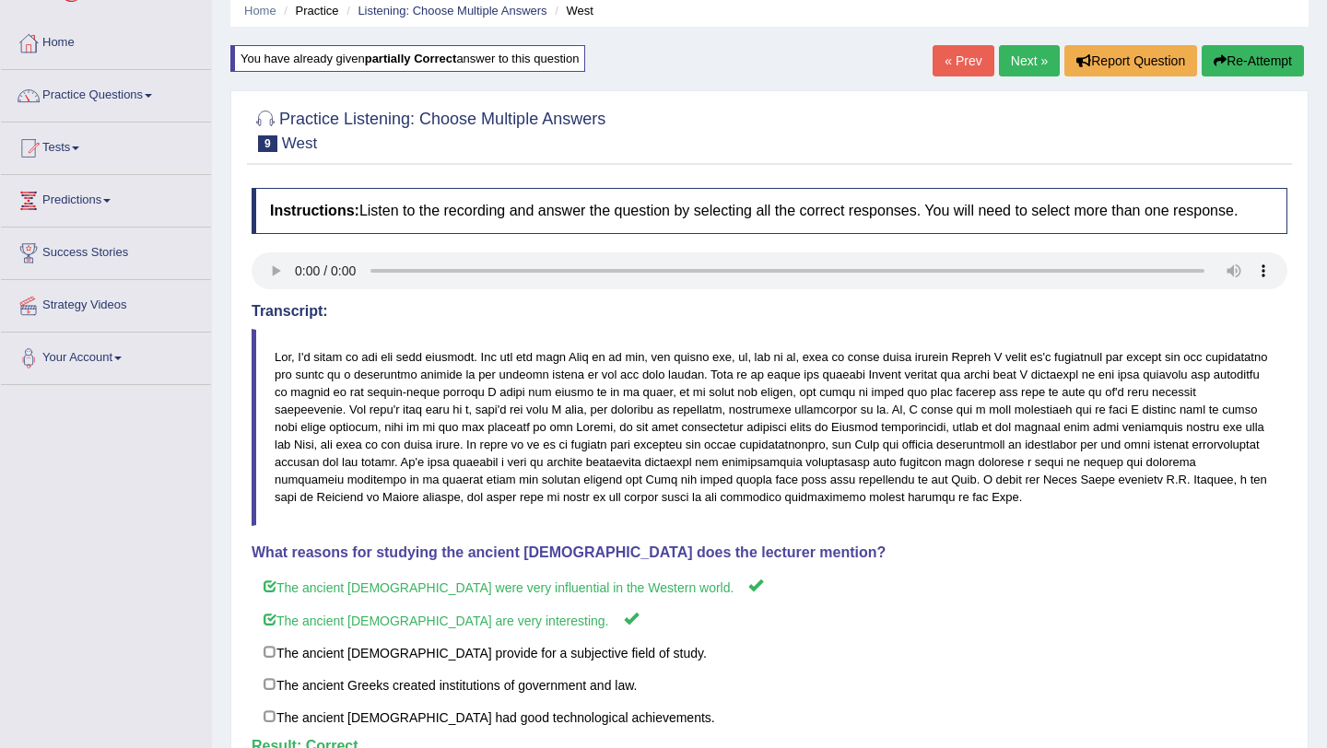
click at [1022, 63] on link "Next »" at bounding box center [1029, 60] width 61 height 31
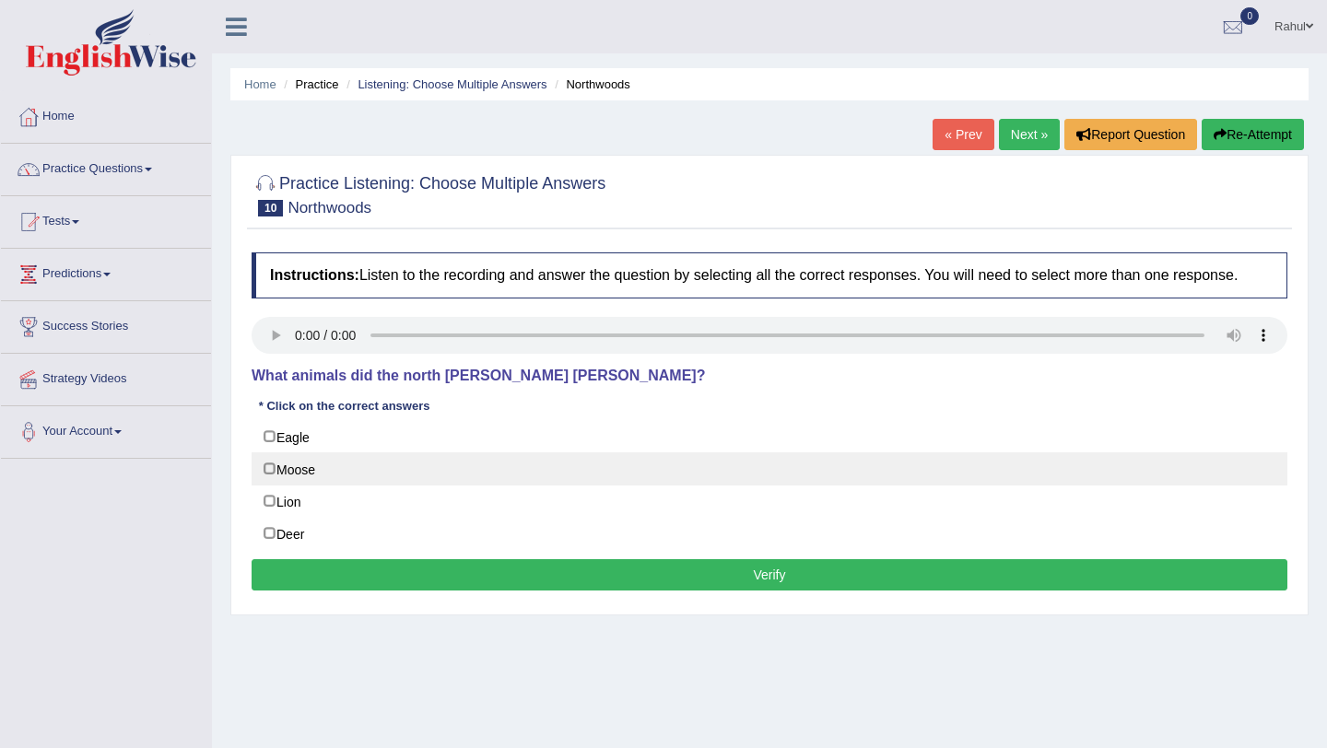
click at [271, 486] on label "Moose" at bounding box center [770, 469] width 1036 height 33
checkbox input "true"
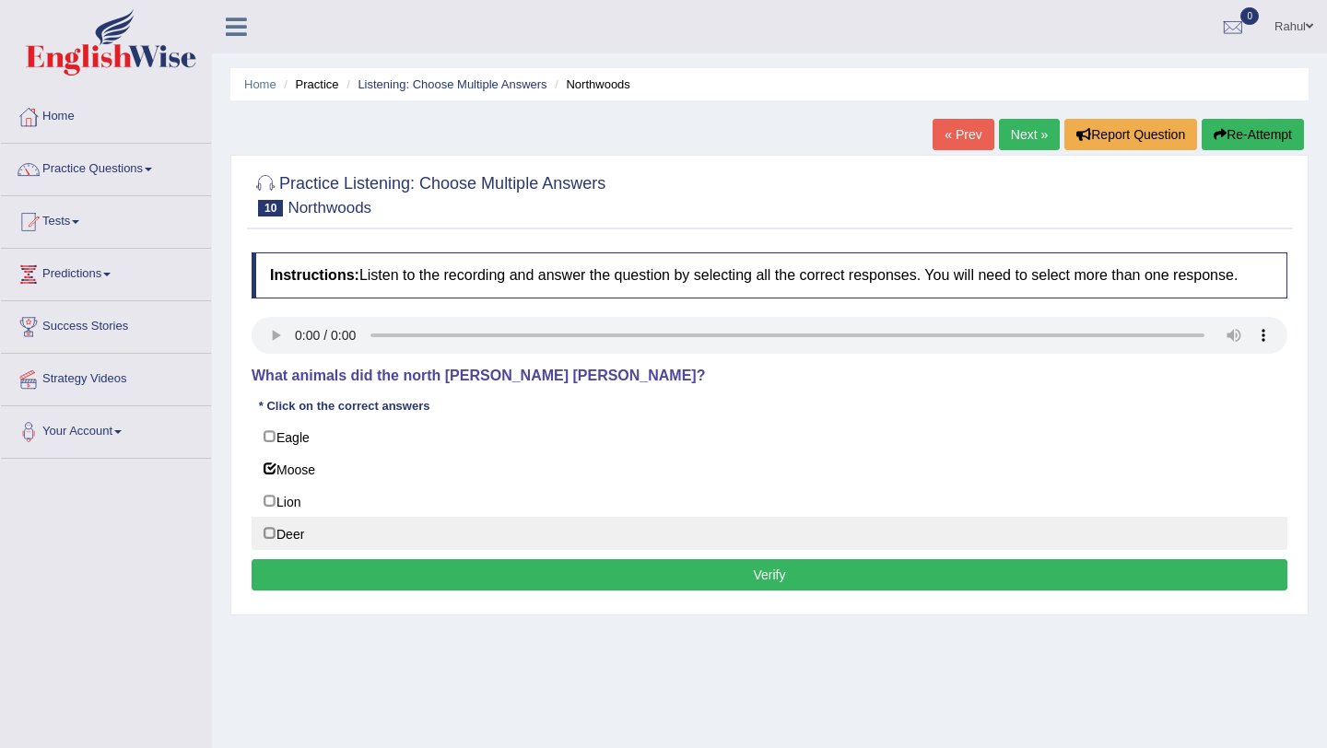
click at [286, 548] on label "Deer" at bounding box center [770, 533] width 1036 height 33
checkbox input "true"
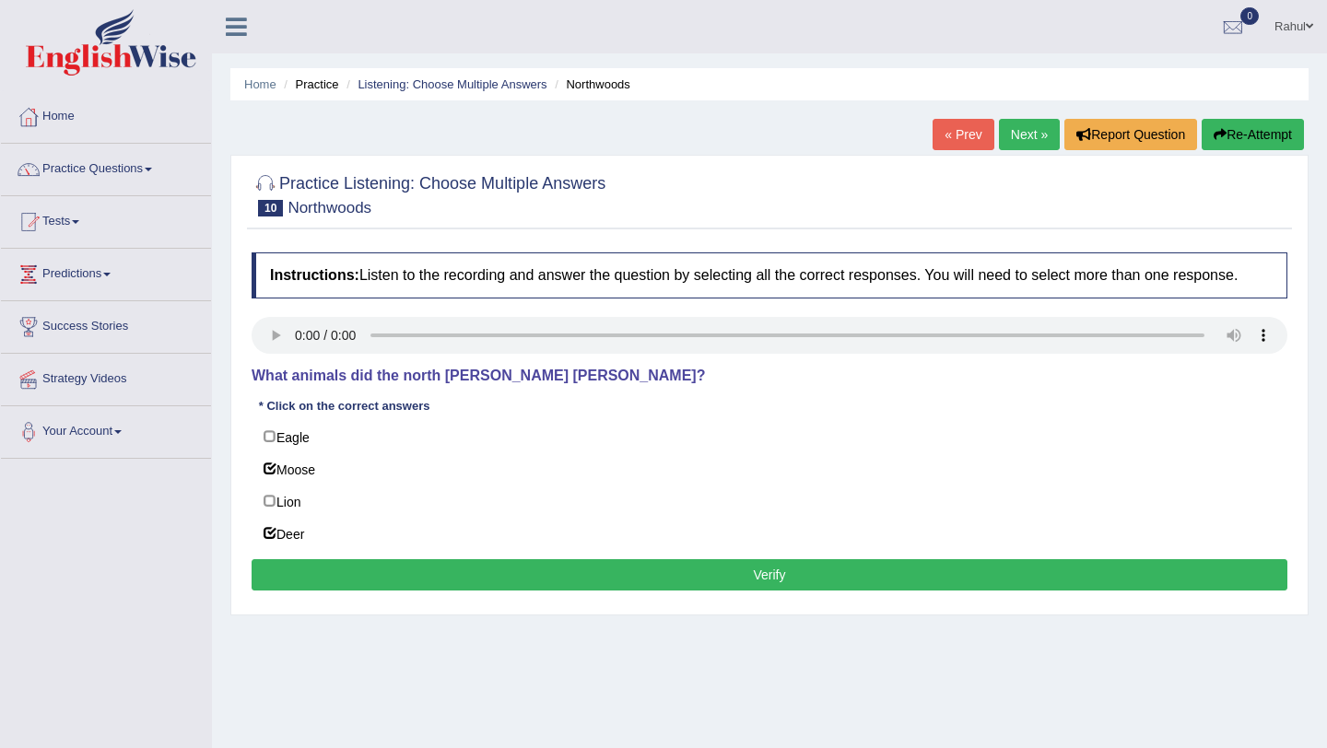
click at [558, 605] on div "Instructions: Listen to the recording and answer the question by selecting all …" at bounding box center [769, 424] width 1045 height 362
click at [566, 583] on button "Verify" at bounding box center [770, 574] width 1036 height 31
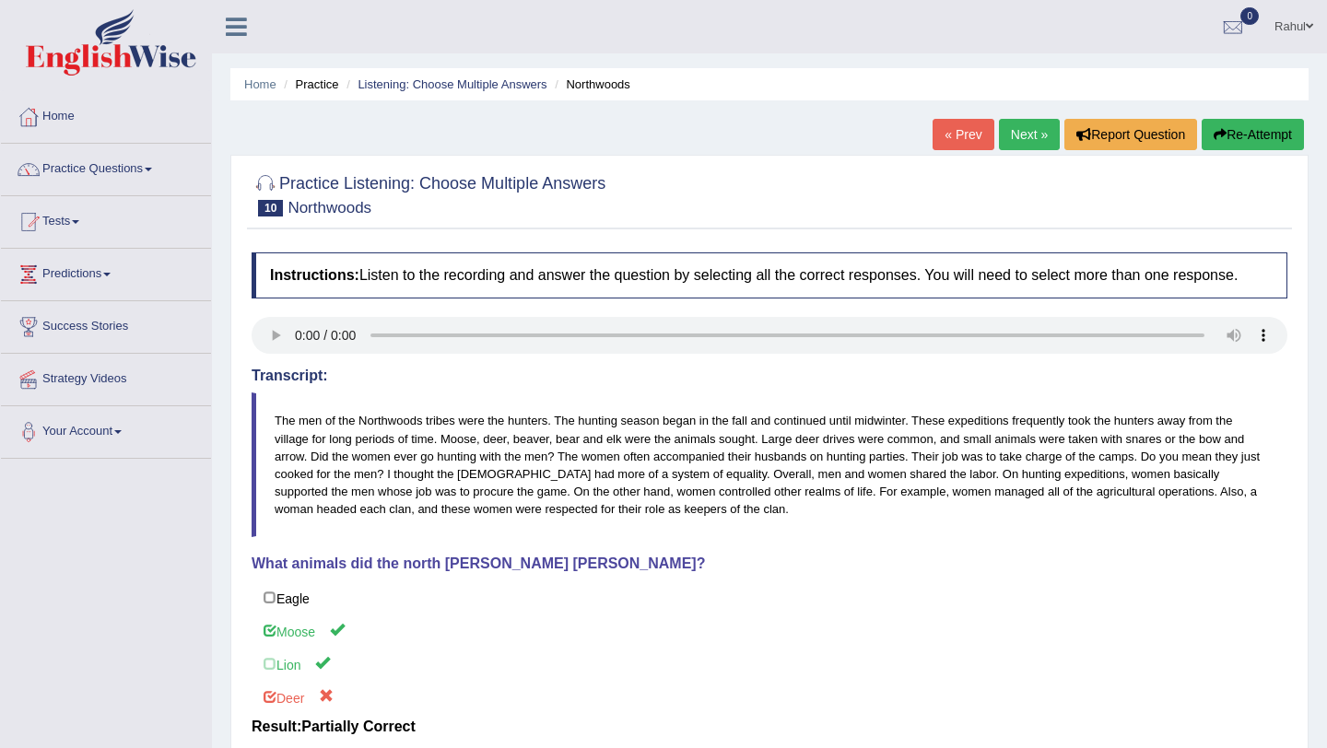
click at [1232, 126] on button "Re-Attempt" at bounding box center [1253, 134] width 102 height 31
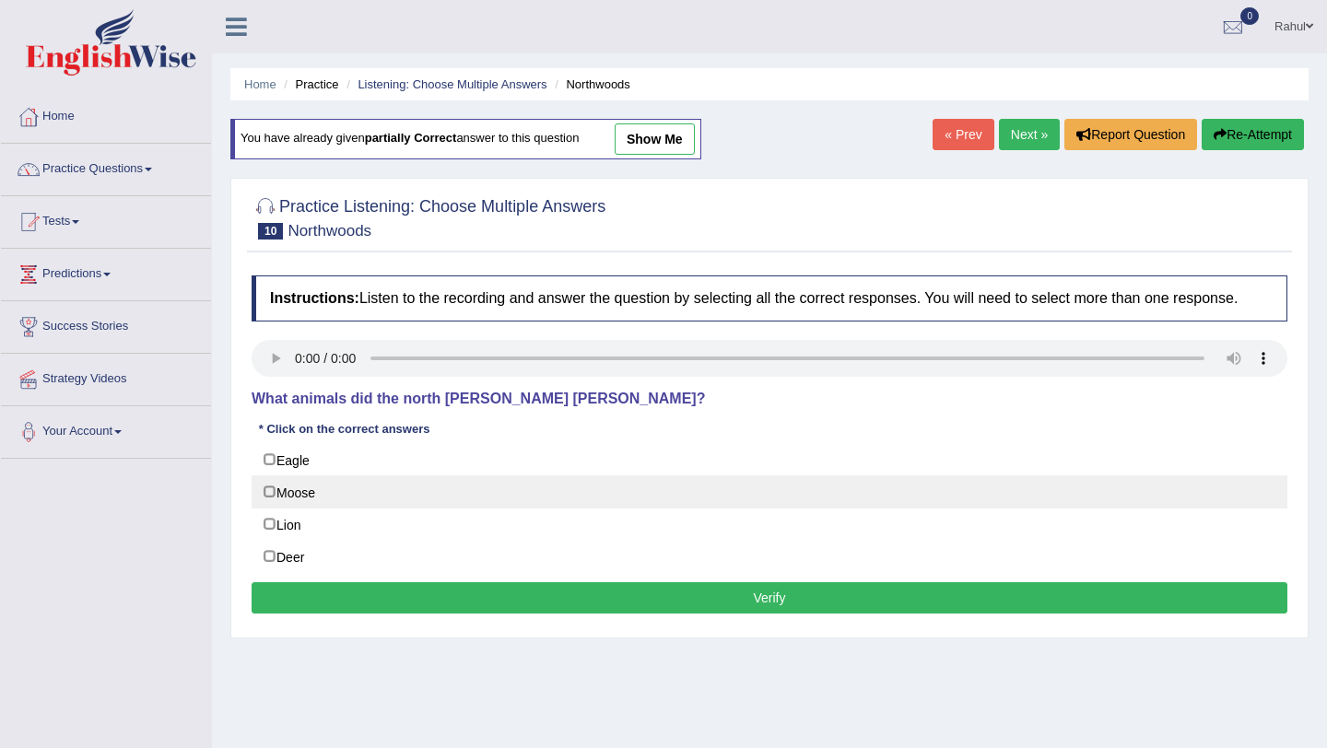
click at [270, 509] on label "Moose" at bounding box center [770, 492] width 1036 height 33
checkbox input "true"
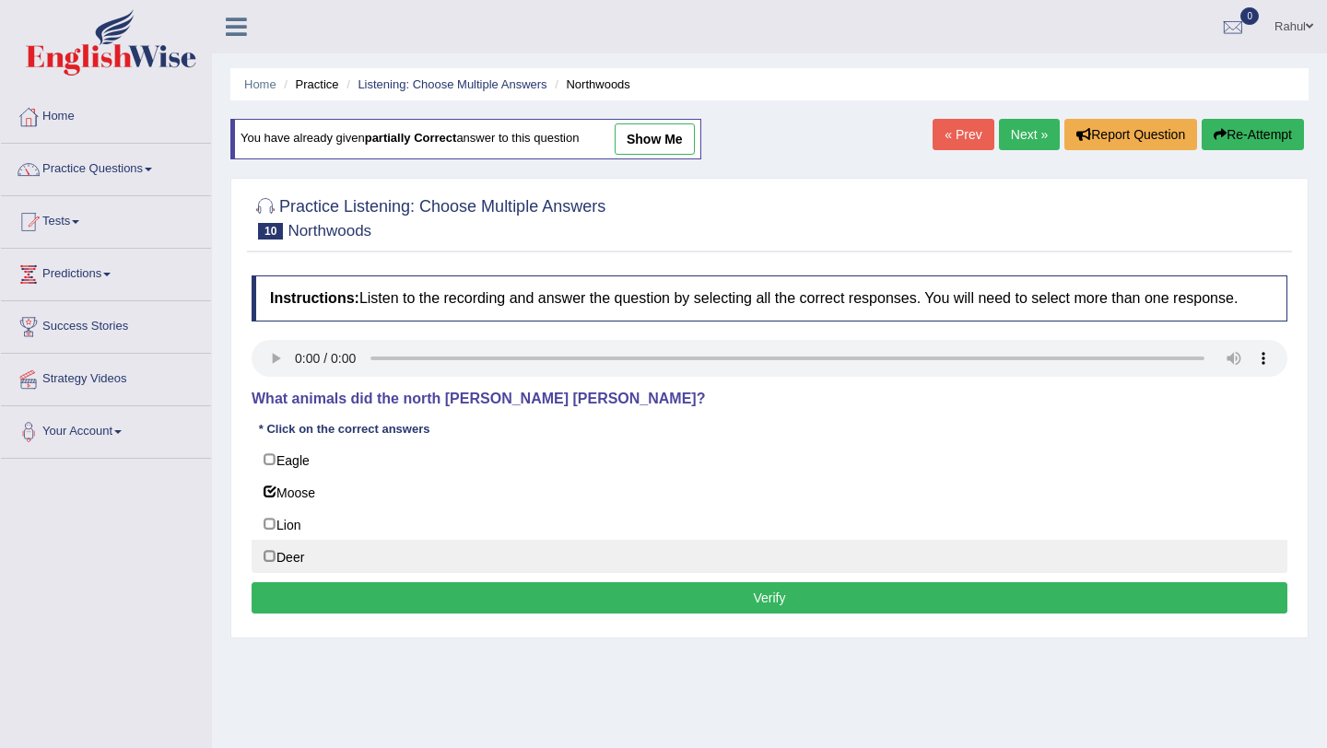
click at [273, 573] on label "Deer" at bounding box center [770, 556] width 1036 height 33
checkbox input "true"
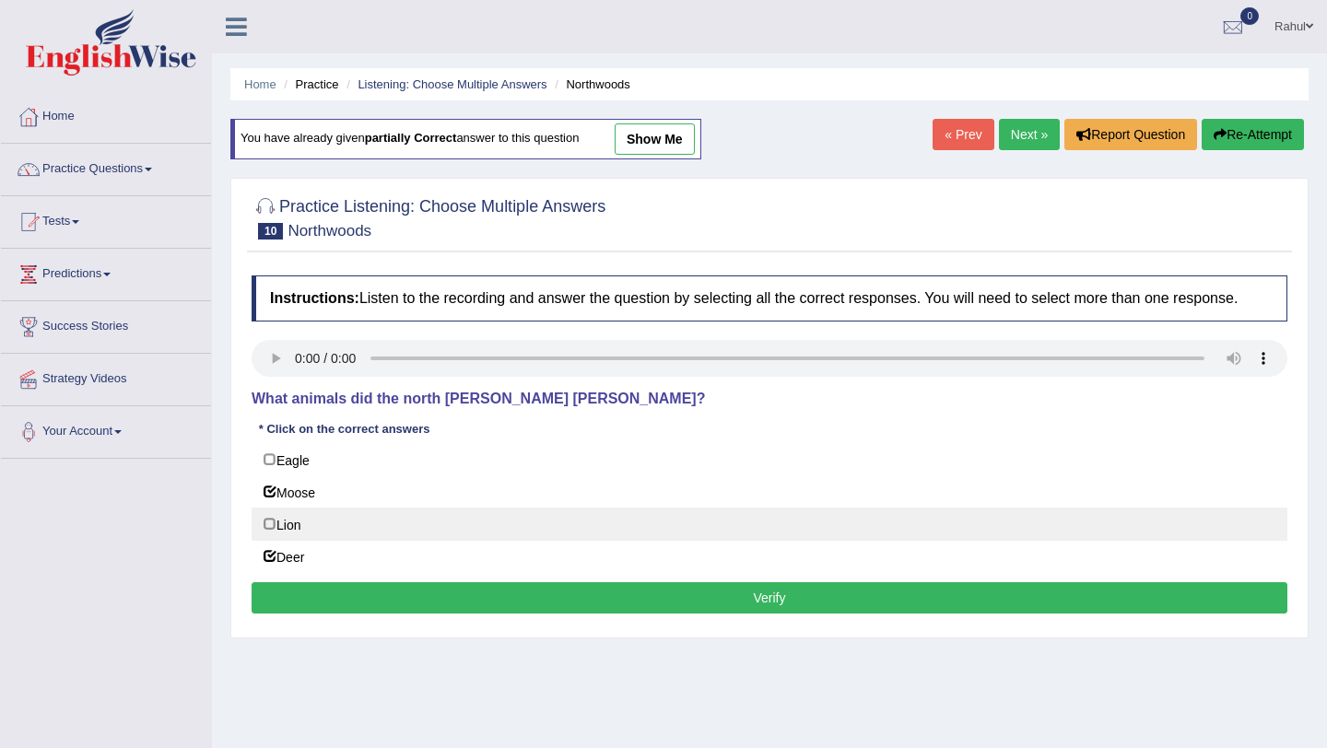
click at [271, 541] on label "Lion" at bounding box center [770, 524] width 1036 height 33
checkbox input "true"
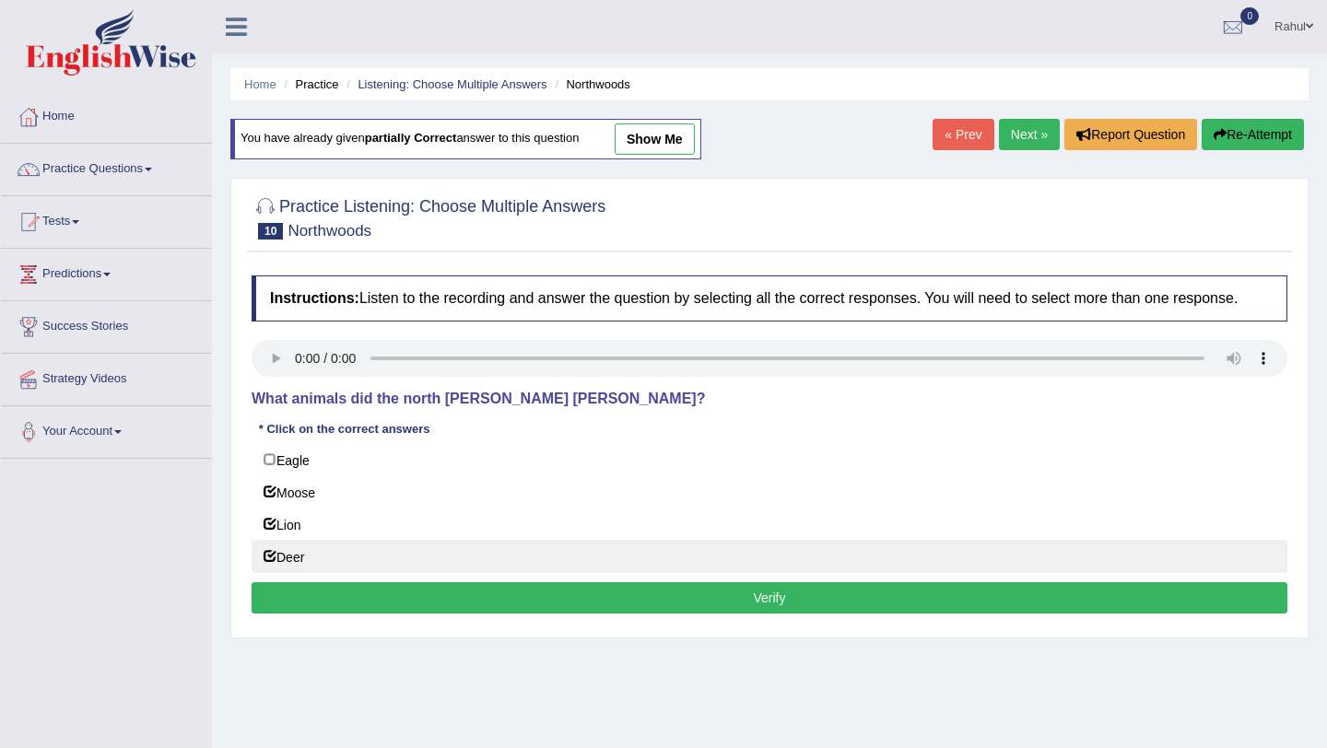
click at [269, 573] on label "Deer" at bounding box center [770, 556] width 1036 height 33
checkbox input "false"
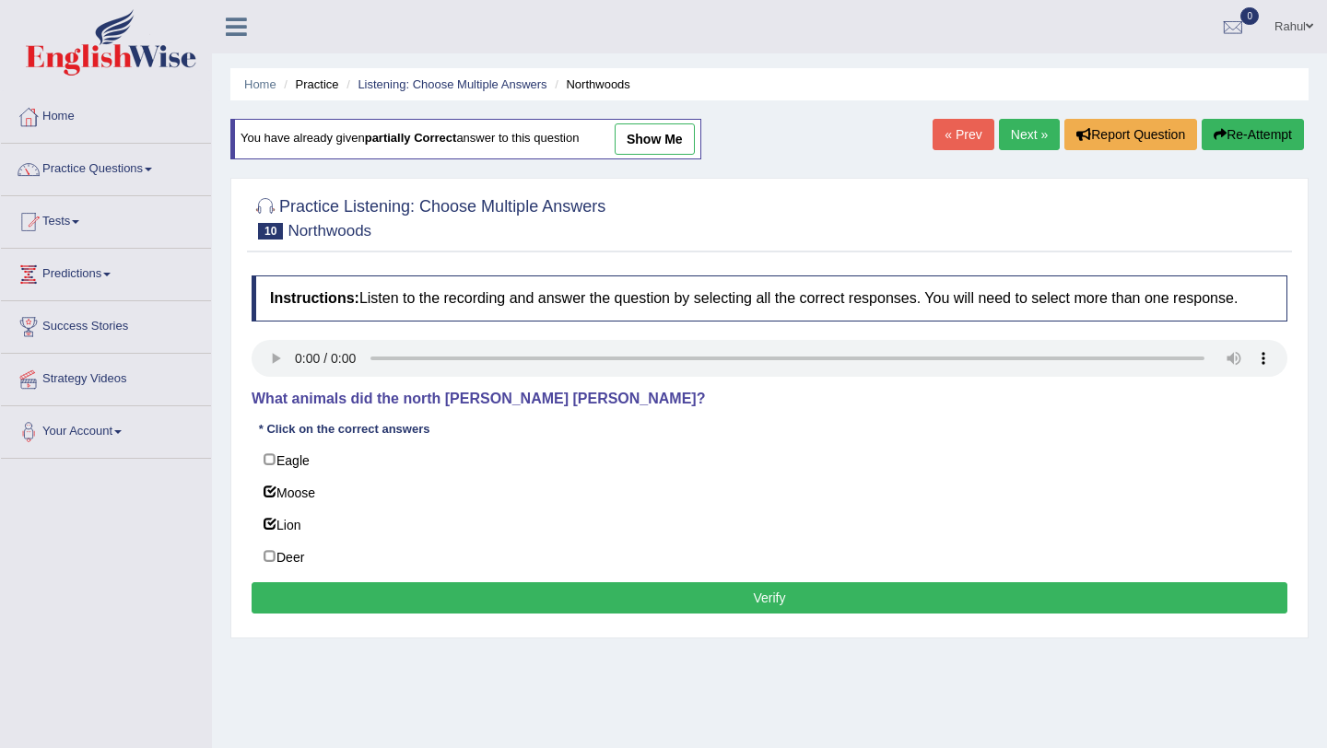
click at [686, 613] on button "Verify" at bounding box center [770, 597] width 1036 height 31
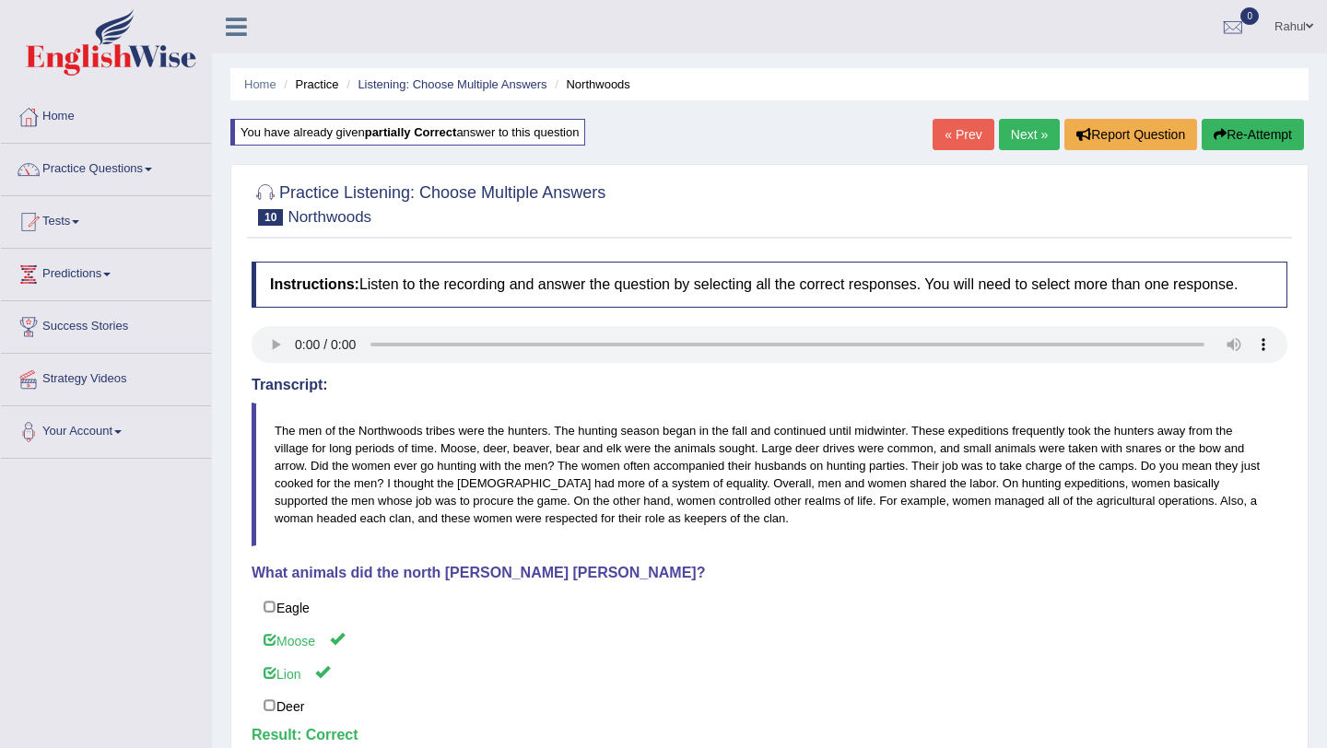
click at [1022, 140] on link "Next »" at bounding box center [1029, 134] width 61 height 31
